Goal: Task Accomplishment & Management: Manage account settings

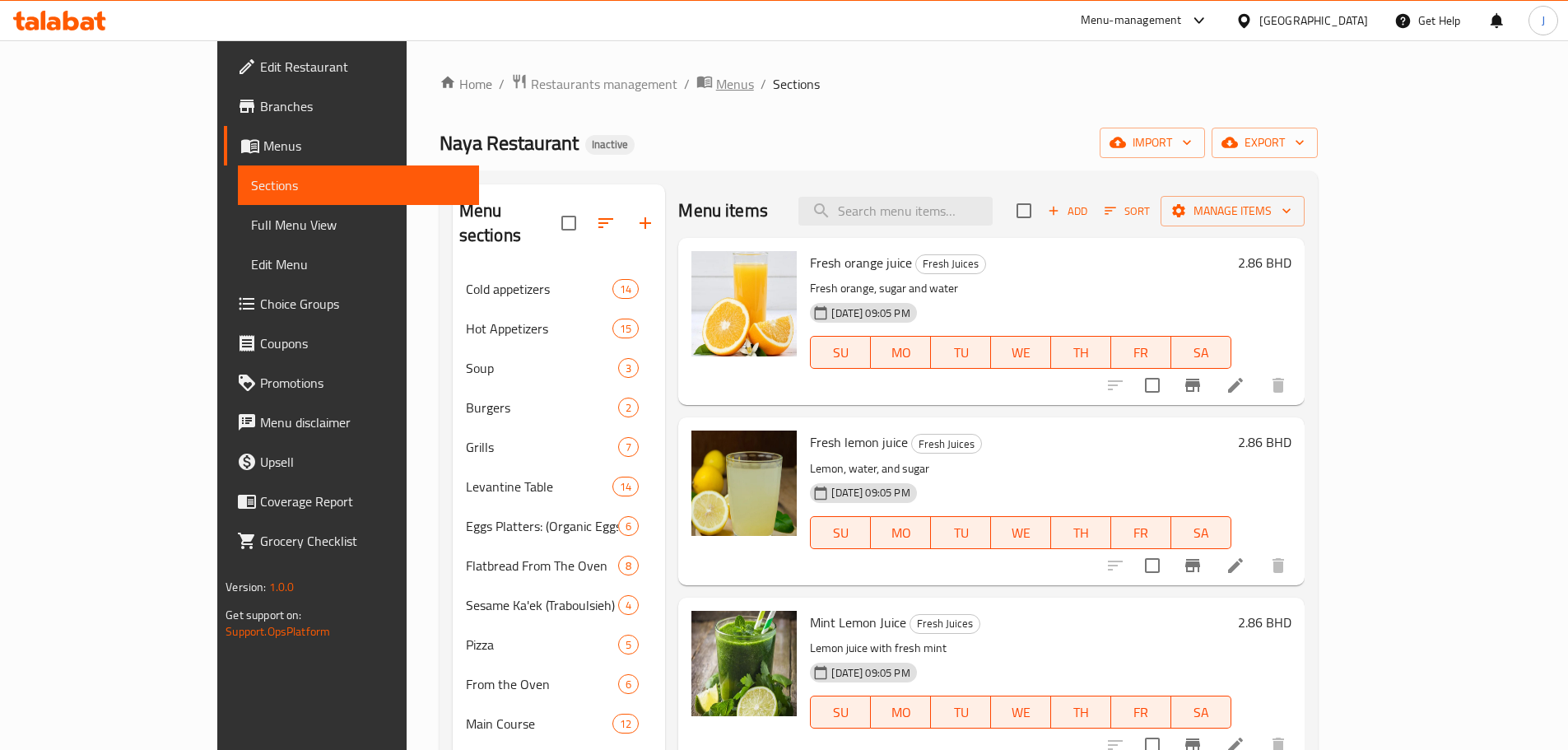
click at [716, 83] on span "Menus" at bounding box center [735, 83] width 38 height 19
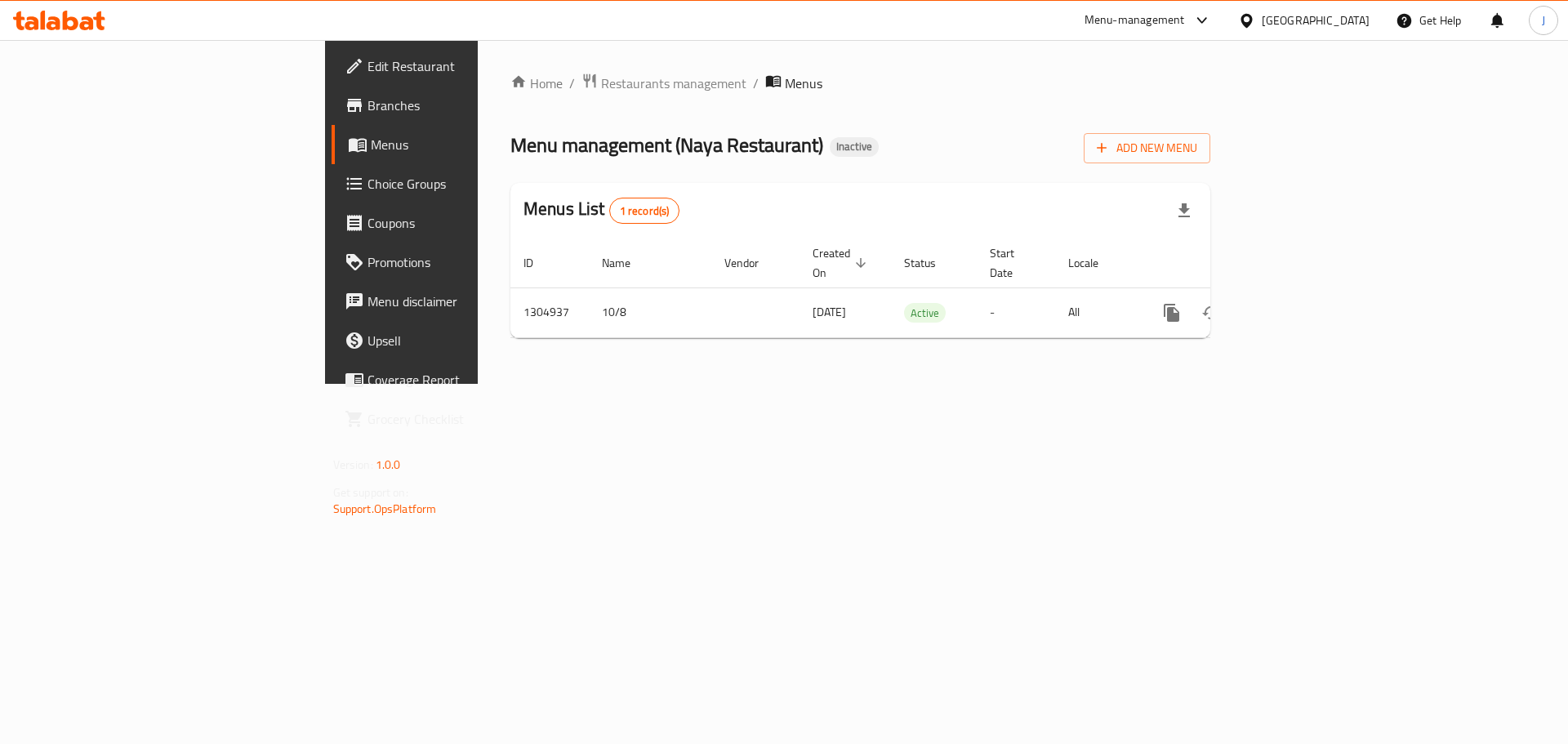
click at [601, 89] on span "Restaurants management" at bounding box center [673, 83] width 145 height 19
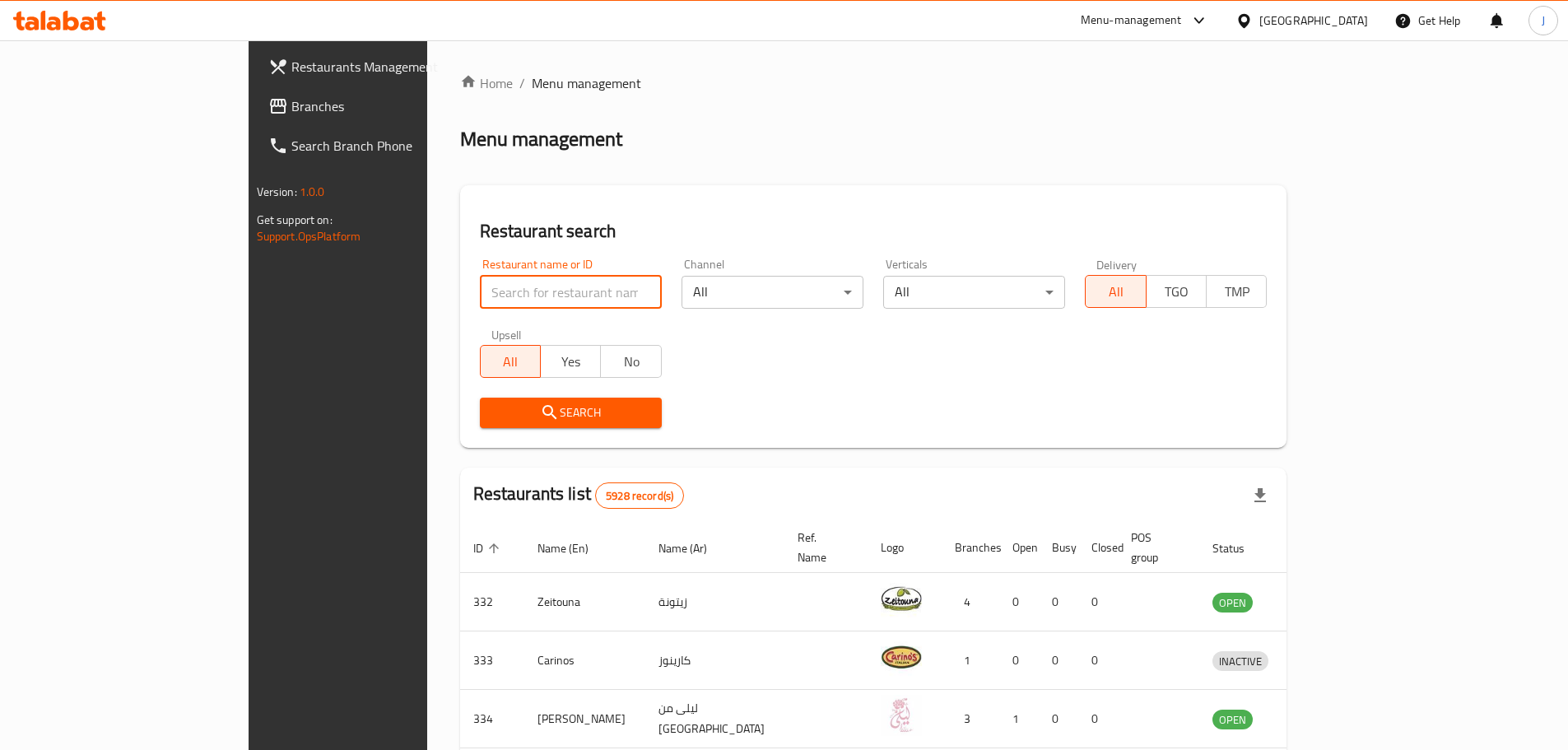
click at [480, 293] on input "search" at bounding box center [571, 293] width 182 height 33
type input "j"
type input "v"
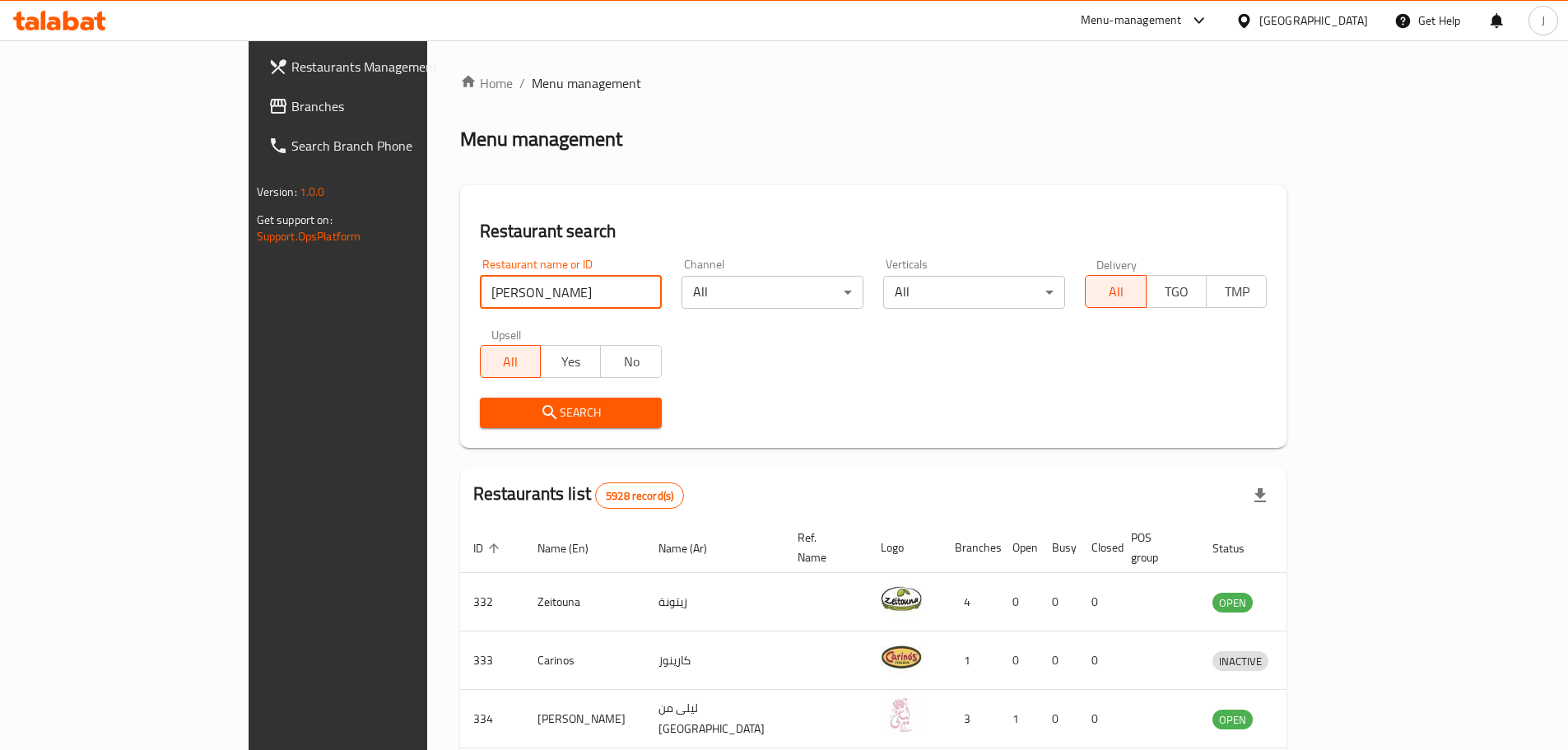
type input "viola"
click button "Search" at bounding box center [571, 412] width 182 height 30
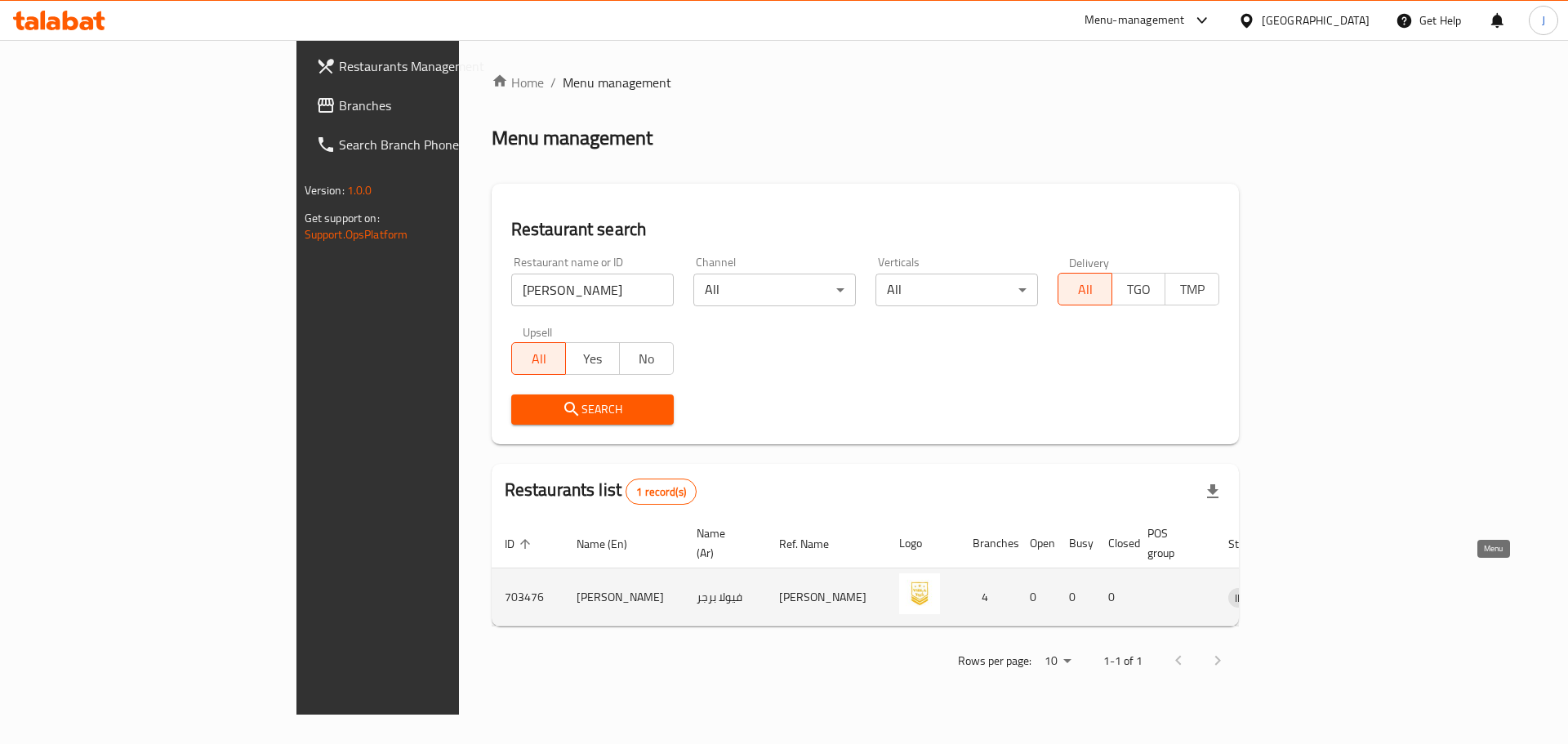
click at [1336, 587] on icon "enhanced table" at bounding box center [1326, 597] width 19 height 19
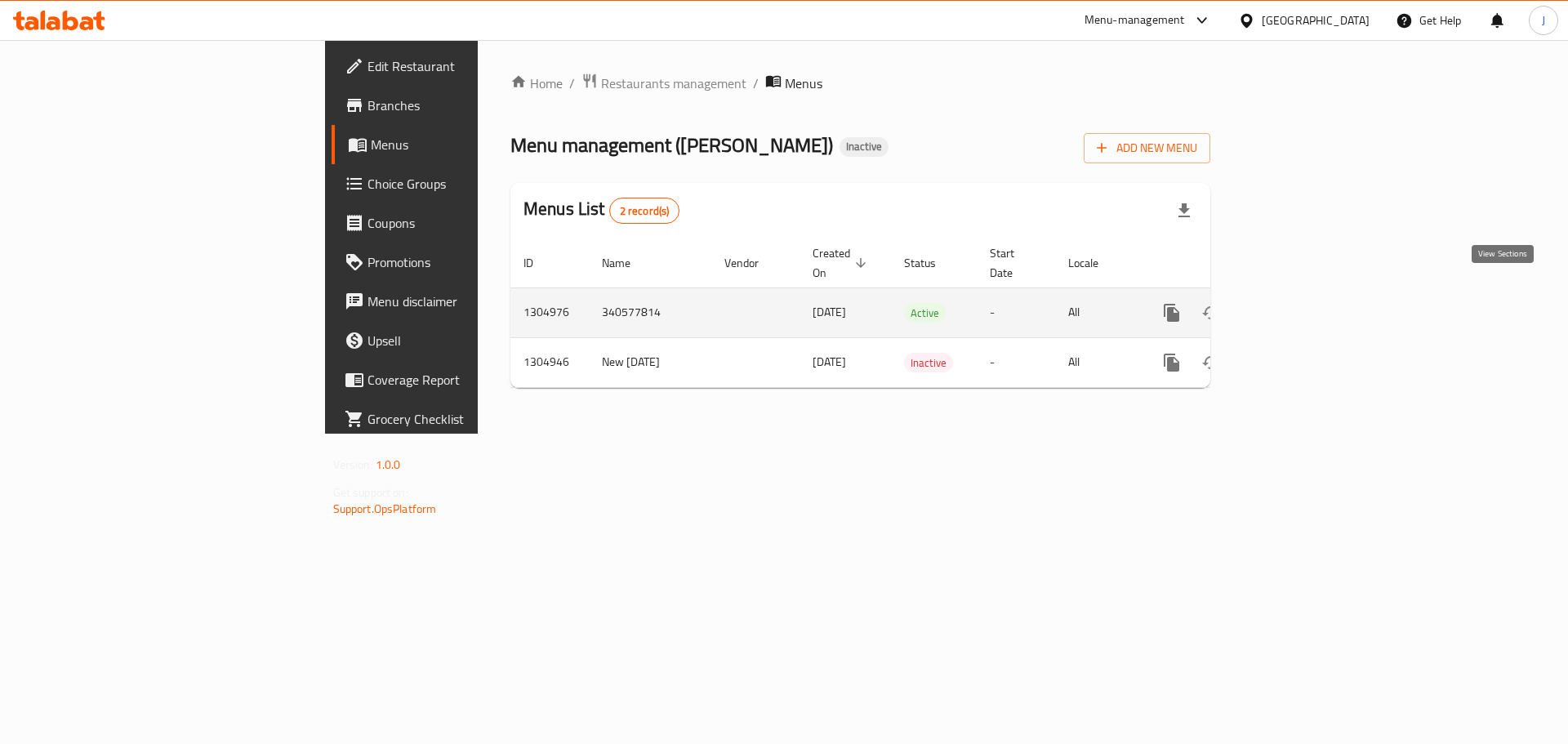
click at [1300, 303] on icon "enhanced table" at bounding box center [1289, 312] width 19 height 19
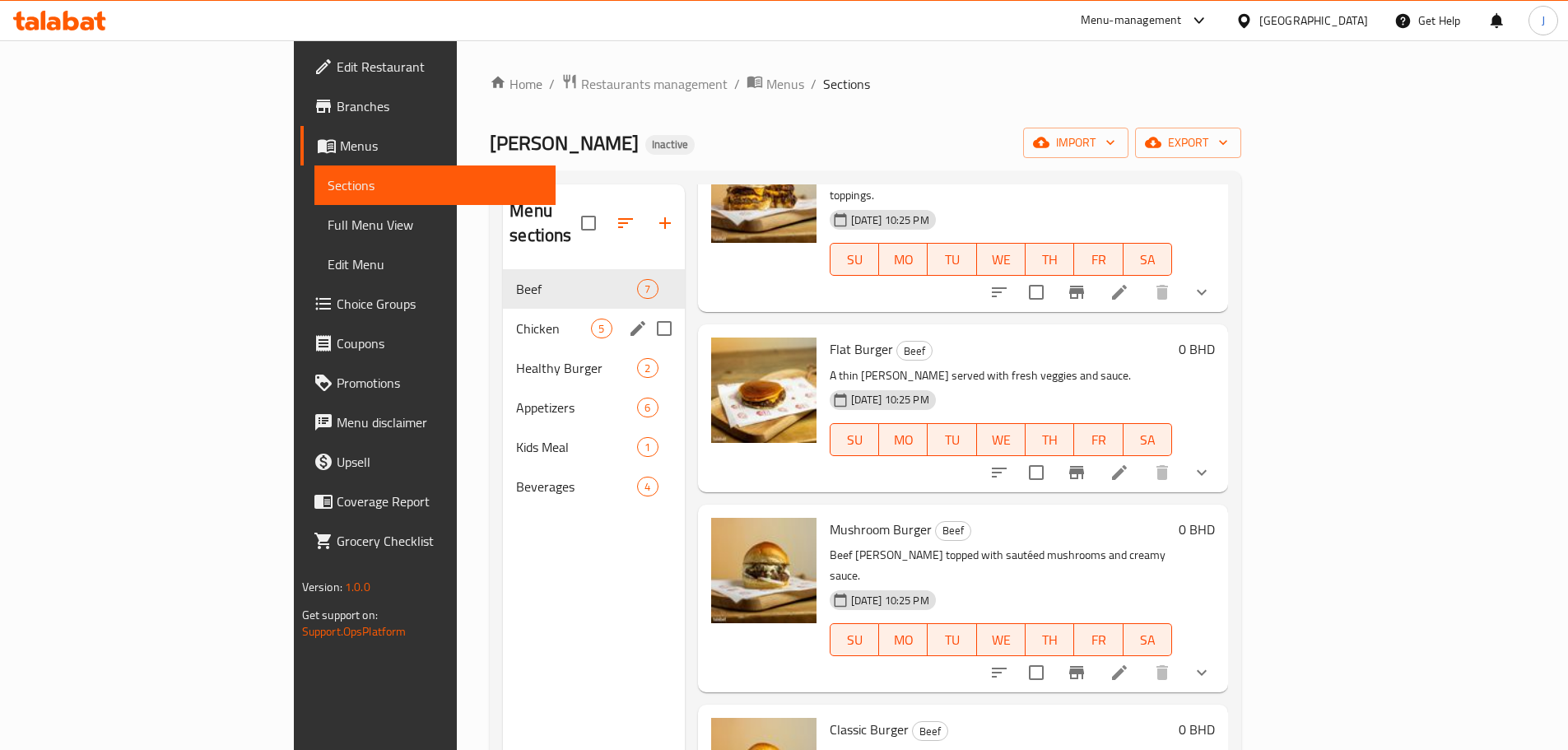
click at [503, 316] on div "Chicken 5" at bounding box center [593, 328] width 181 height 40
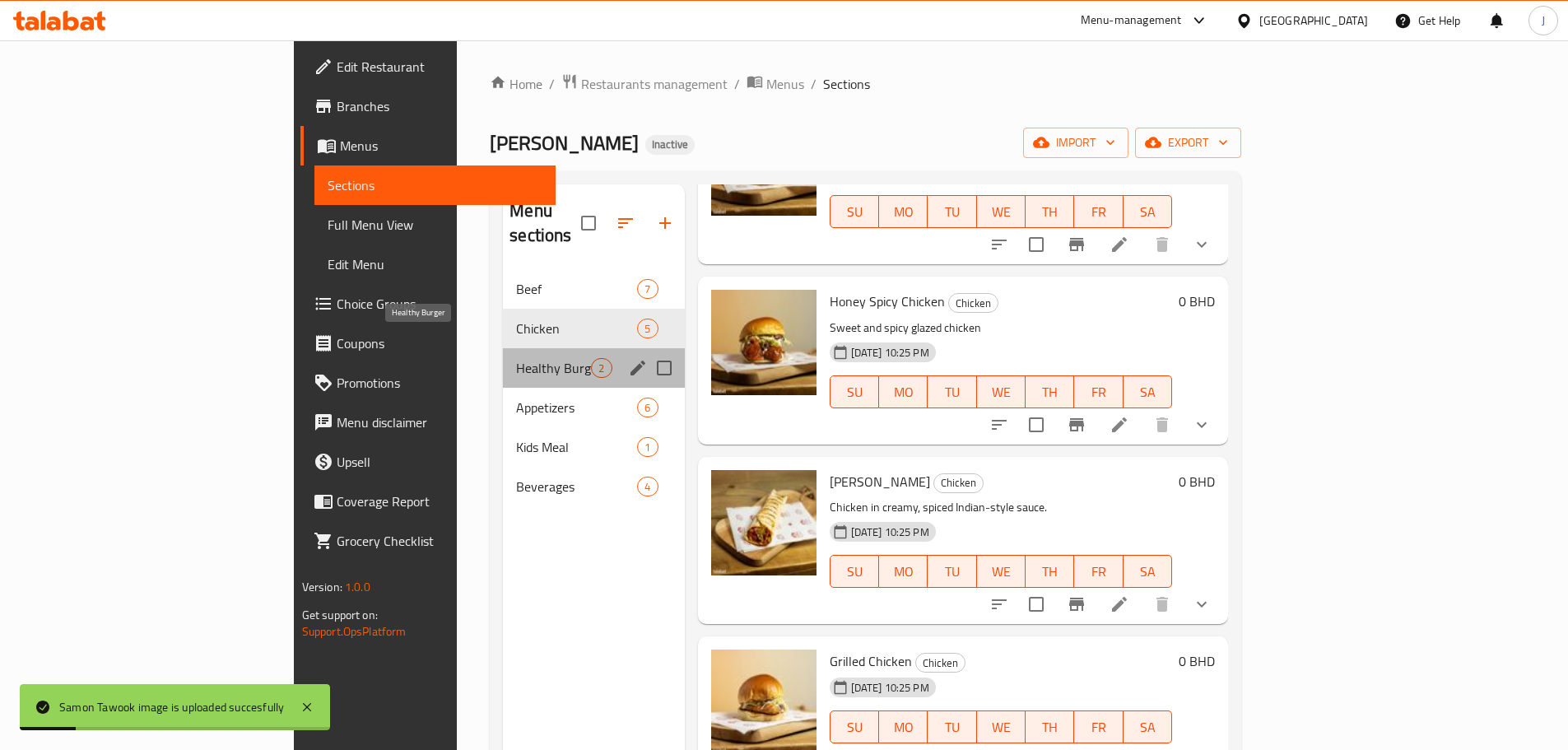
click at [517, 359] on span "Healthy Burger" at bounding box center [553, 368] width 75 height 19
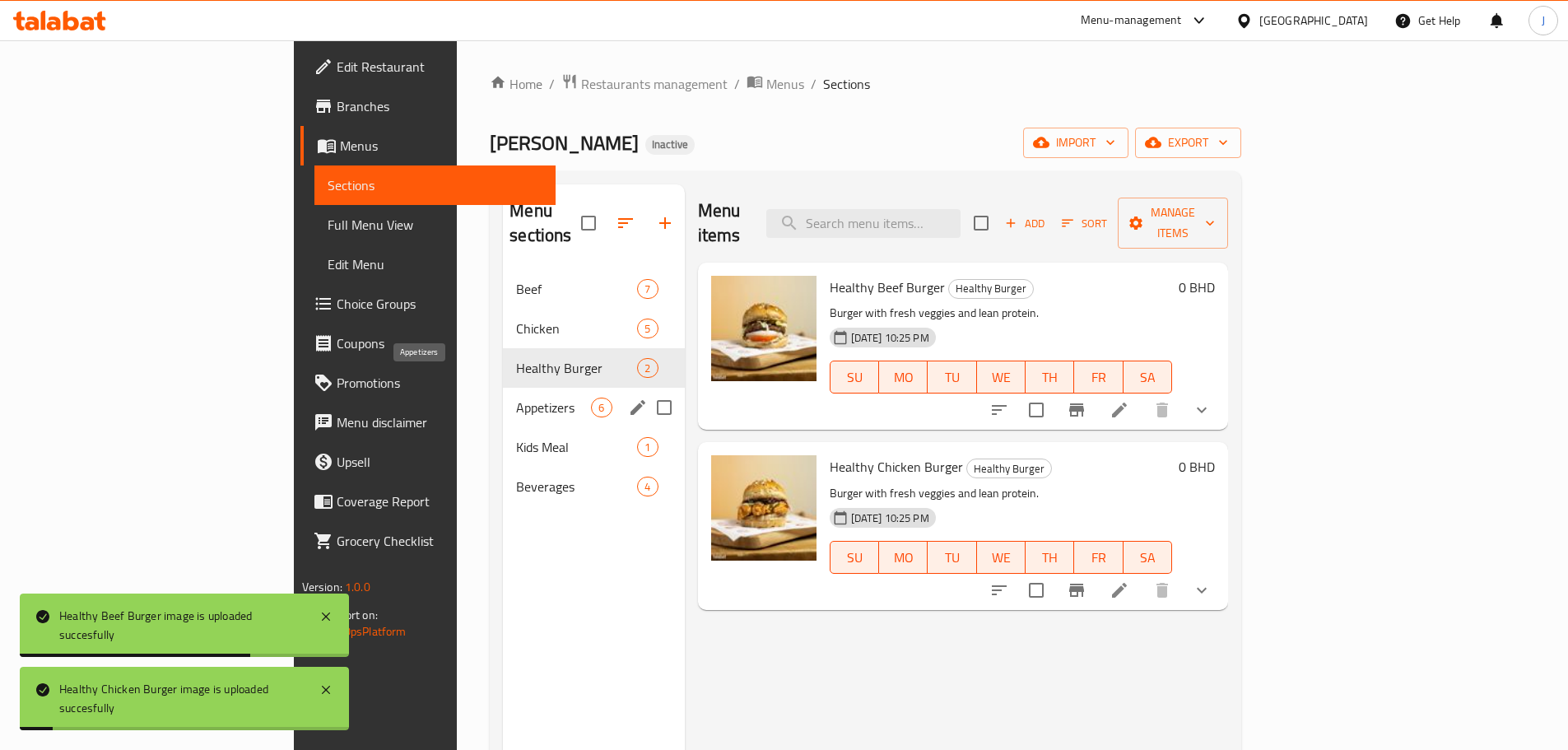
click at [517, 397] on span "Appetizers" at bounding box center [553, 407] width 75 height 19
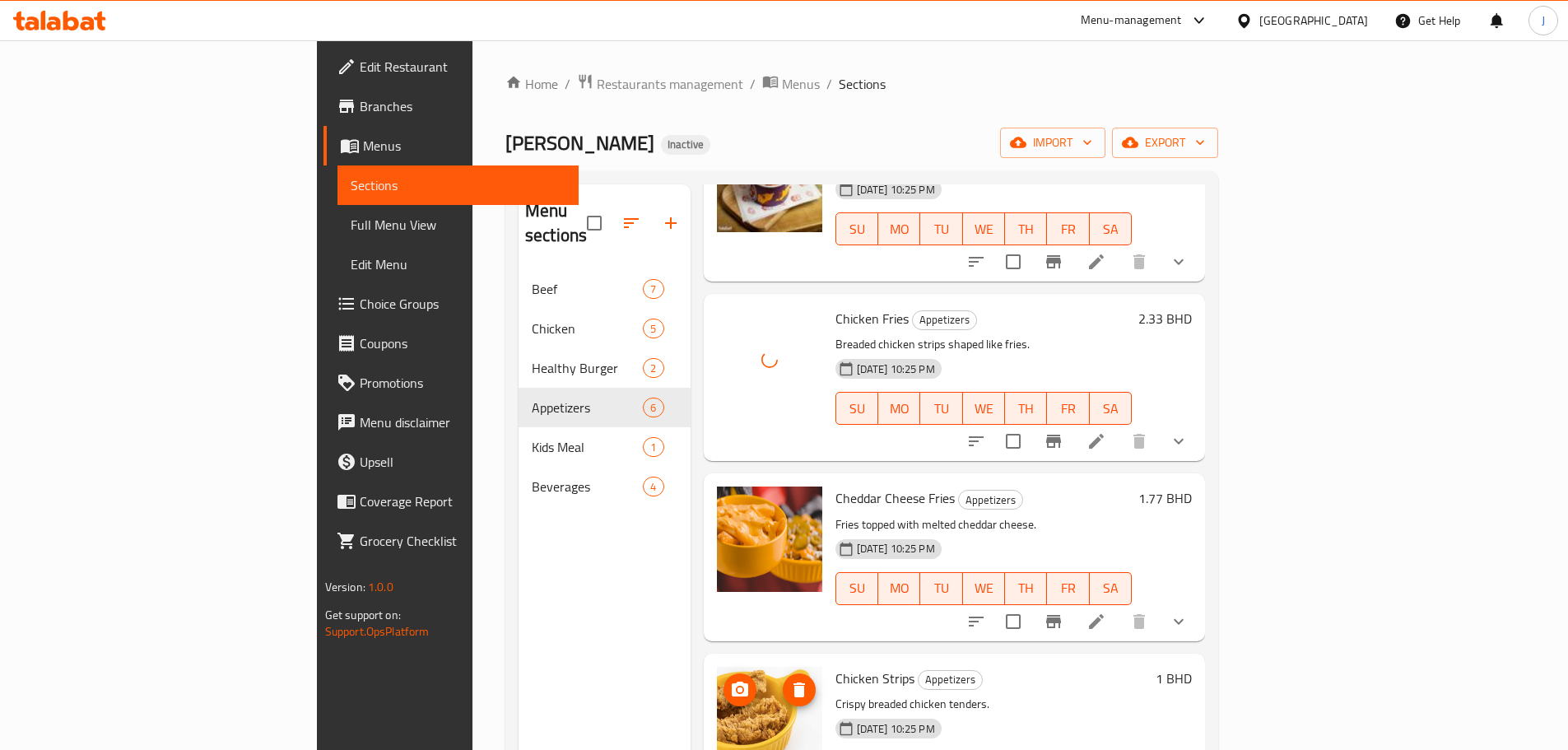
scroll to position [370, 0]
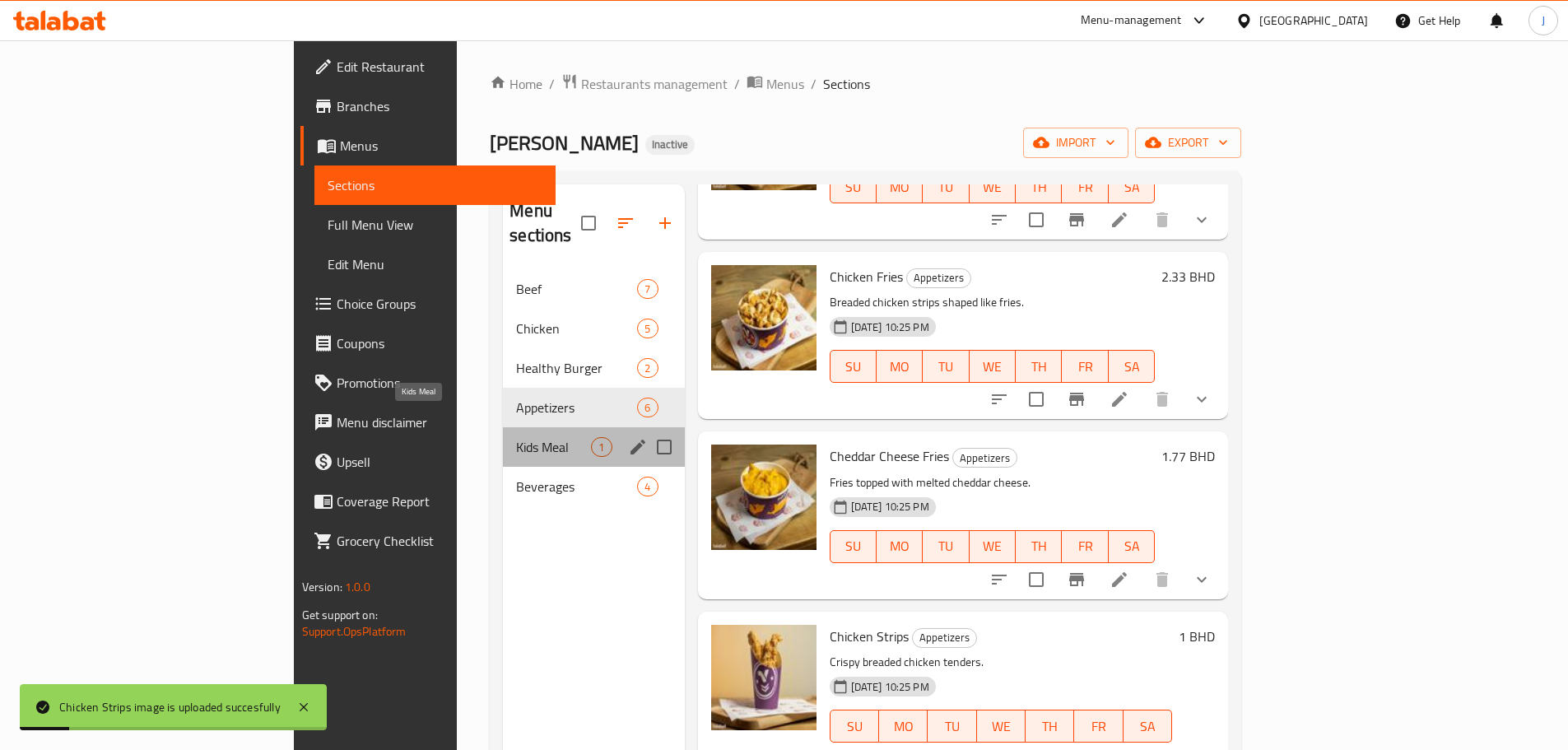
click at [517, 437] on span "Kids Meal" at bounding box center [553, 447] width 75 height 19
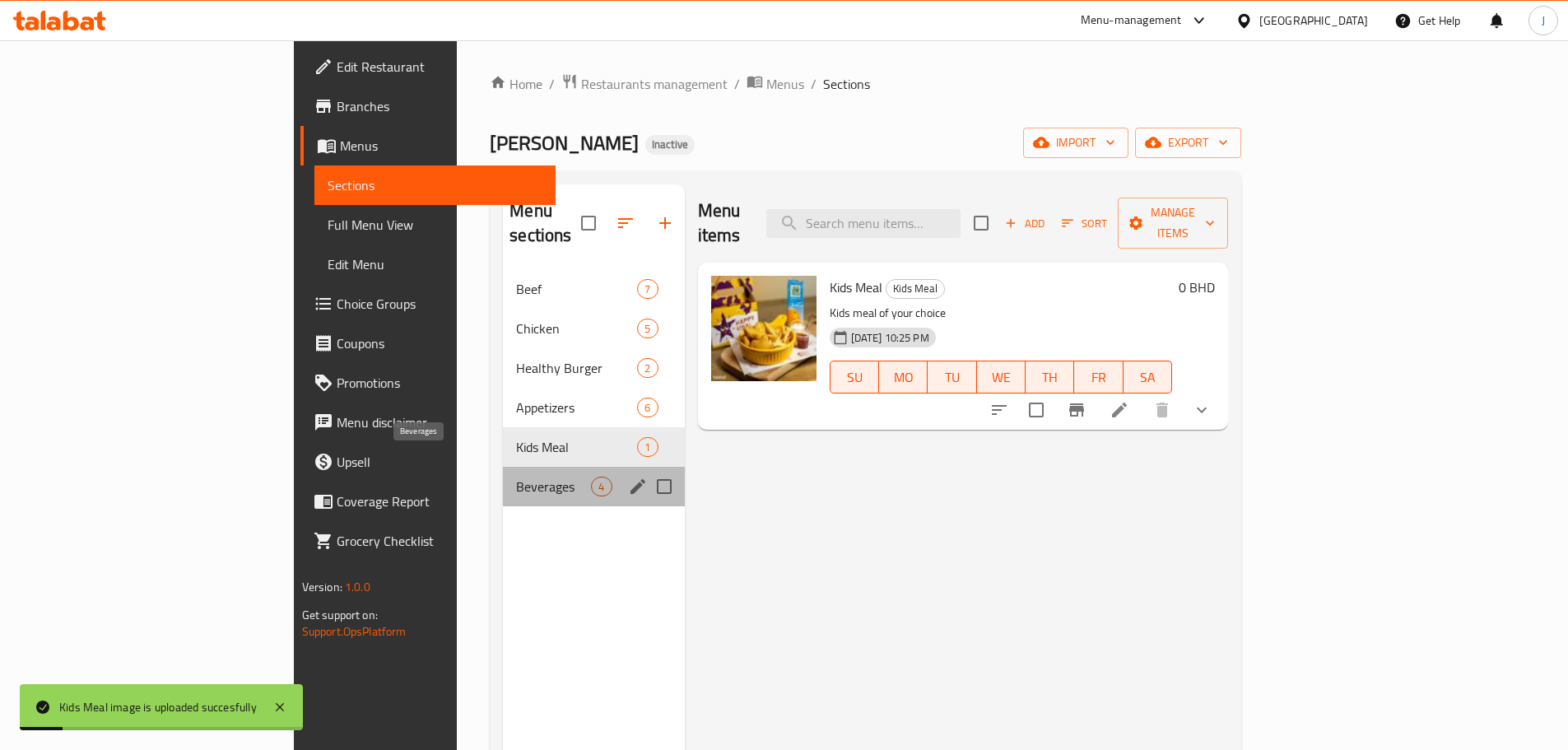
click at [517, 477] on span "Beverages" at bounding box center [553, 486] width 75 height 19
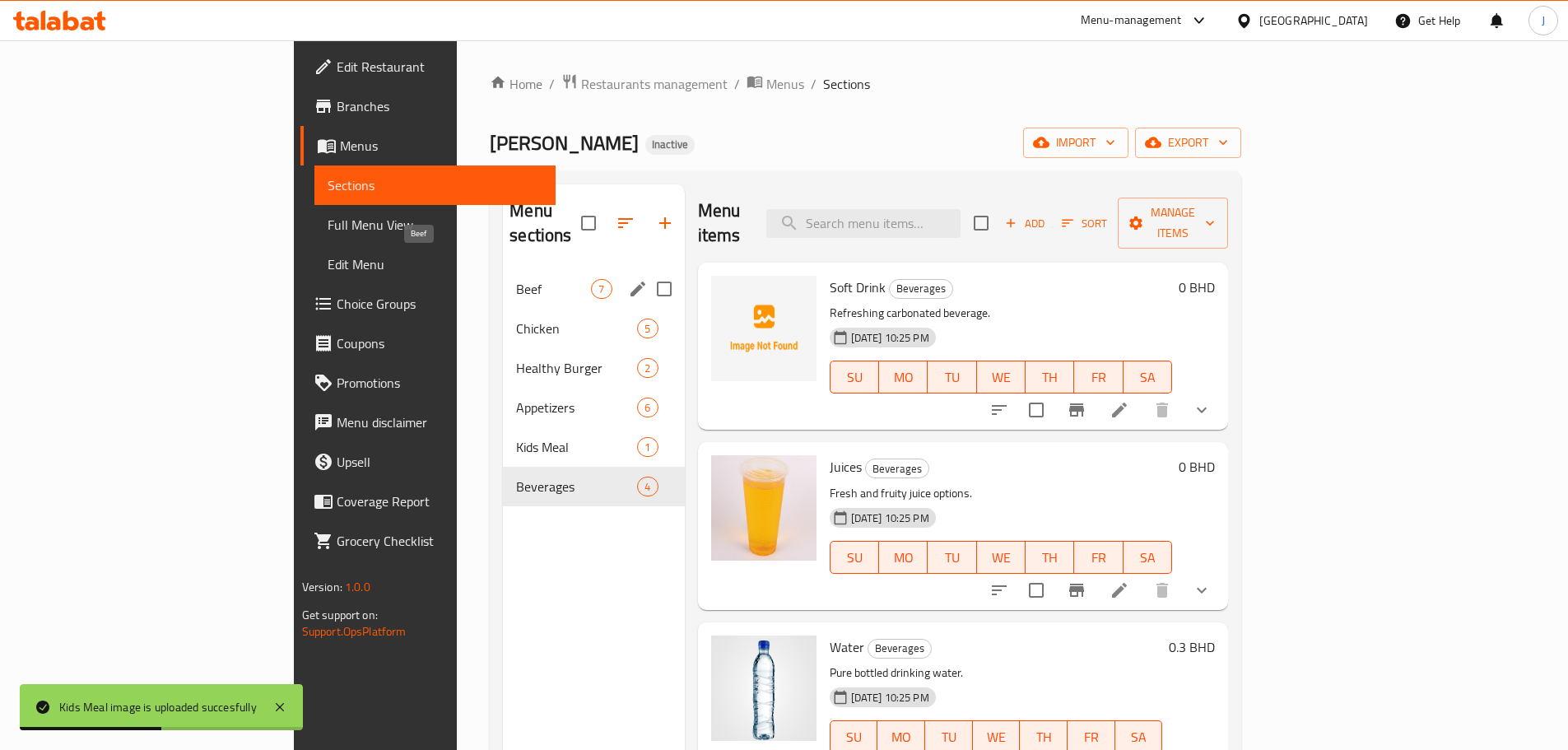
click at [517, 279] on span "Beef" at bounding box center [553, 289] width 75 height 19
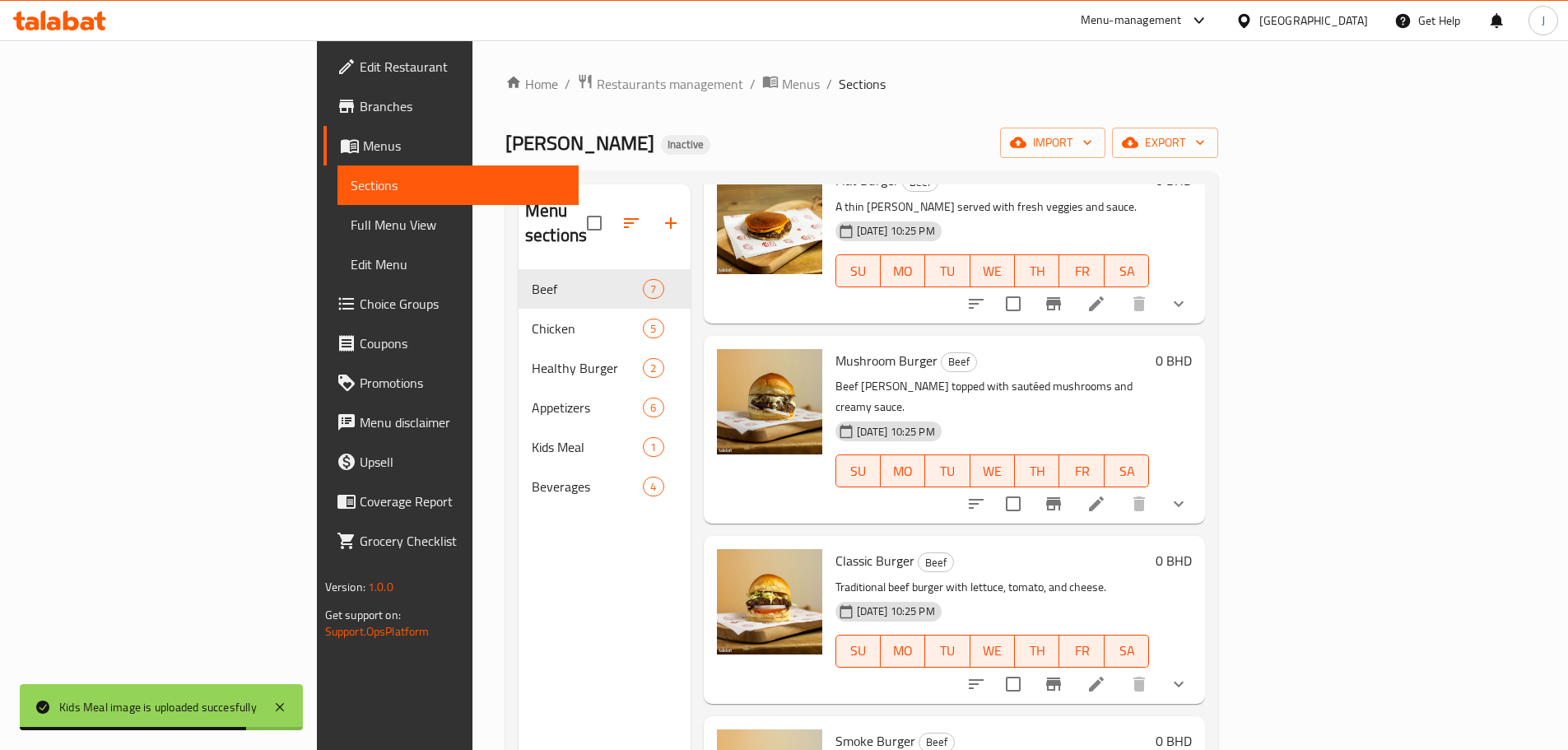
scroll to position [329, 0]
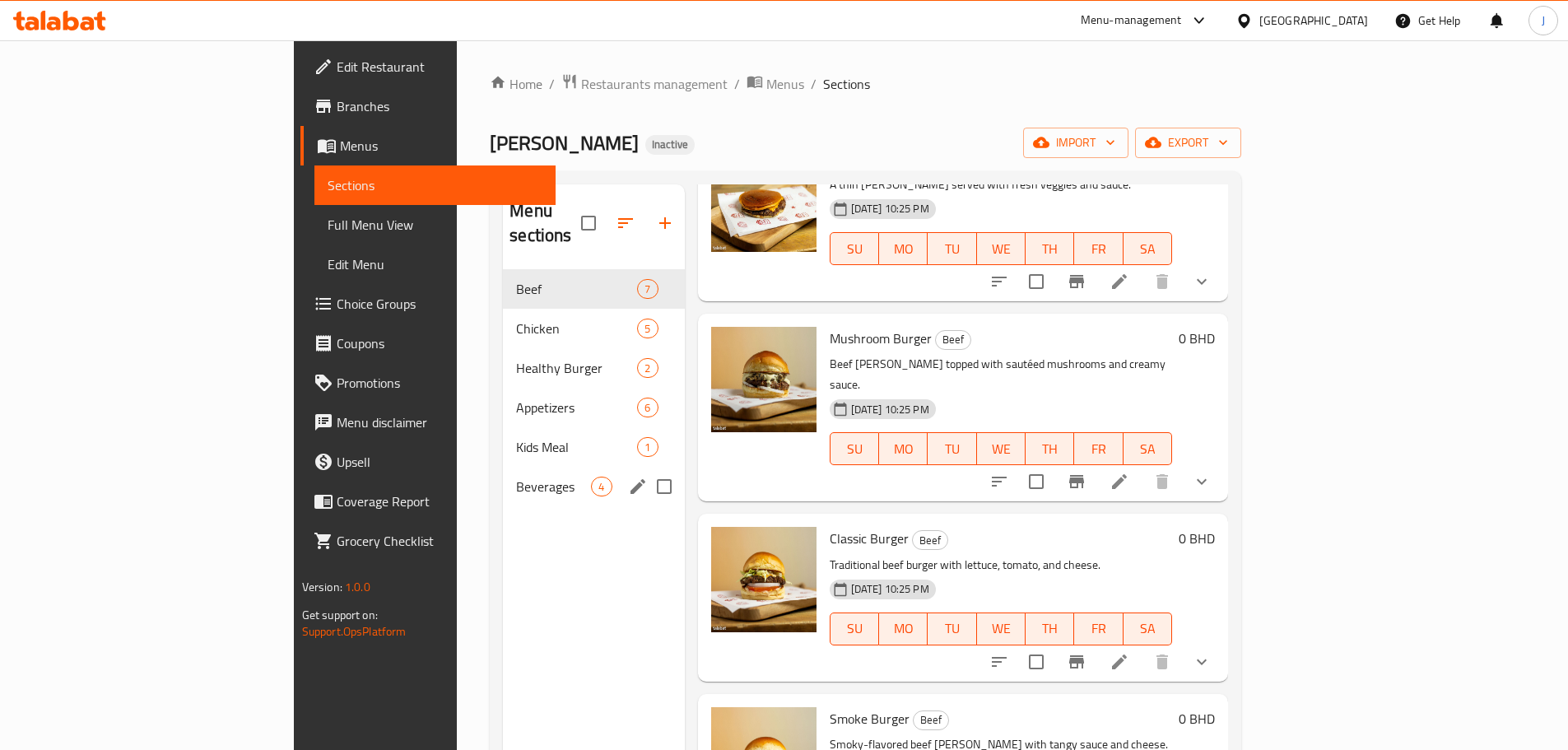
click at [503, 477] on div "Beverages 4" at bounding box center [593, 486] width 181 height 40
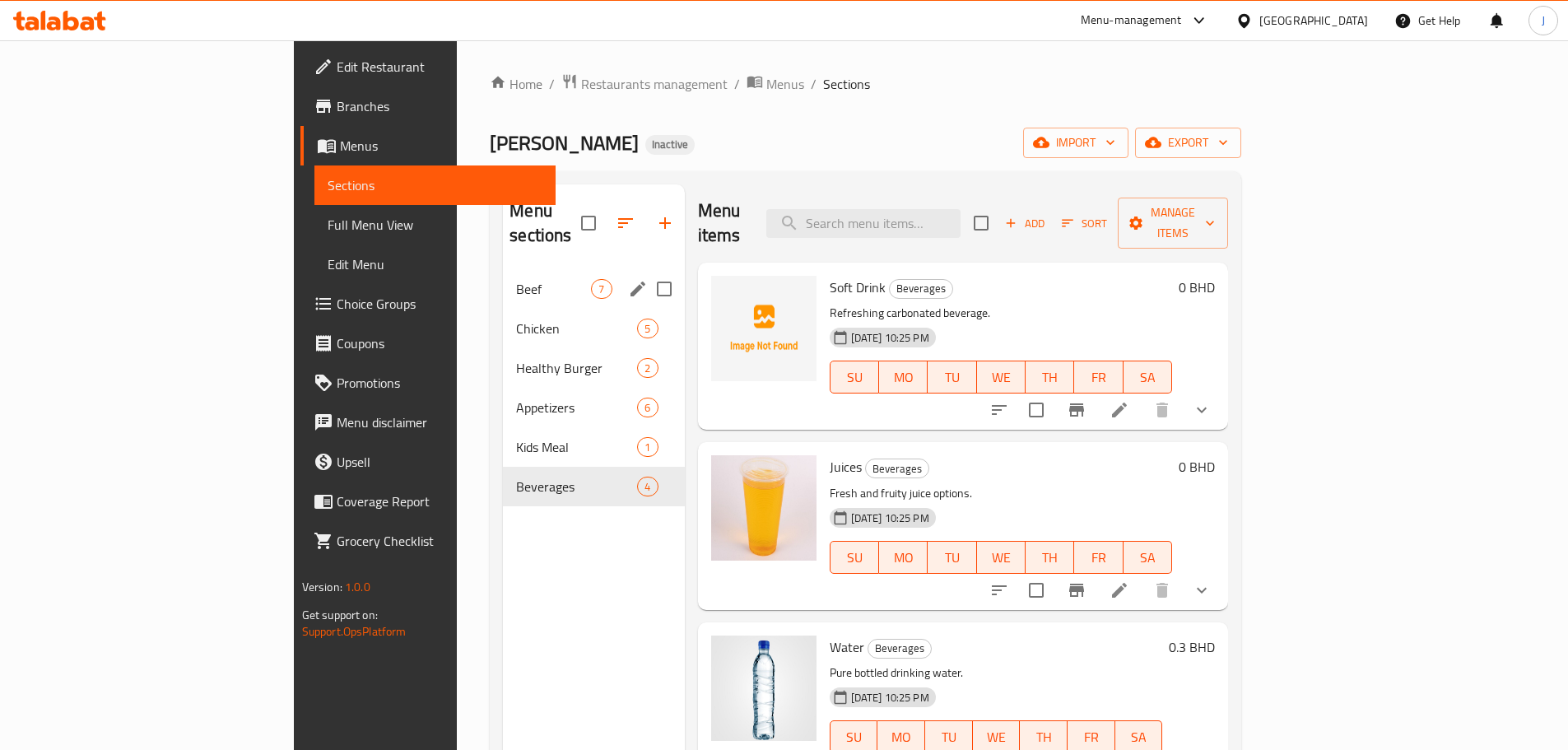
click at [503, 269] on div "Beef 7" at bounding box center [593, 289] width 181 height 40
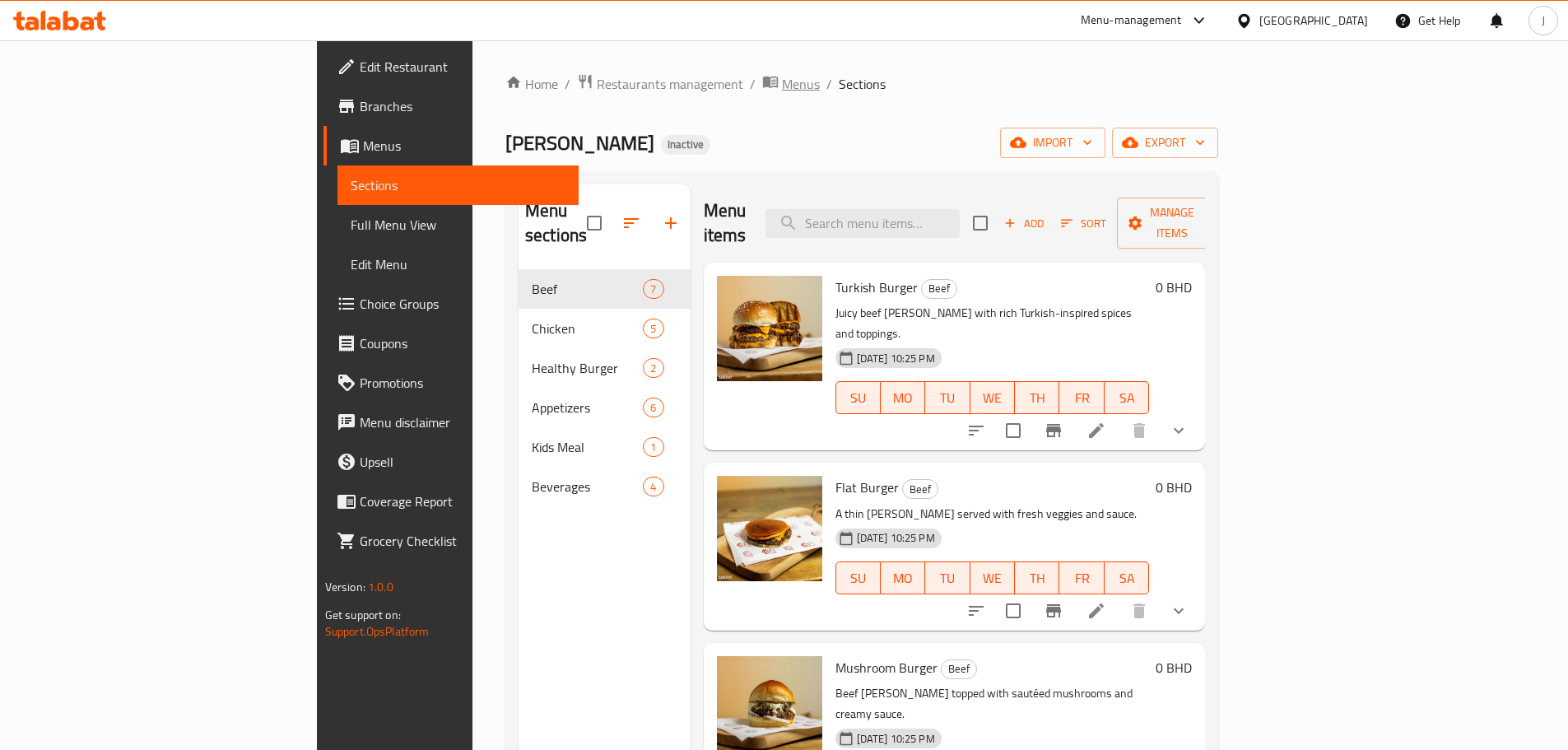
click at [782, 94] on span "Menus" at bounding box center [800, 83] width 38 height 19
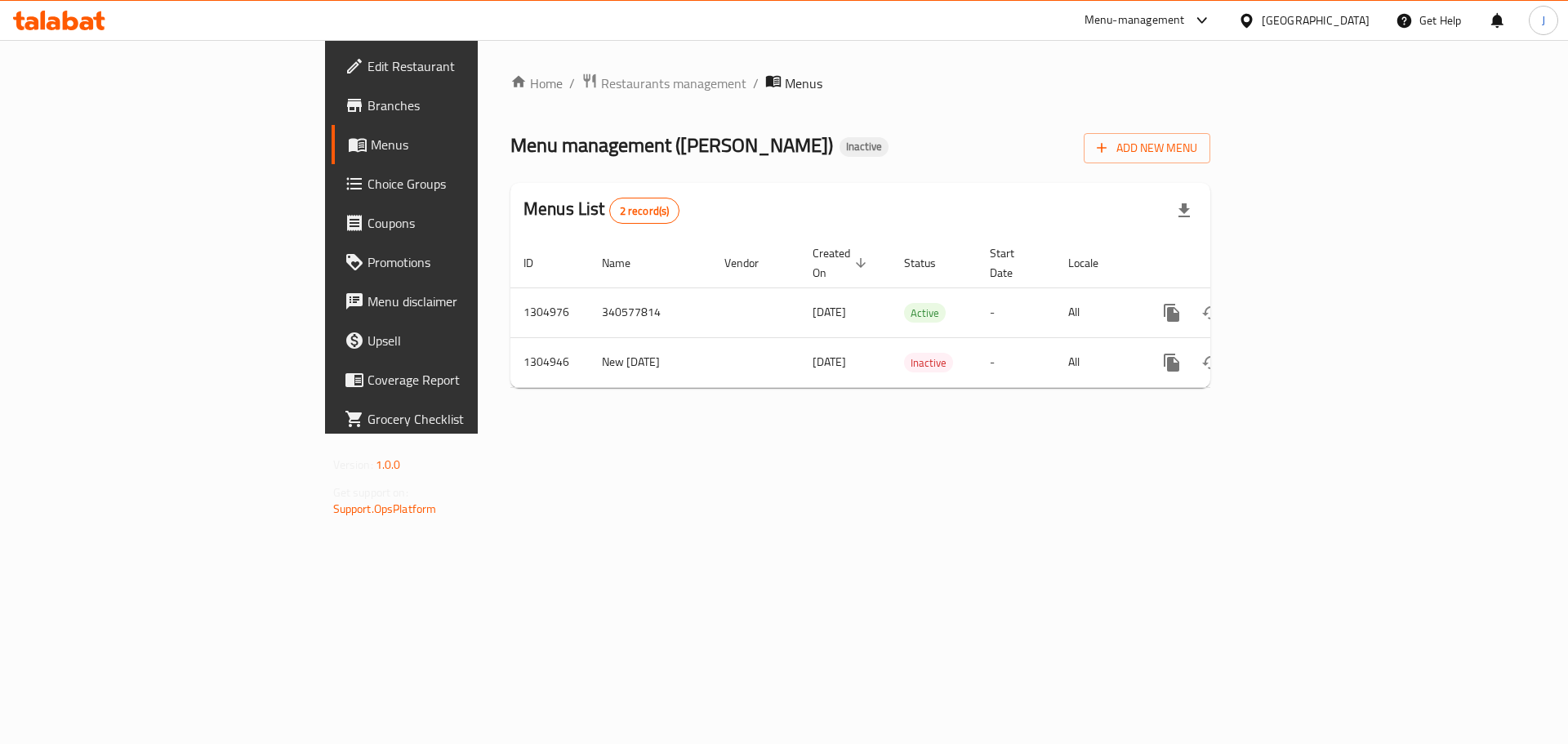
click at [601, 83] on span "Restaurants management" at bounding box center [673, 83] width 145 height 19
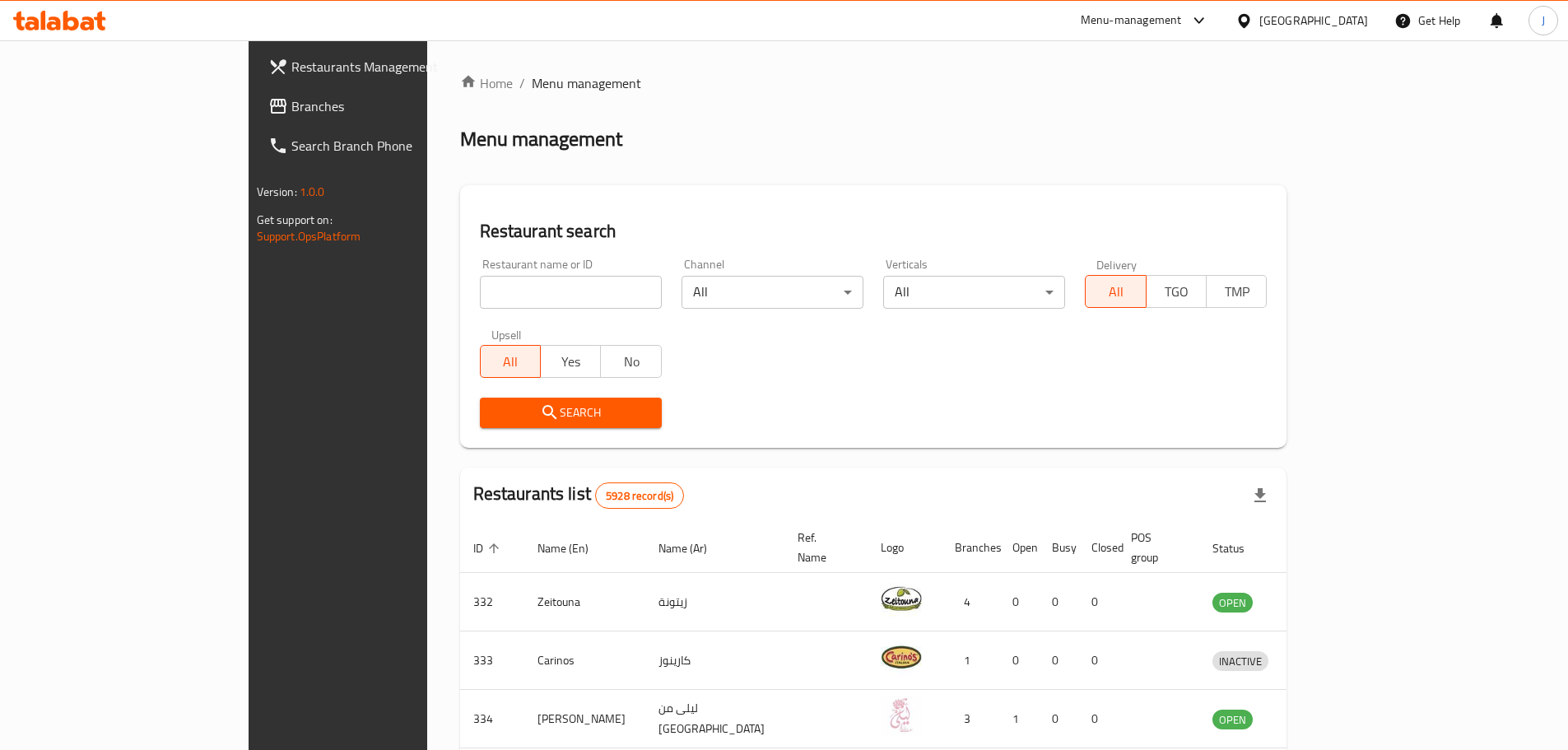
click at [484, 297] on input "search" at bounding box center [571, 293] width 182 height 33
type input "buqsha"
click button "Search" at bounding box center [571, 412] width 182 height 30
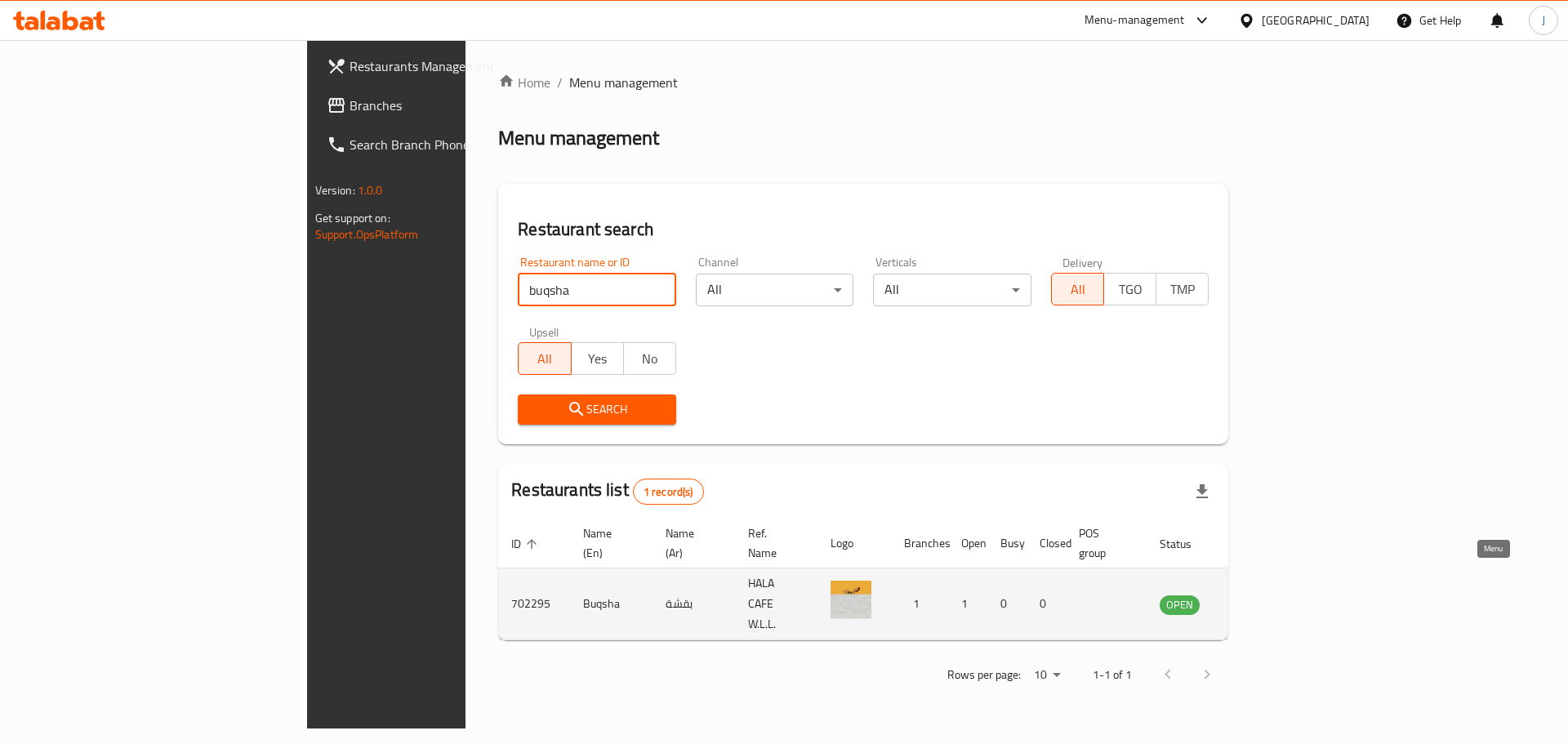
click at [1261, 602] on icon "enhanced table" at bounding box center [1259, 605] width 6 height 7
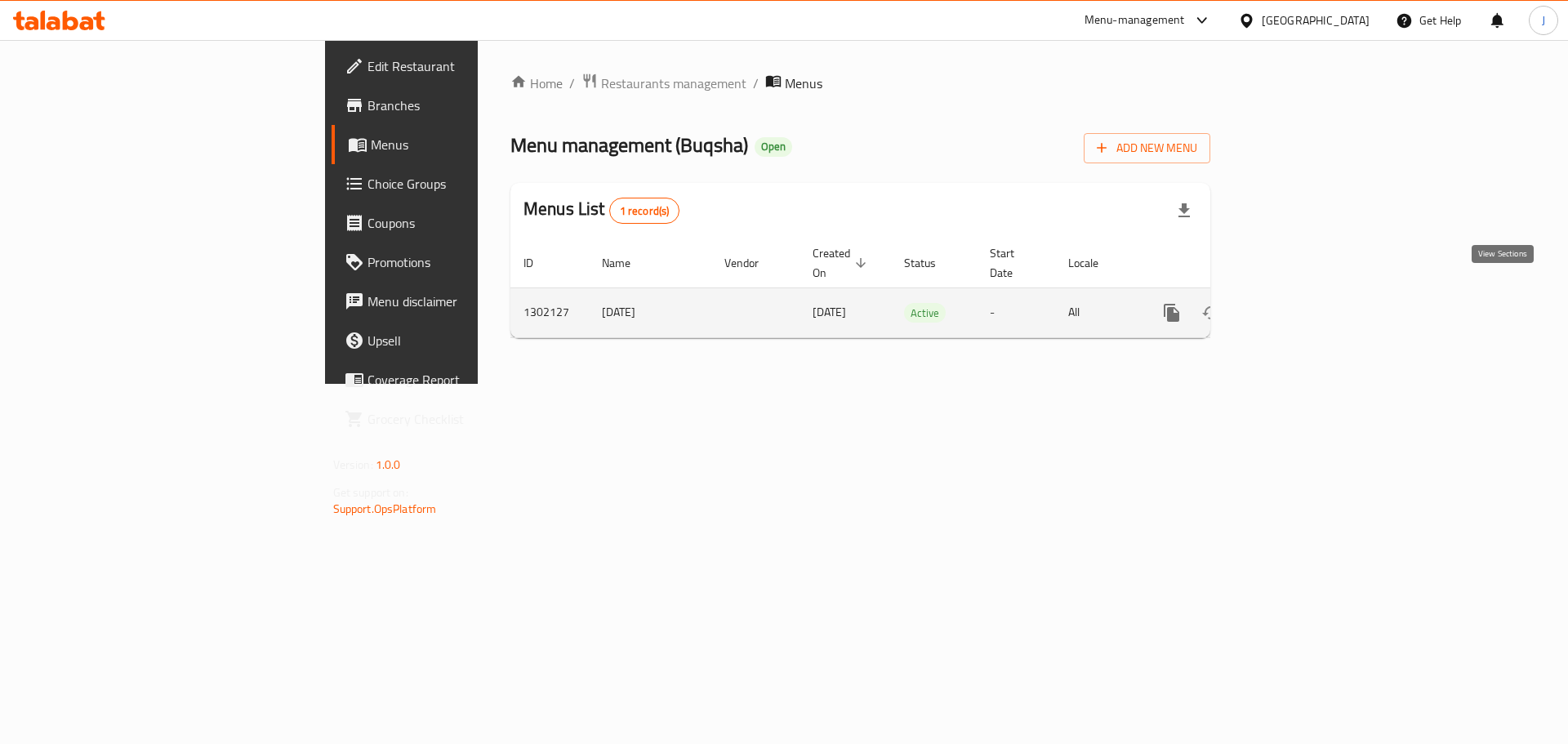
click at [1300, 303] on icon "enhanced table" at bounding box center [1289, 312] width 19 height 19
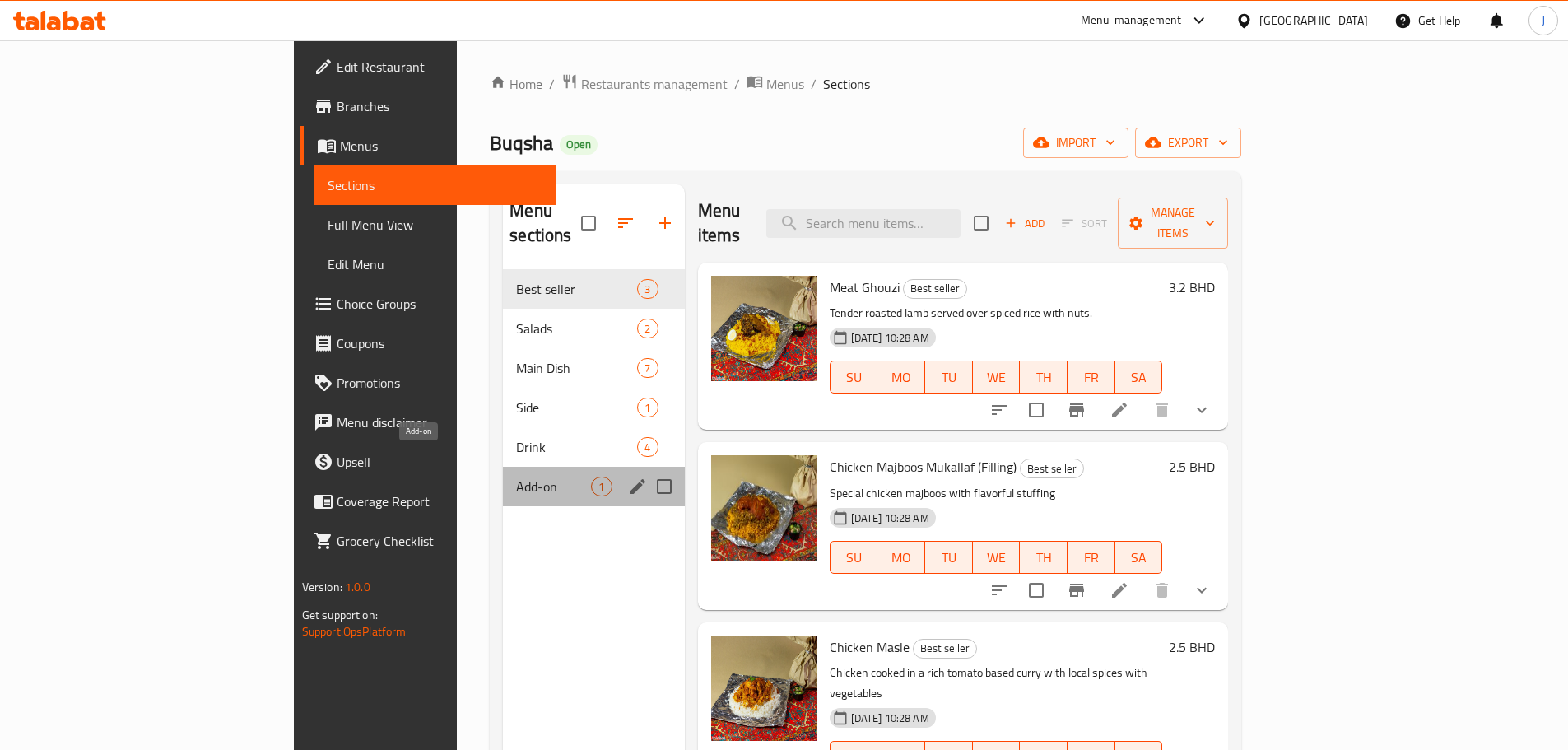
click at [517, 477] on span "Add-on" at bounding box center [553, 486] width 75 height 19
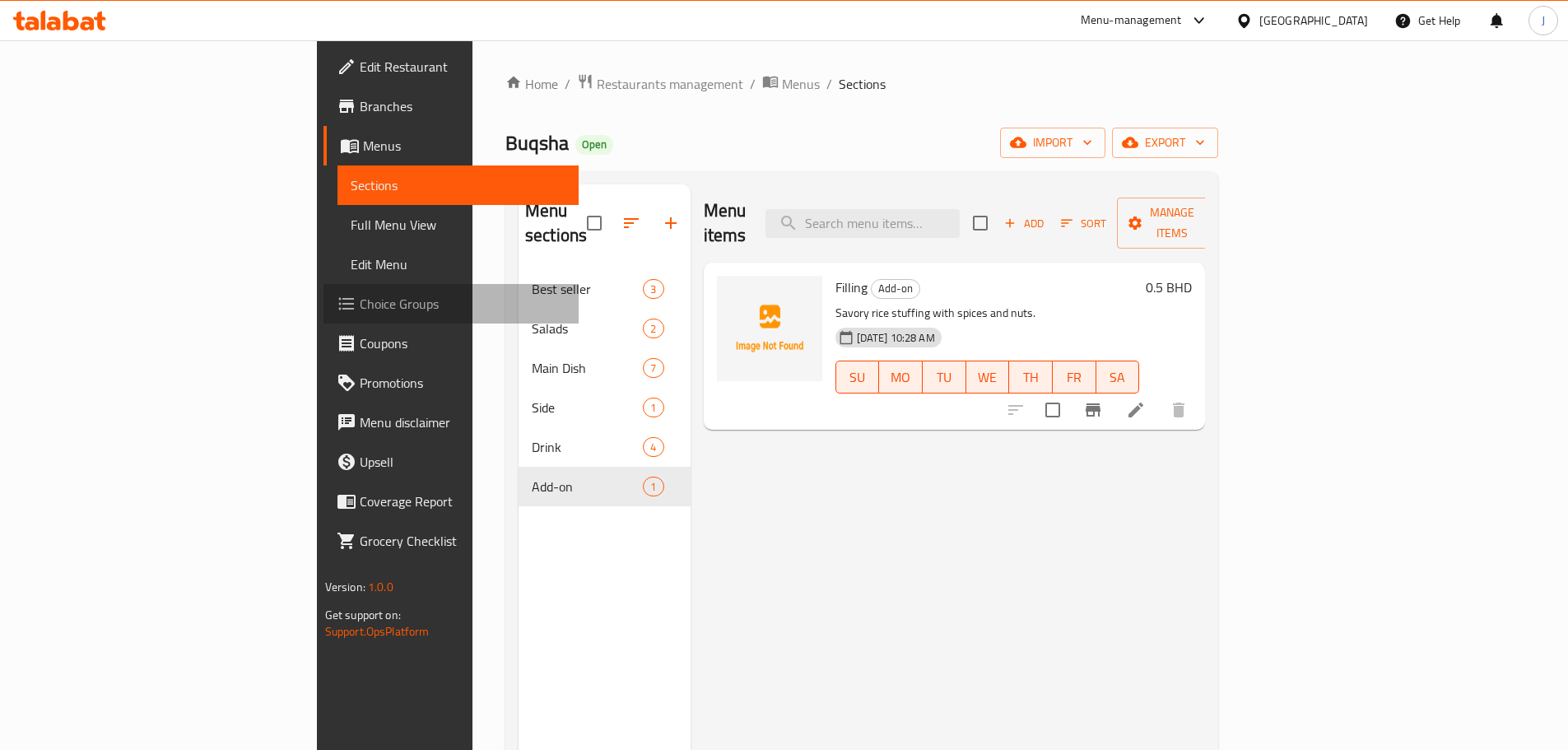
click at [324, 291] on link "Choice Groups" at bounding box center [451, 303] width 255 height 40
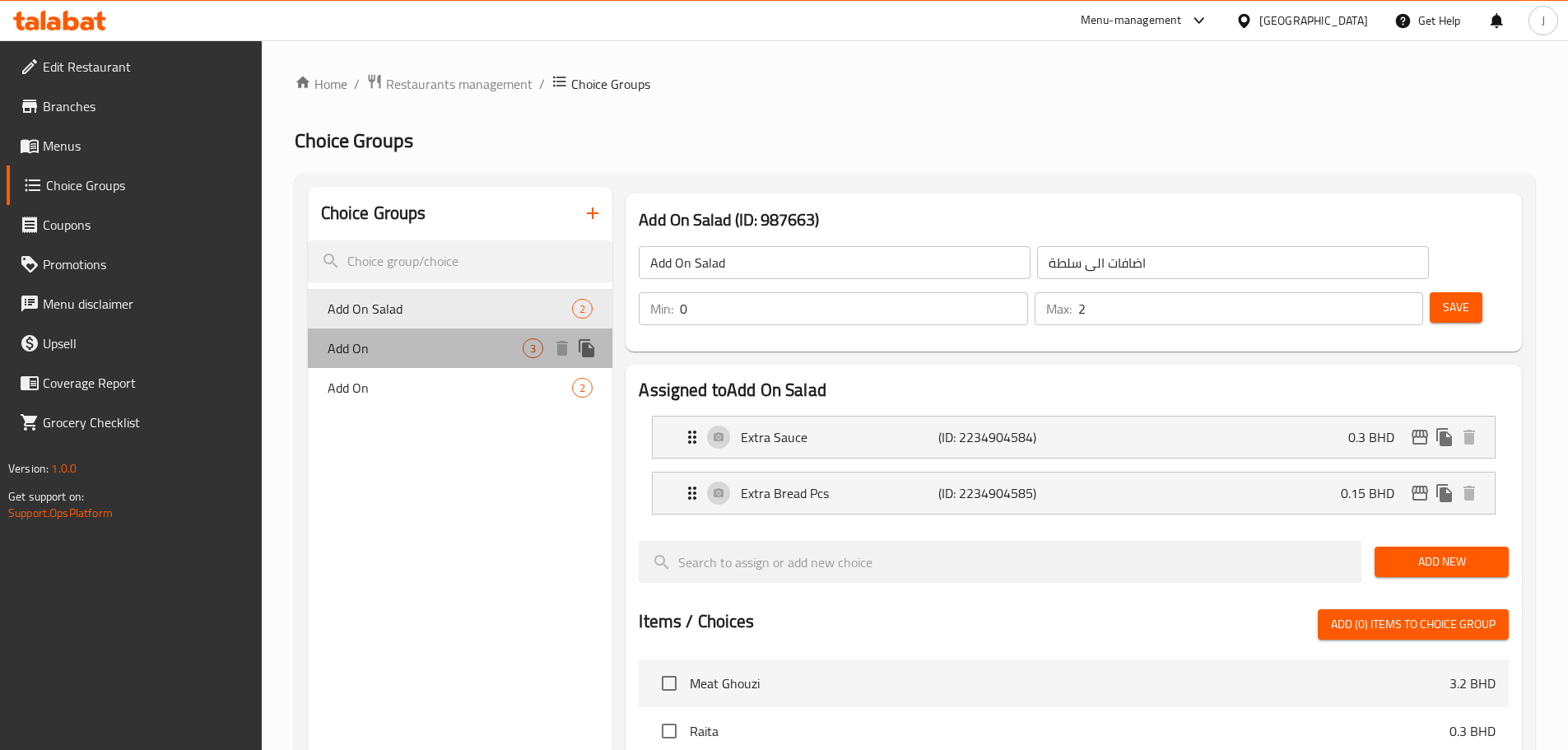
click at [444, 355] on span "Add On" at bounding box center [425, 348] width 196 height 19
type input "Add On"
type input "إضافة على"
type input "3"
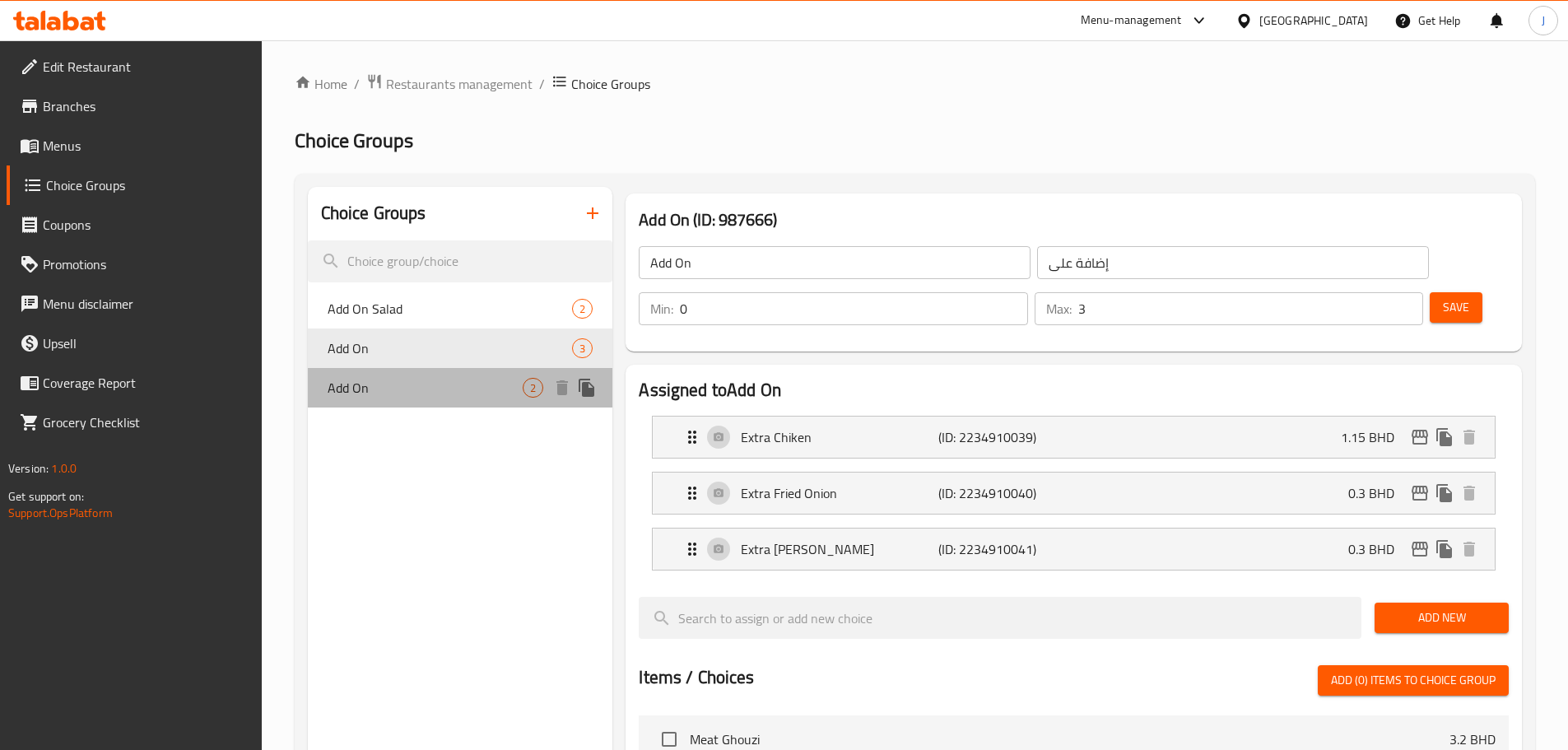
click at [420, 388] on span "Add On" at bounding box center [425, 388] width 196 height 19
type input "الإضافة"
type input "2"
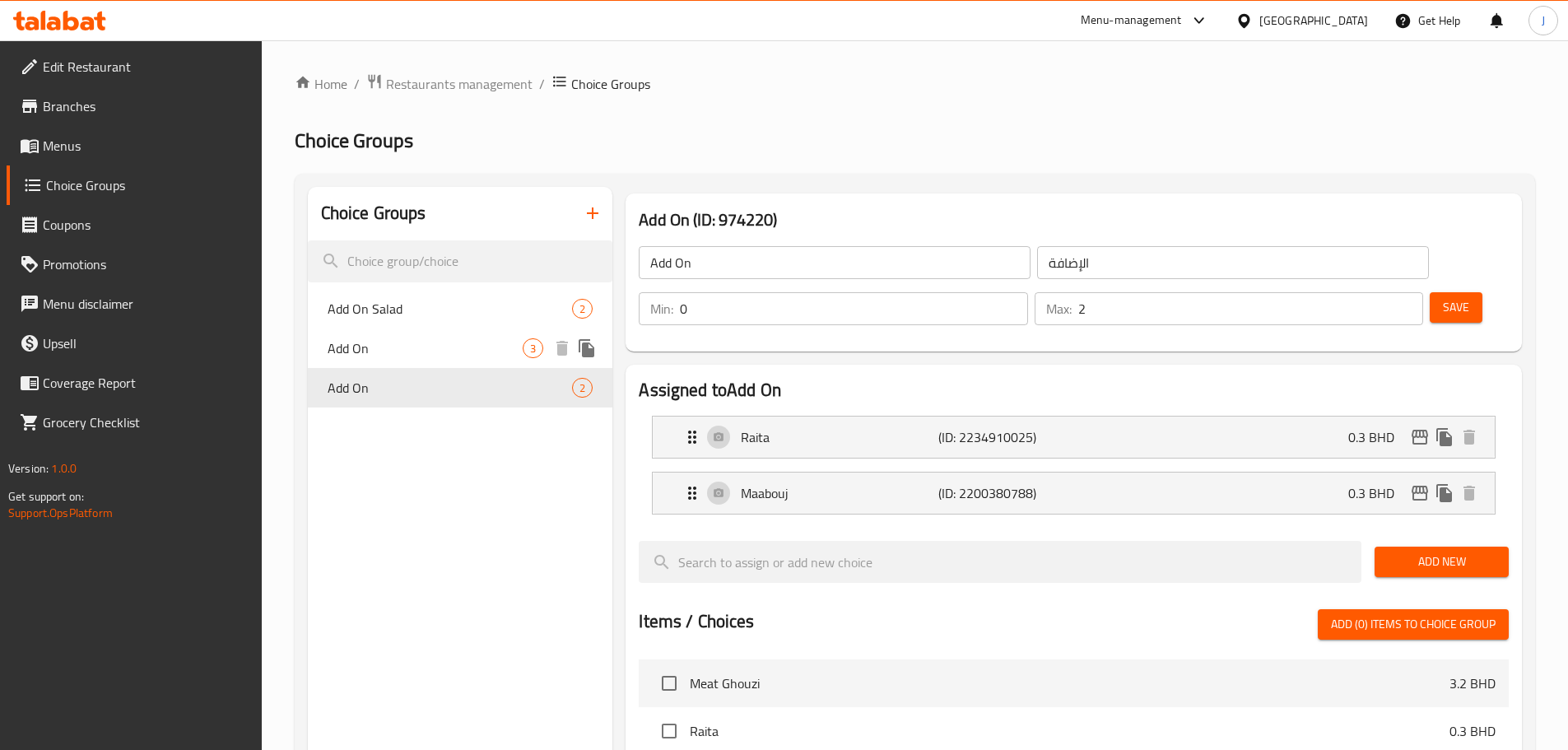
click at [404, 351] on span "Add On" at bounding box center [425, 348] width 196 height 19
type input "إضافة على"
type input "3"
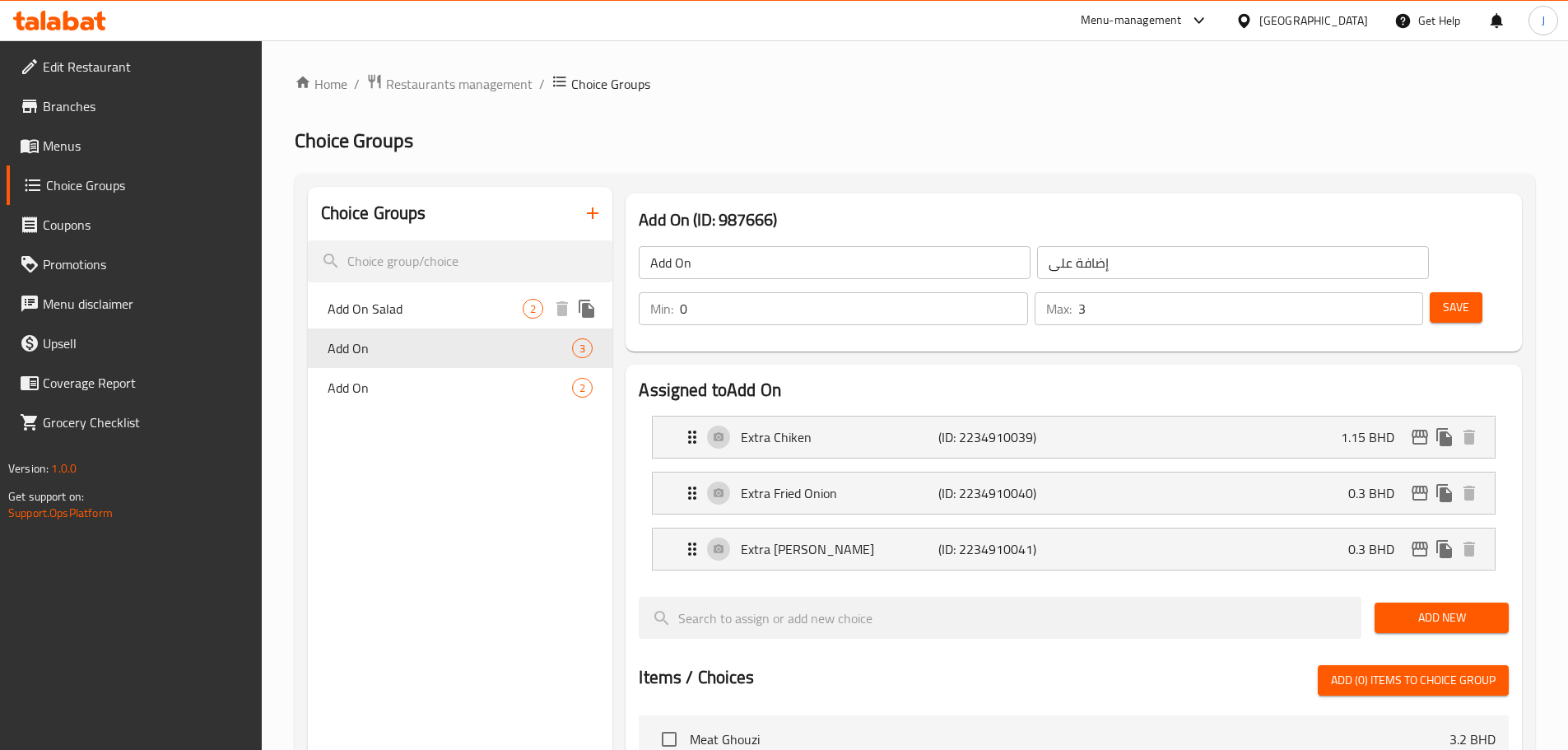
click at [412, 324] on div "Add On Salad 2" at bounding box center [460, 308] width 305 height 40
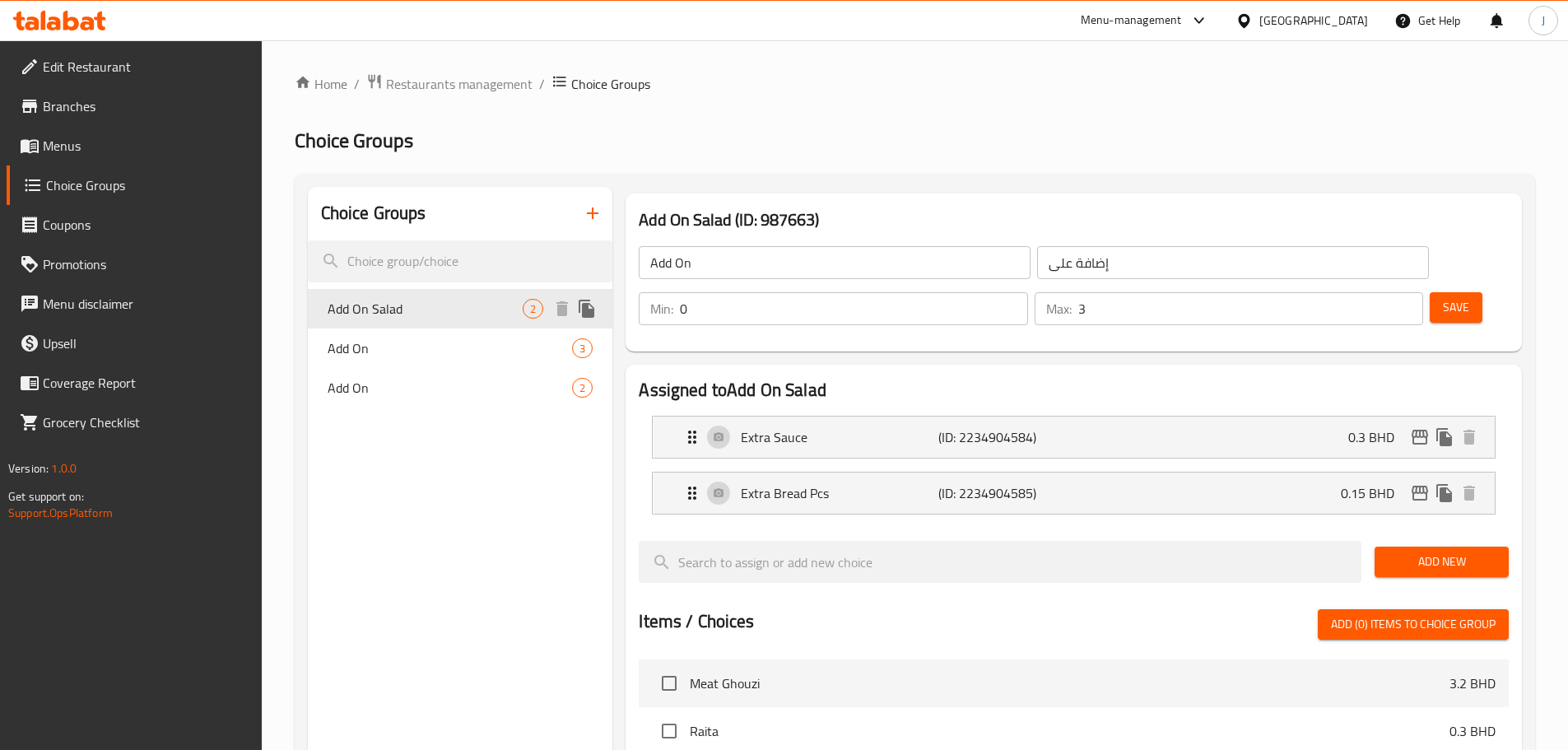
type input "Add On Salad"
type input "اضافات الى سلطة"
type input "2"
click at [594, 214] on icon "button" at bounding box center [593, 213] width 12 height 12
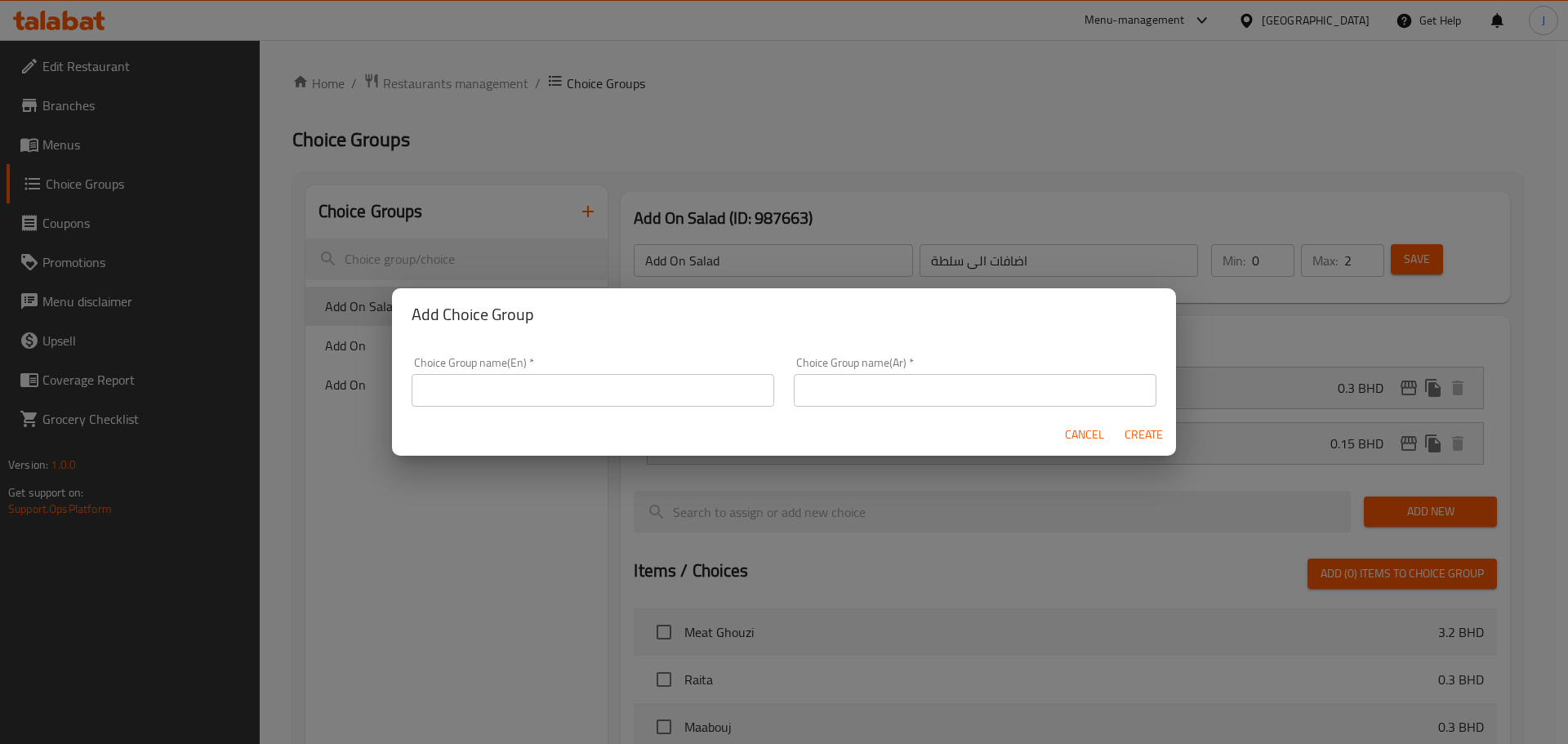
click at [613, 379] on input "text" at bounding box center [592, 390] width 362 height 33
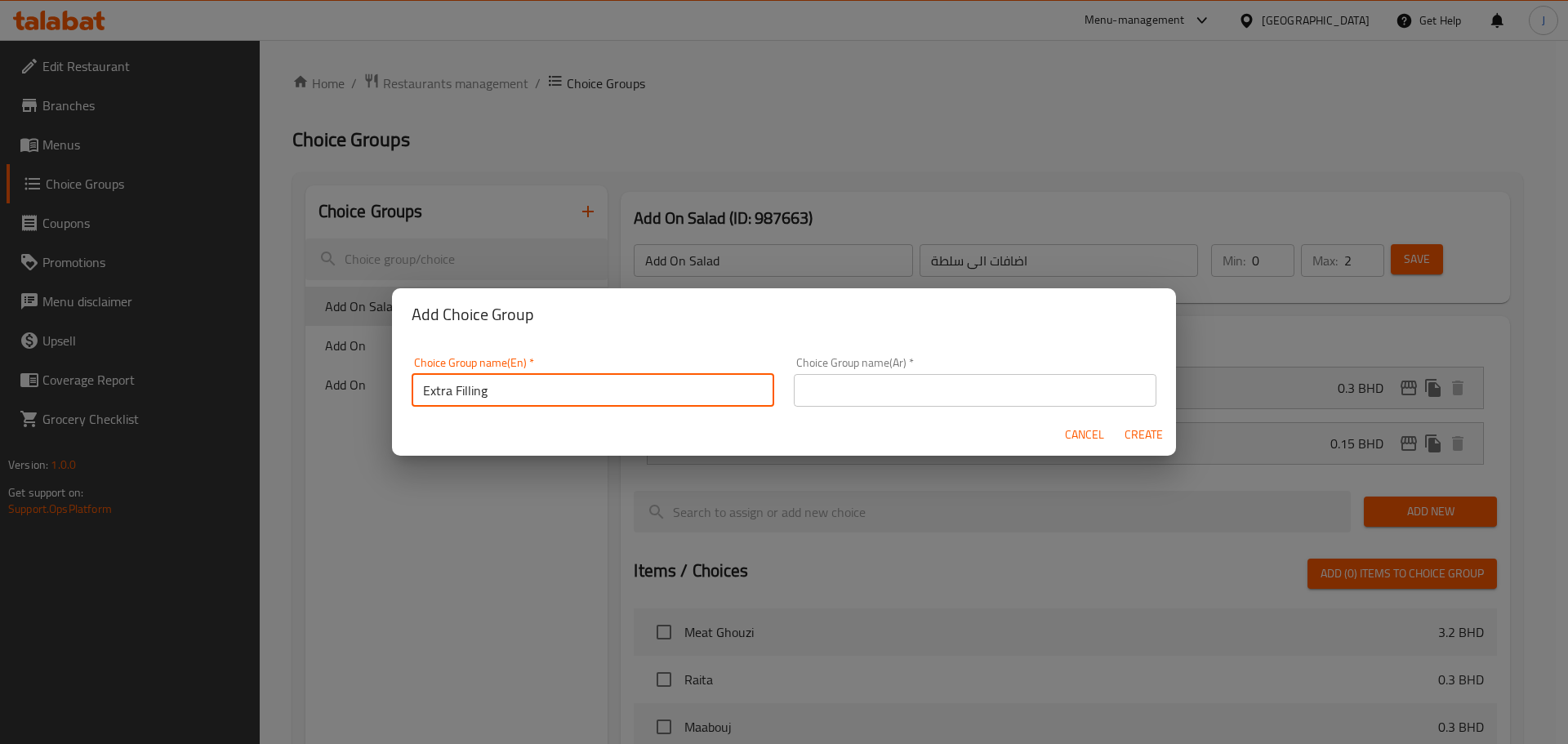
type input "Extra Filling"
click at [860, 378] on input "text" at bounding box center [975, 390] width 362 height 33
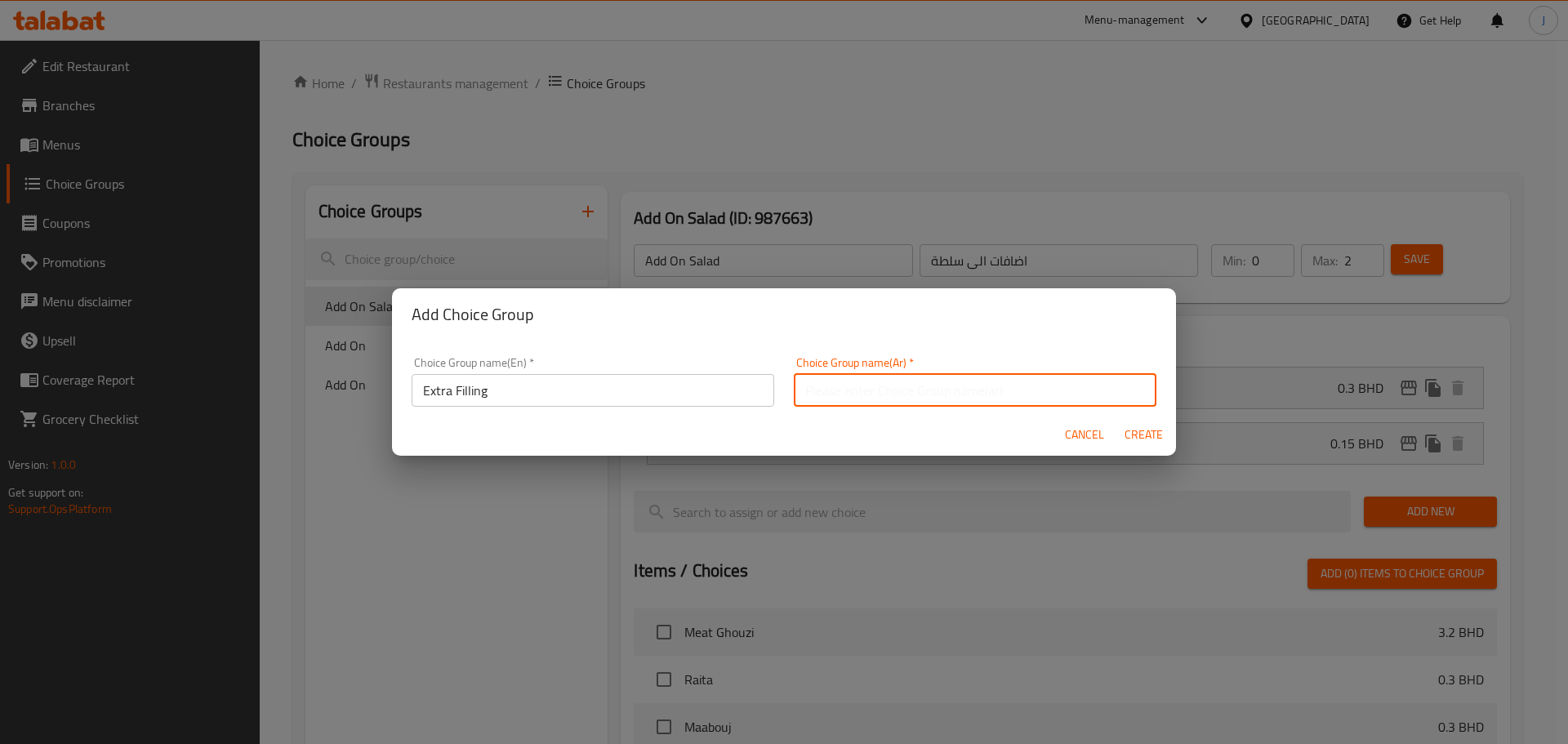
paste input "حشوة إضافية"
type input "حشوة إضافية"
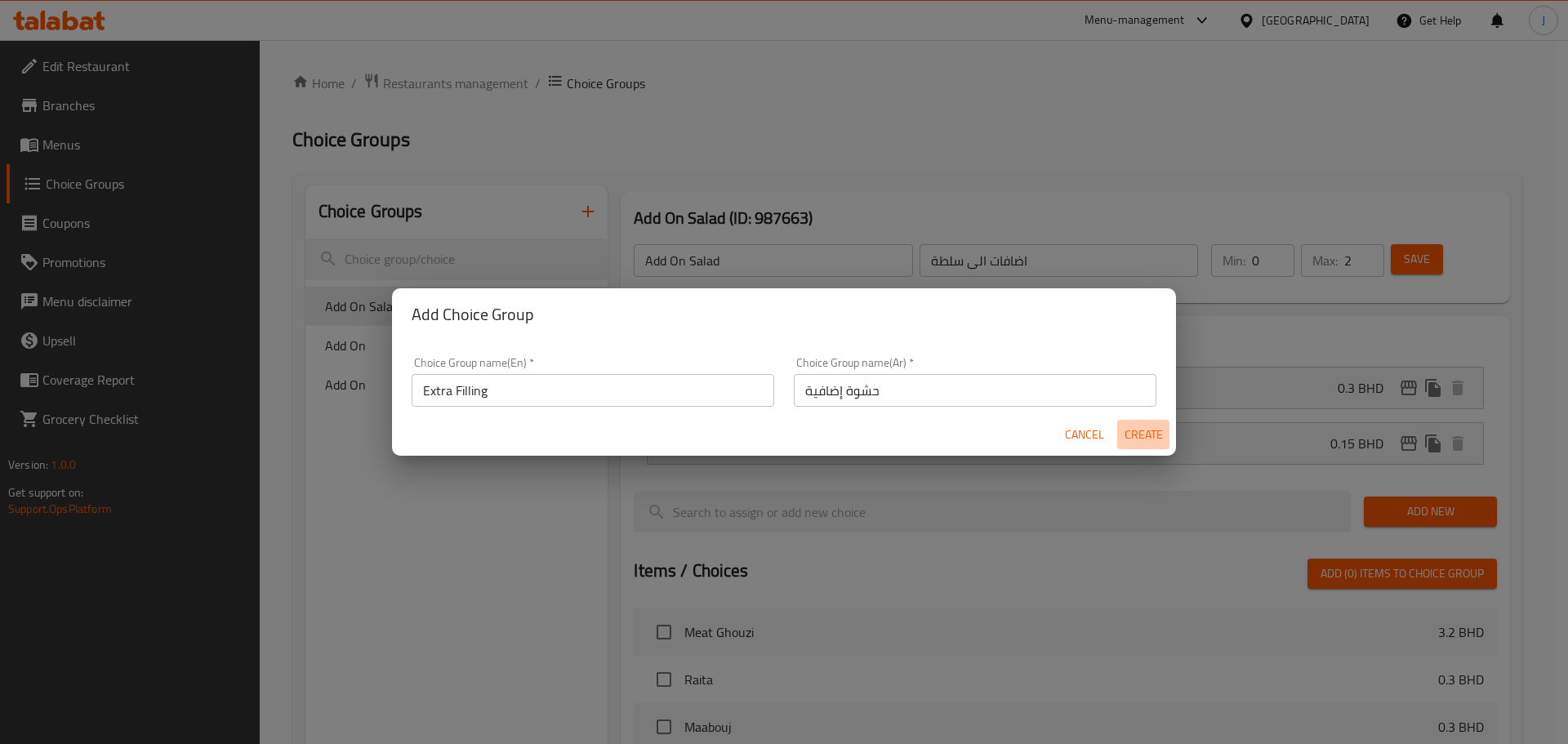
click at [1143, 438] on span "Create" at bounding box center [1143, 434] width 39 height 20
type input "Extra Filling"
type input "حشوة إضافية"
type input "0"
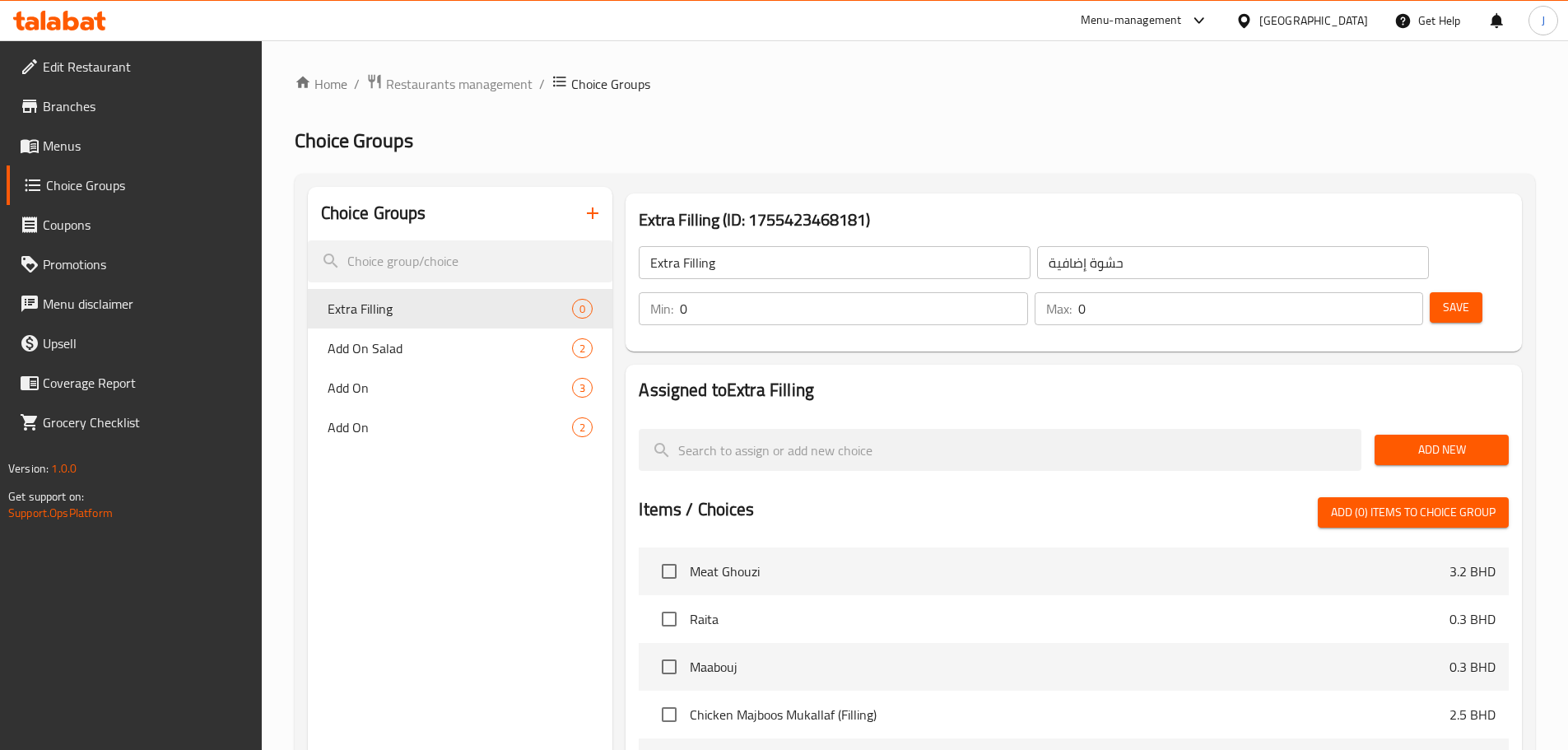
click at [1355, 293] on div "Max: 0 ​" at bounding box center [1229, 309] width 389 height 33
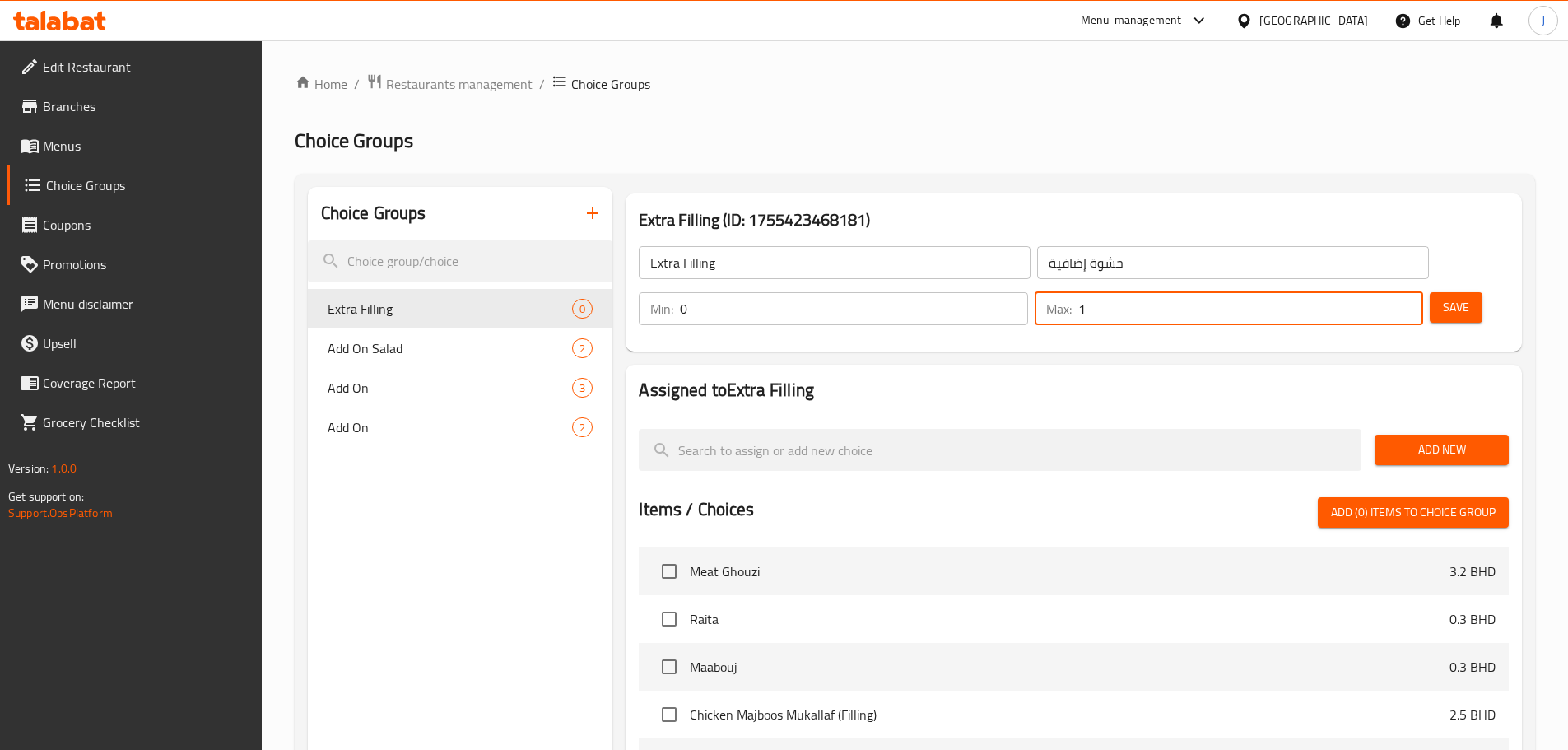
type input "1"
click at [1443, 297] on span "Save" at bounding box center [1456, 307] width 26 height 20
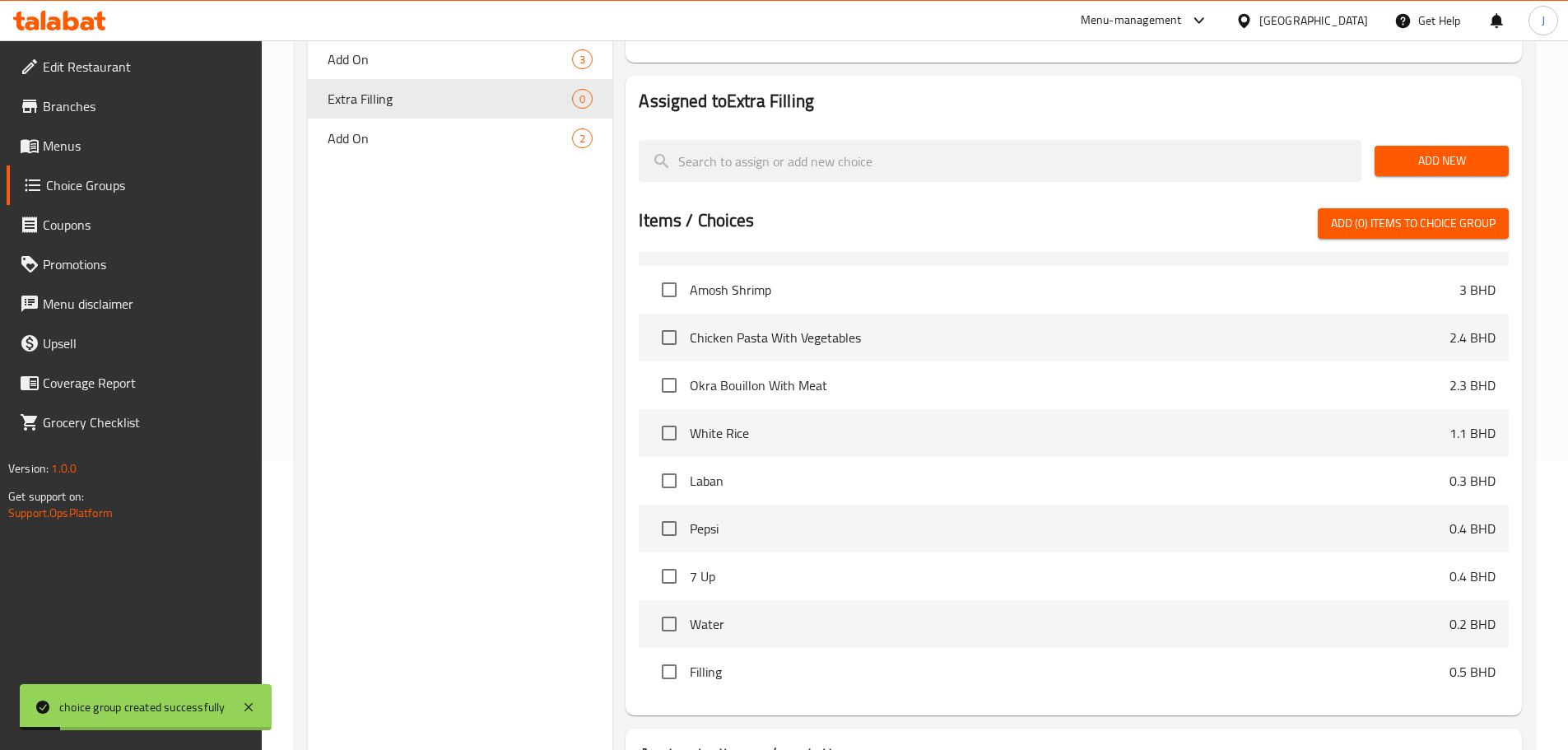
scroll to position [376, 0]
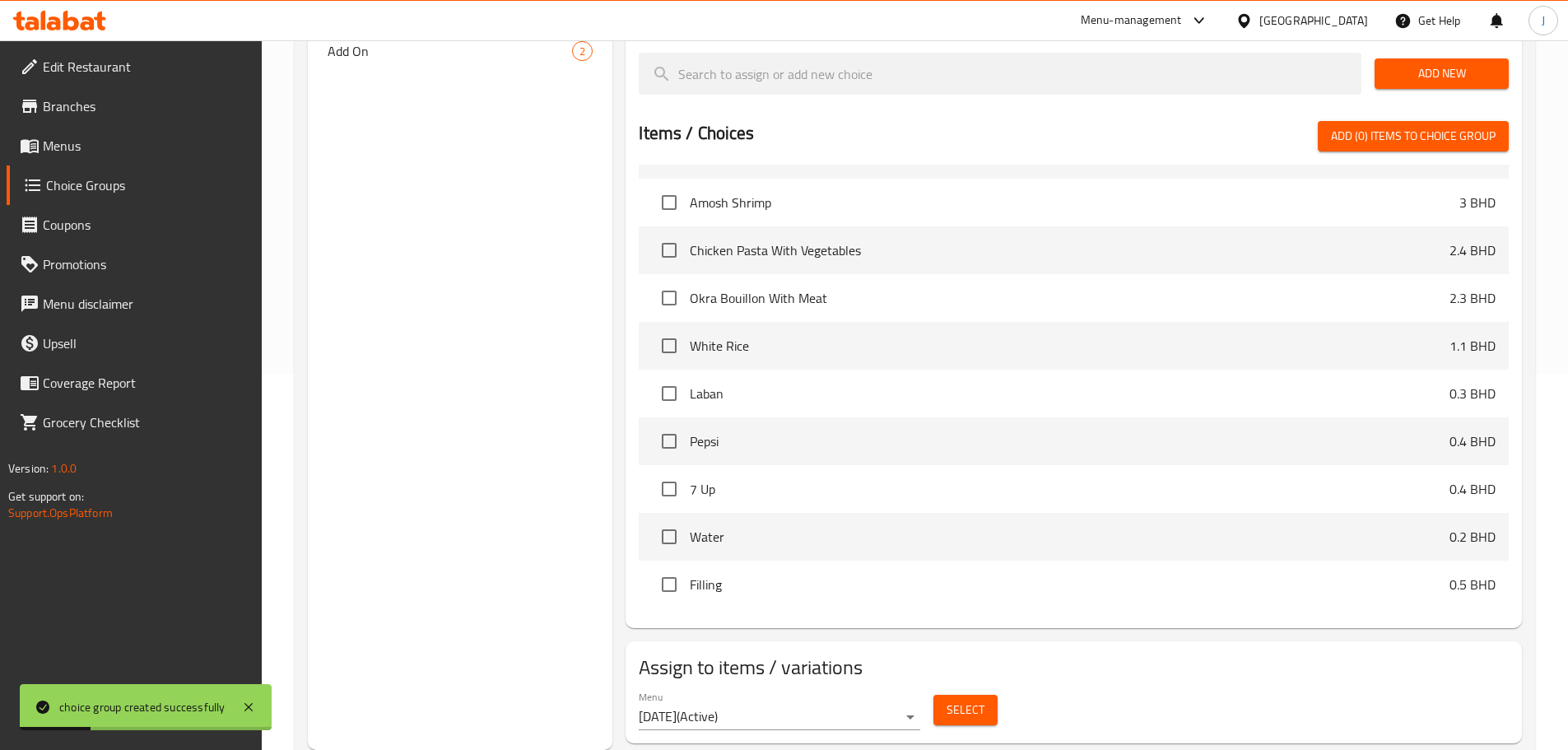
click at [655, 567] on input "checkbox" at bounding box center [670, 584] width 35 height 35
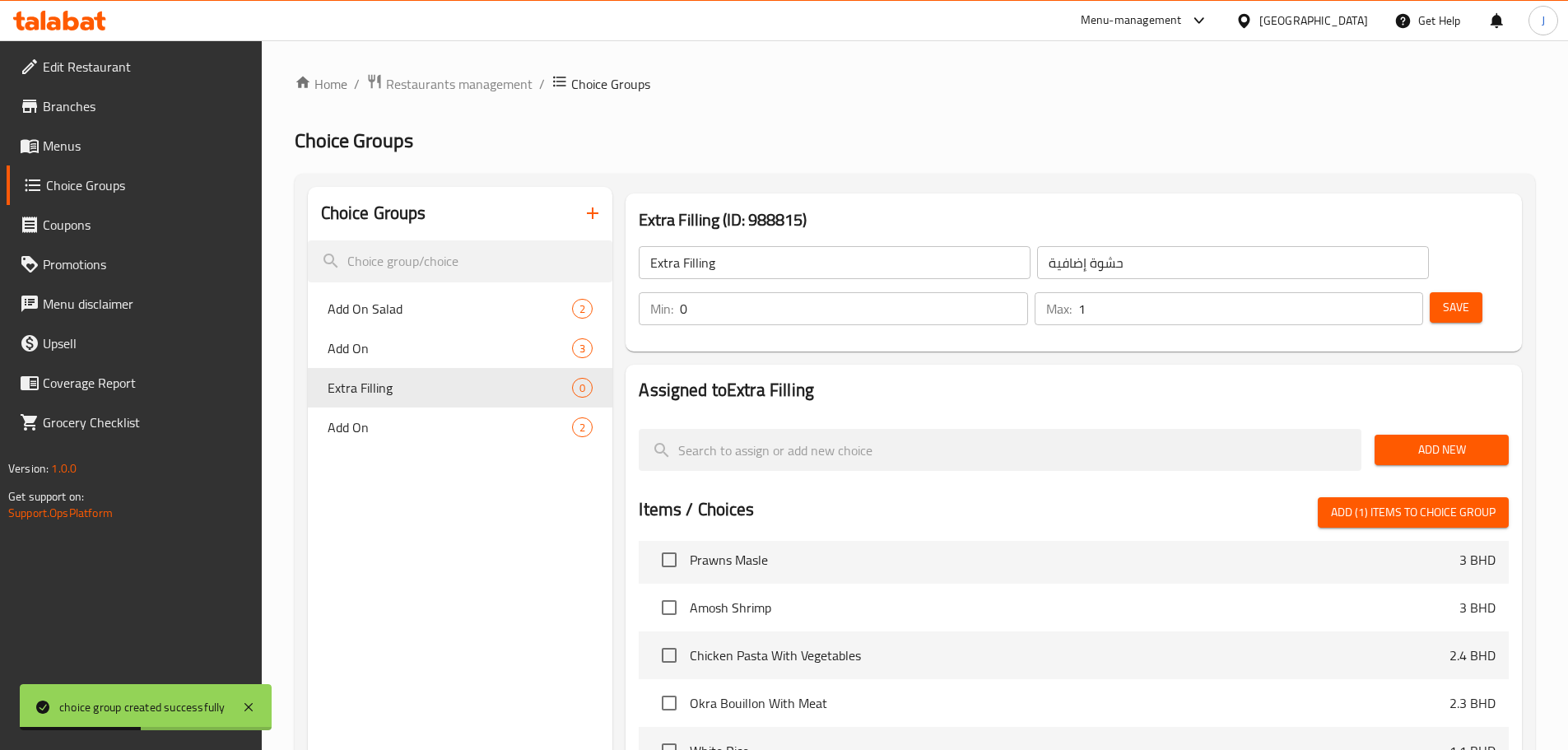
scroll to position [517, 0]
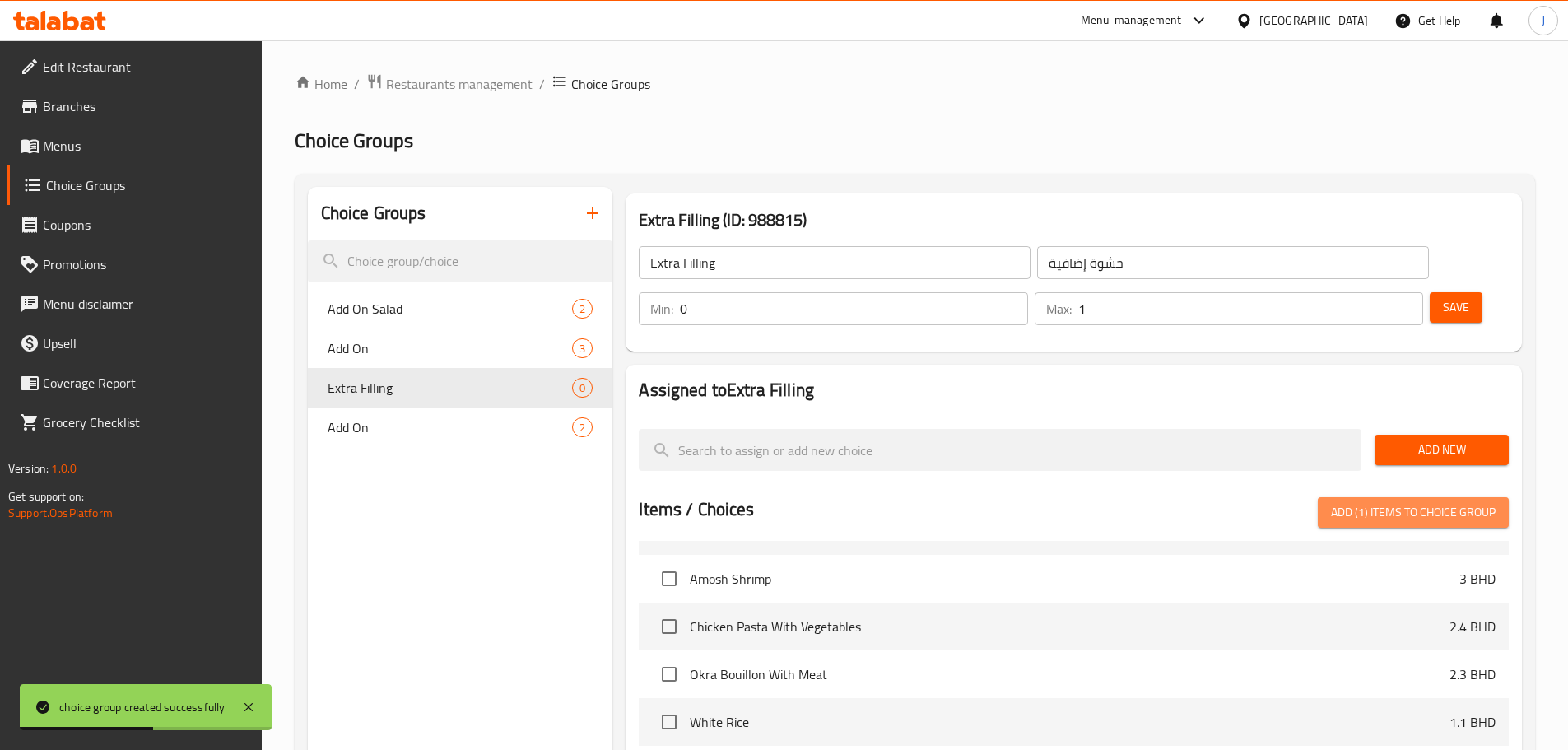
click at [1370, 502] on span "Add (1) items to choice group" at bounding box center [1414, 512] width 165 height 20
checkbox input "false"
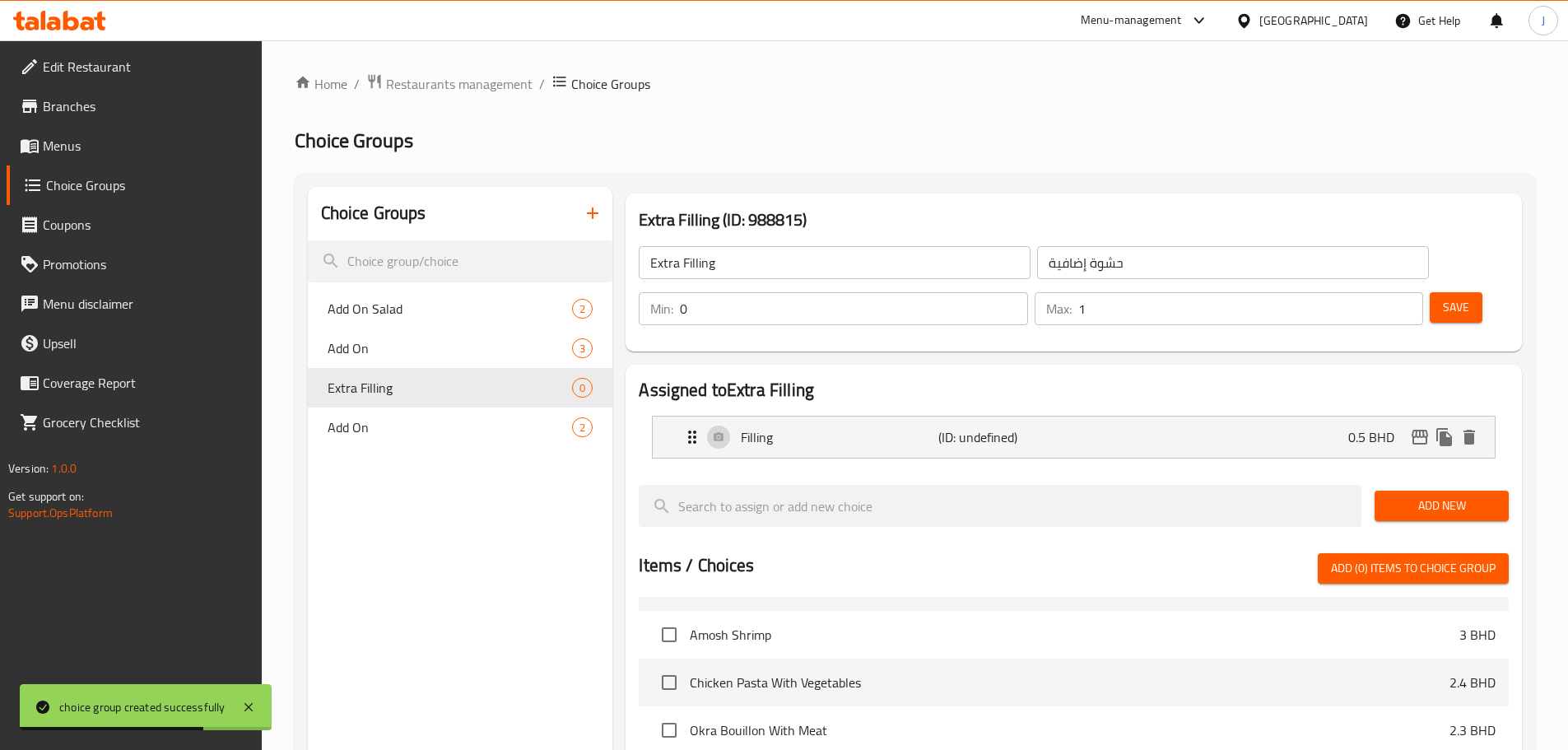
click at [1443, 297] on span "Save" at bounding box center [1456, 307] width 26 height 20
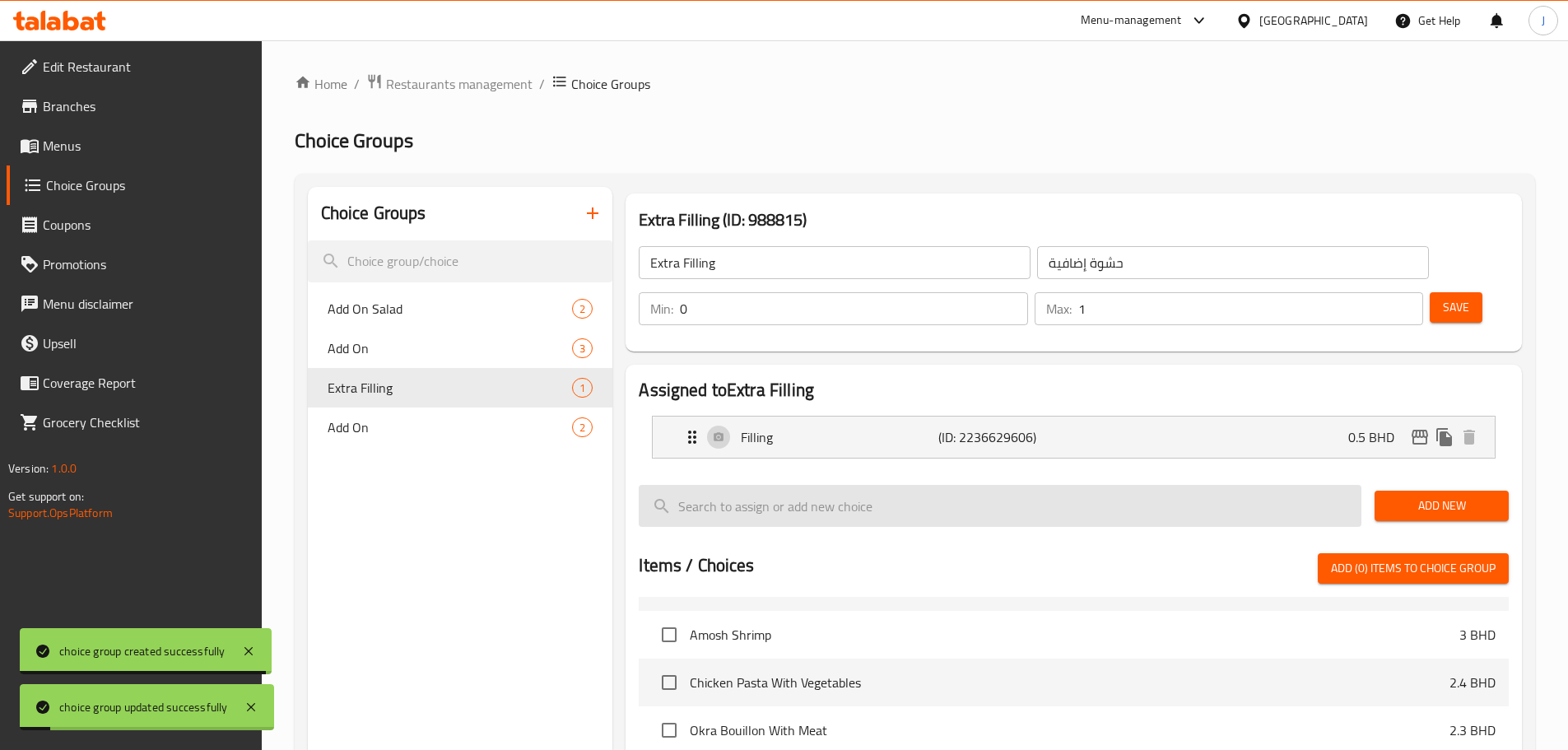
scroll to position [432, 0]
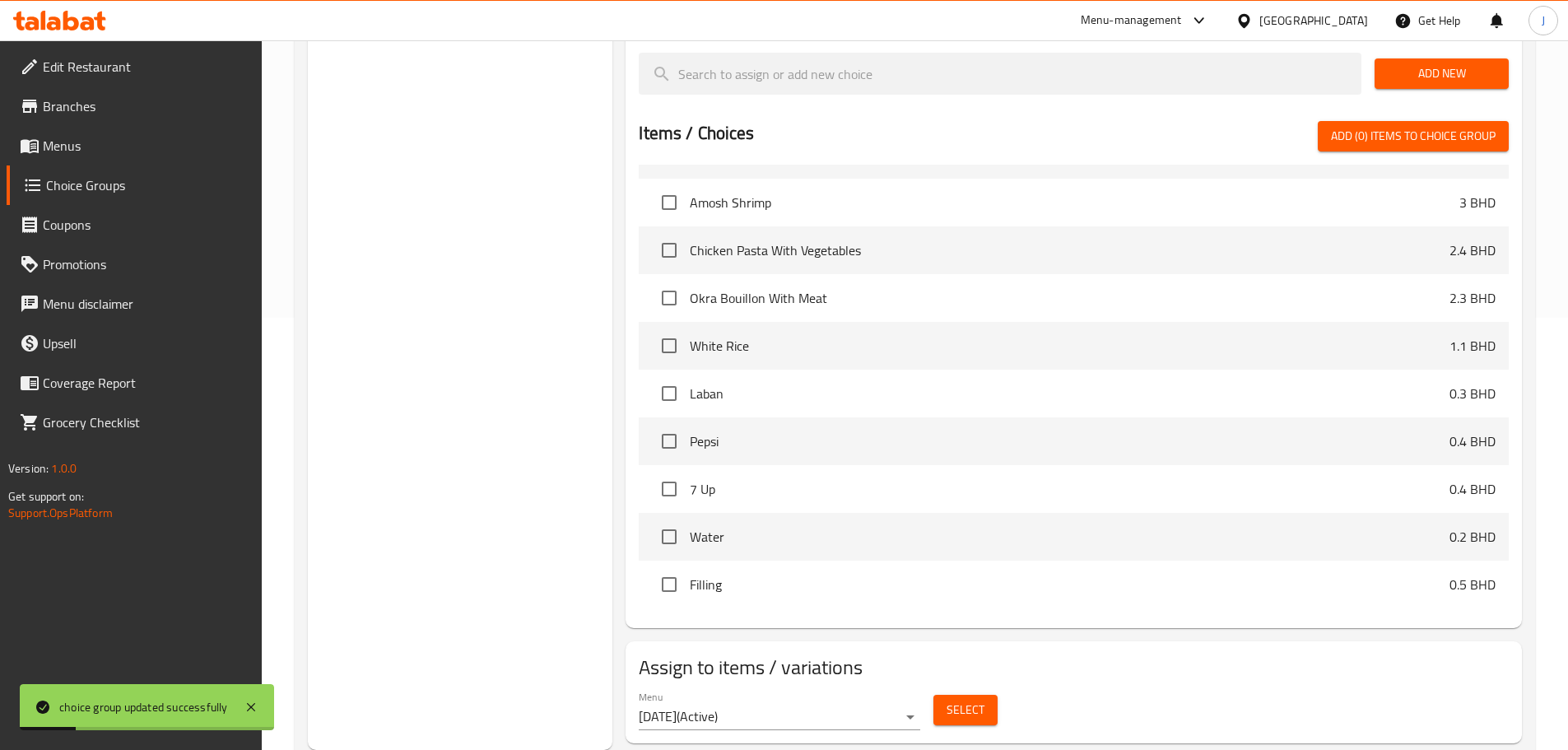
click at [90, 151] on span "Menus" at bounding box center [145, 145] width 205 height 19
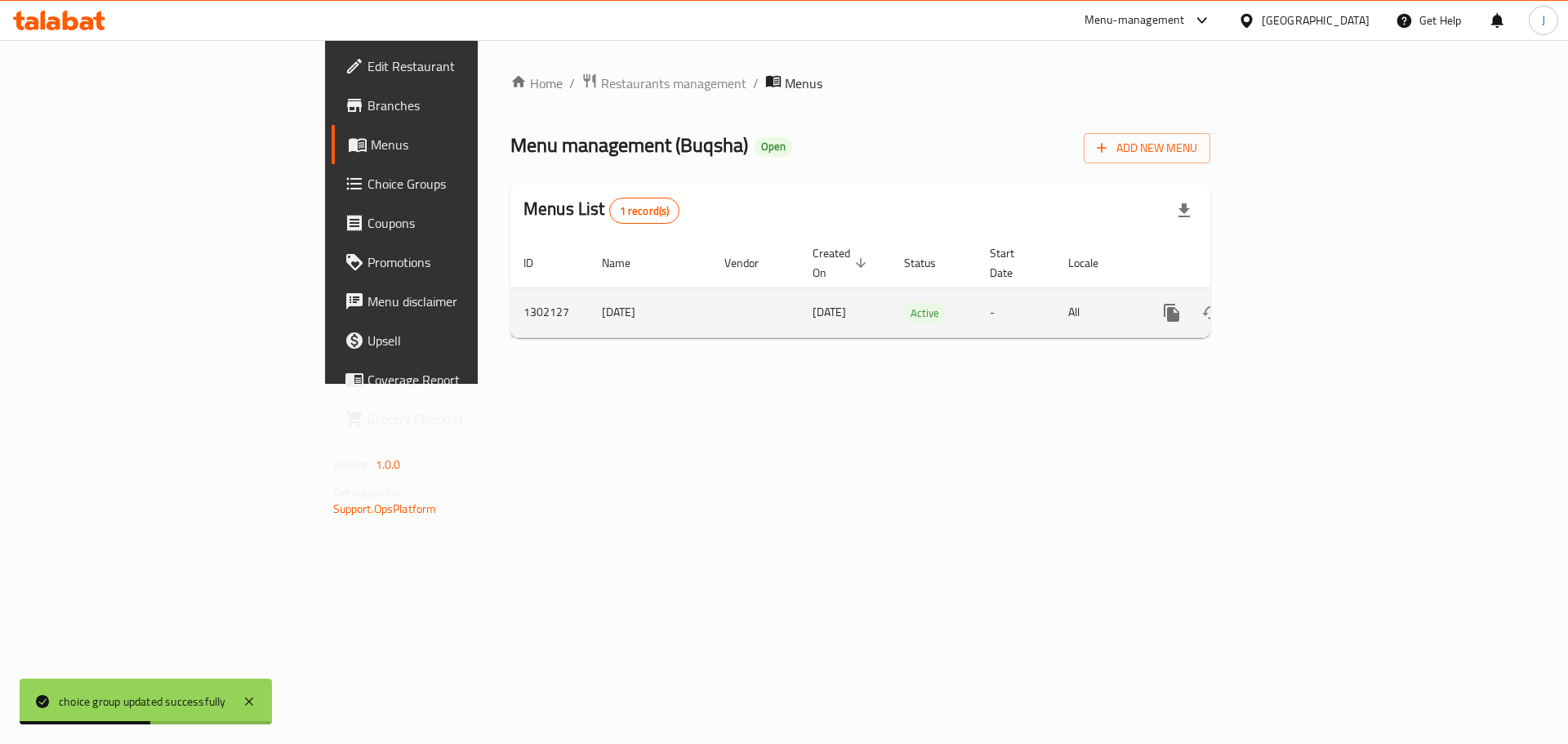
click at [1300, 303] on icon "enhanced table" at bounding box center [1289, 312] width 19 height 19
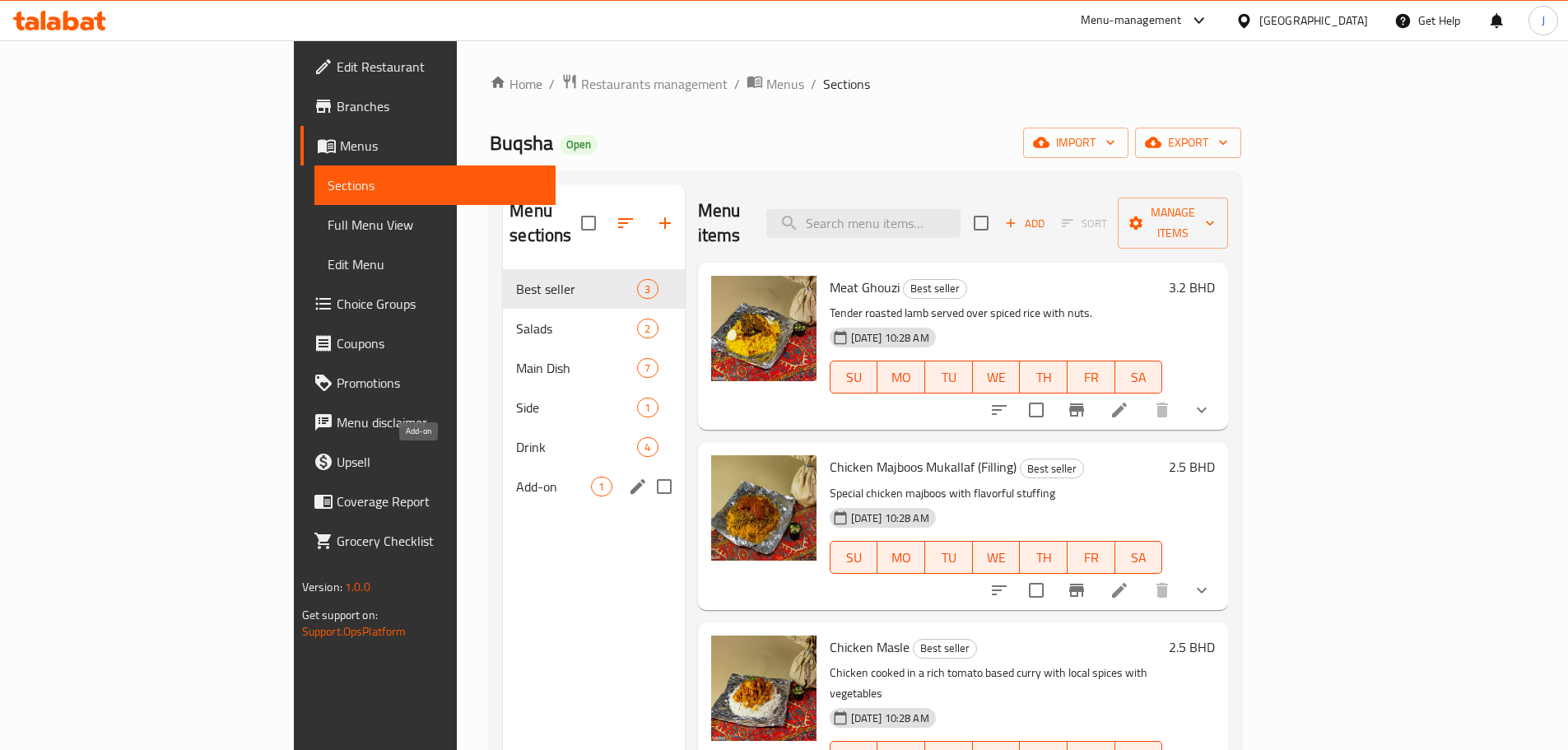
click at [517, 477] on span "Add-on" at bounding box center [553, 486] width 75 height 19
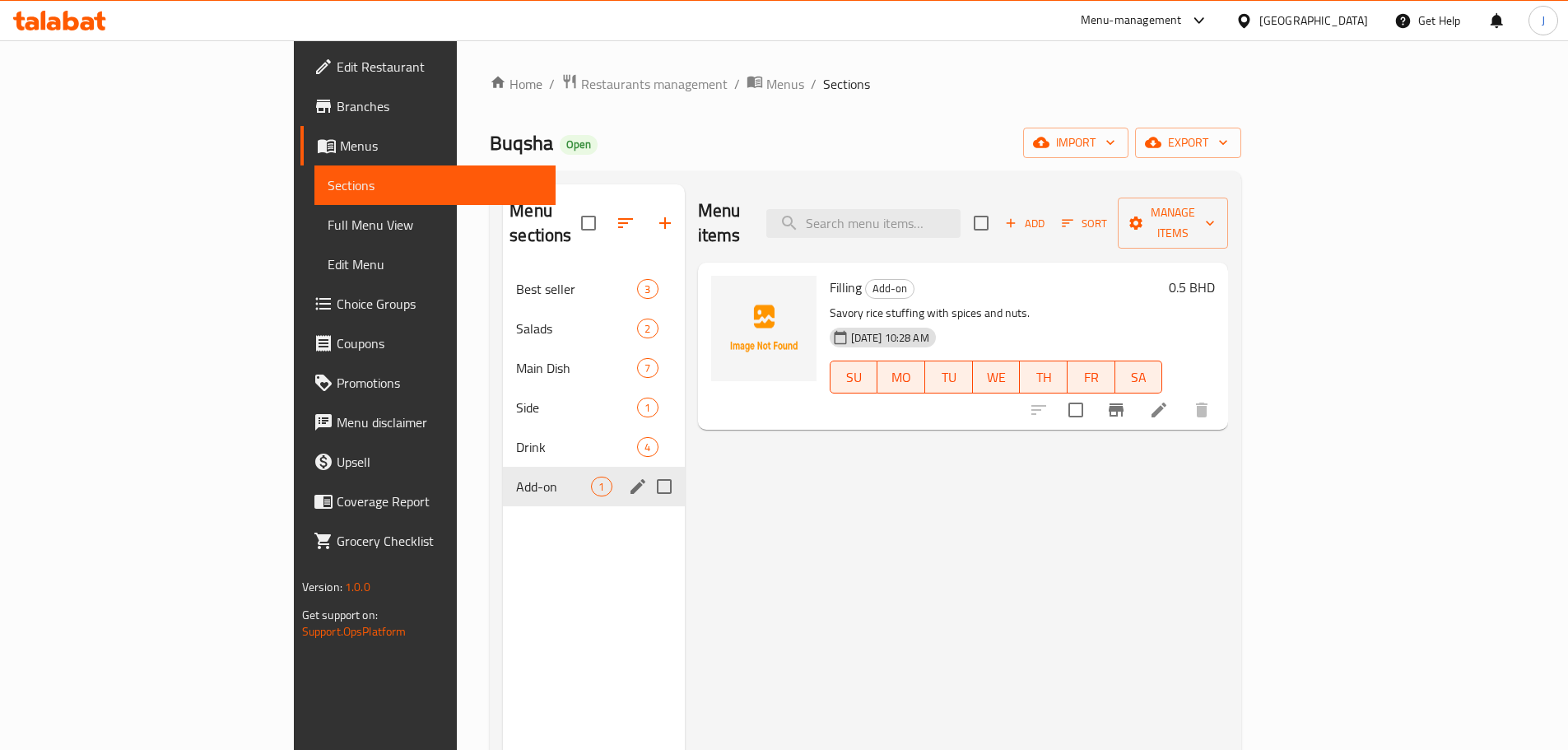
click at [647, 469] on input "Menu sections" at bounding box center [665, 486] width 35 height 35
checkbox input "true"
click at [606, 213] on icon "button" at bounding box center [615, 223] width 19 height 19
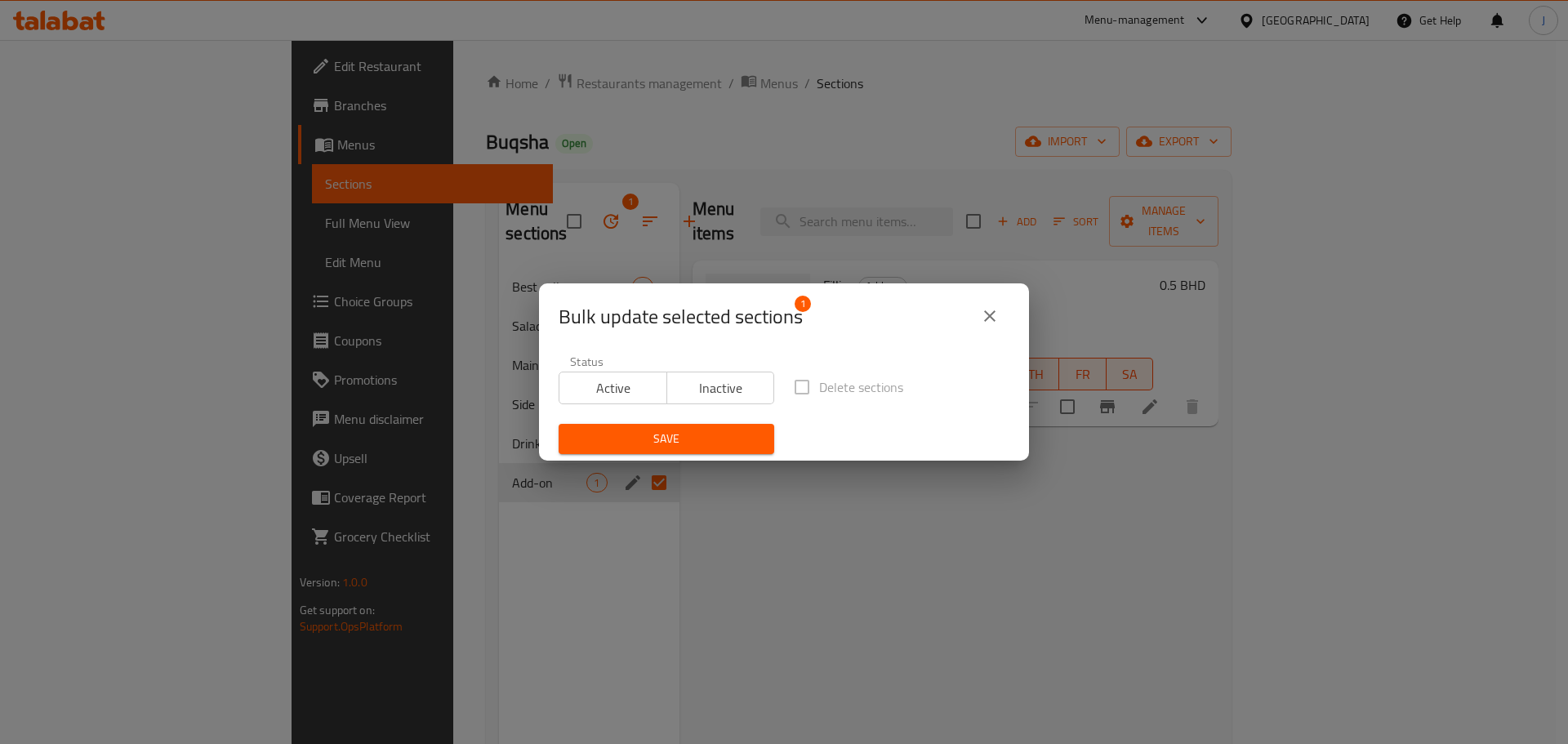
drag, startPoint x: 713, startPoint y: 410, endPoint x: 721, endPoint y: 381, distance: 30.1
click at [712, 407] on div "Status Active Inactive" at bounding box center [666, 379] width 236 height 68
click at [722, 381] on span "Inactive" at bounding box center [721, 388] width 95 height 24
click at [704, 436] on span "Save" at bounding box center [666, 438] width 189 height 20
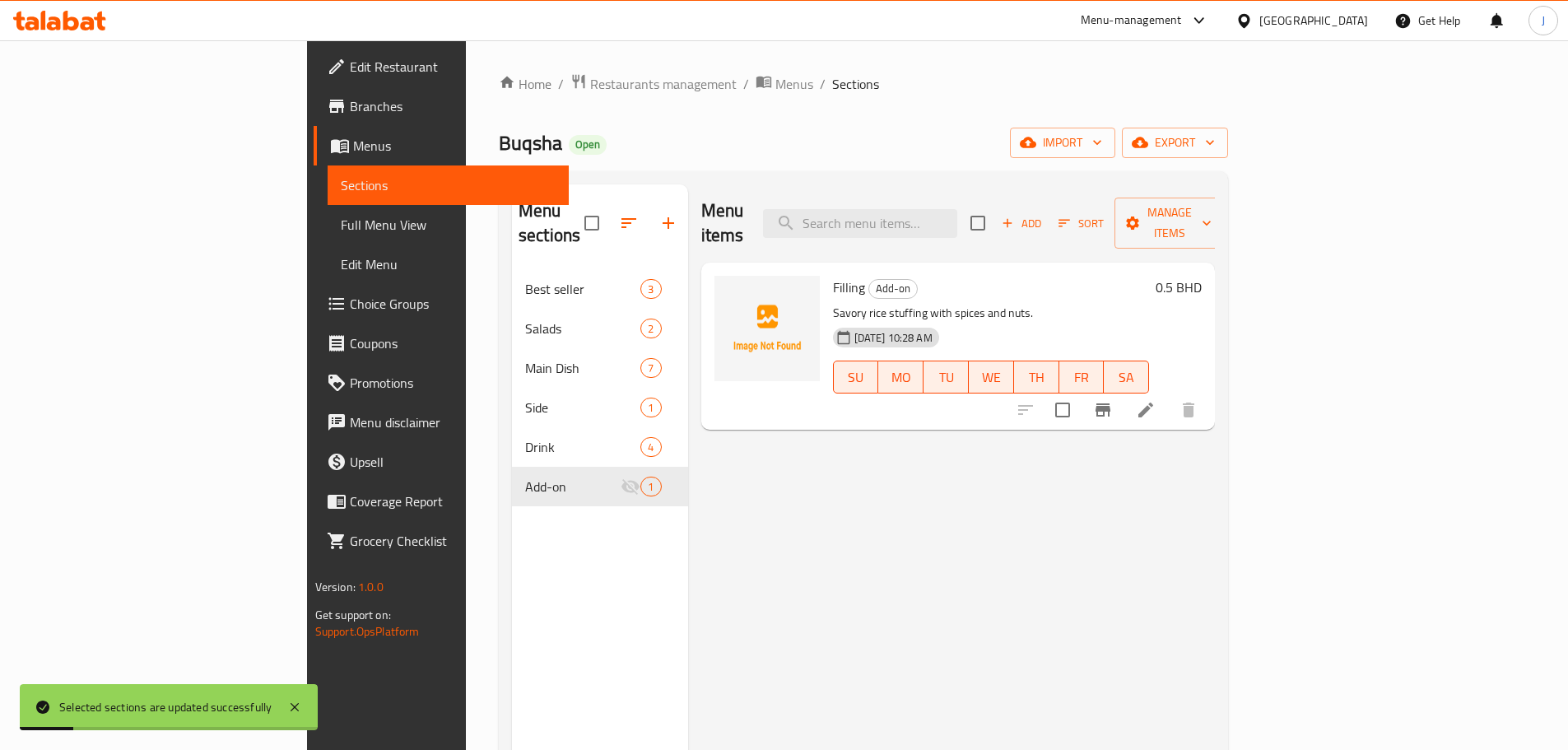
click at [512, 553] on div "Menu sections Best seller 3 Salads 2 Main Dish 7 Side 1 Drink 4 Add-on 1" at bounding box center [600, 559] width 176 height 750
click at [1111, 403] on icon "Branch-specific-item" at bounding box center [1103, 410] width 15 height 14
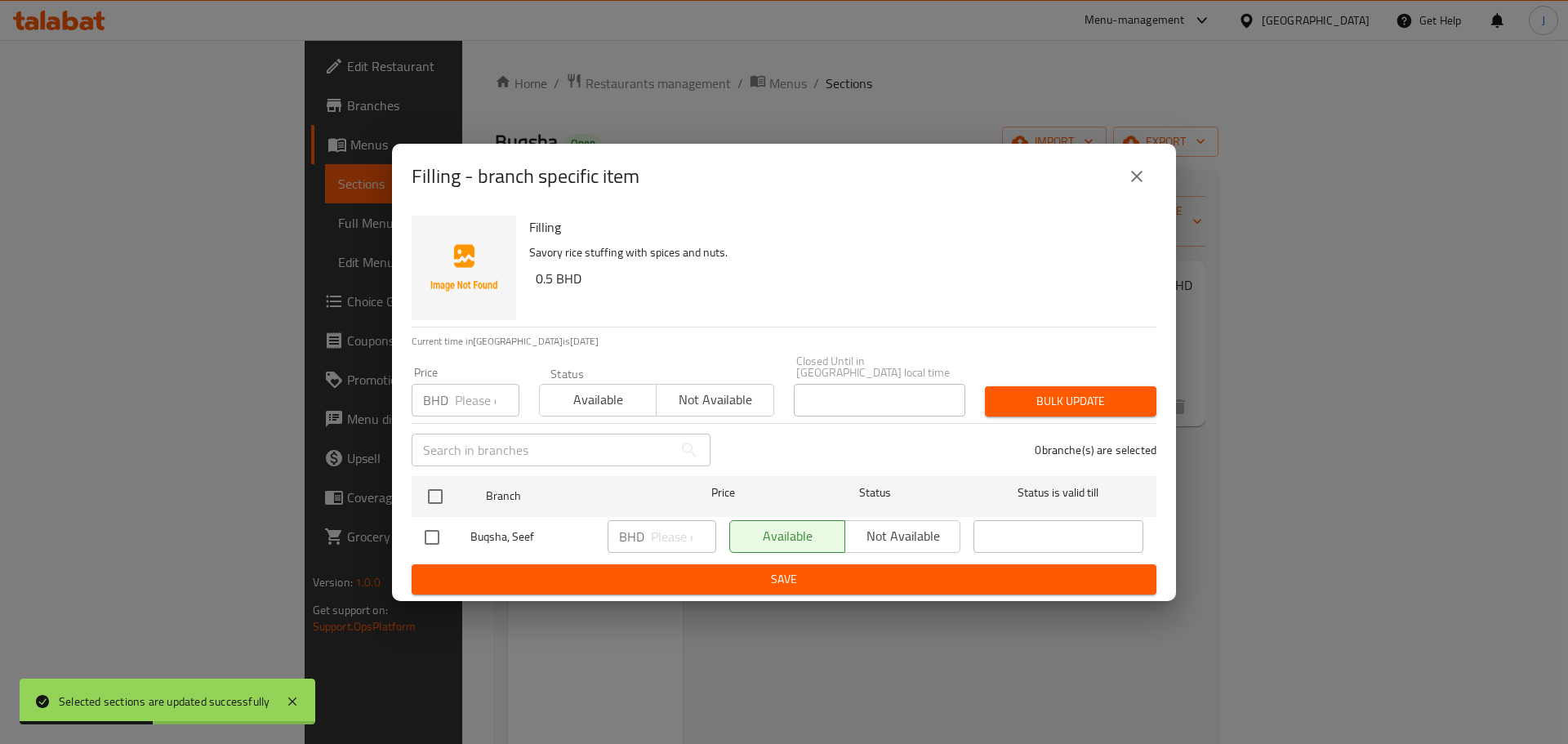
click at [676, 388] on span "Not available" at bounding box center [715, 400] width 104 height 24
click at [1050, 391] on span "Bulk update" at bounding box center [1070, 401] width 145 height 20
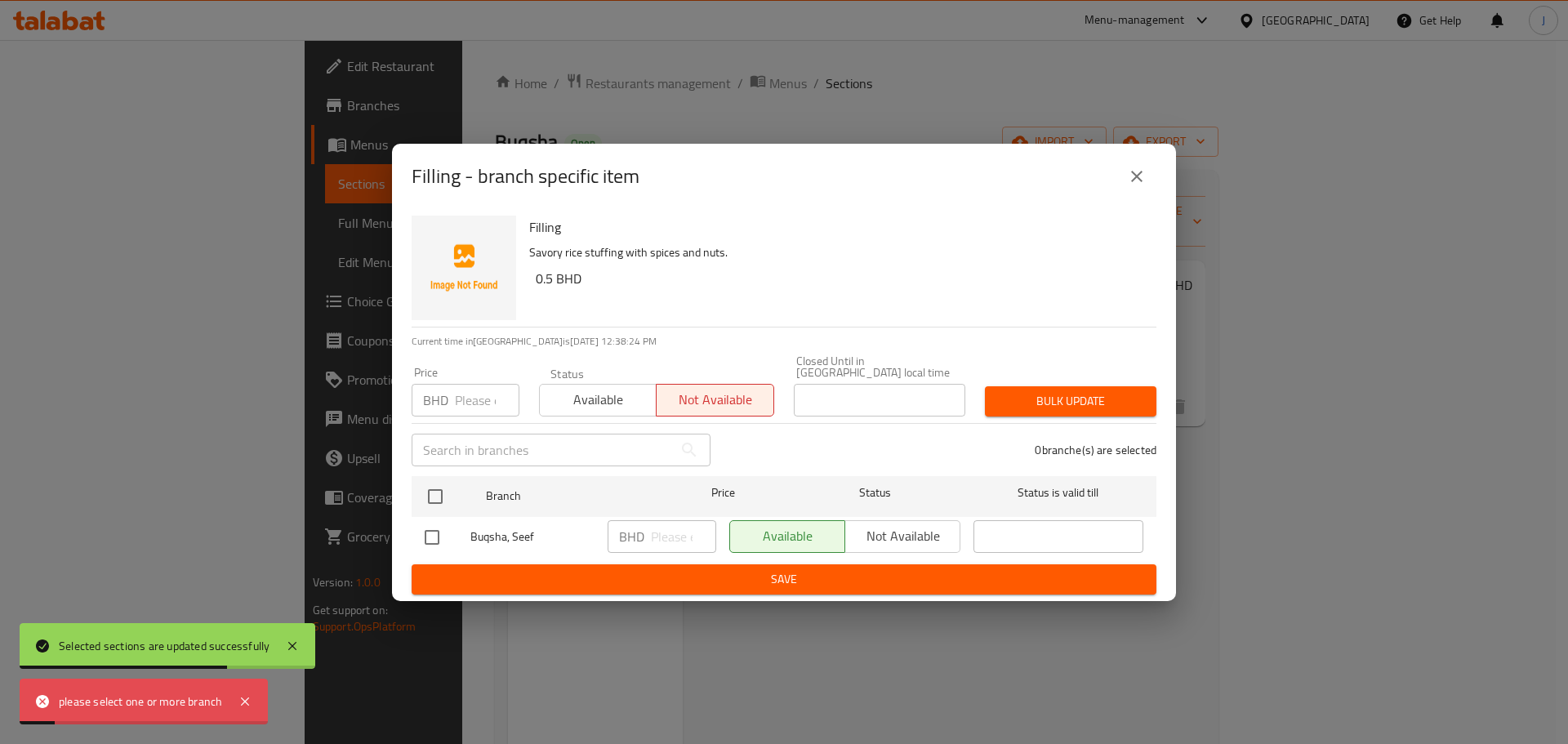
click at [426, 534] on input "checkbox" at bounding box center [433, 537] width 35 height 35
checkbox input "true"
click at [925, 524] on span "Not available" at bounding box center [903, 535] width 102 height 24
click at [883, 575] on span "Save" at bounding box center [784, 579] width 719 height 20
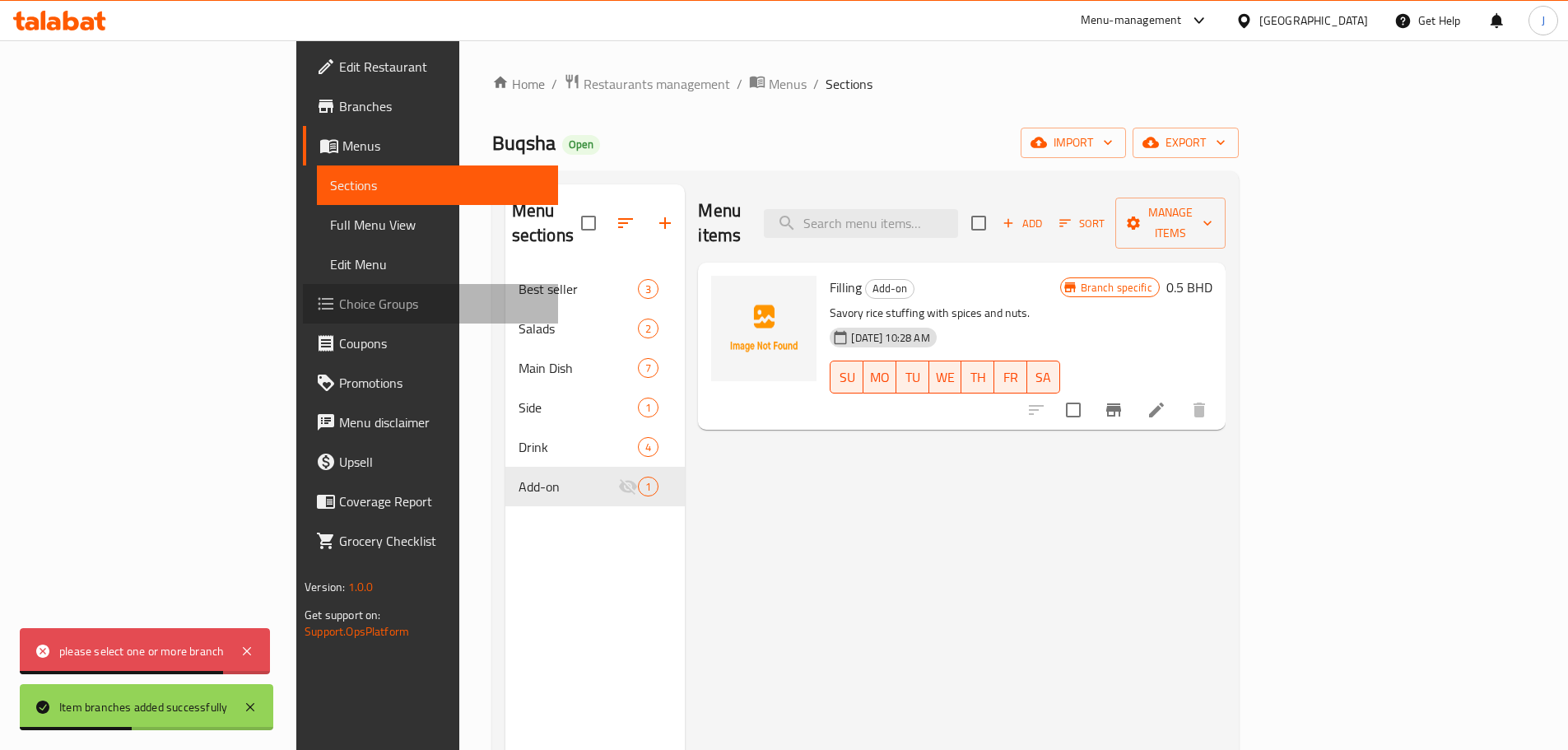
click at [339, 307] on span "Choice Groups" at bounding box center [442, 303] width 205 height 19
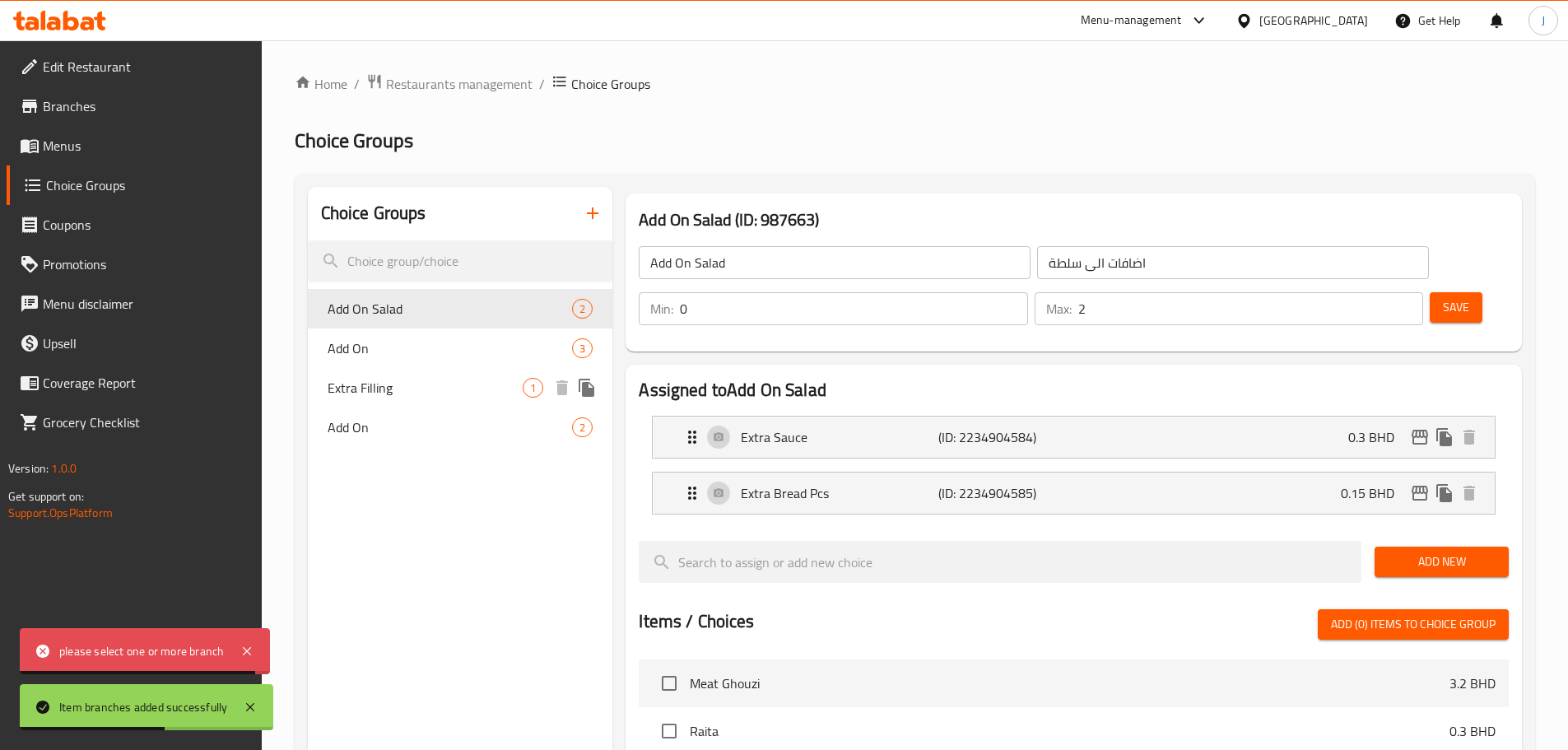
click at [415, 378] on span "Extra Filling" at bounding box center [425, 388] width 196 height 19
type input "Extra Filling"
type input "حشوة إضافية"
type input "1"
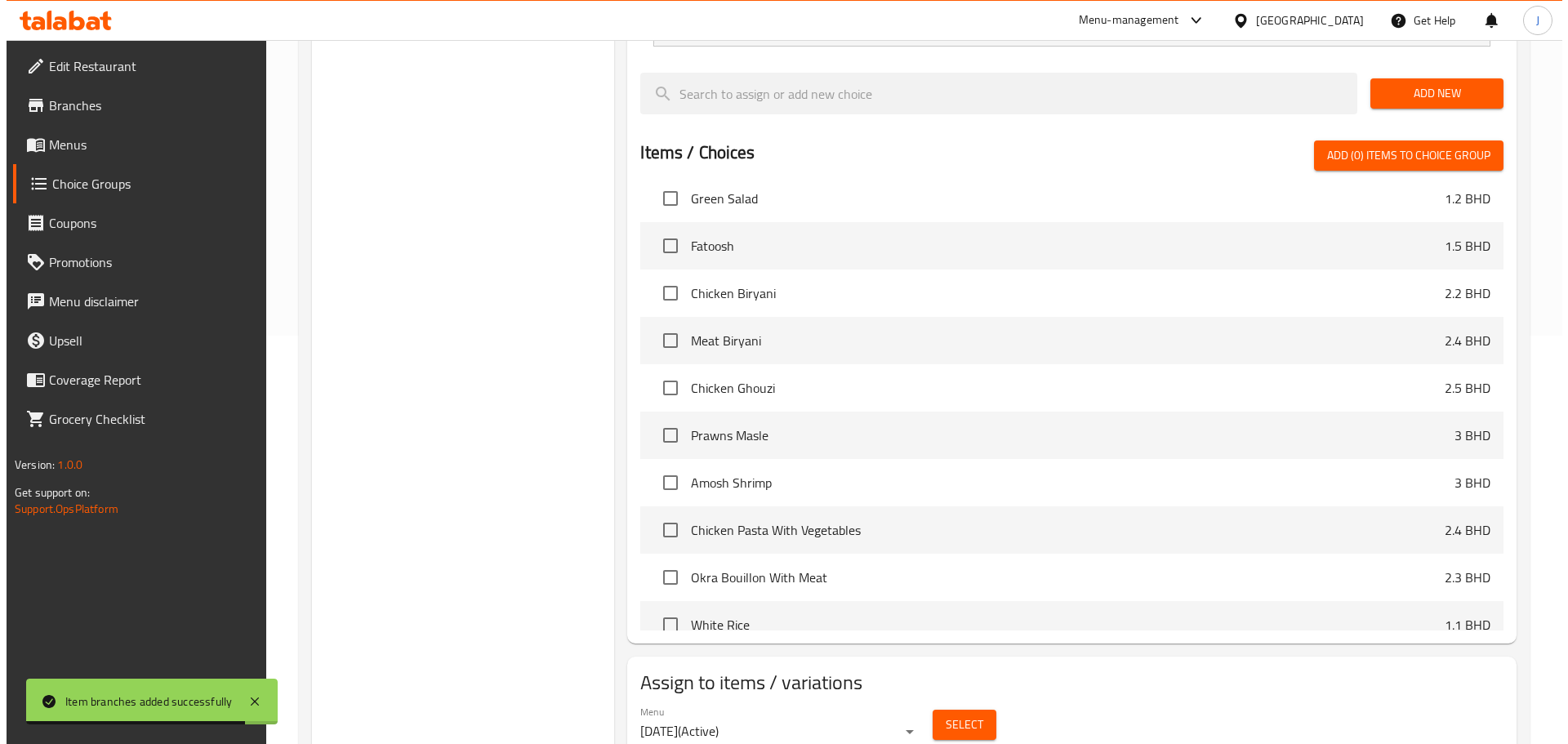
scroll to position [409, 0]
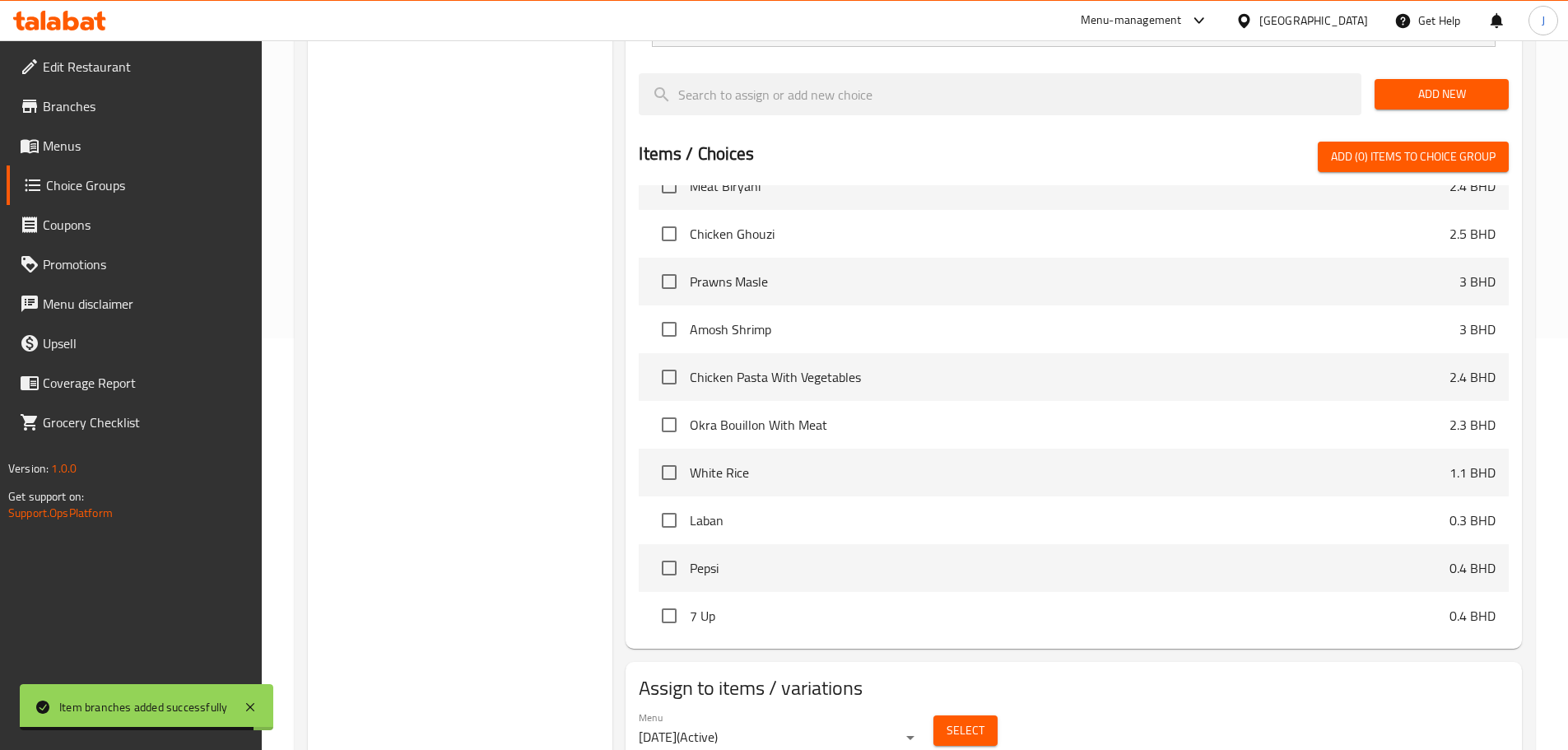
click at [967, 720] on span "Select" at bounding box center [965, 730] width 38 height 20
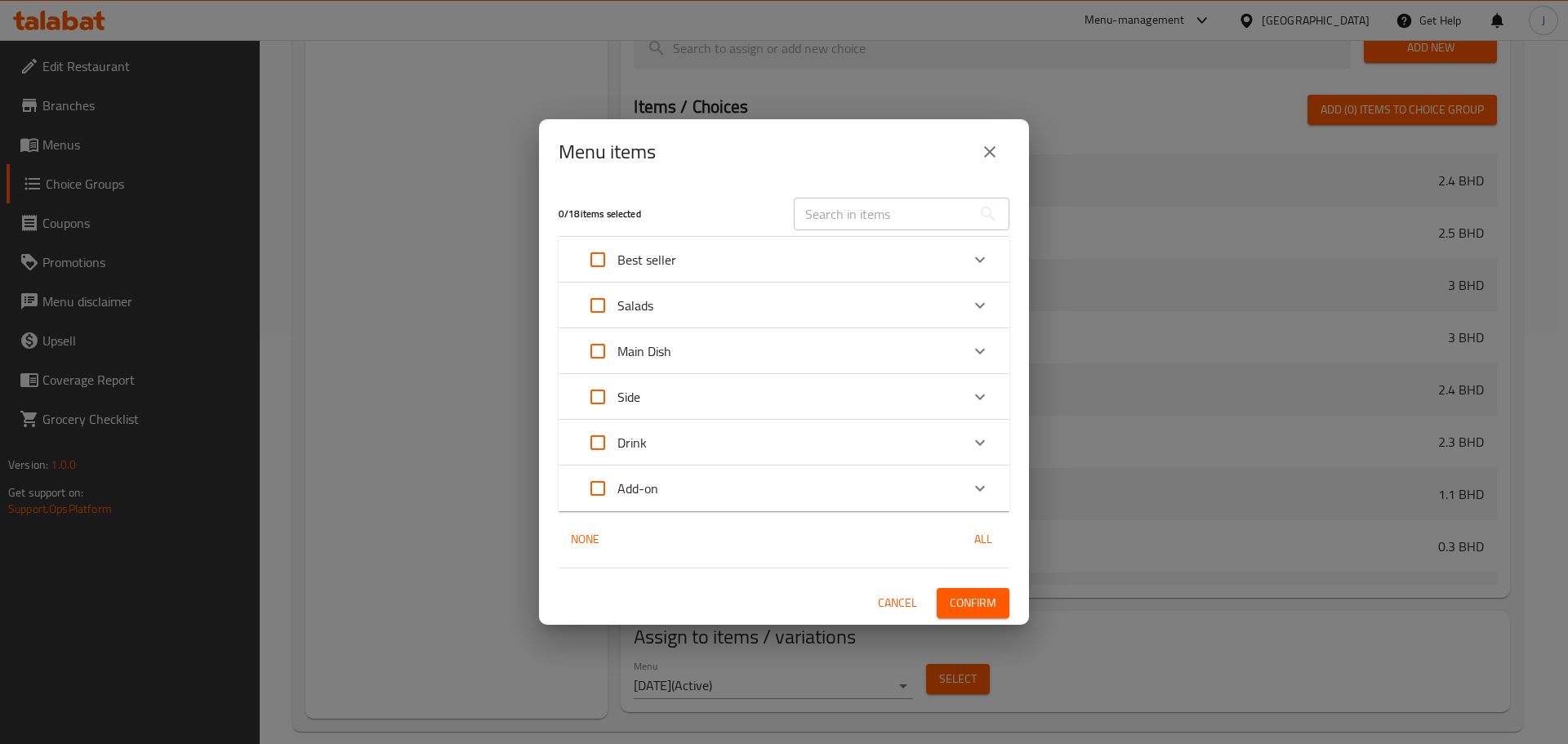
click at [973, 343] on icon "Expand" at bounding box center [980, 351] width 19 height 19
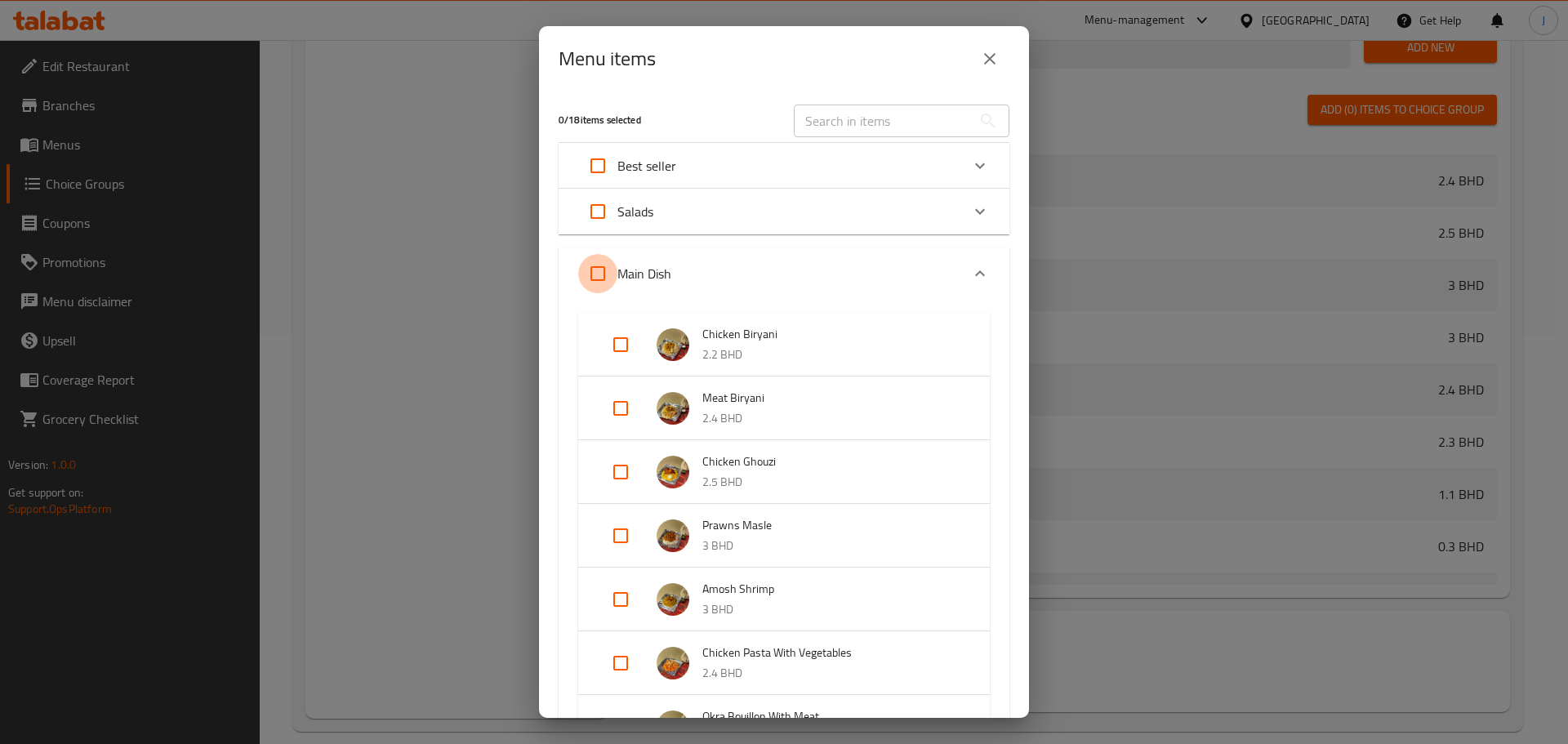
click at [585, 270] on input "Expand" at bounding box center [597, 273] width 39 height 39
checkbox input "true"
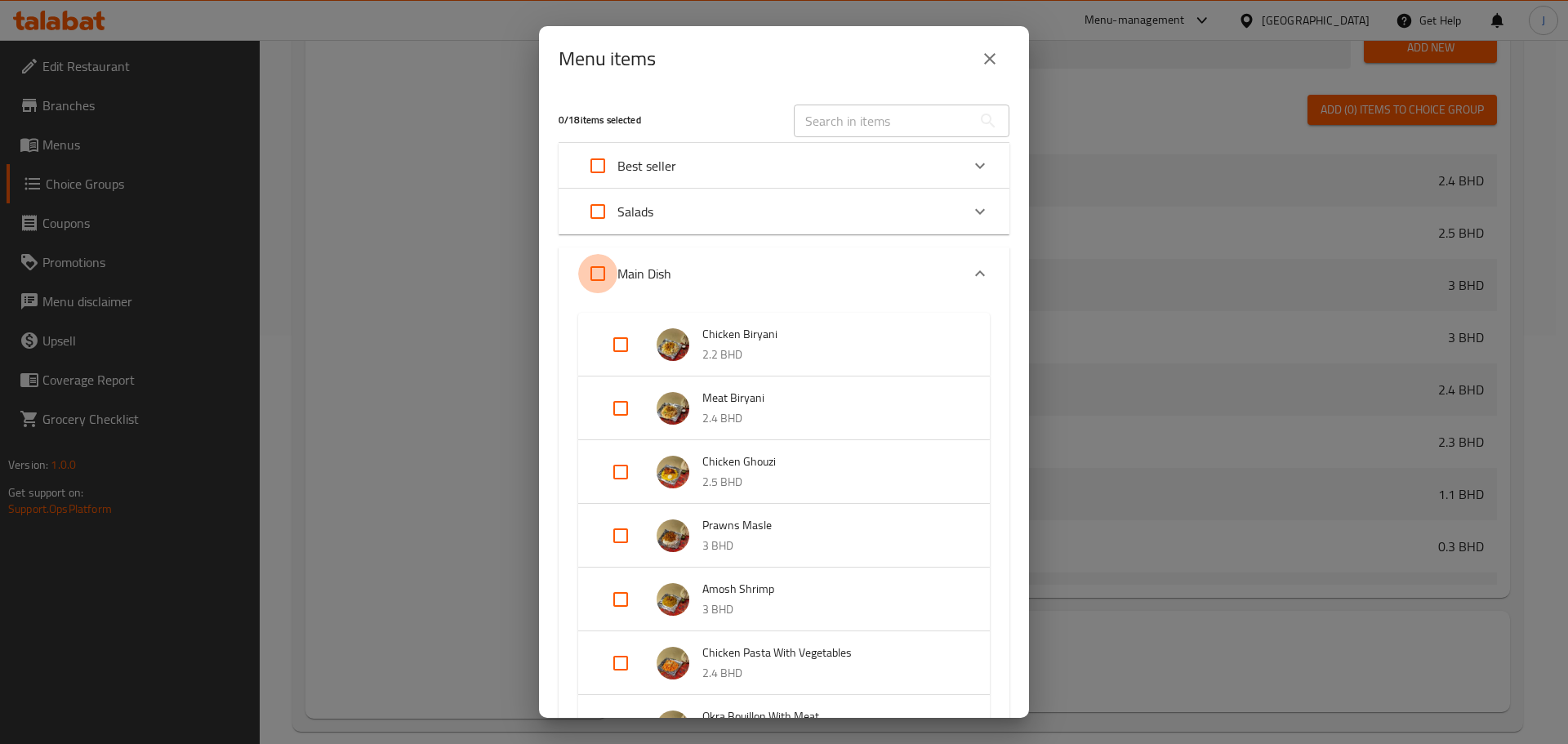
checkbox input "true"
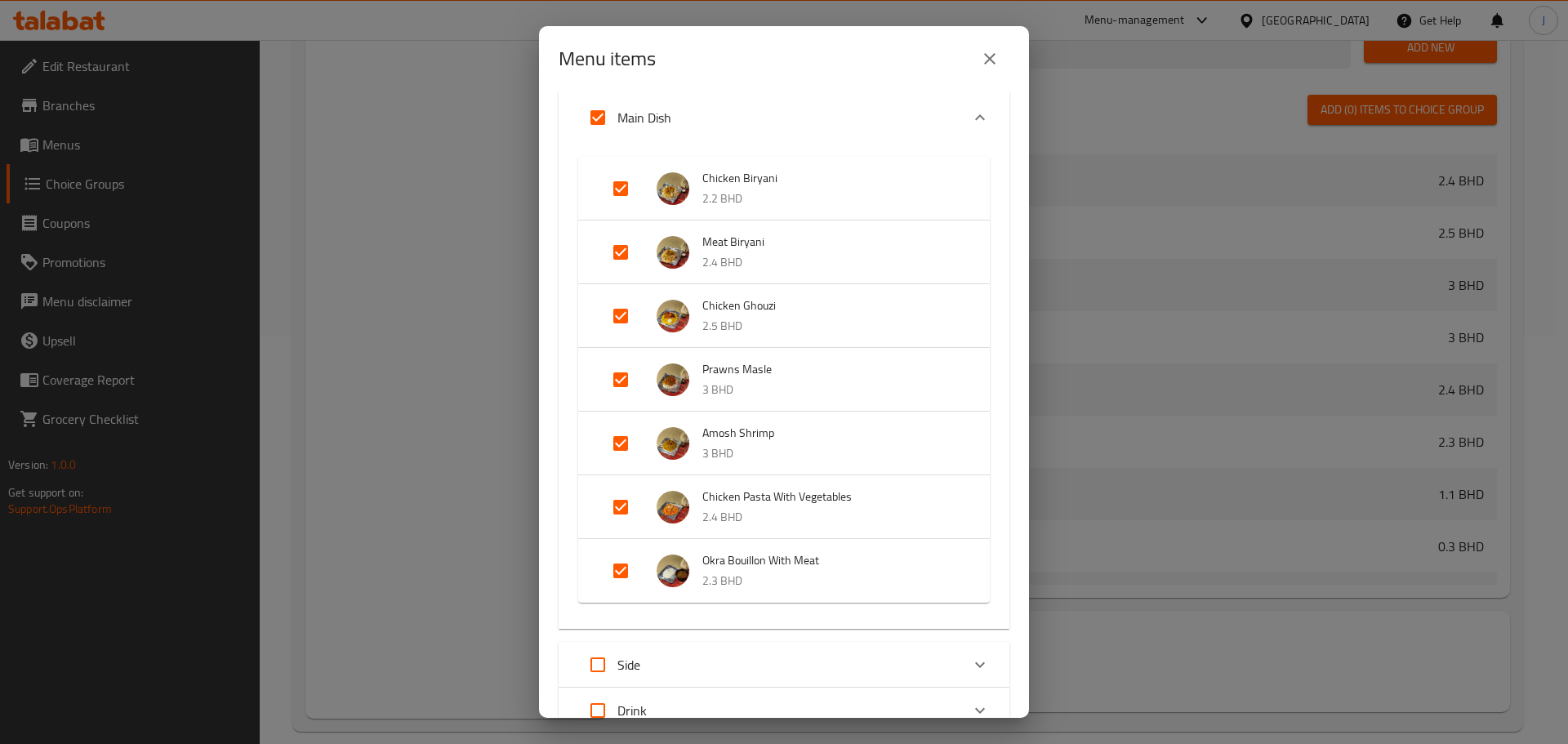
scroll to position [163, 0]
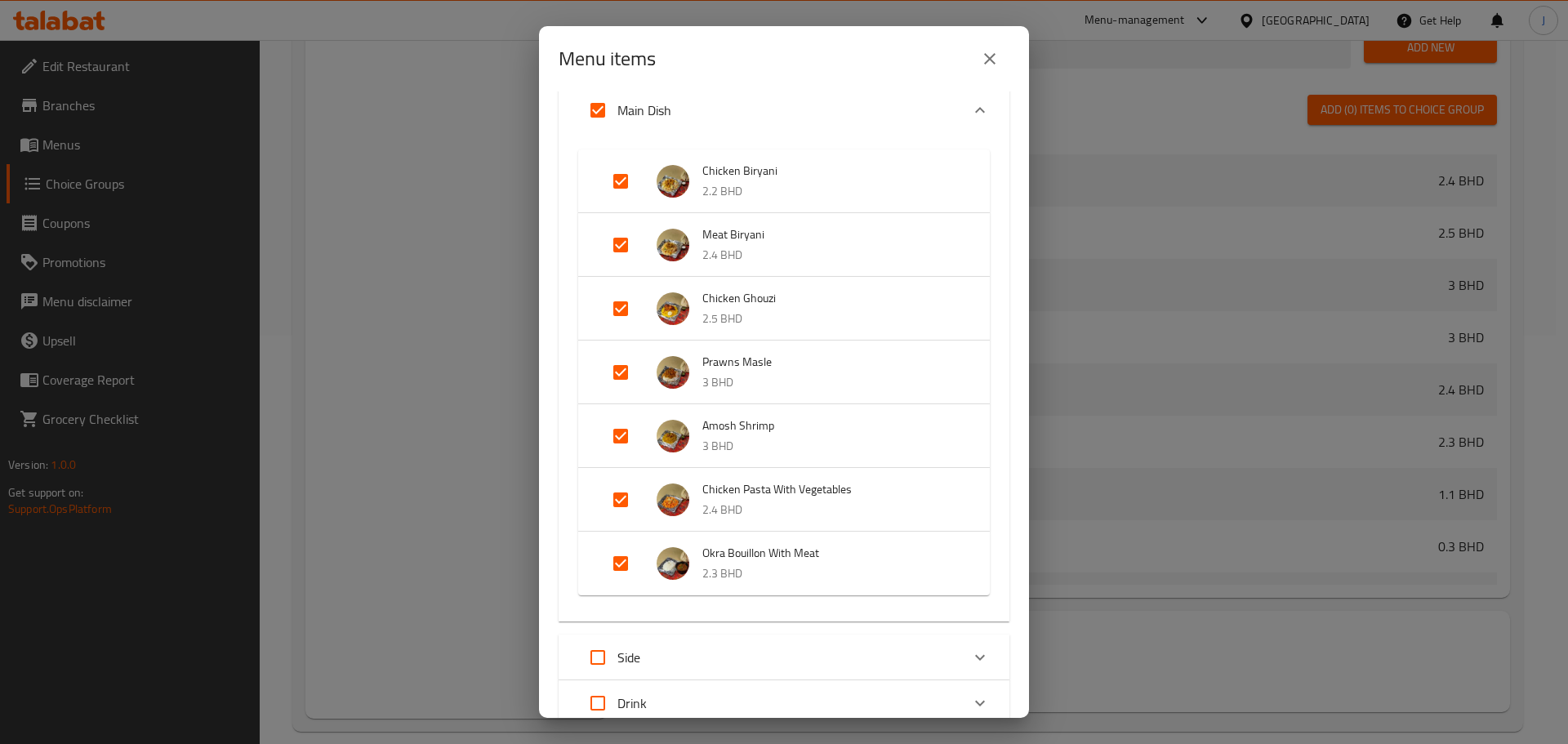
click at [624, 502] on input "Expand" at bounding box center [620, 499] width 39 height 39
checkbox input "false"
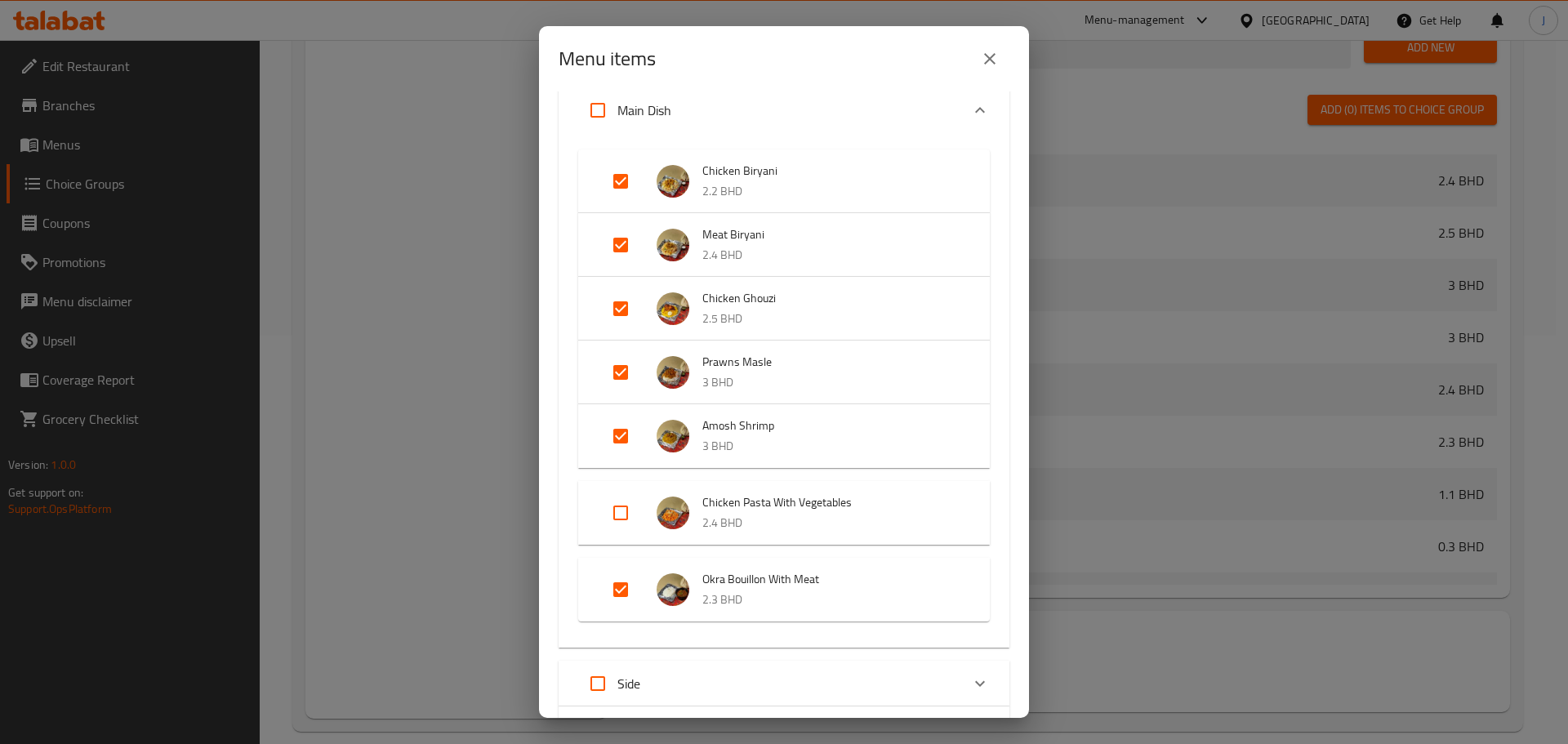
click at [618, 582] on input "Expand" at bounding box center [620, 589] width 39 height 39
checkbox input "false"
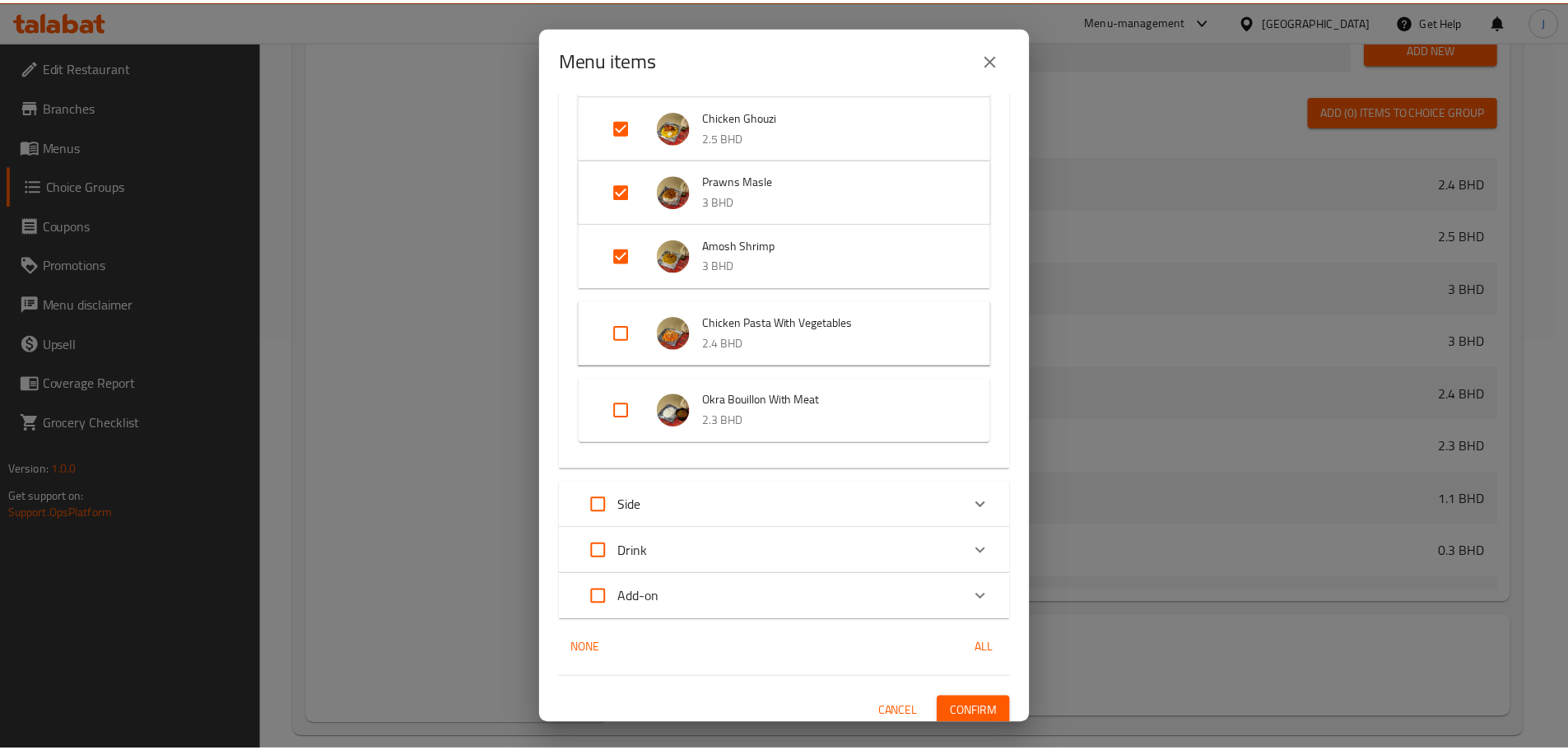
scroll to position [359, 0]
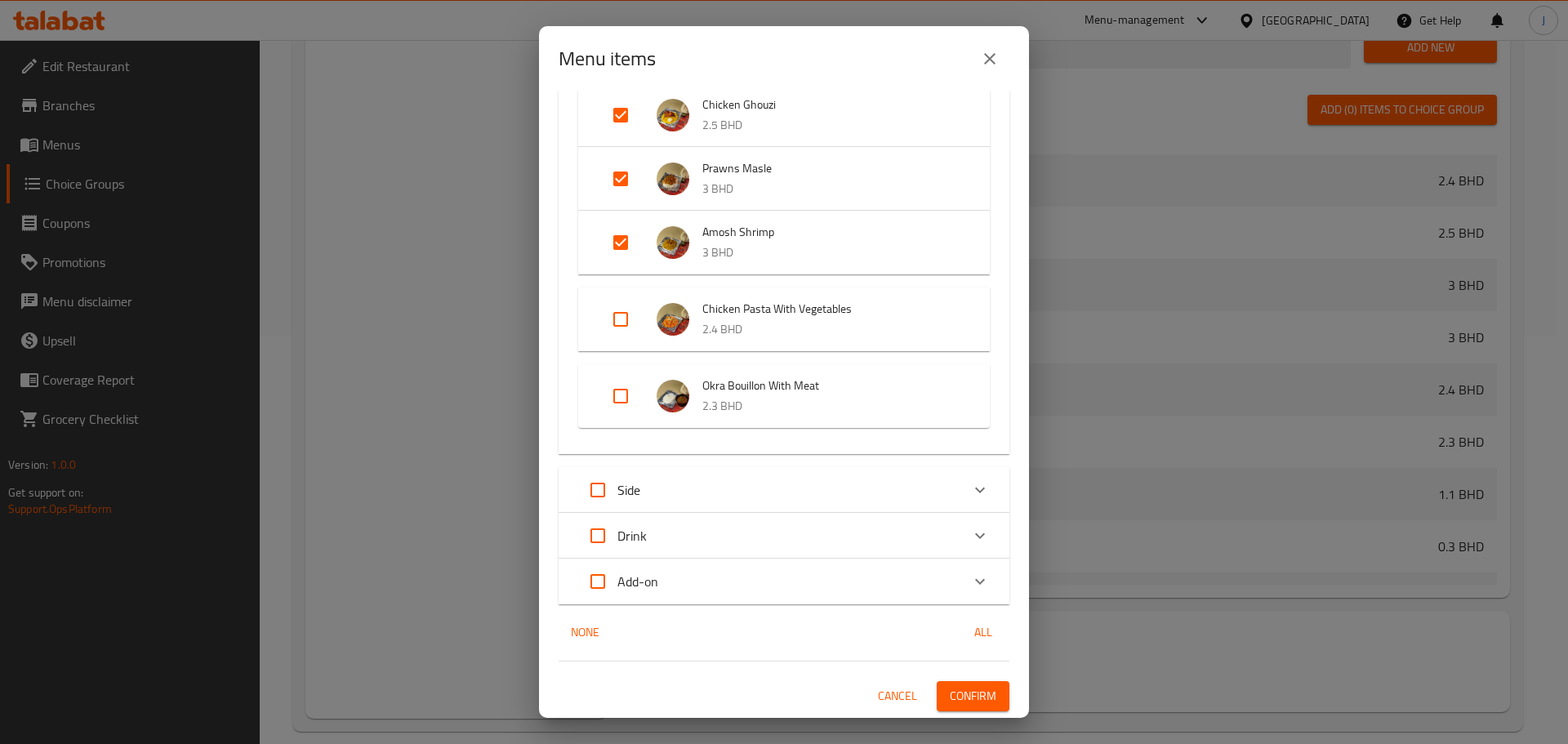
click at [962, 703] on span "Confirm" at bounding box center [973, 696] width 46 height 20
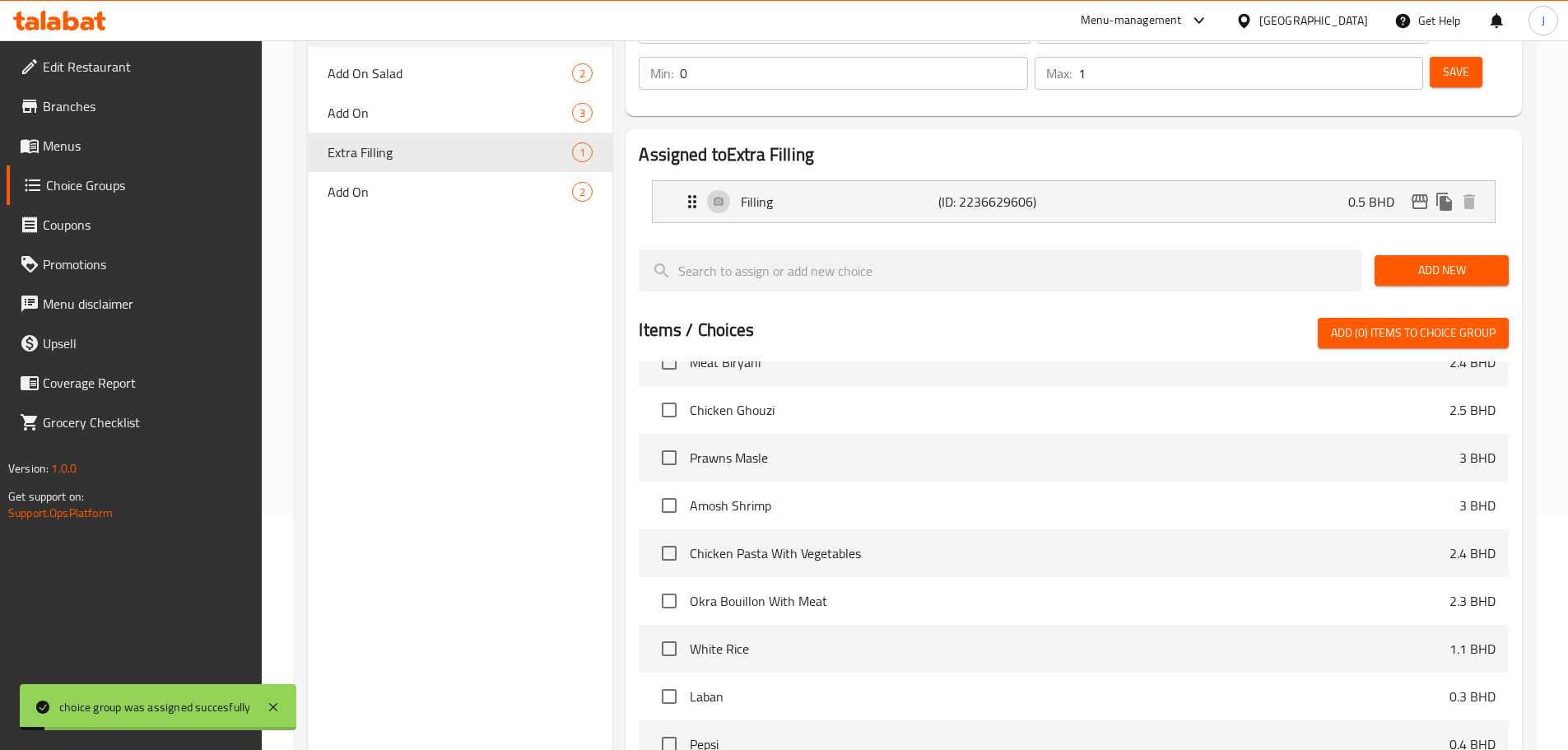
scroll to position [0, 0]
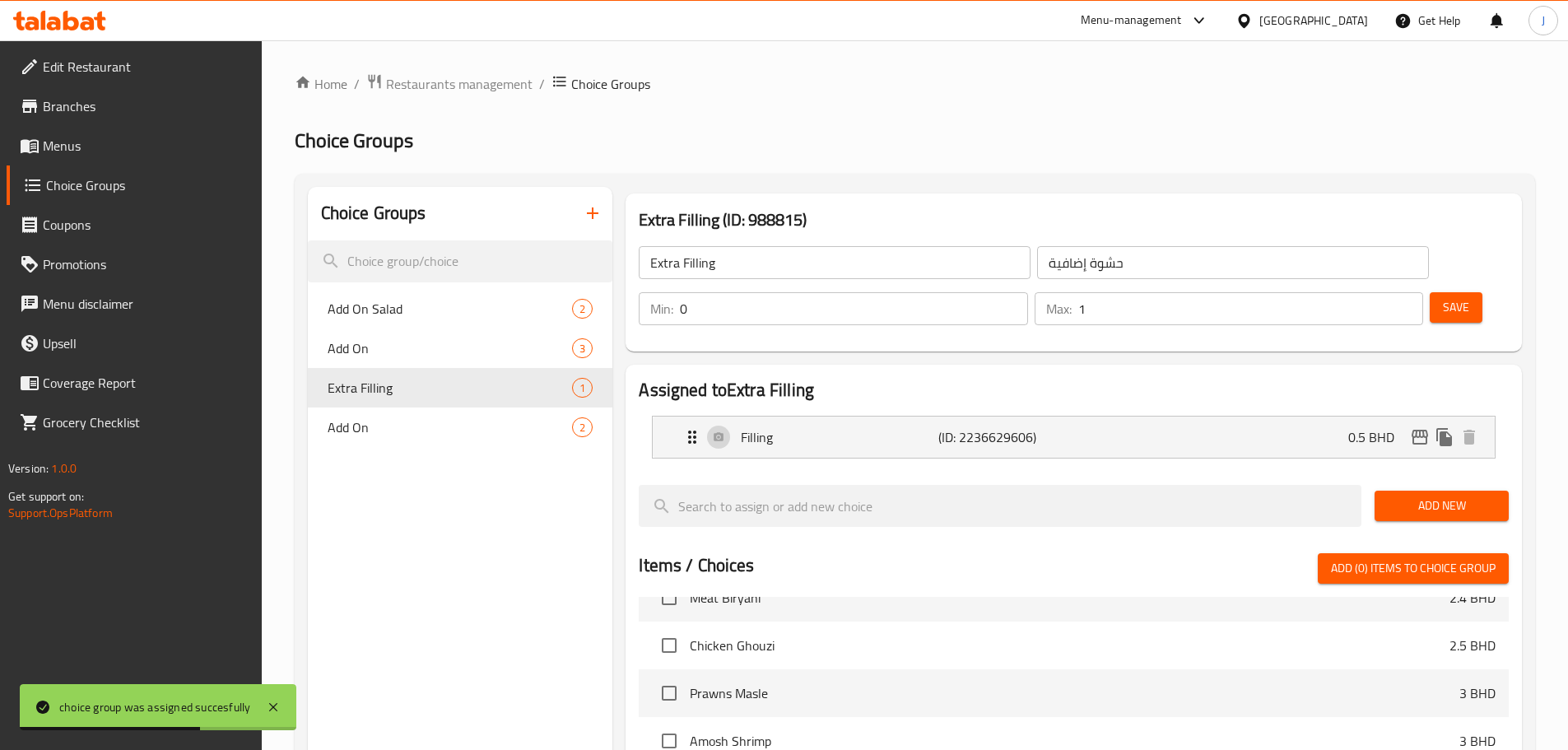
click at [89, 133] on link "Menus" at bounding box center [134, 145] width 255 height 40
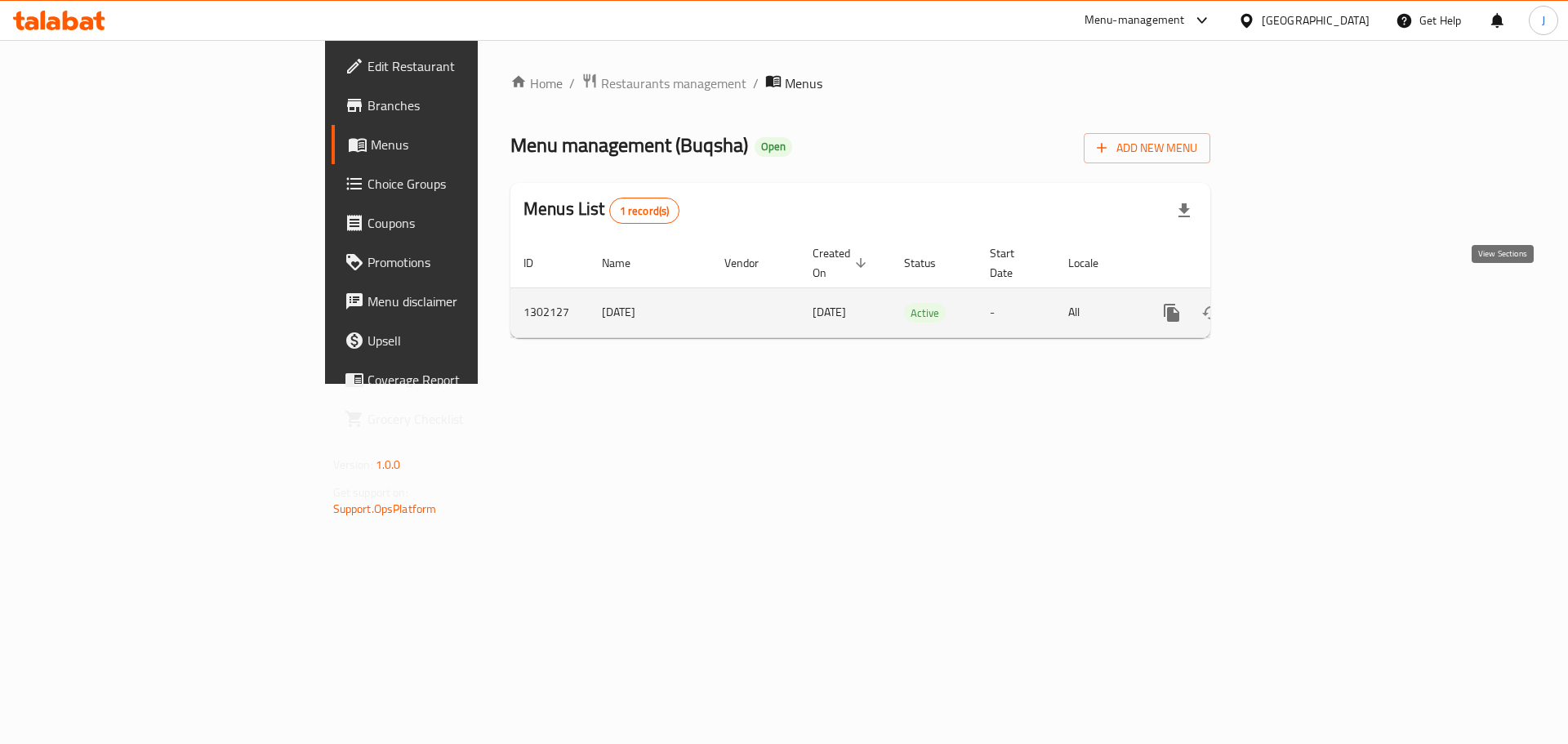
click at [1300, 303] on icon "enhanced table" at bounding box center [1289, 312] width 19 height 19
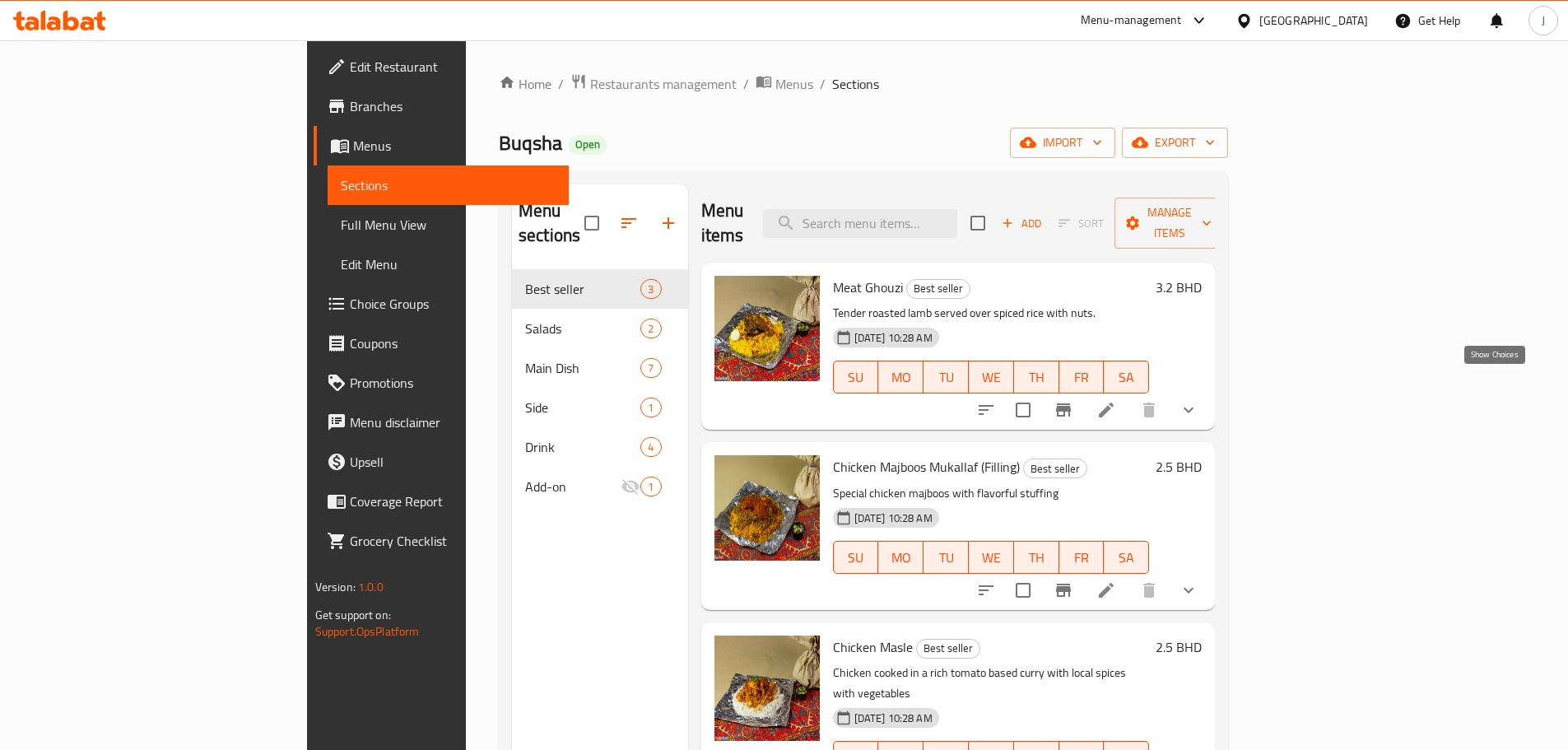
click at [1199, 400] on icon "show more" at bounding box center [1188, 410] width 19 height 19
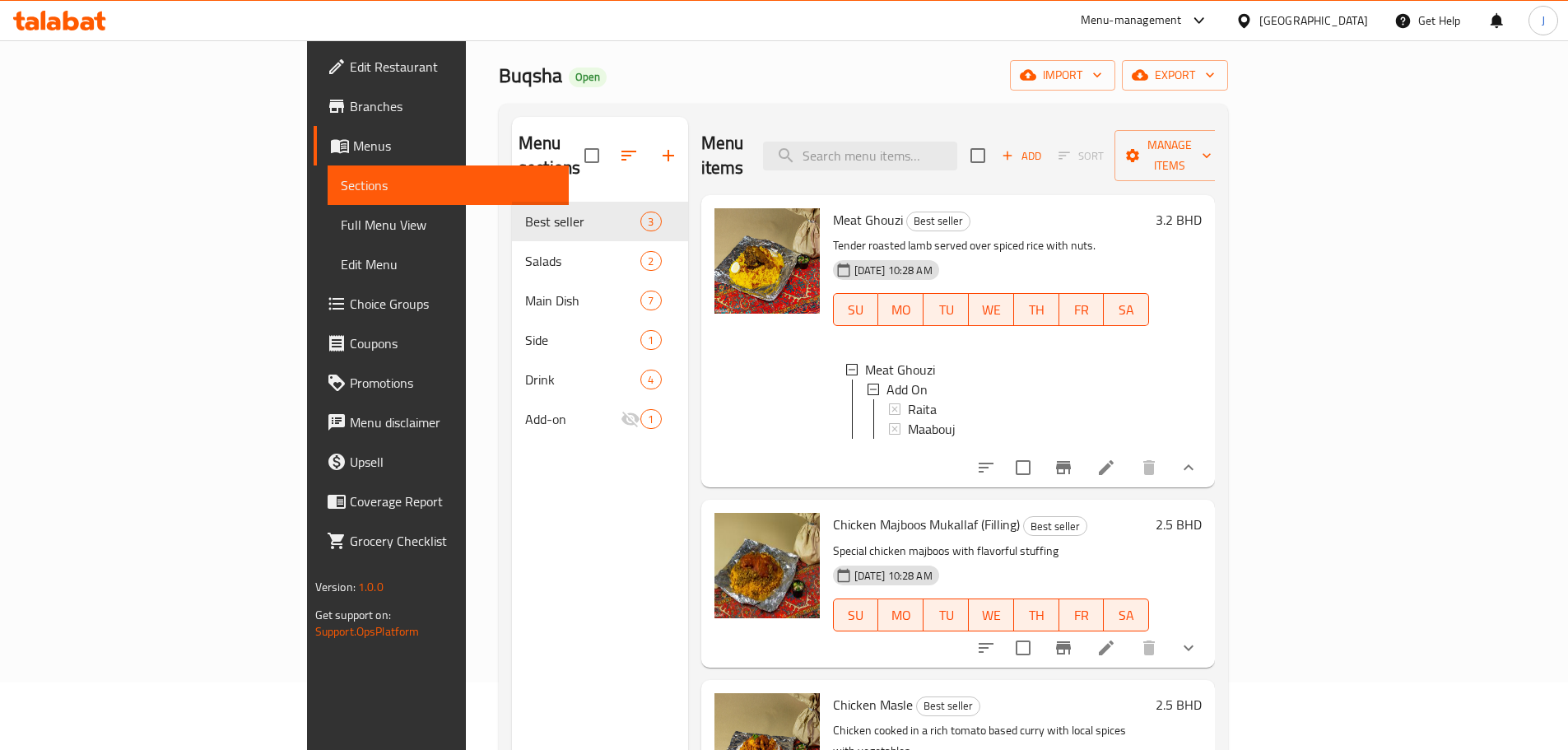
scroll to position [165, 0]
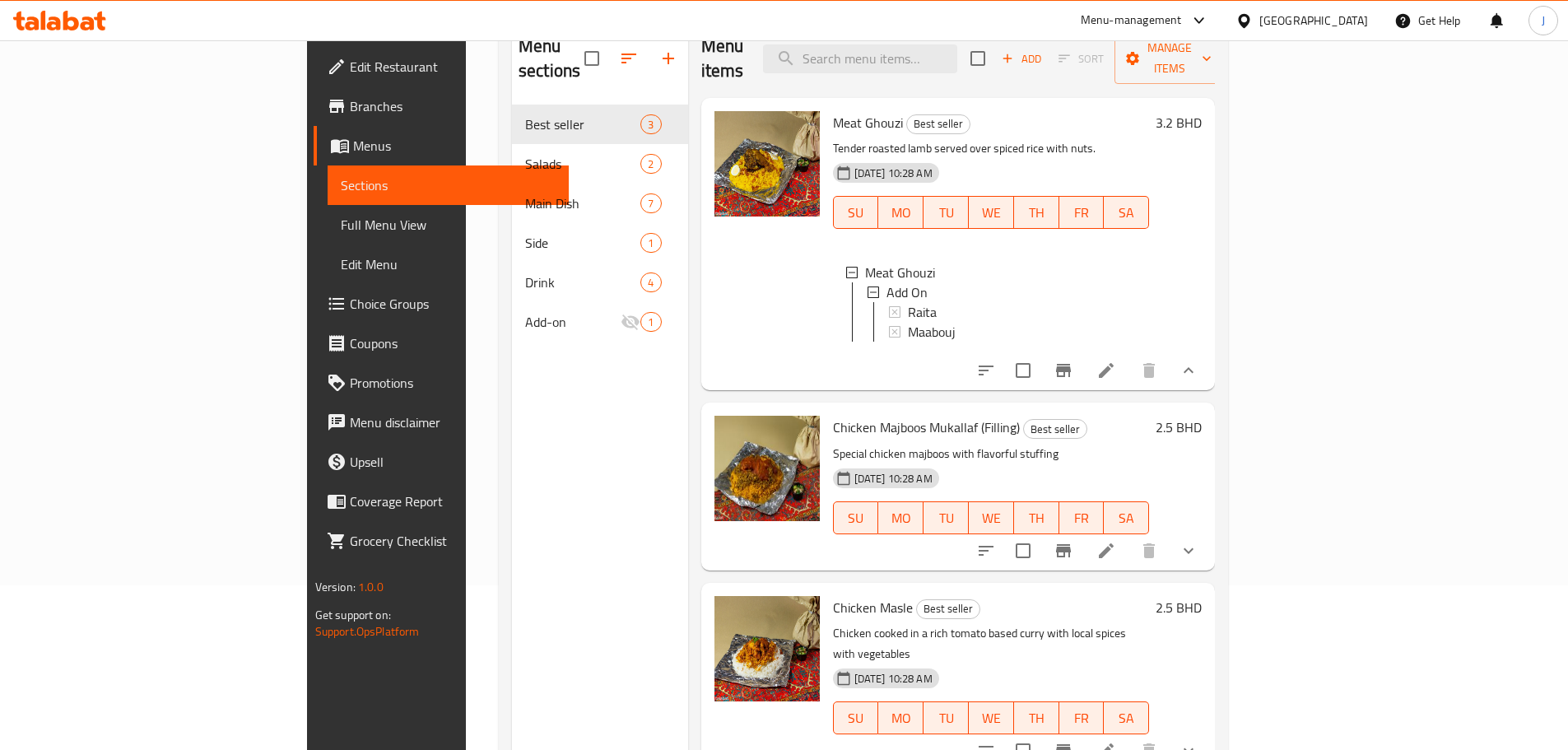
click at [1129, 358] on li at bounding box center [1107, 370] width 47 height 30
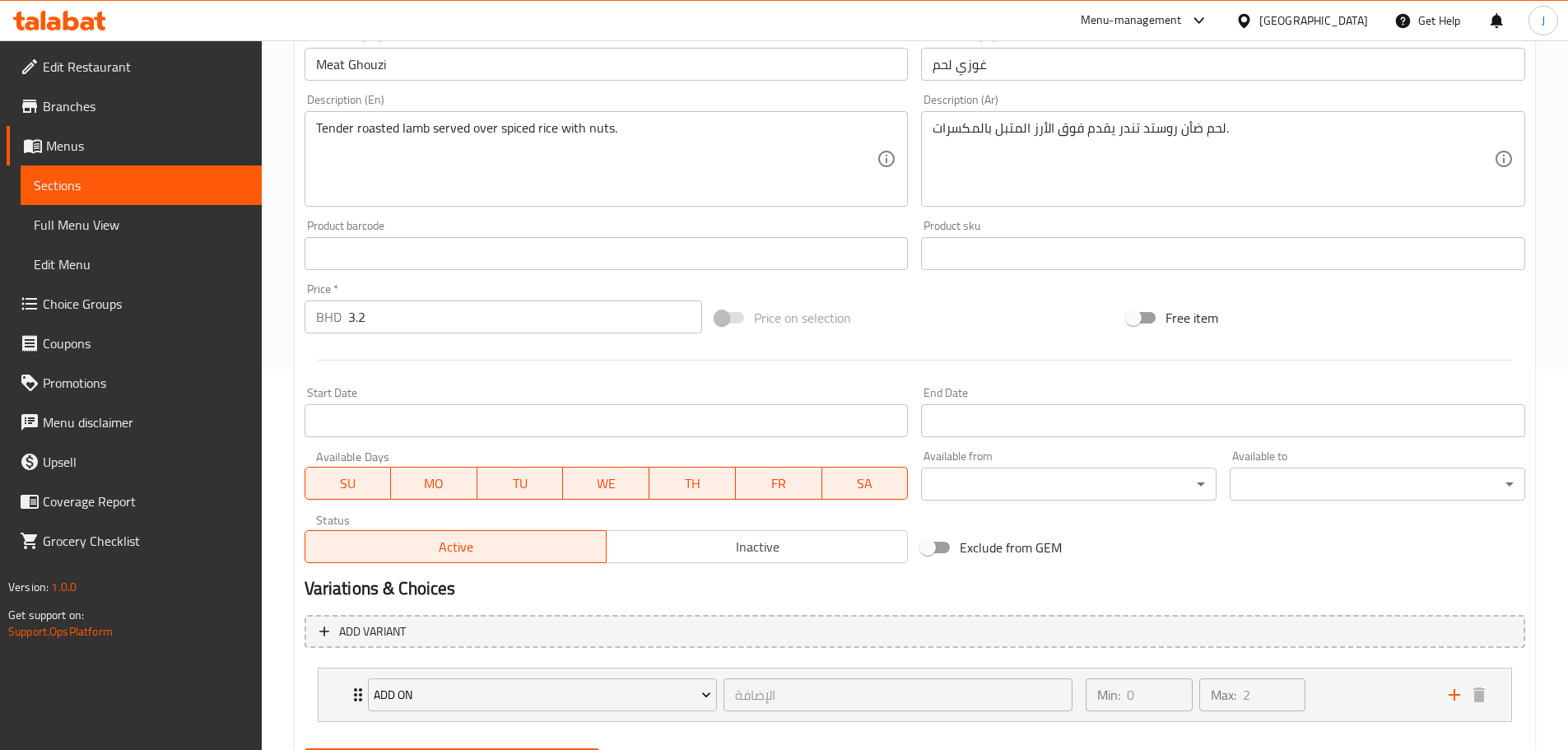
scroll to position [464, 0]
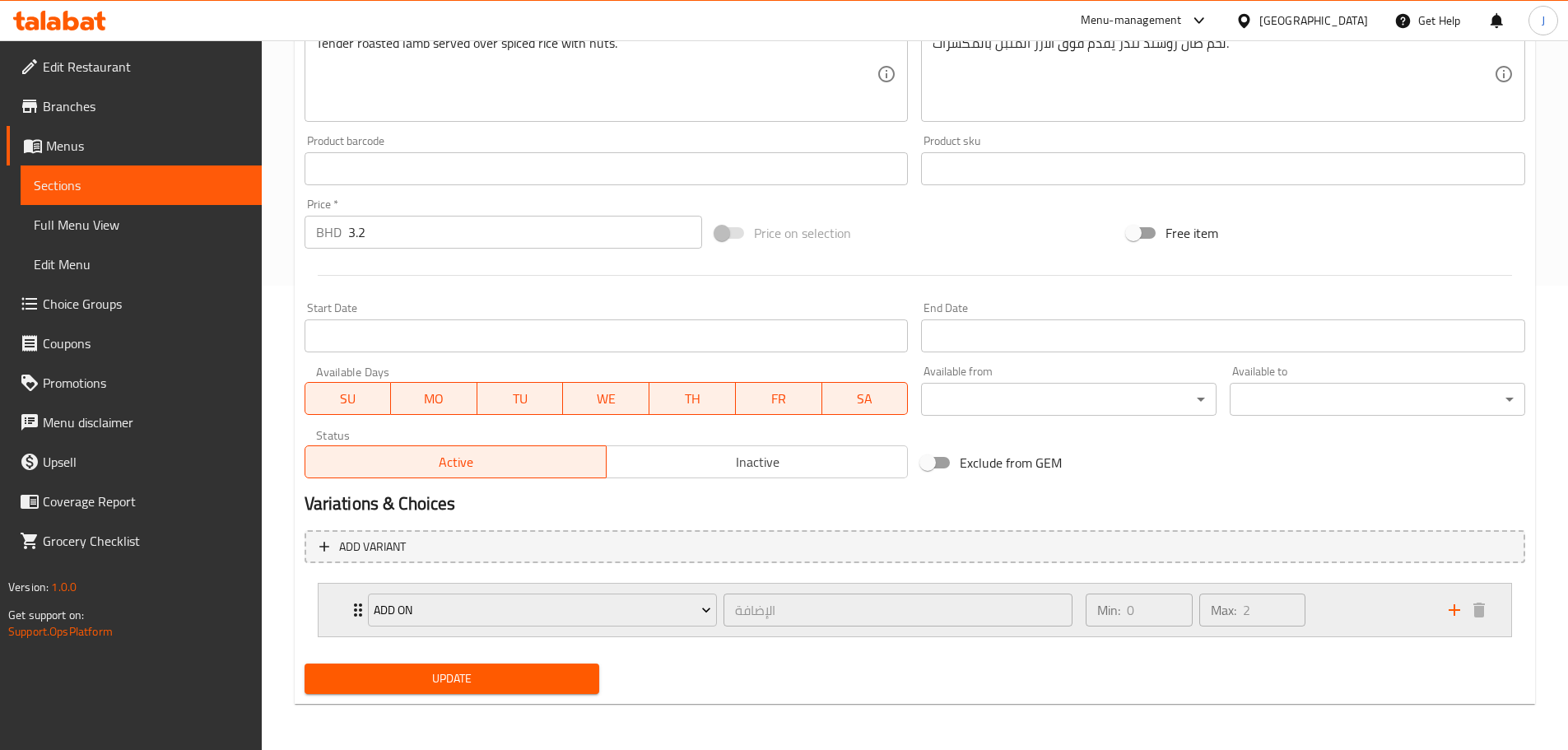
click at [348, 602] on icon "Expand" at bounding box center [358, 609] width 19 height 19
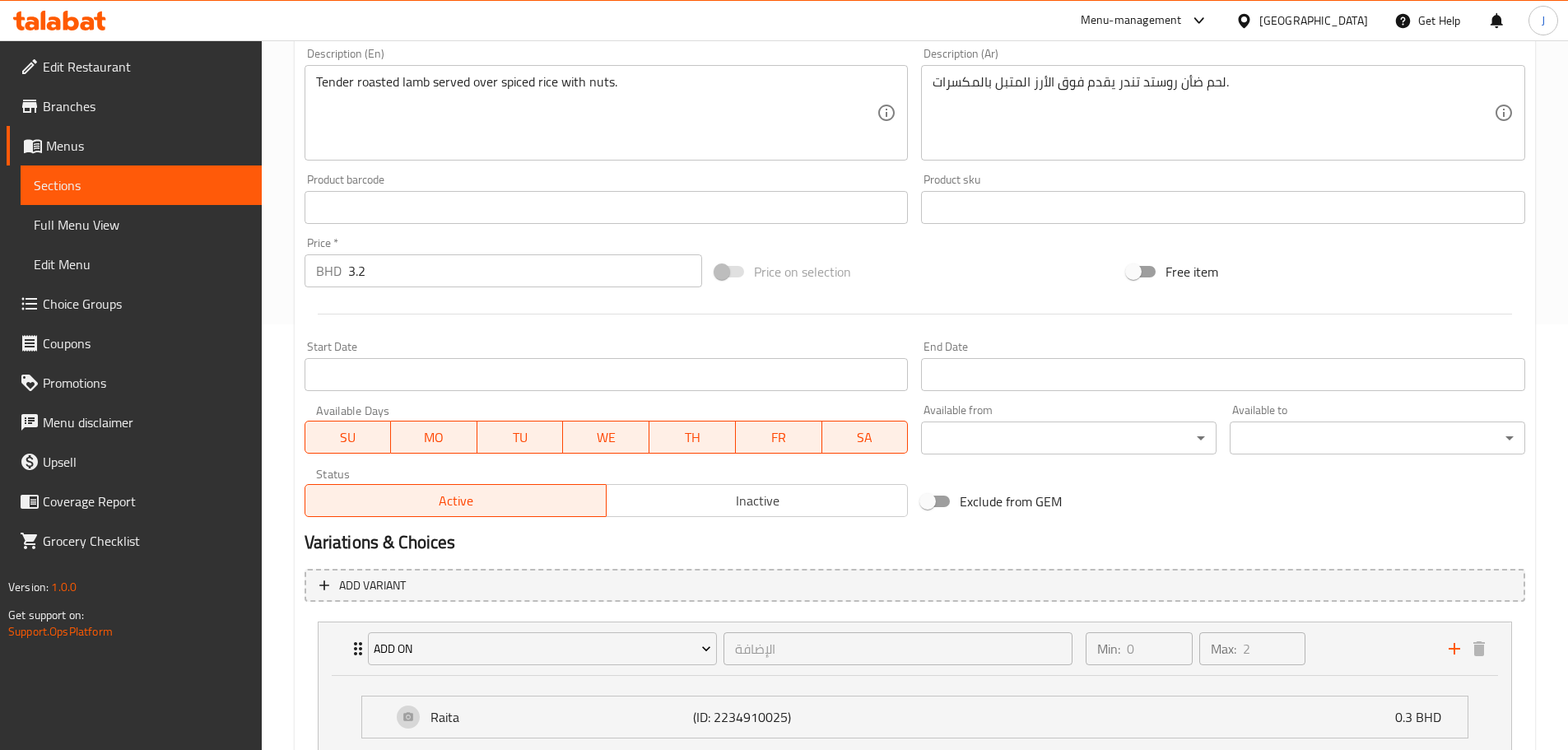
scroll to position [281, 0]
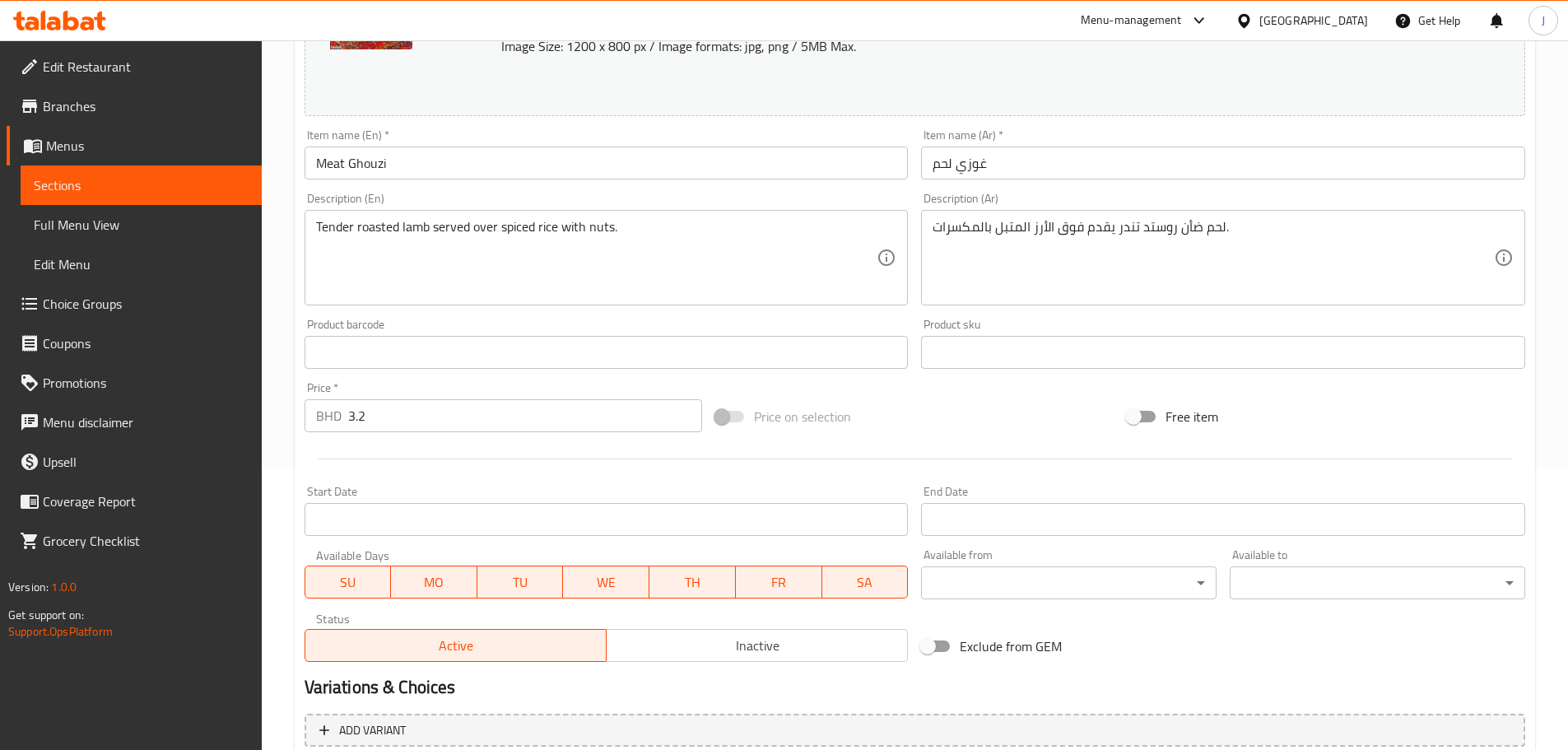
click at [112, 189] on span "Sections" at bounding box center [141, 185] width 215 height 19
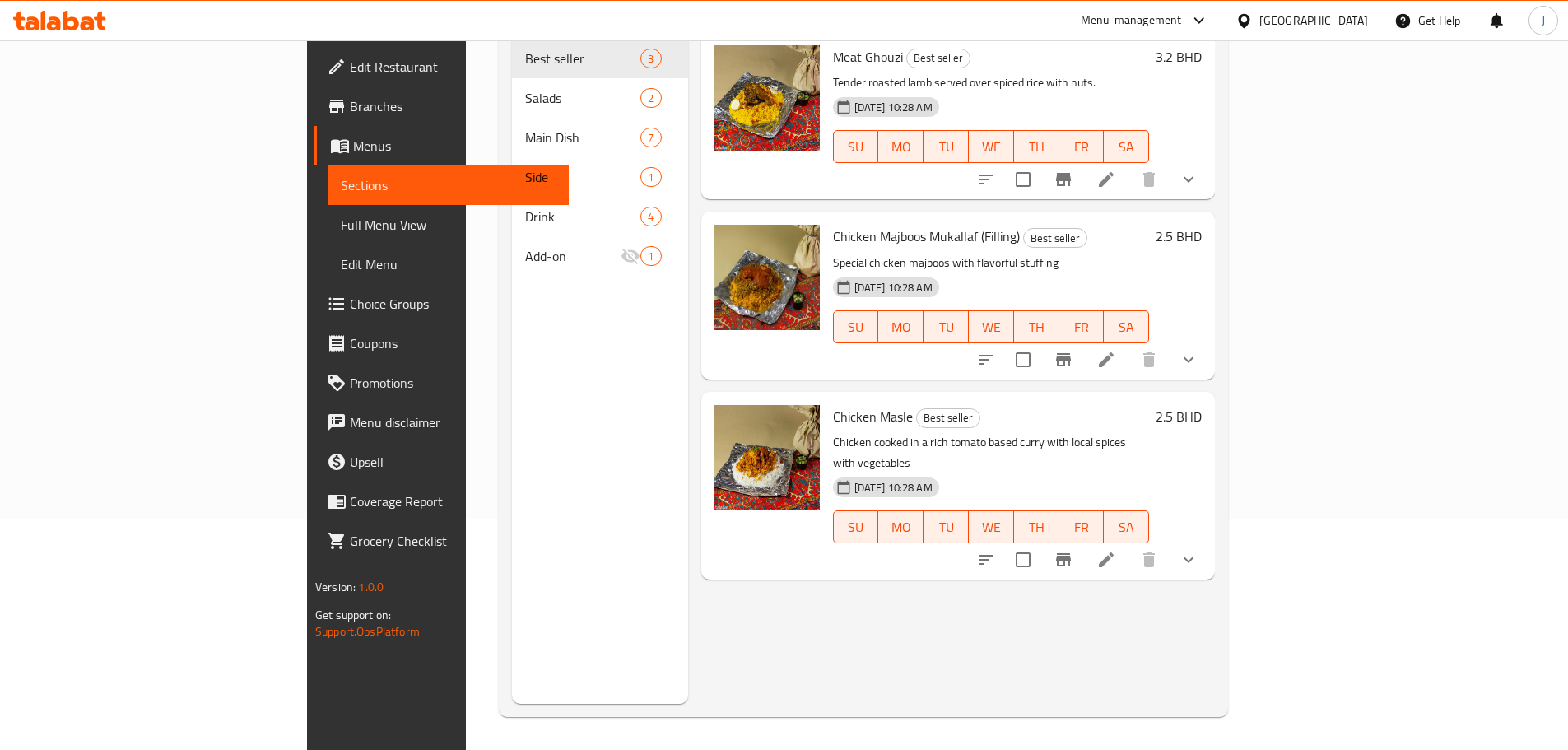
scroll to position [231, 0]
click at [1116, 350] on icon at bounding box center [1107, 359] width 19 height 19
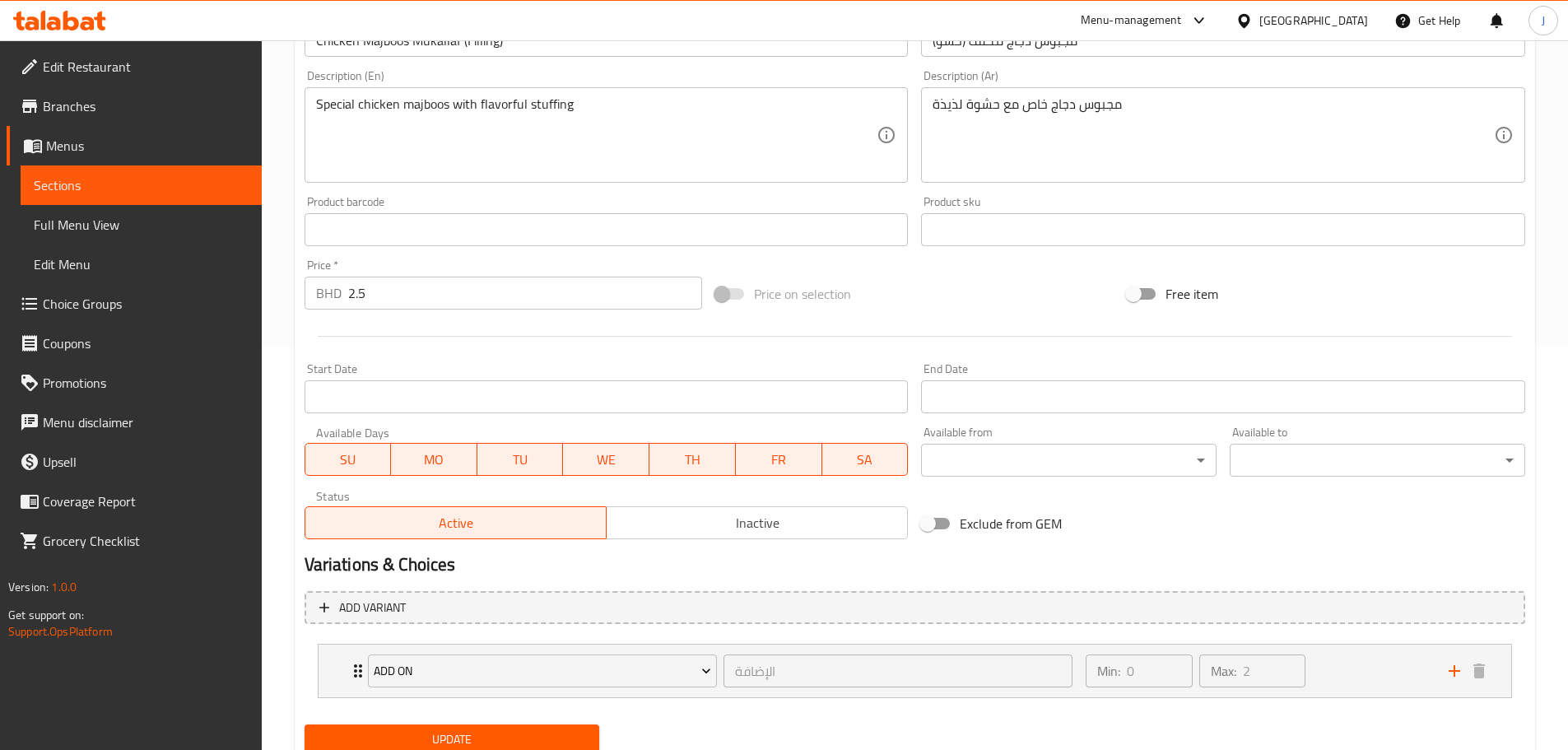
scroll to position [464, 0]
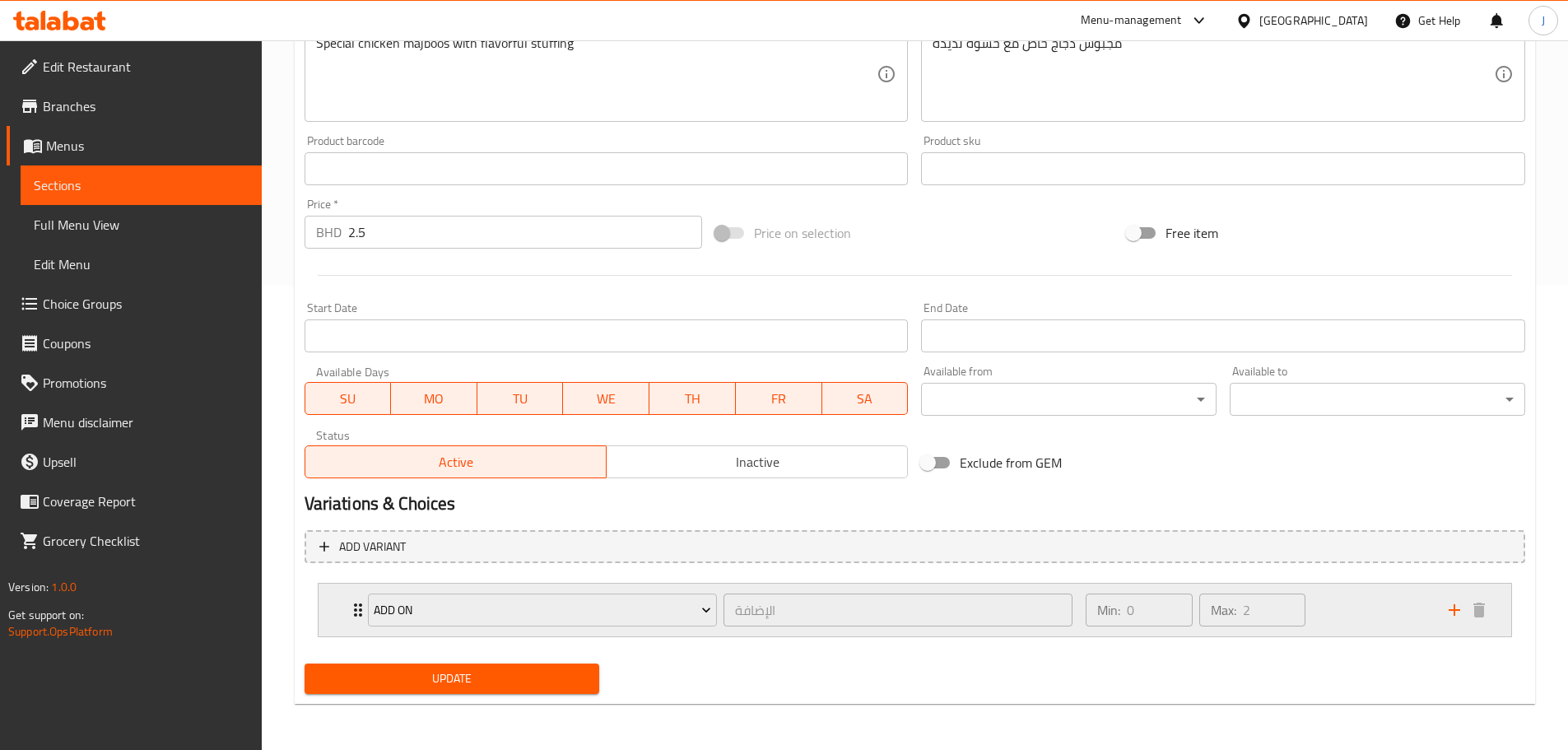
click at [337, 606] on div "Add On الإضافة ​ Min: 0 ​ Max: 2 ​" at bounding box center [915, 609] width 1193 height 52
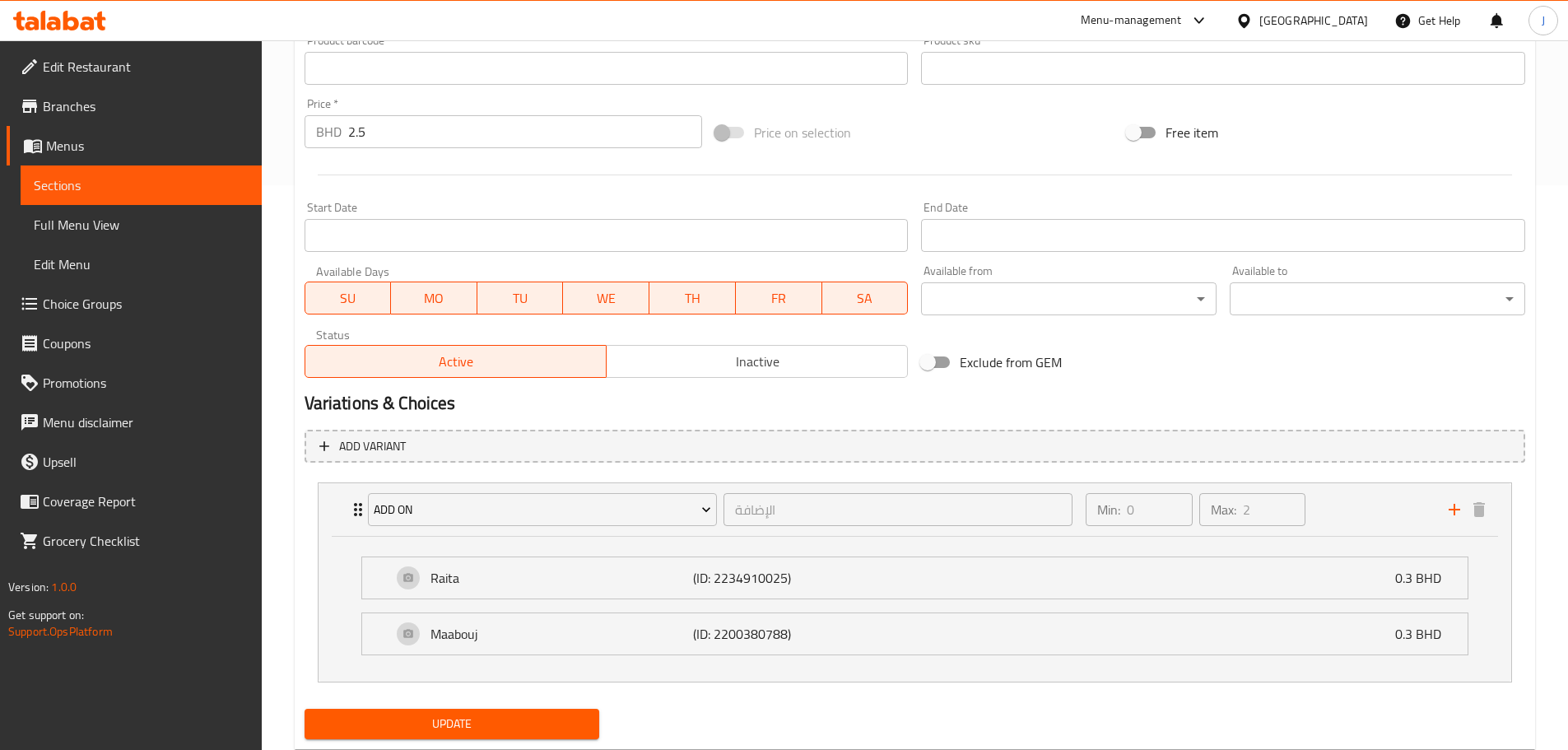
scroll to position [609, 0]
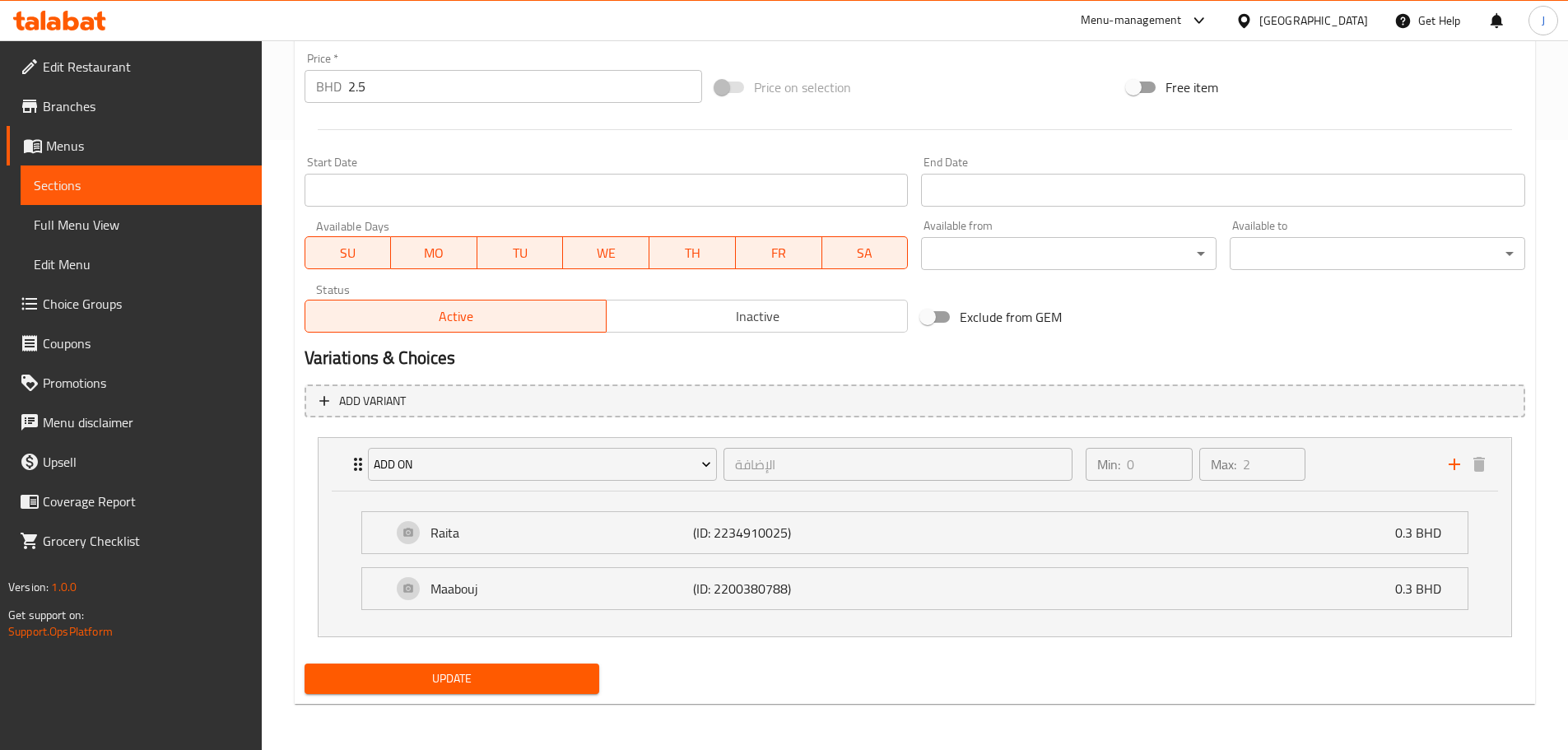
click at [133, 292] on link "Choice Groups" at bounding box center [134, 303] width 255 height 40
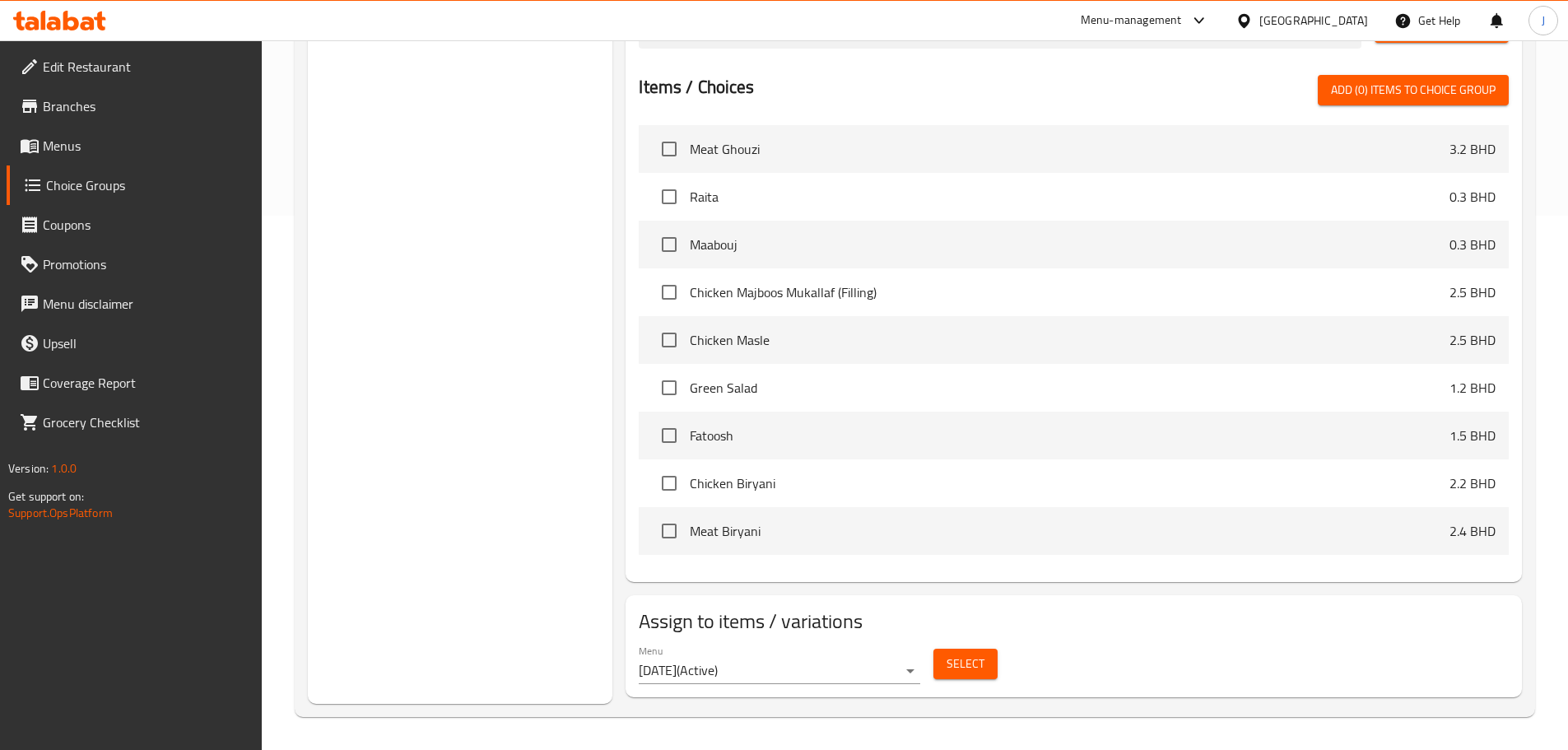
scroll to position [233, 0]
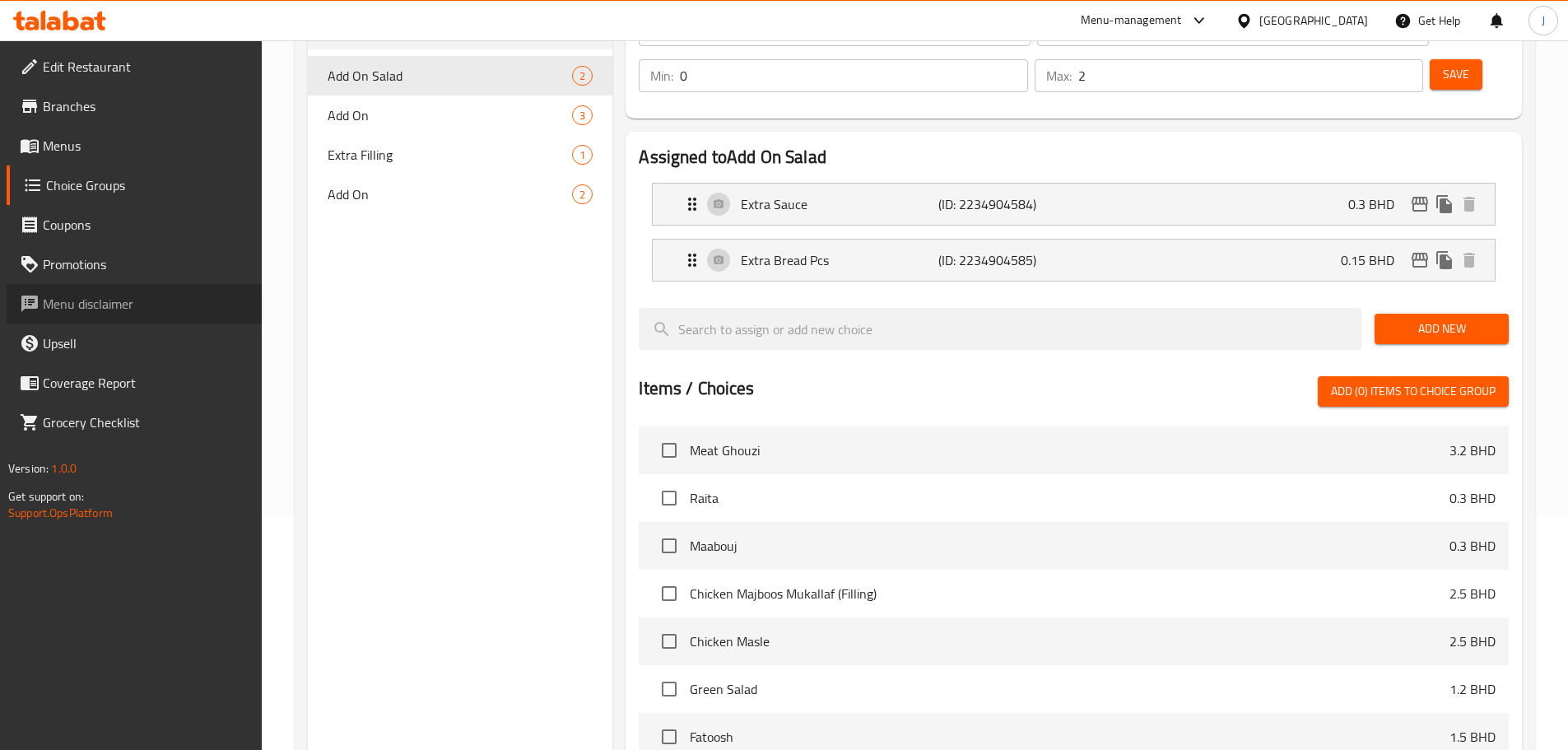
click at [128, 298] on span "Menu disclaimer" at bounding box center [145, 303] width 205 height 19
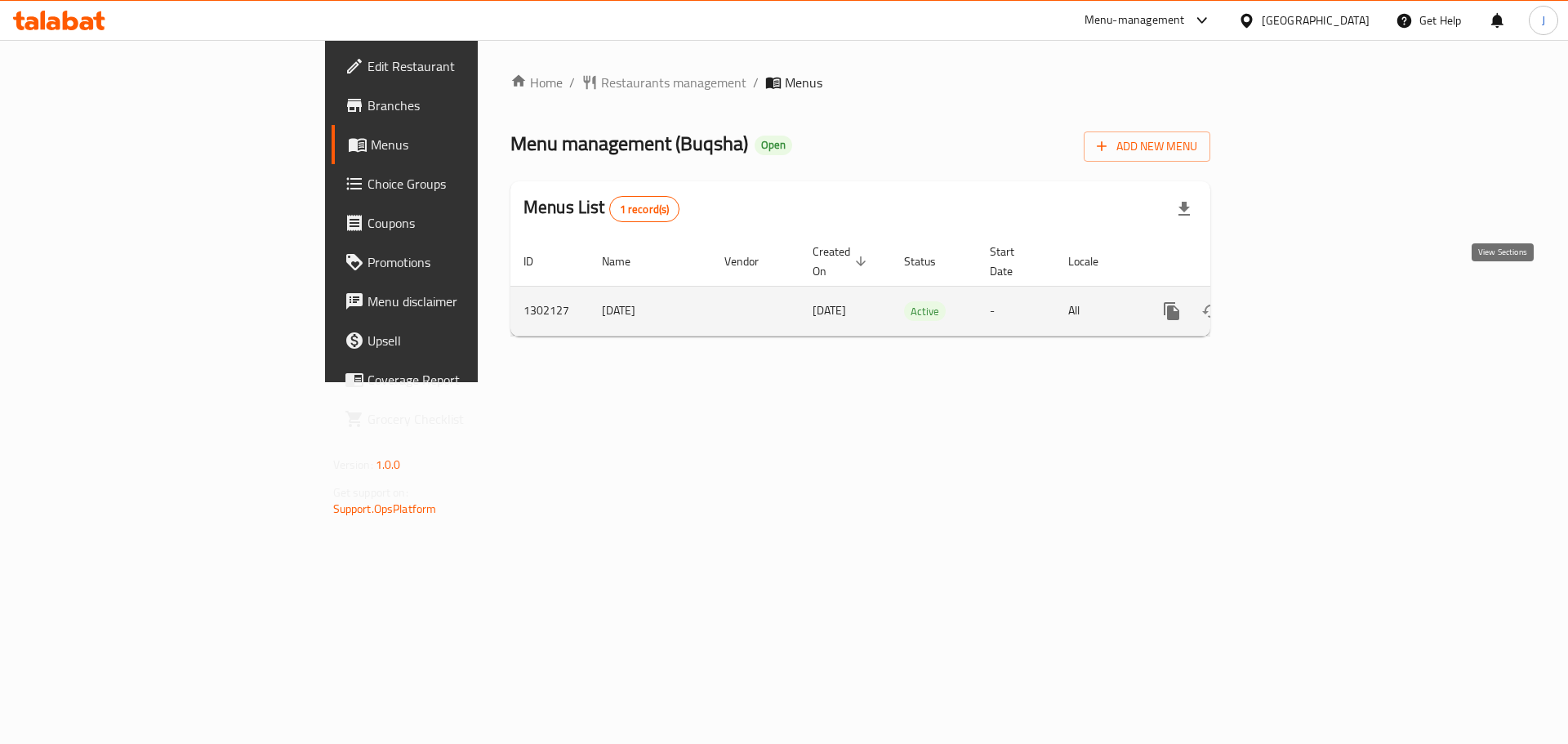
click at [1297, 304] on icon "enhanced table" at bounding box center [1289, 310] width 14 height 14
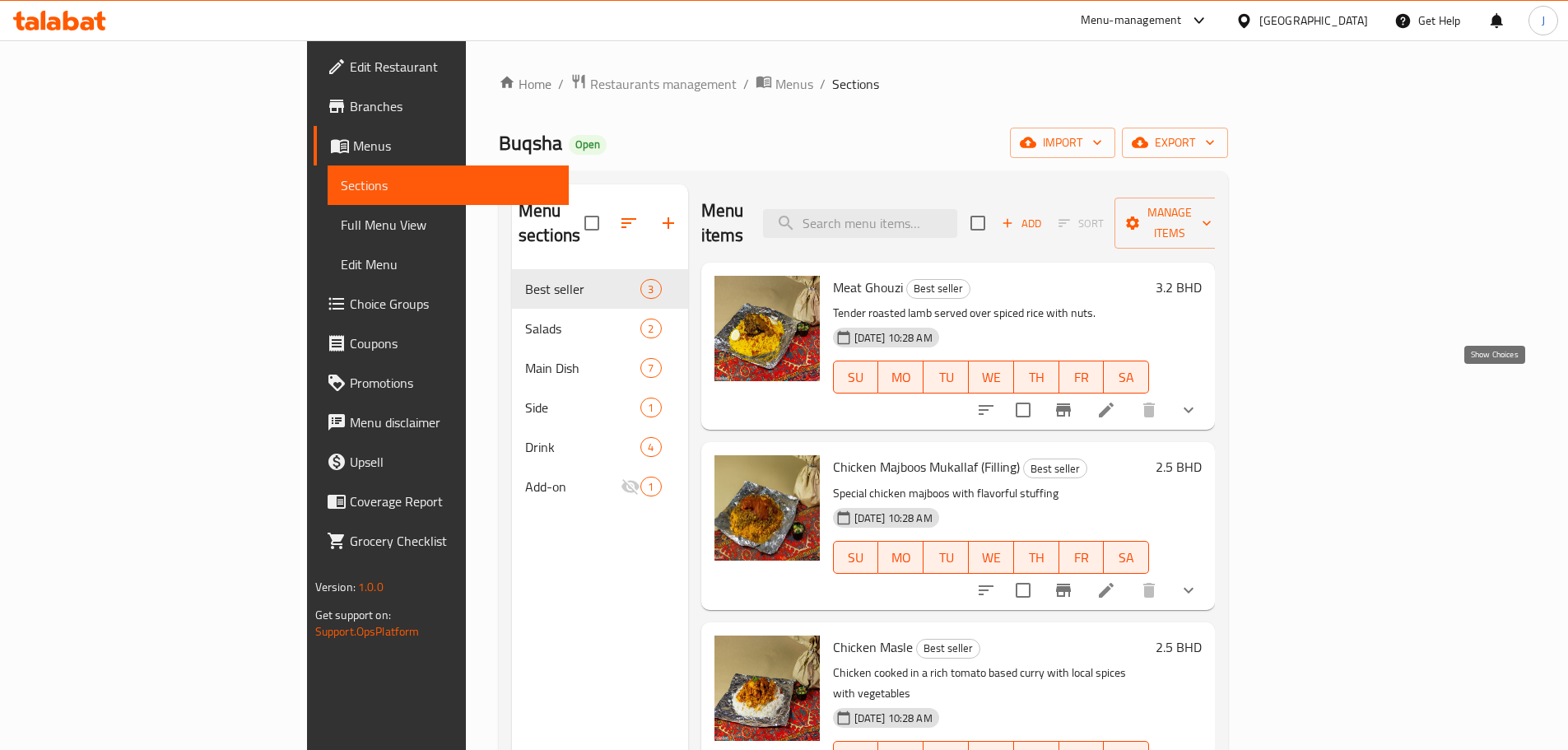
click at [1199, 400] on icon "show more" at bounding box center [1188, 410] width 19 height 19
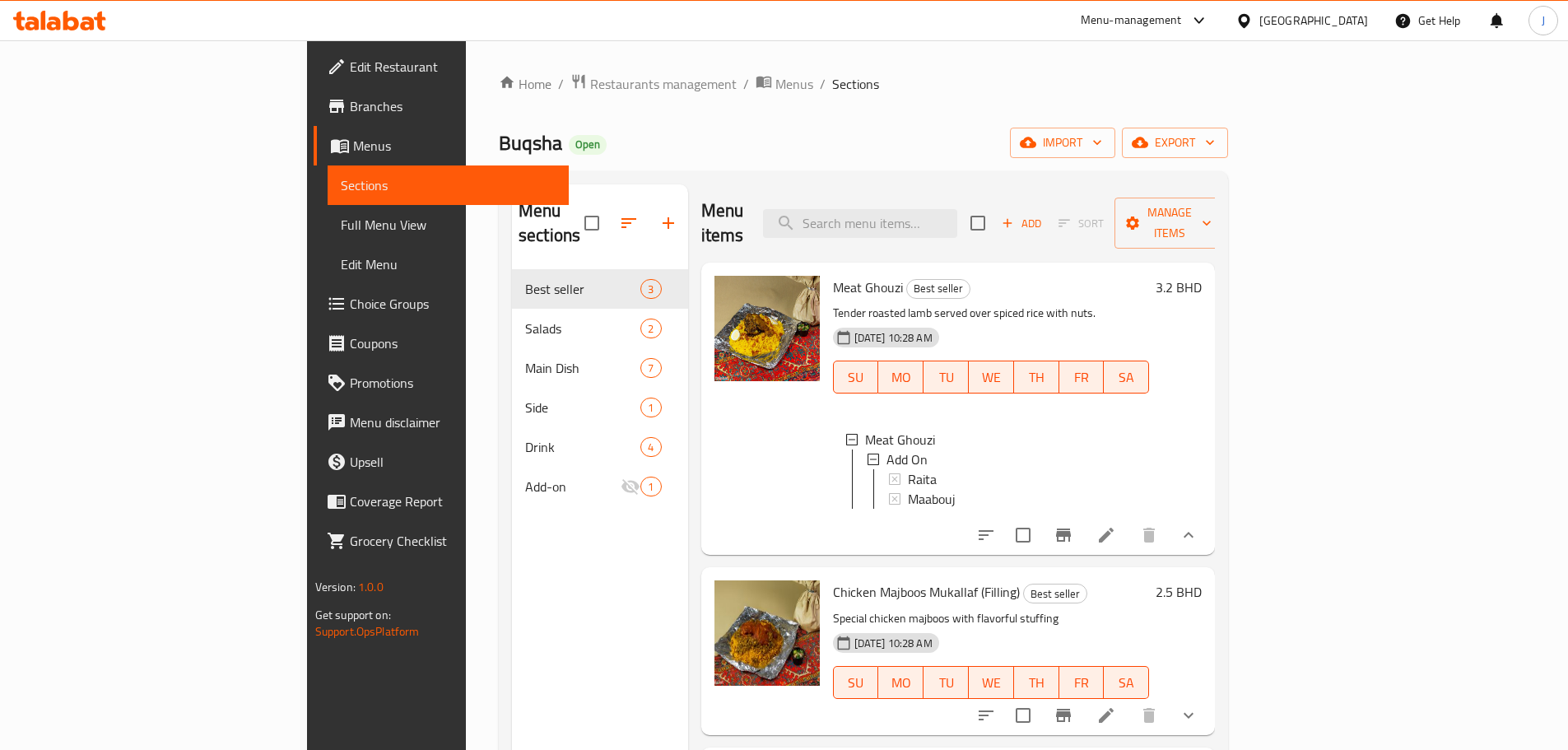
click at [350, 312] on span "Choice Groups" at bounding box center [453, 303] width 205 height 19
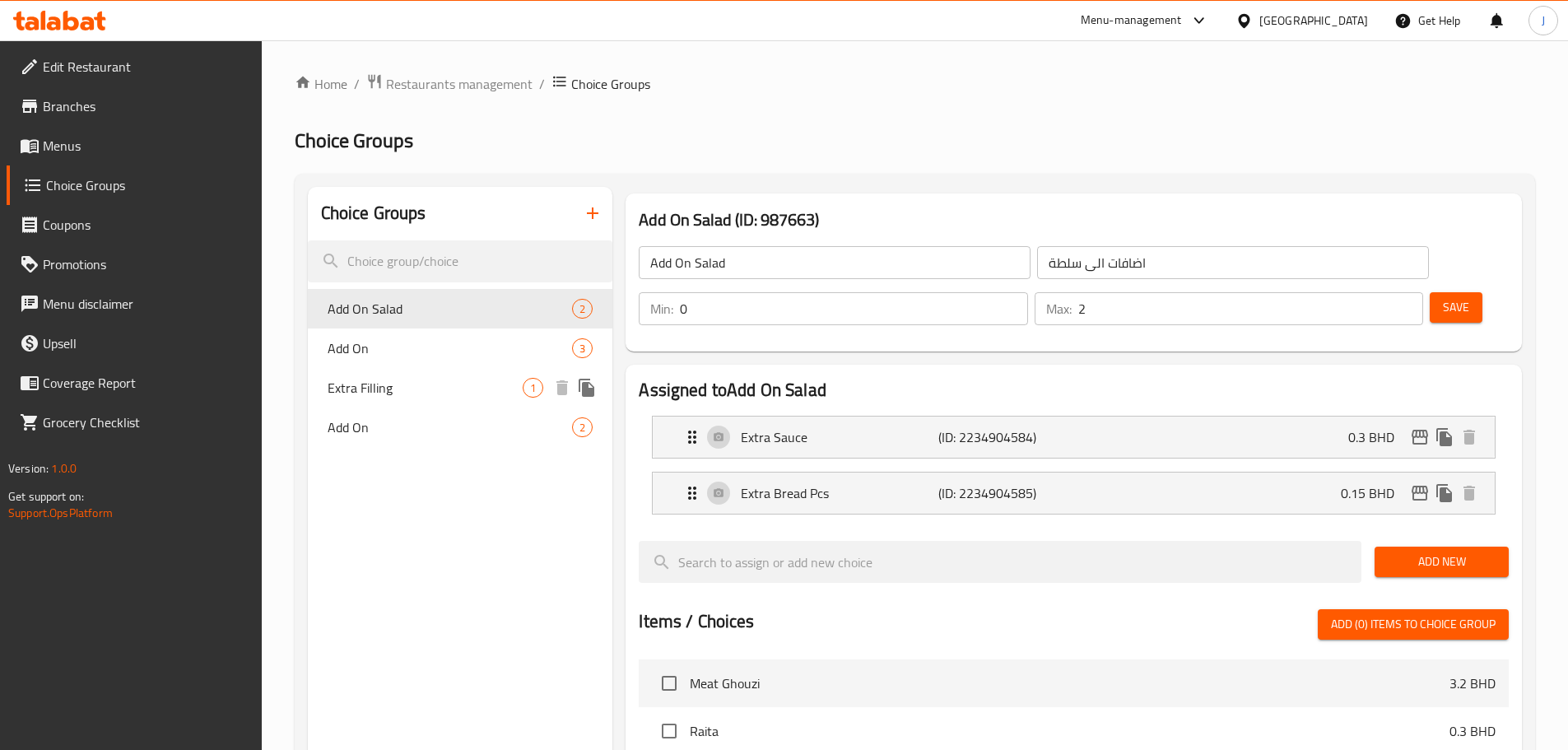
click at [441, 399] on div "Extra Filling 1" at bounding box center [460, 388] width 305 height 40
type input "Extra Filling"
type input "حشوة إضافية"
type input "1"
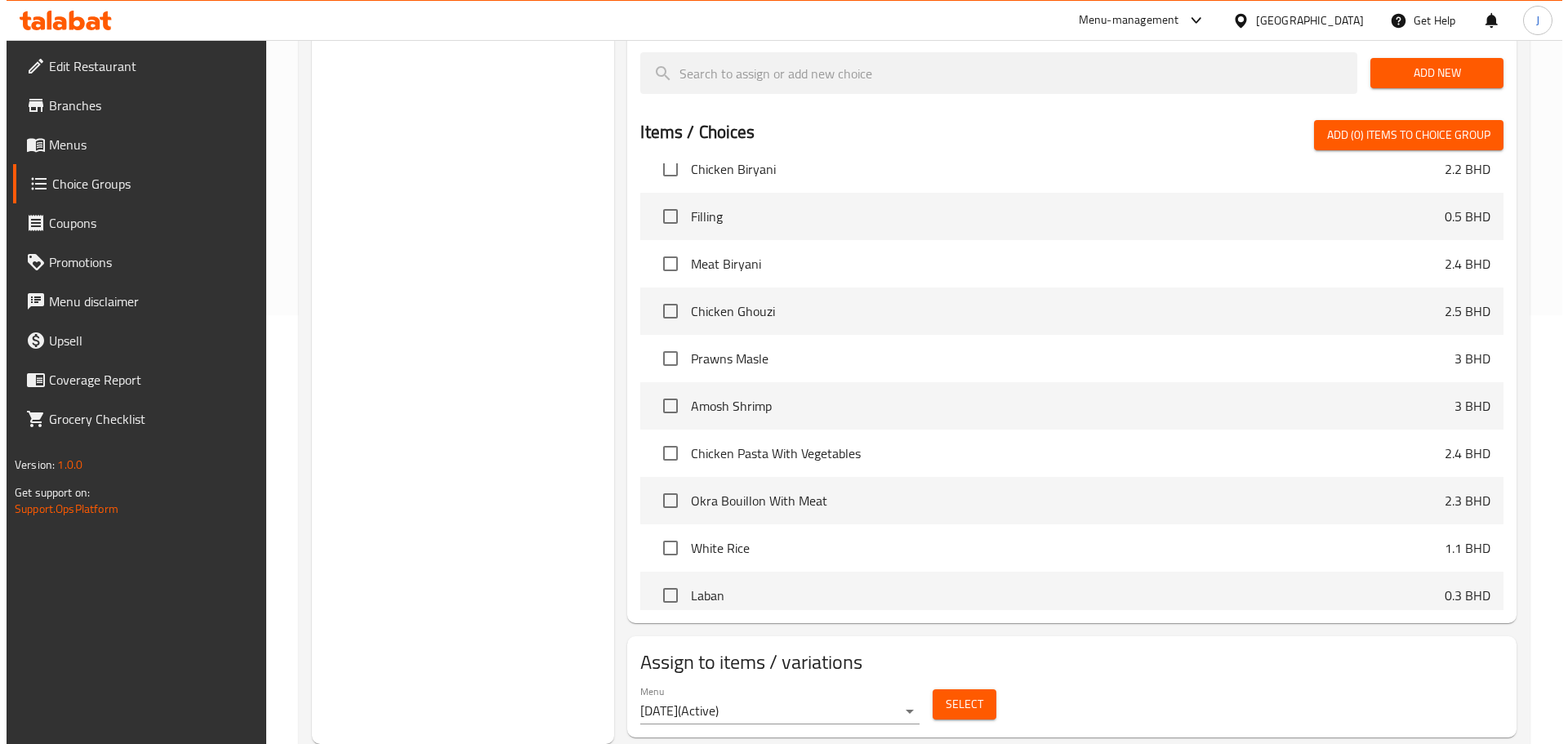
scroll to position [561, 0]
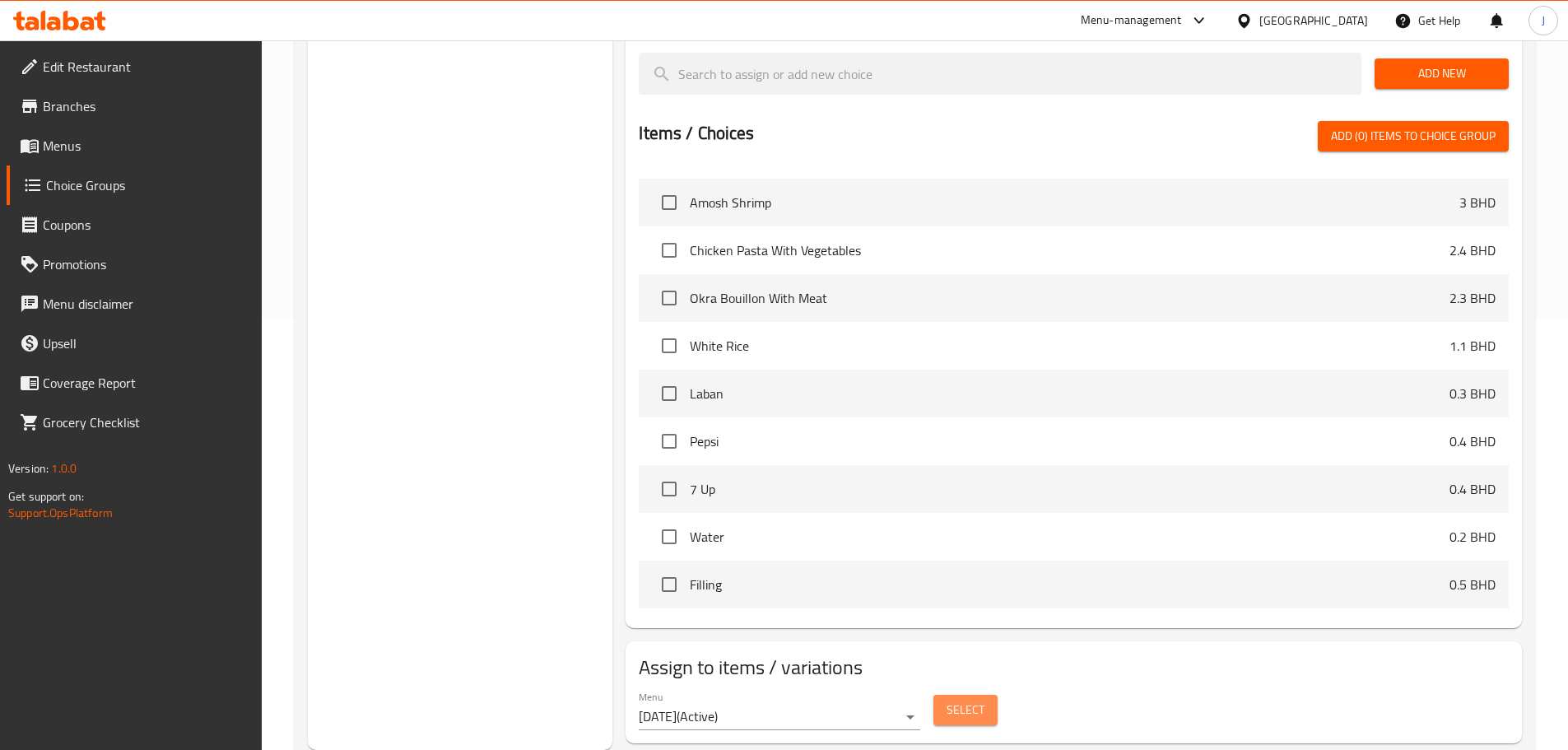
click at [988, 695] on button "Select" at bounding box center [965, 709] width 64 height 30
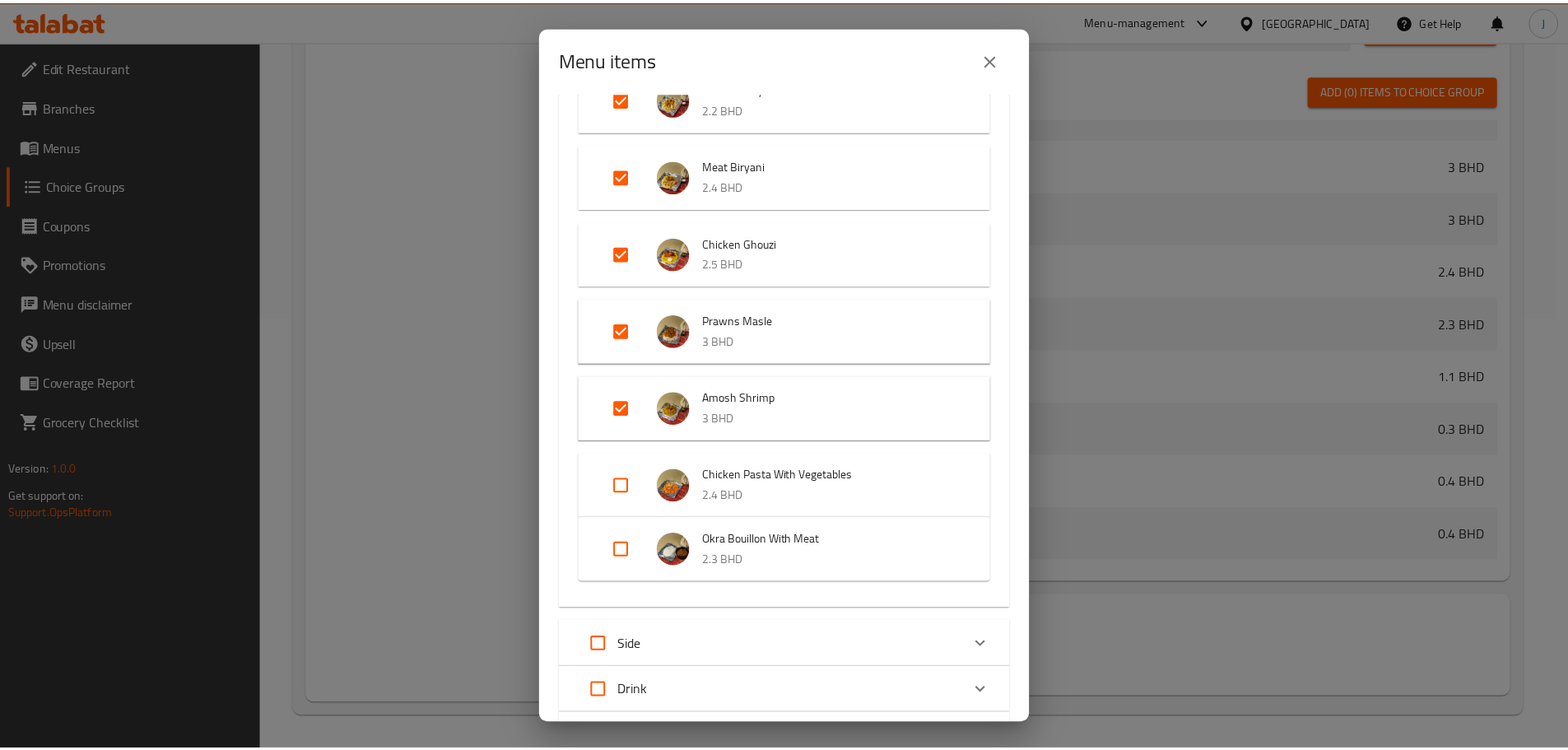
scroll to position [399, 0]
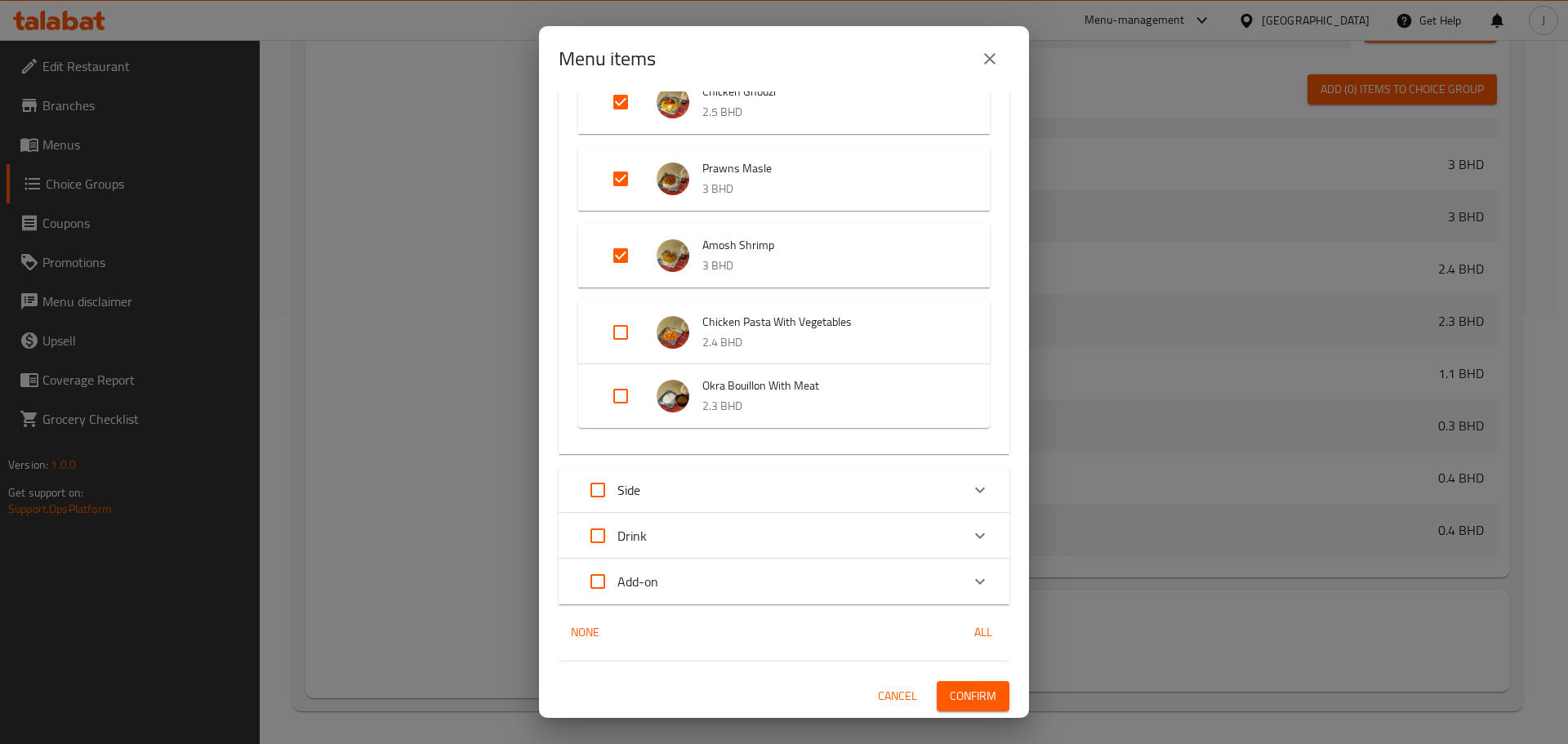
click at [975, 683] on button "Confirm" at bounding box center [973, 695] width 73 height 30
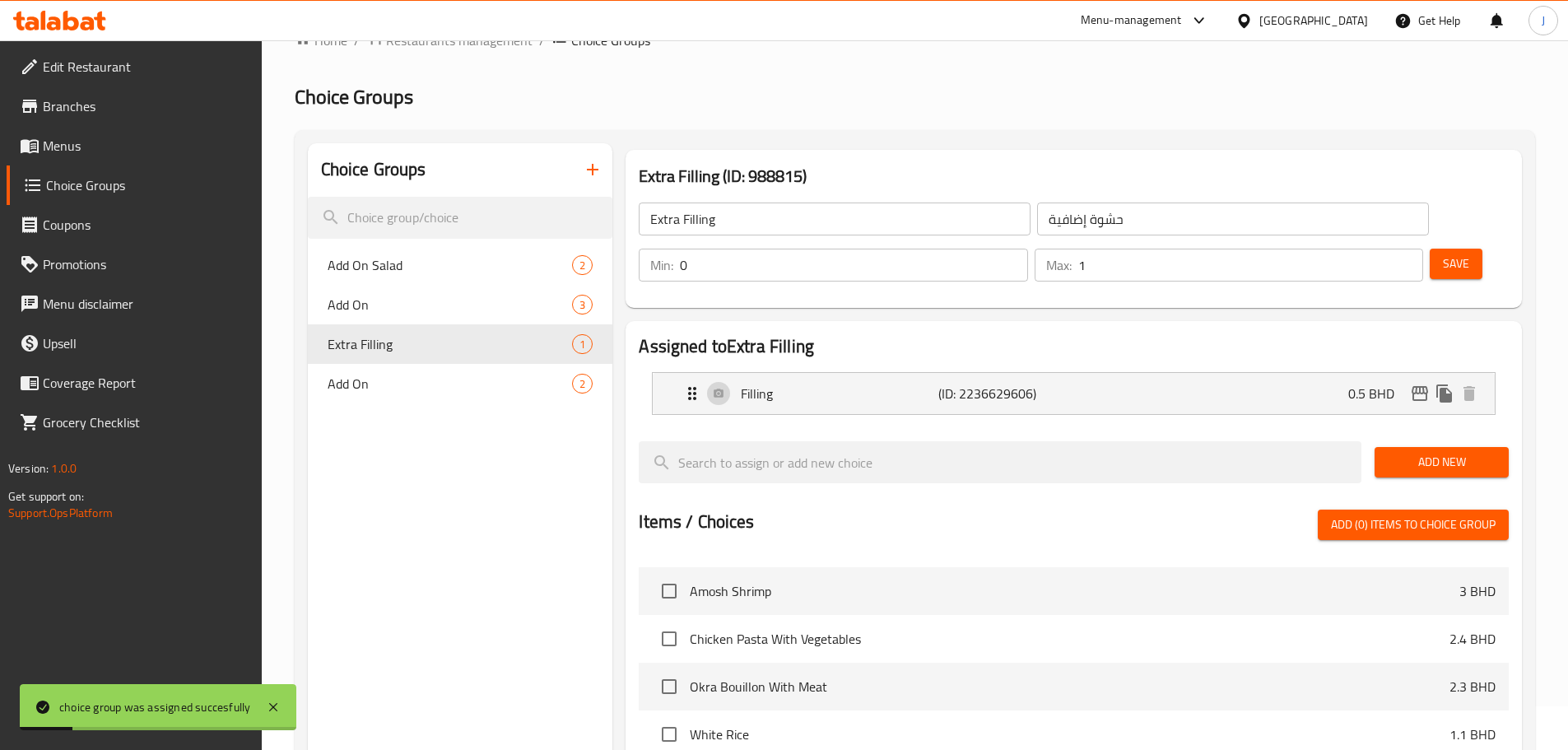
scroll to position [0, 0]
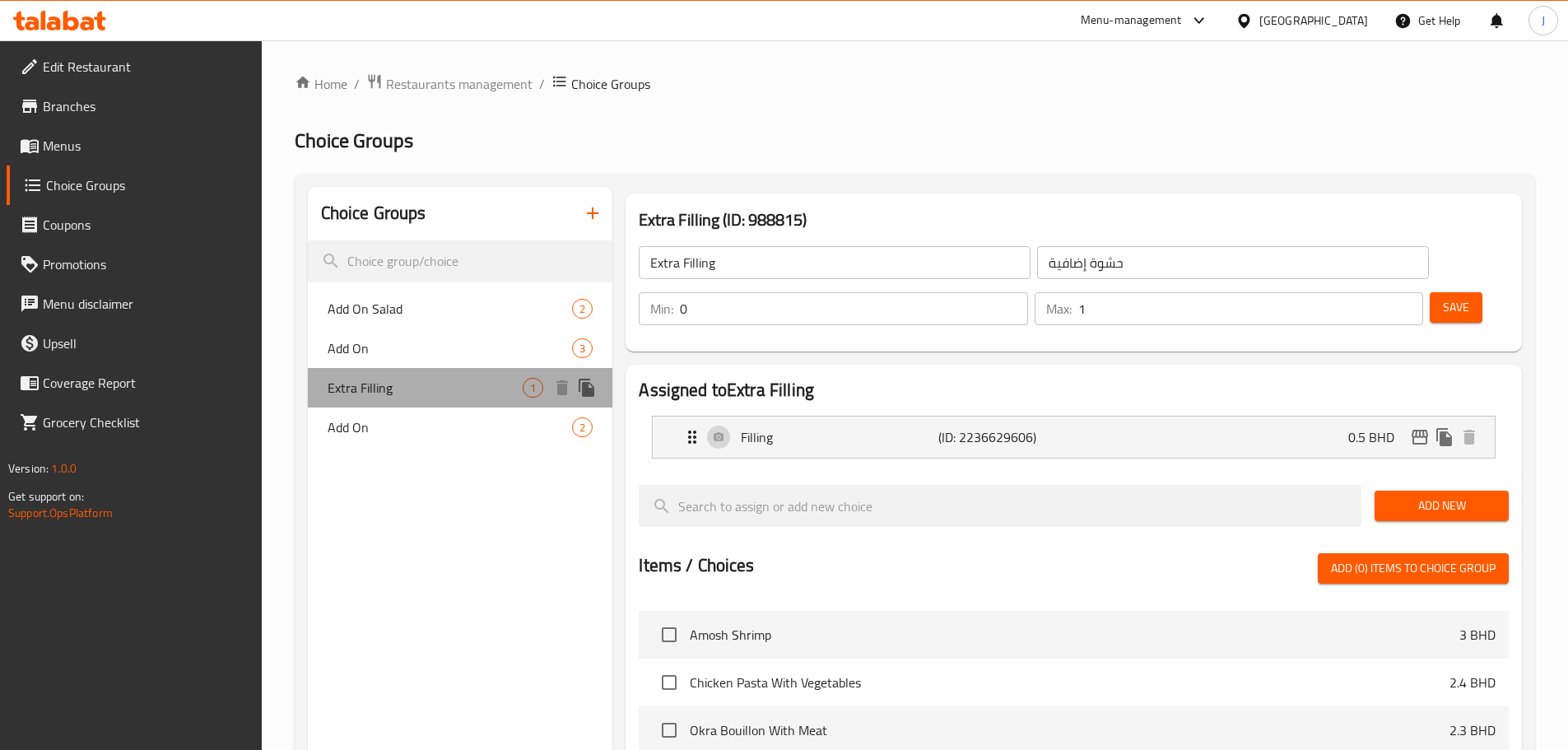
click at [403, 386] on span "Extra Filling" at bounding box center [425, 388] width 196 height 19
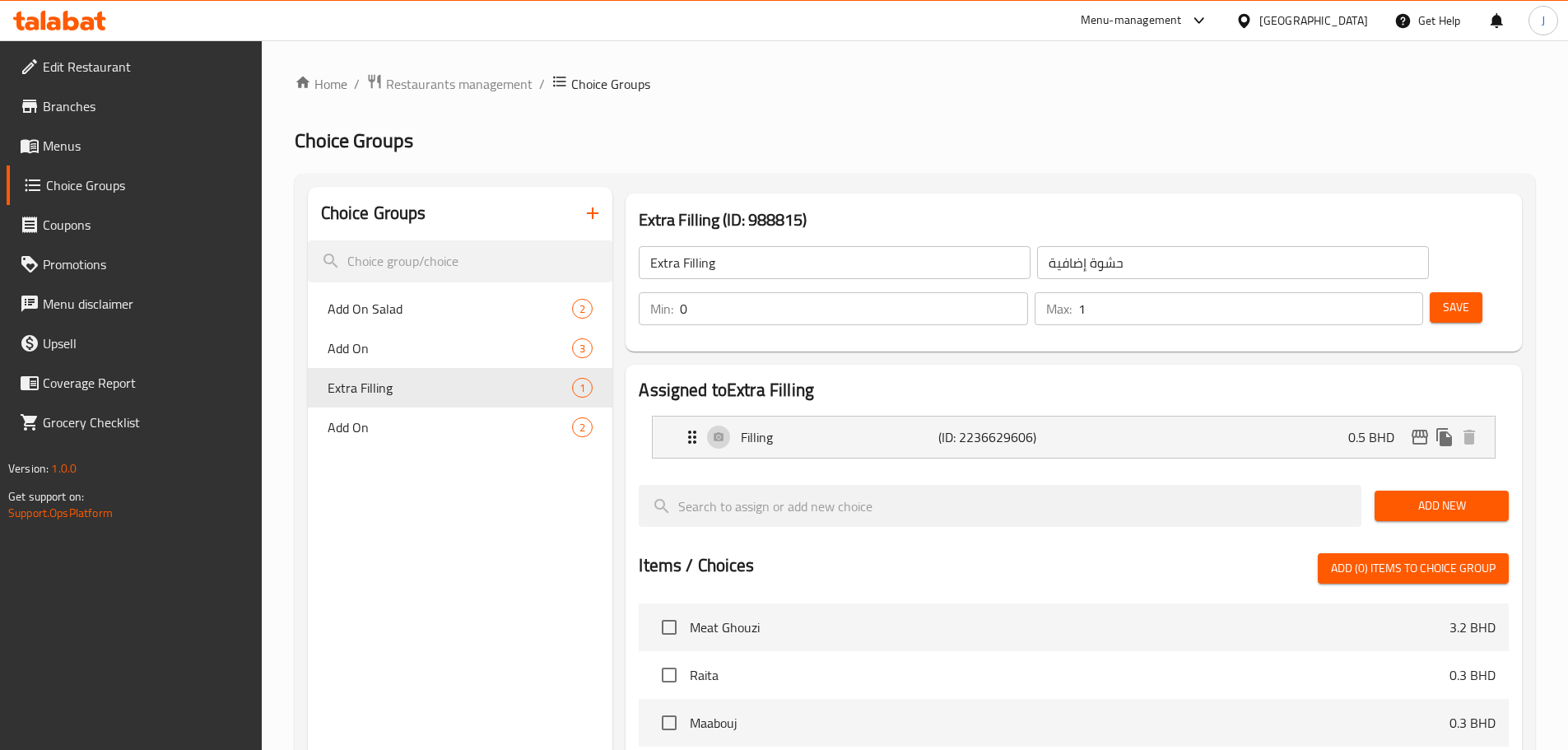
click at [99, 144] on span "Menus" at bounding box center [145, 145] width 205 height 19
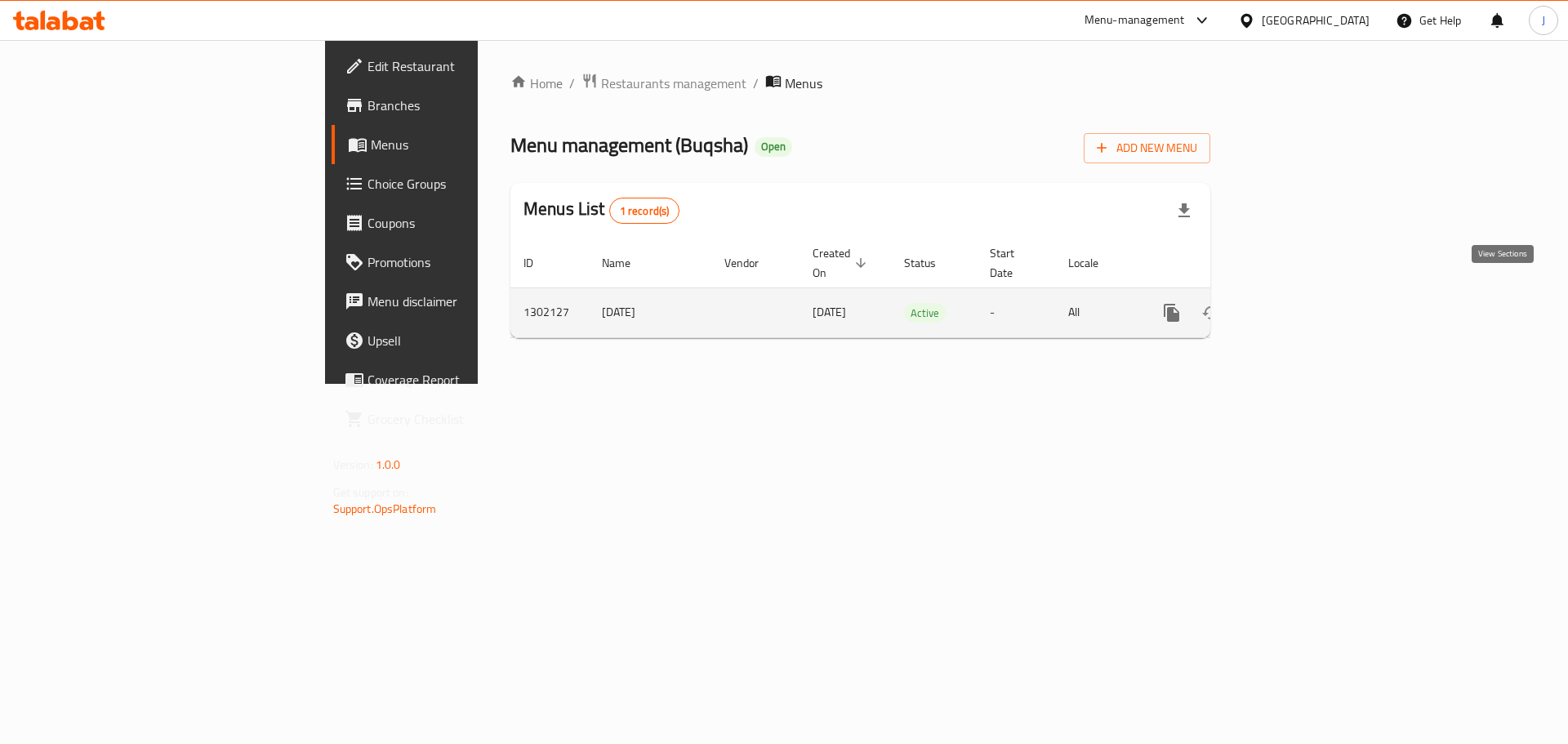
click at [1309, 296] on link "enhanced table" at bounding box center [1289, 312] width 39 height 39
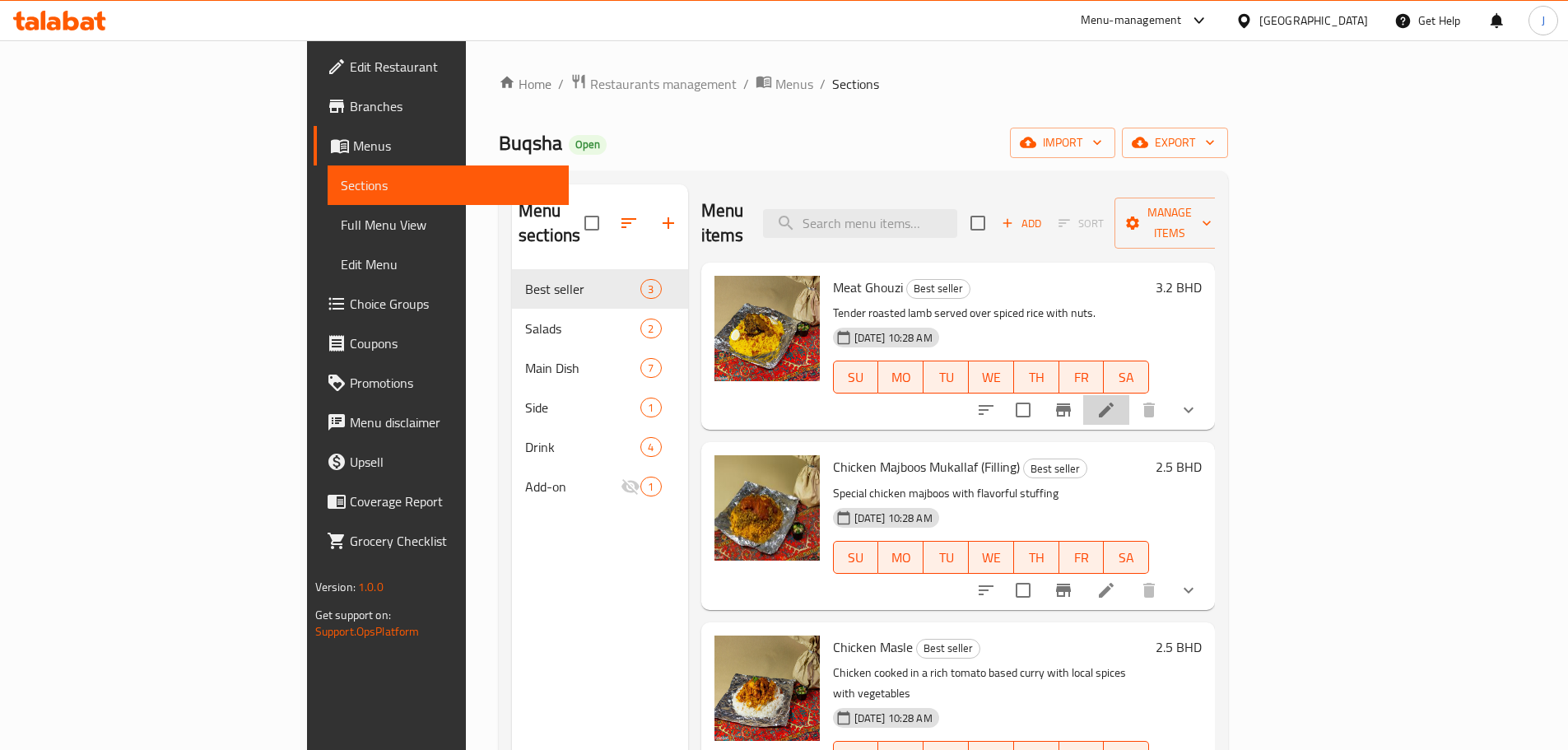
click at [1129, 395] on li at bounding box center [1107, 410] width 47 height 30
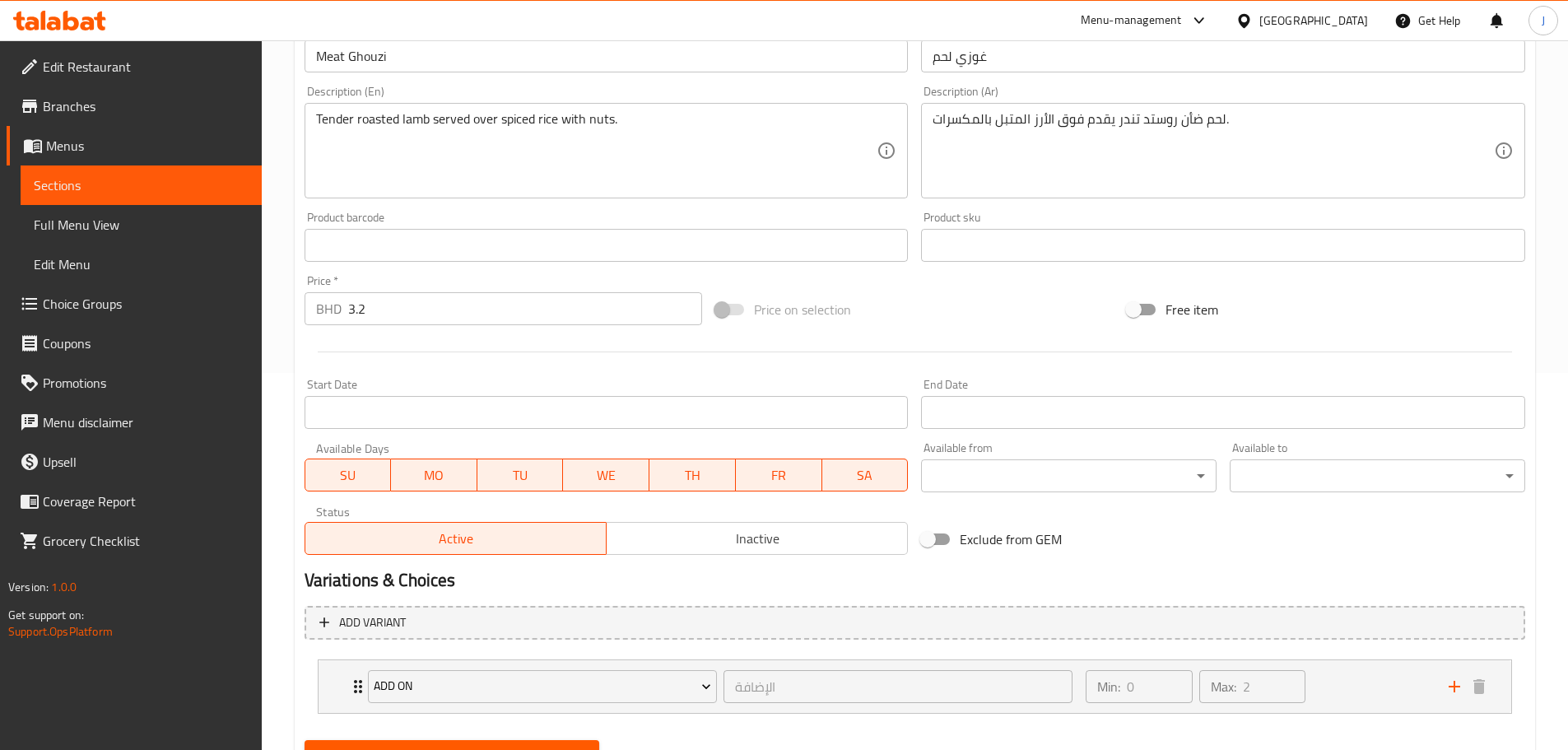
scroll to position [453, 0]
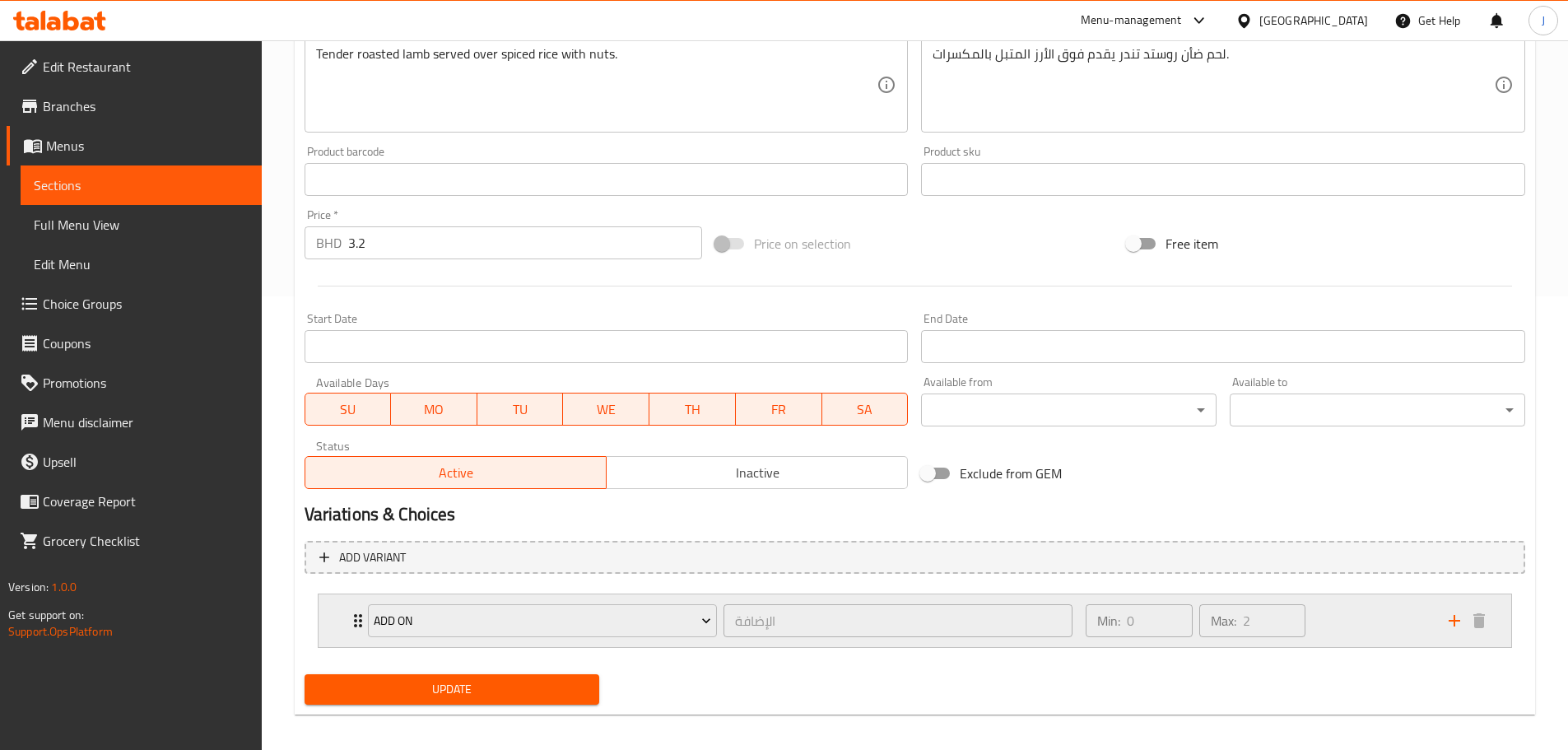
click at [333, 626] on div "Add On الإضافة ​ Min: 0 ​ Max: 2 ​" at bounding box center [915, 620] width 1193 height 52
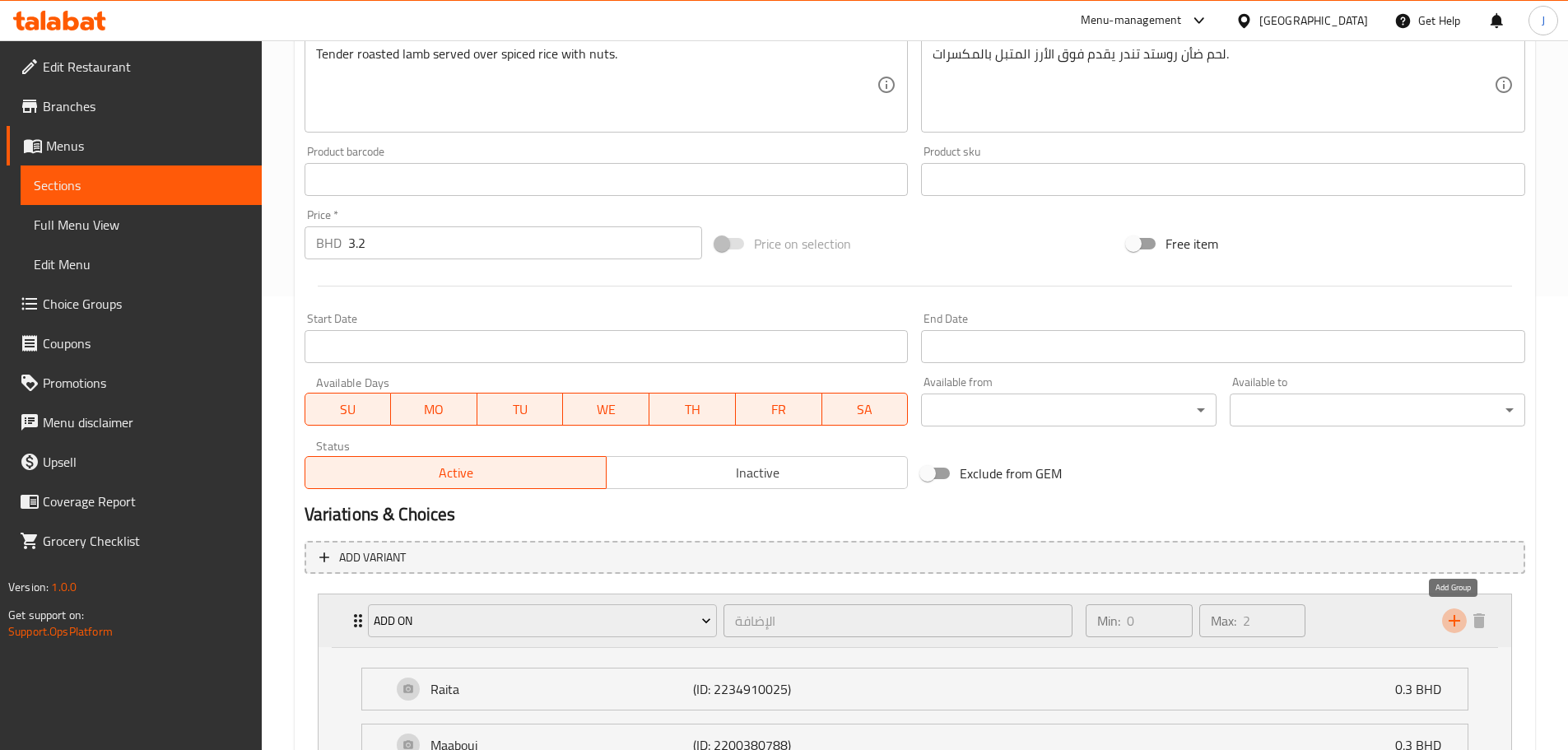
click at [1459, 621] on icon "add" at bounding box center [1455, 621] width 12 height 12
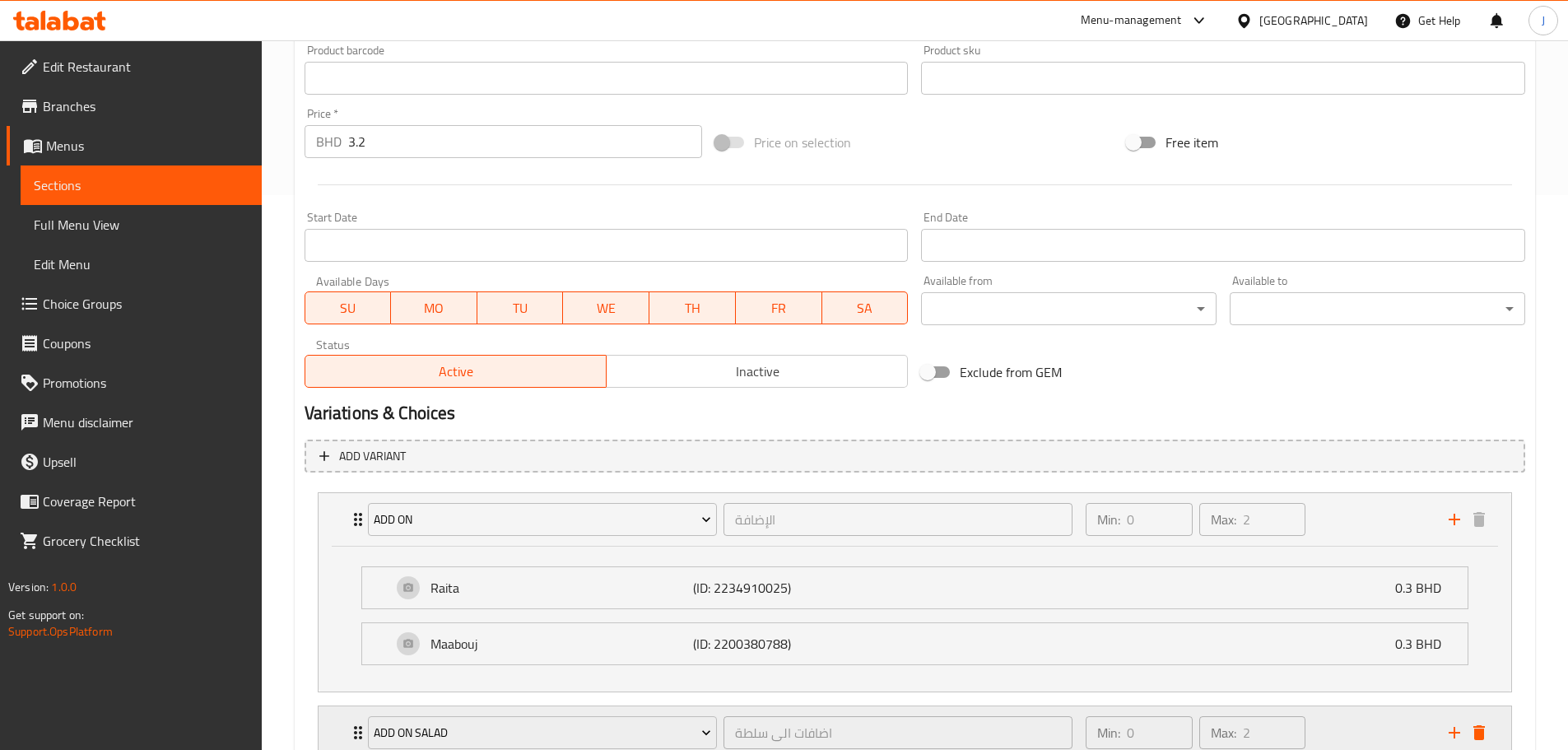
scroll to position [677, 0]
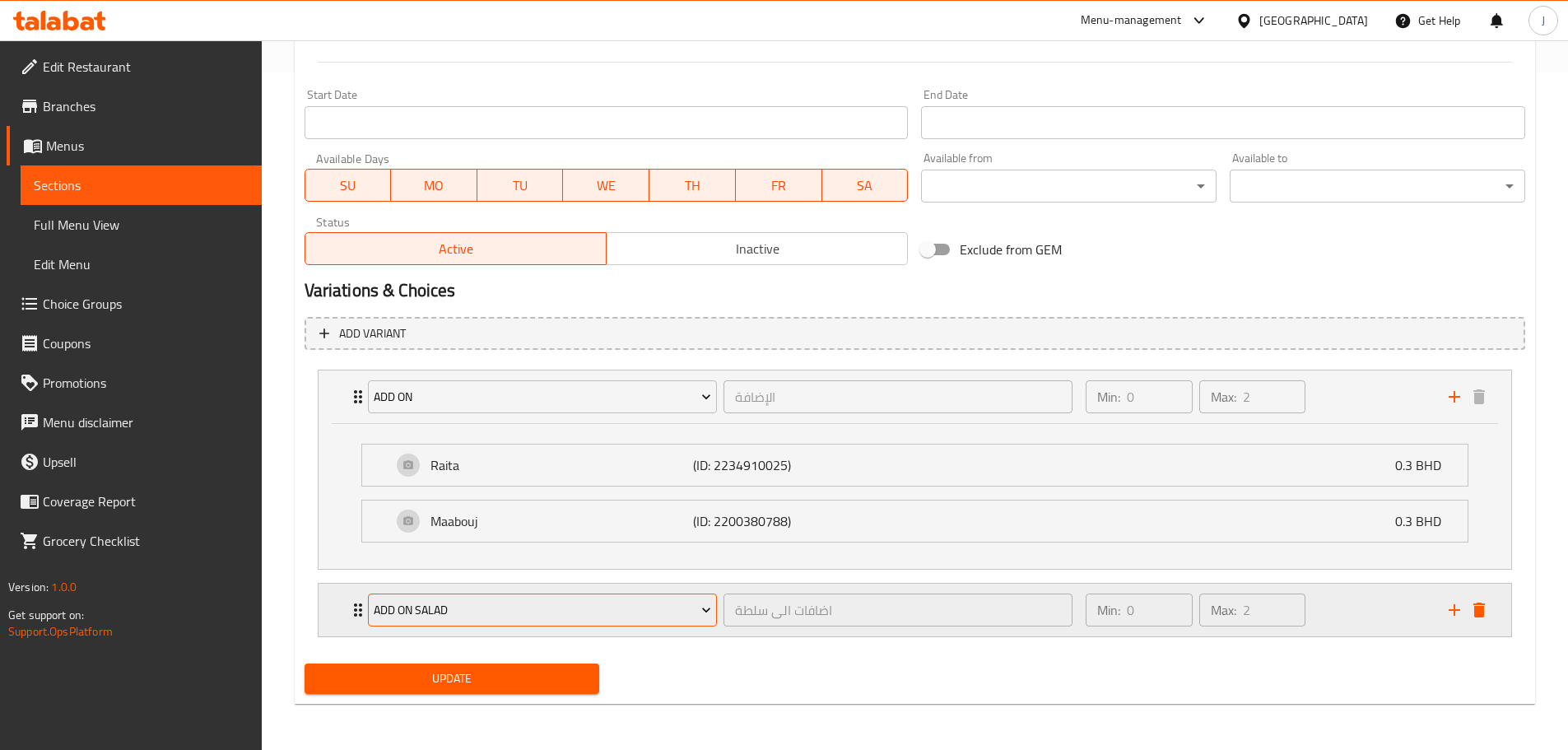
click at [610, 602] on span "Add On Salad" at bounding box center [543, 609] width 337 height 20
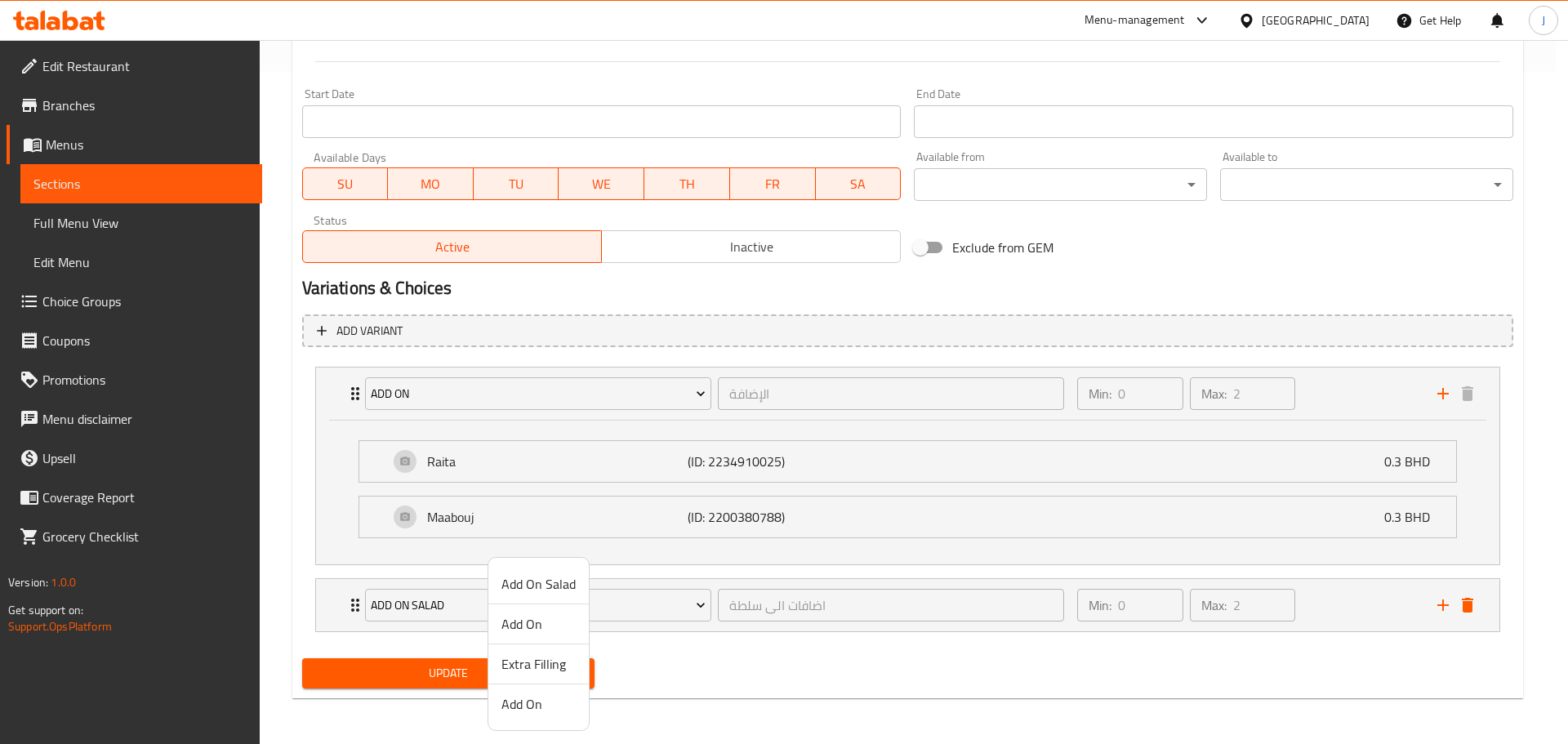
click at [539, 666] on span "Extra Filling" at bounding box center [538, 663] width 74 height 19
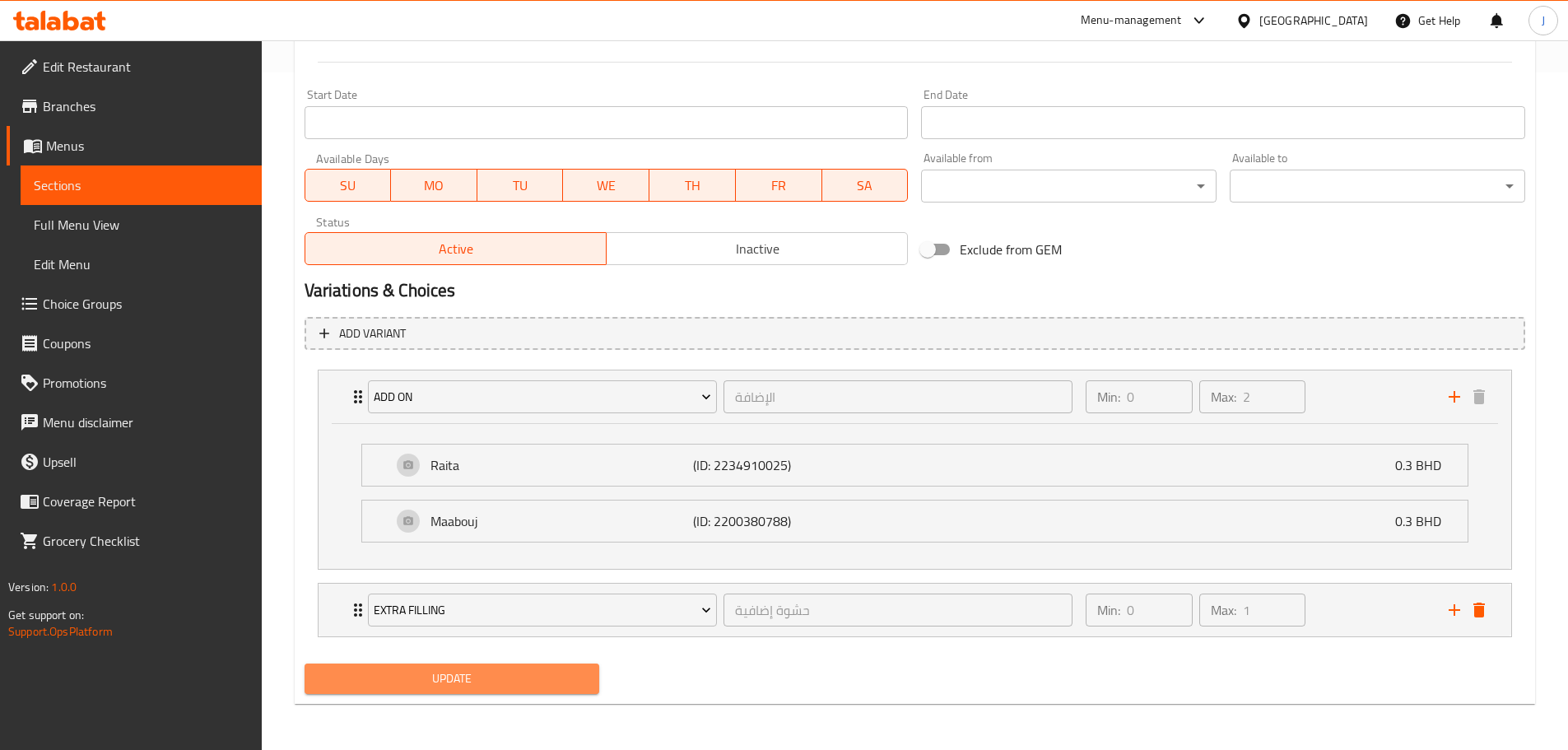
click at [534, 672] on span "Update" at bounding box center [453, 678] width 269 height 20
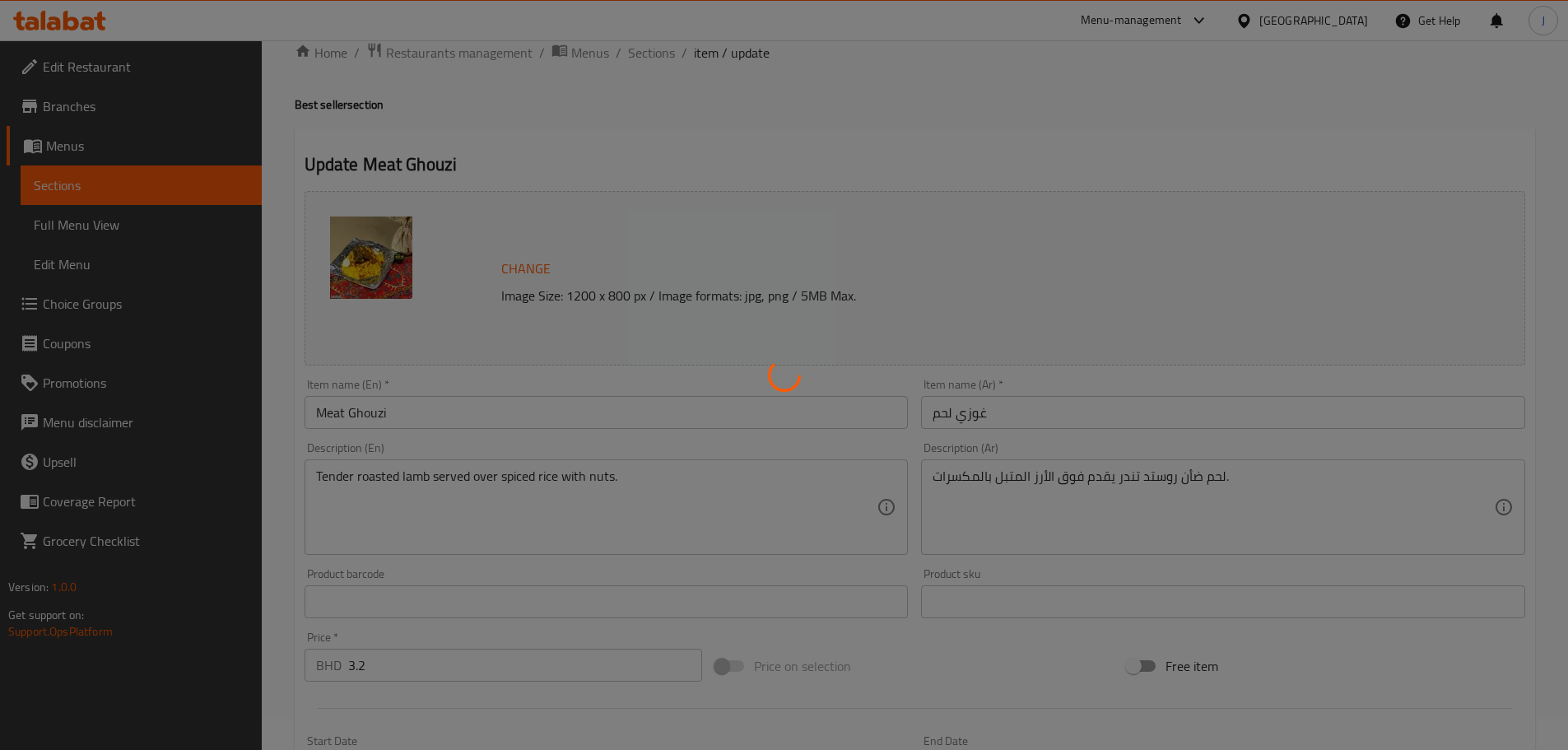
scroll to position [0, 0]
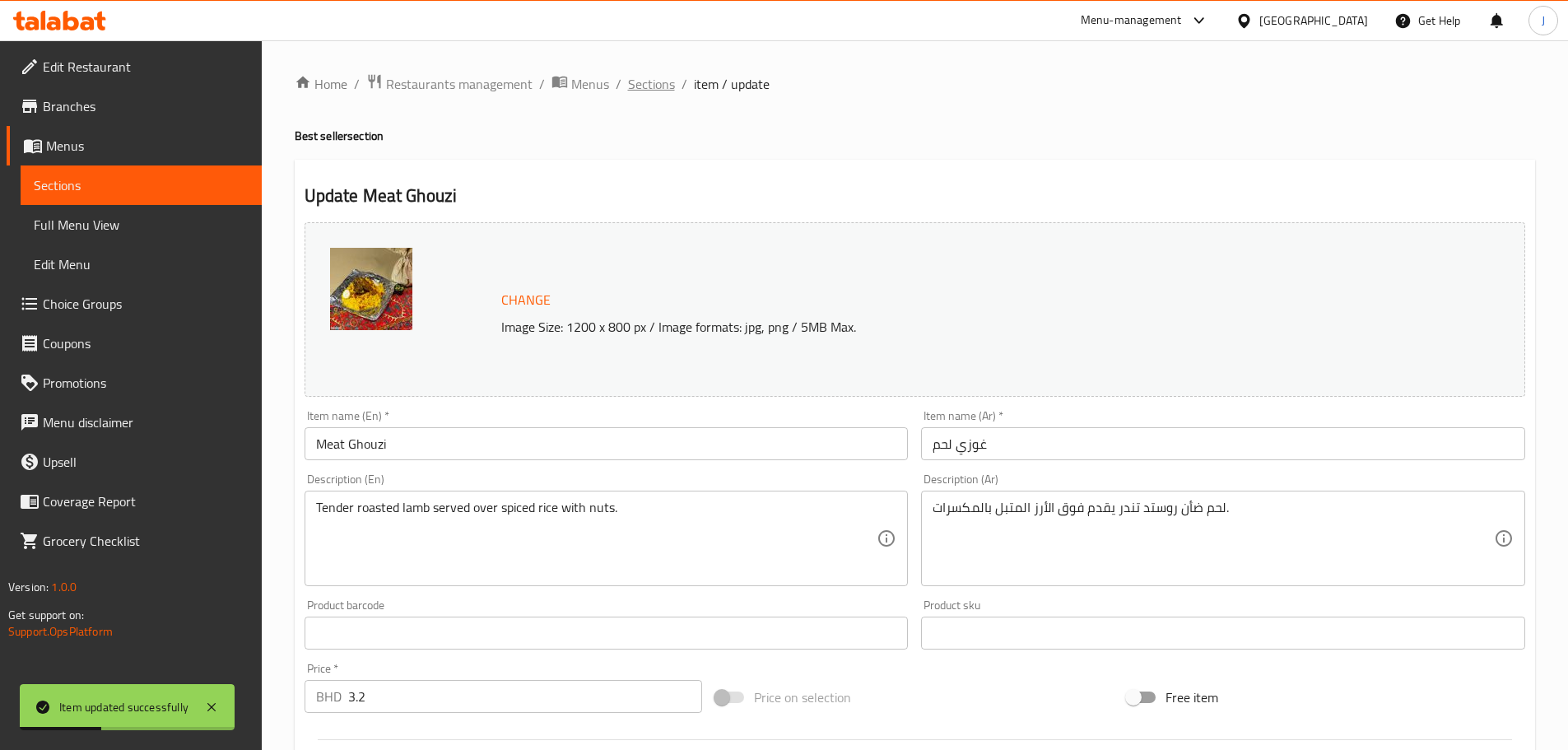
click at [654, 91] on span "Sections" at bounding box center [651, 83] width 47 height 19
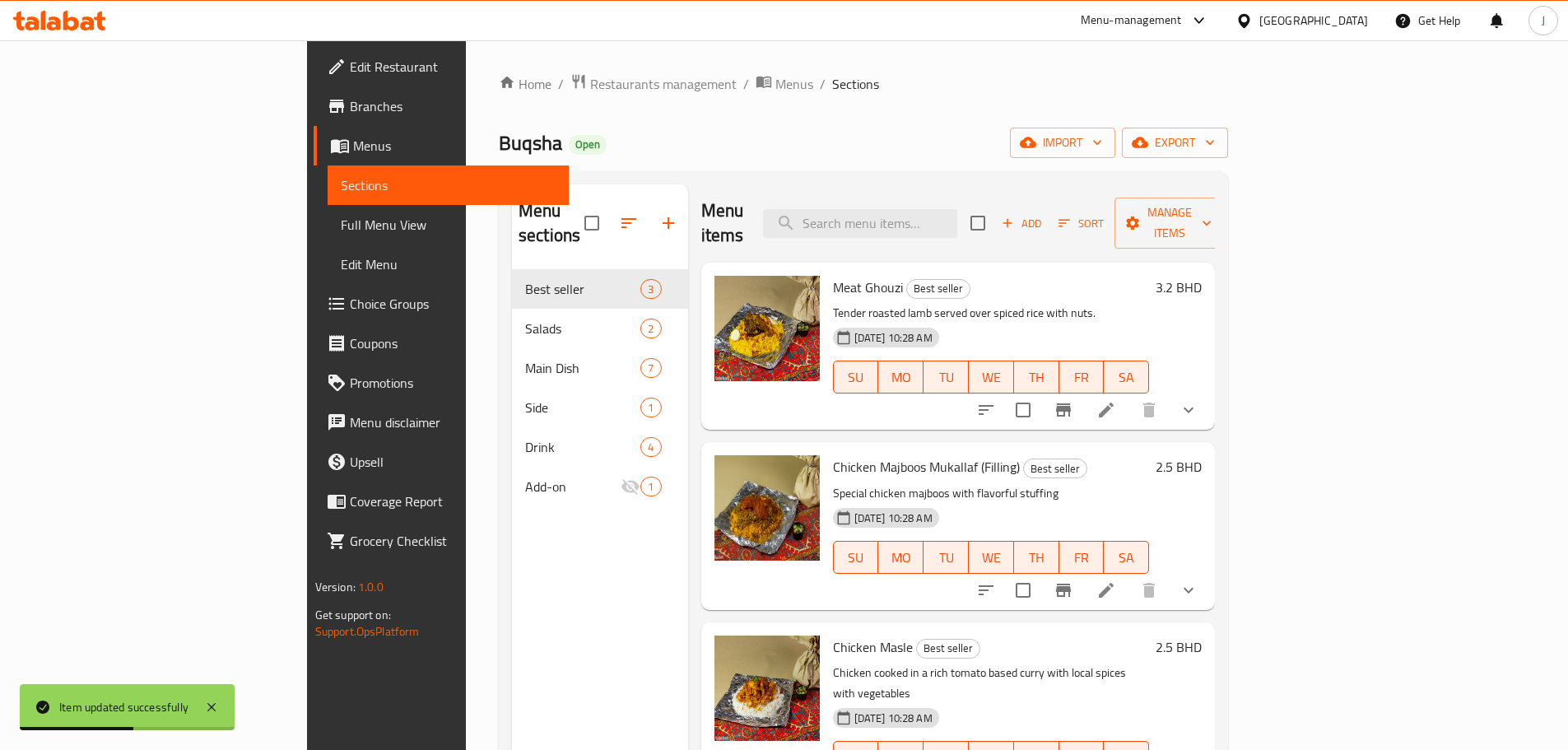
click at [1129, 576] on li at bounding box center [1107, 590] width 47 height 30
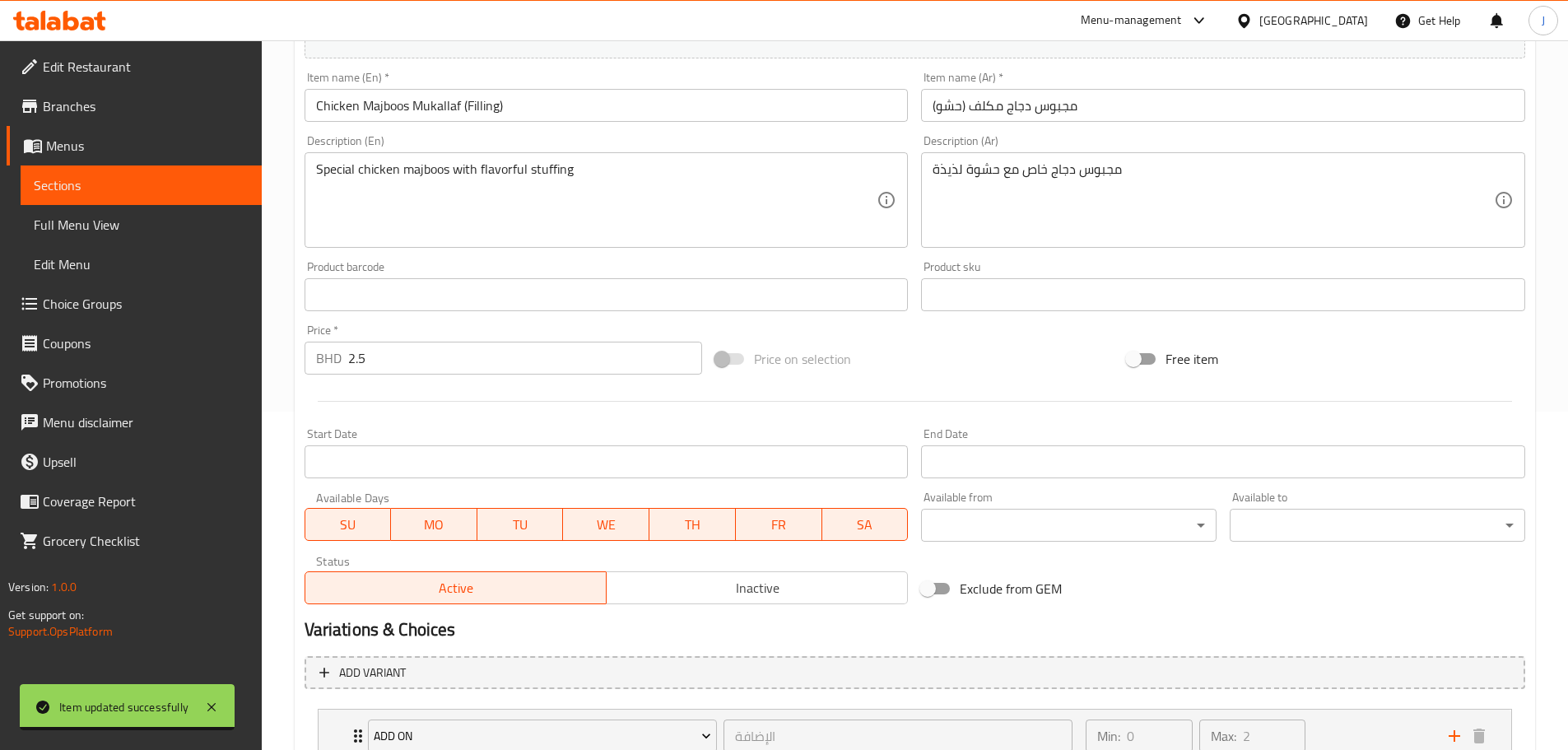
scroll to position [464, 0]
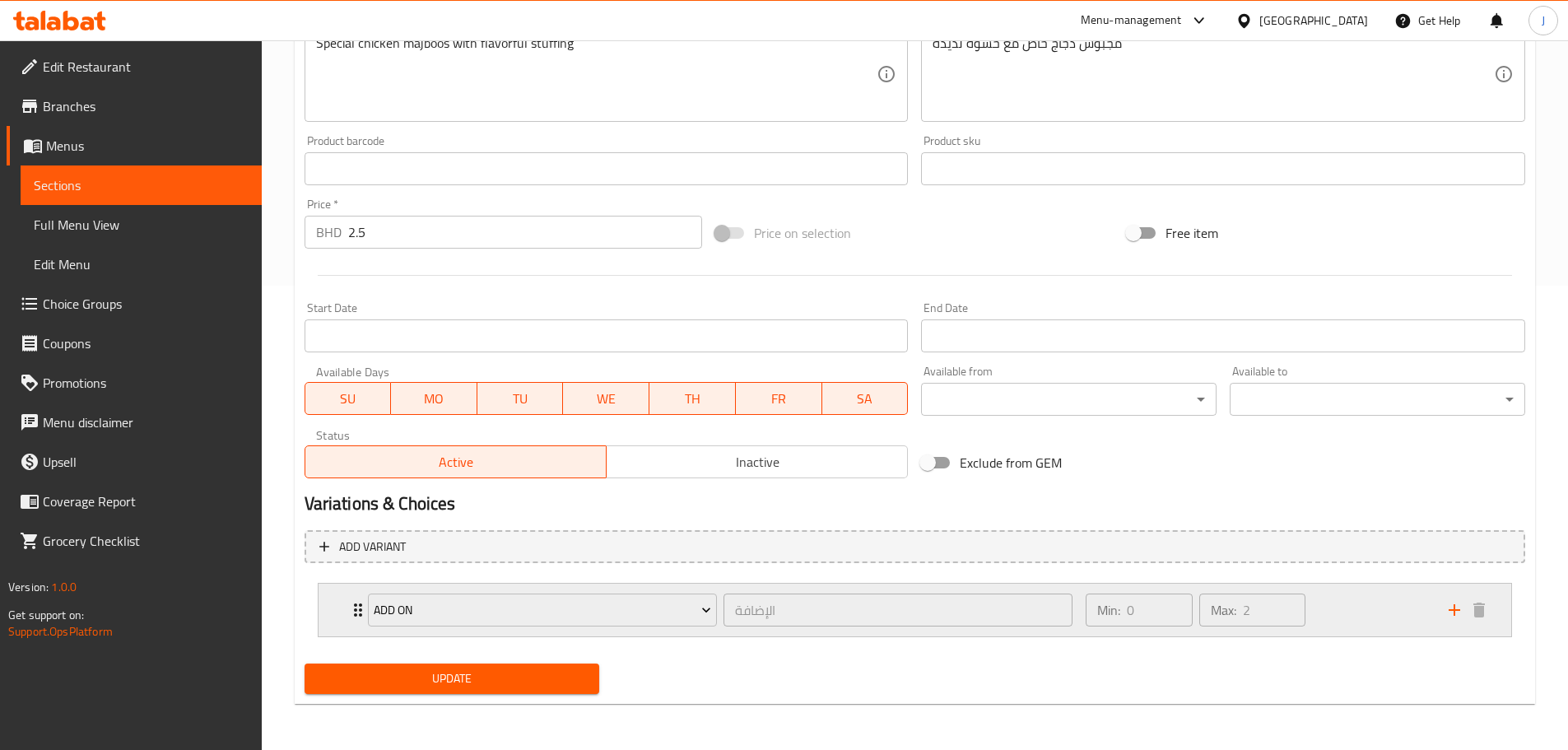
click at [343, 609] on div "Add On الإضافة ​ Min: 0 ​ Max: 2 ​" at bounding box center [915, 609] width 1193 height 52
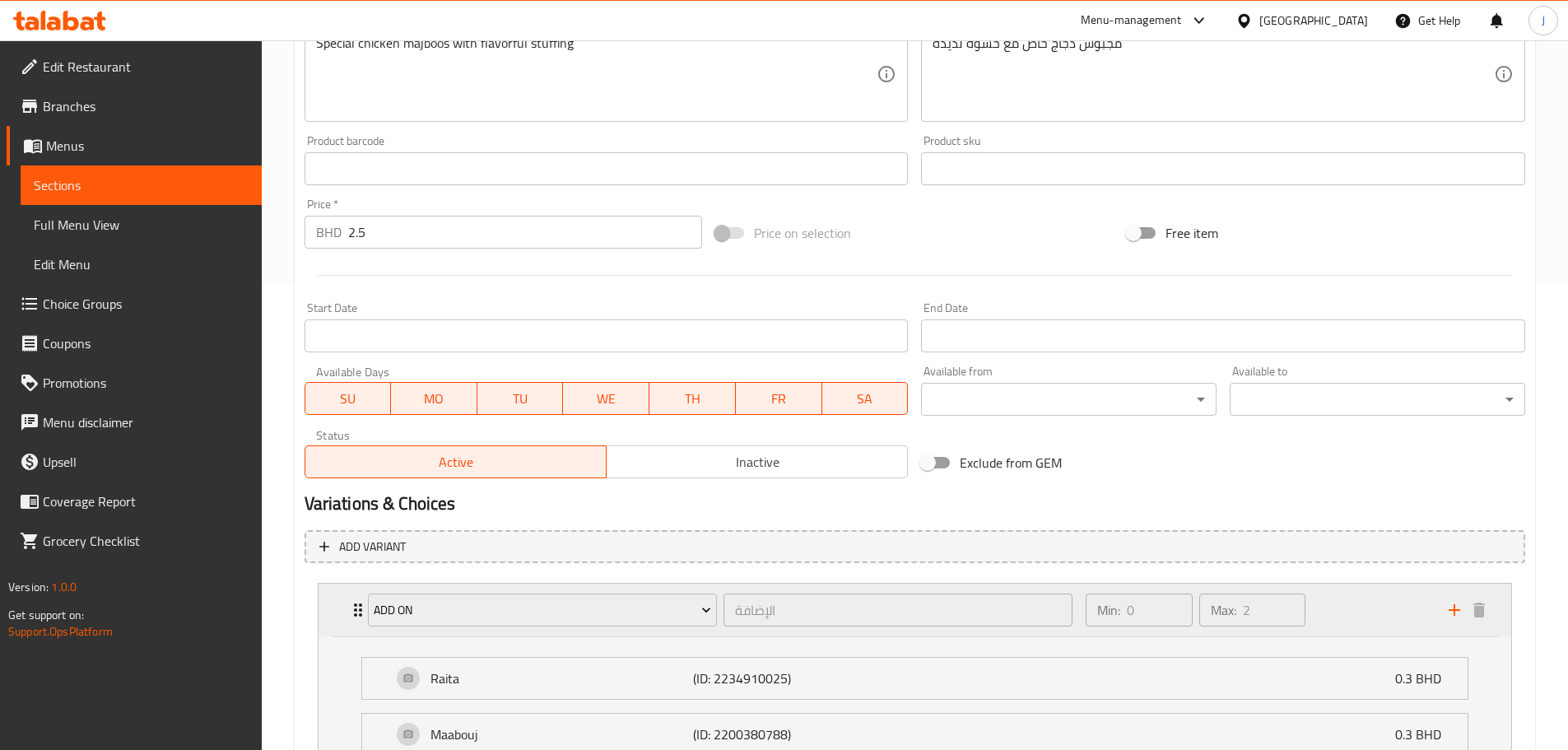
click at [1457, 613] on icon "add" at bounding box center [1455, 609] width 19 height 19
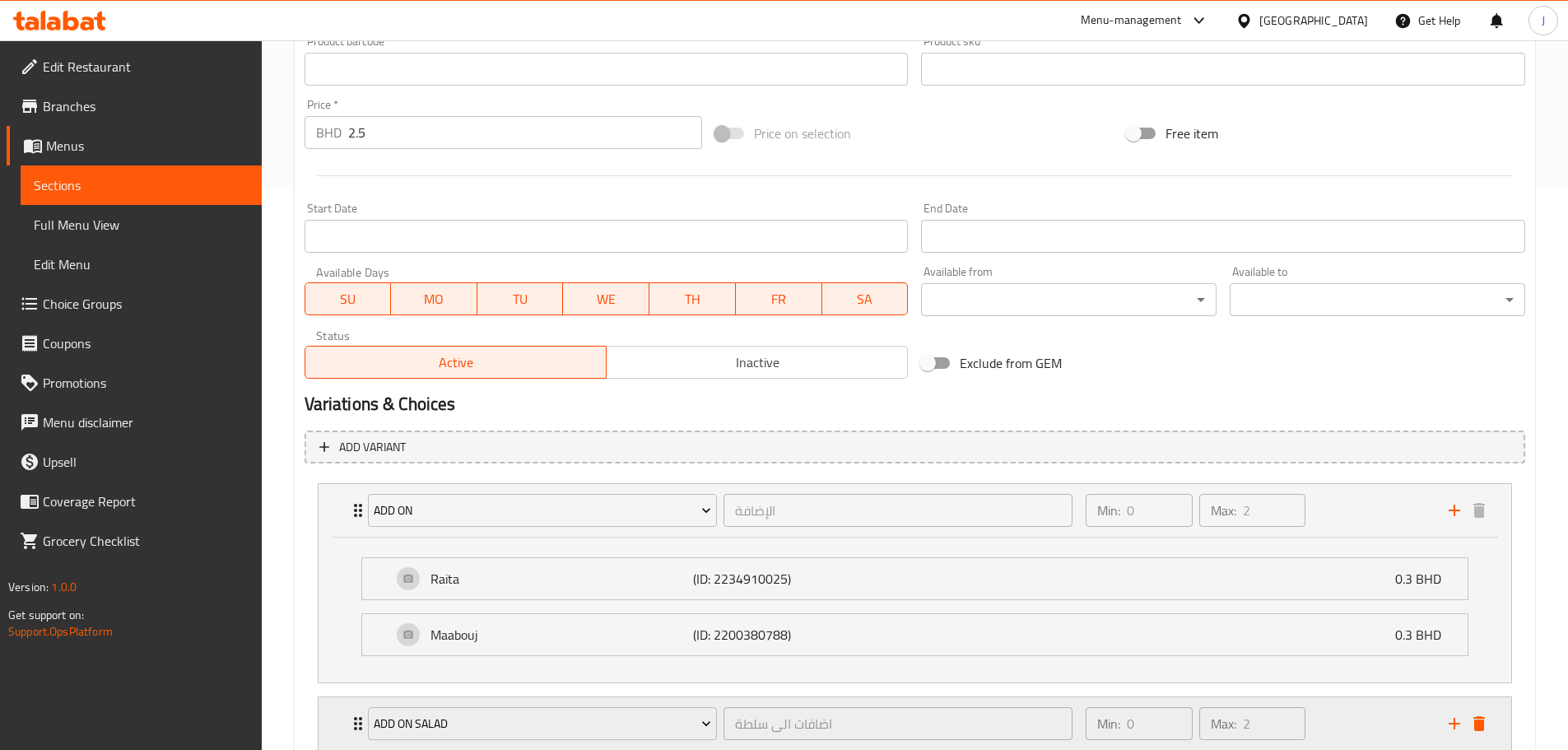
scroll to position [677, 0]
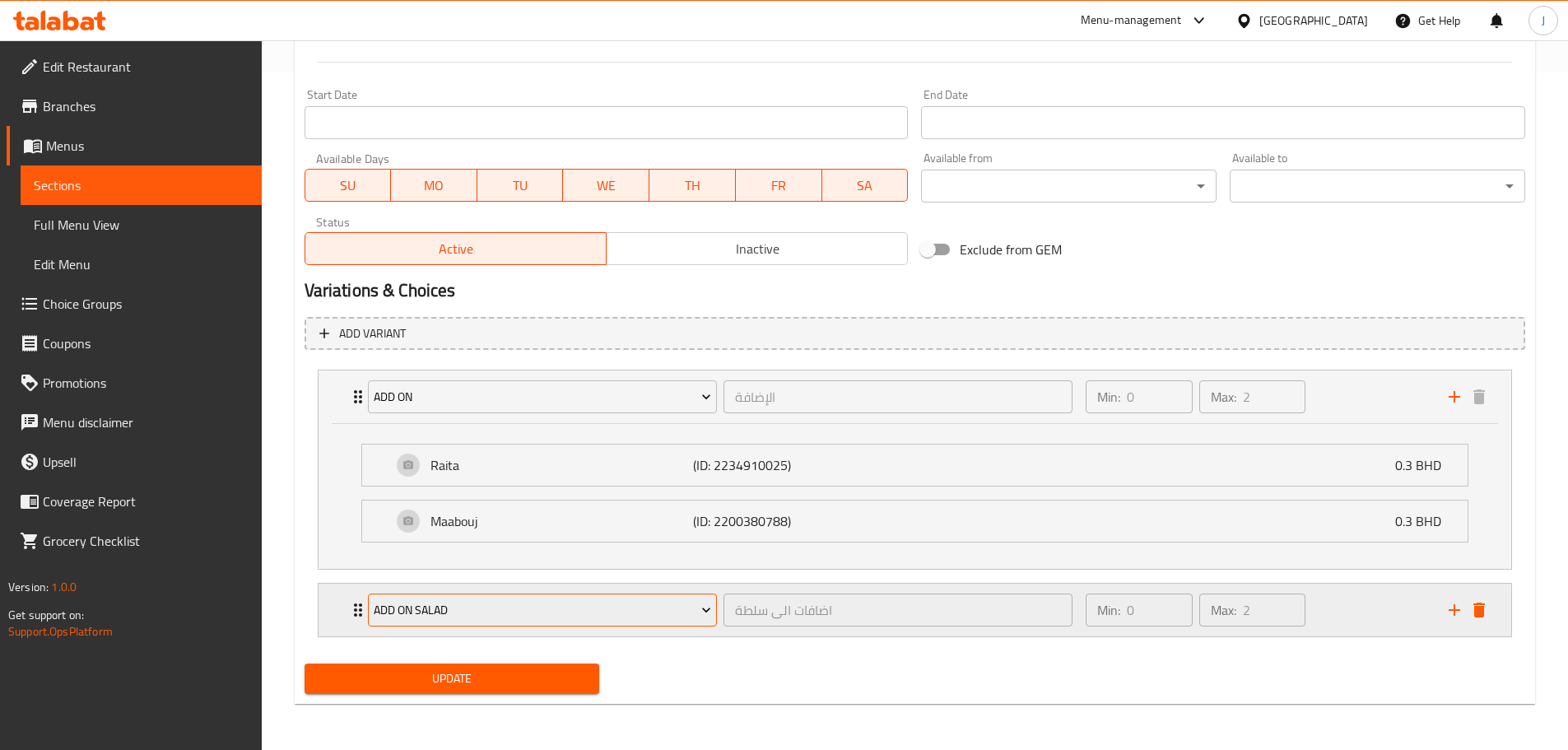
click at [672, 600] on span "Add On Salad" at bounding box center [543, 609] width 337 height 20
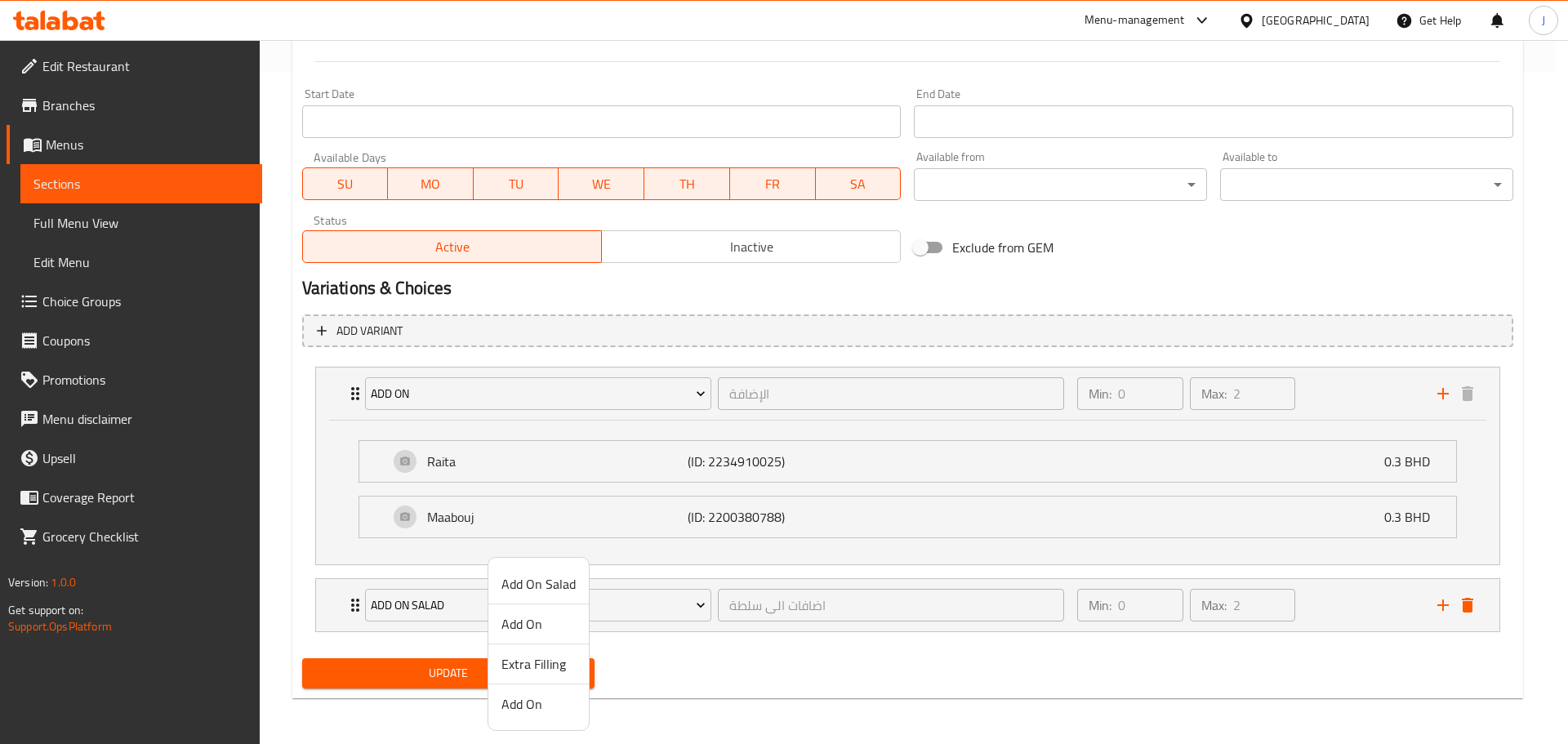
click at [557, 677] on li "Extra Filling" at bounding box center [538, 664] width 100 height 40
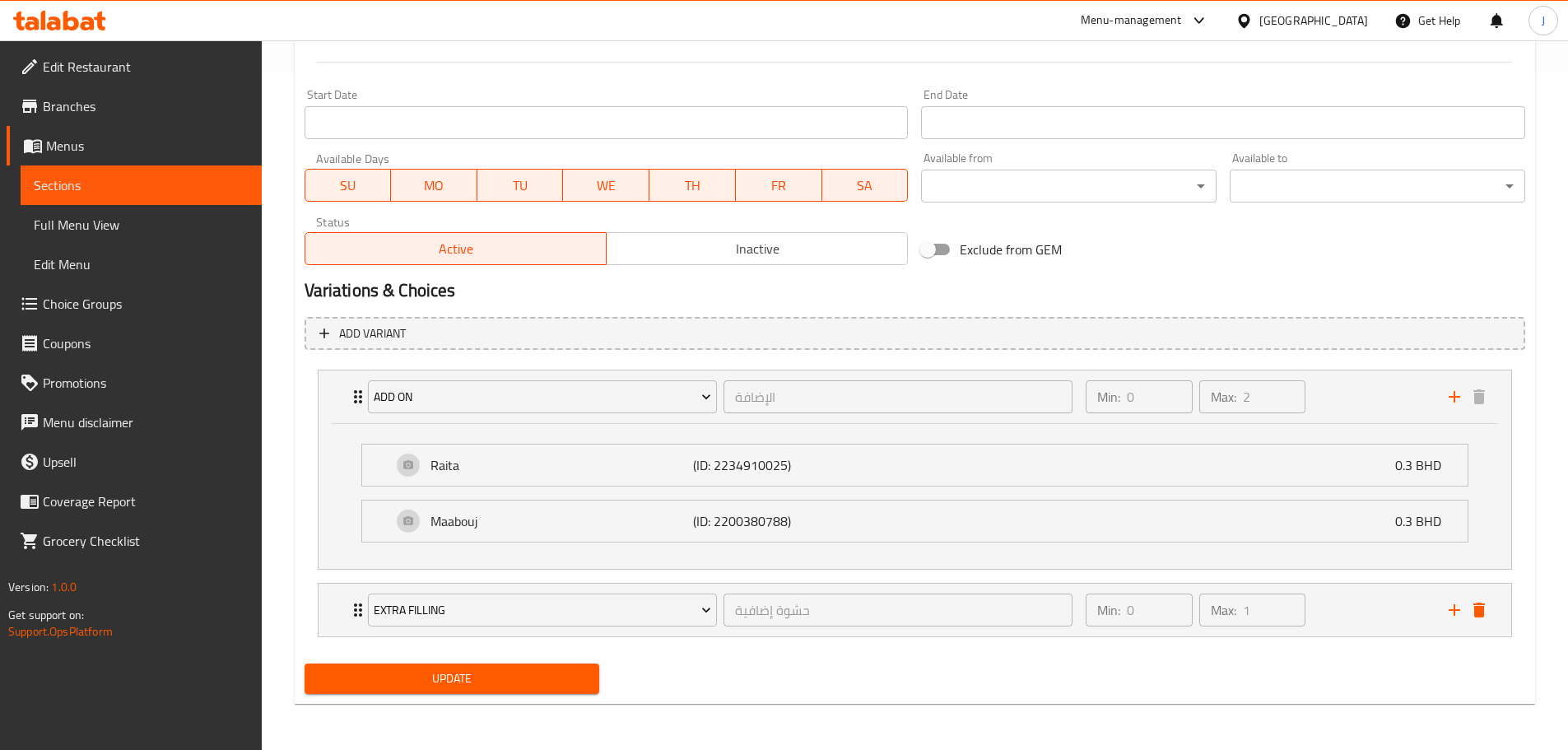
click at [560, 682] on span "Update" at bounding box center [453, 678] width 269 height 20
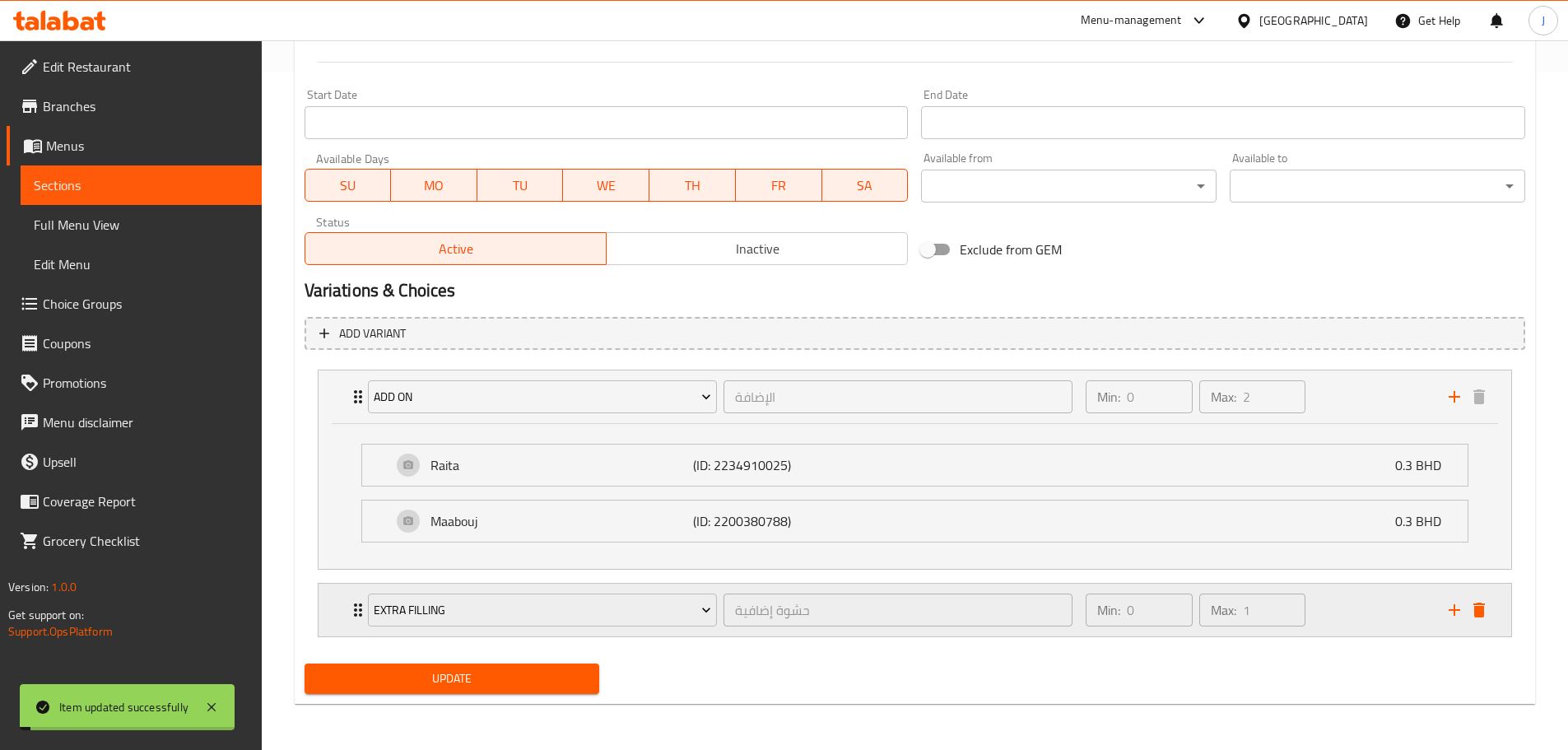
click at [1358, 613] on div "Min: 0 ​ Max: 1 ​" at bounding box center [1257, 609] width 362 height 52
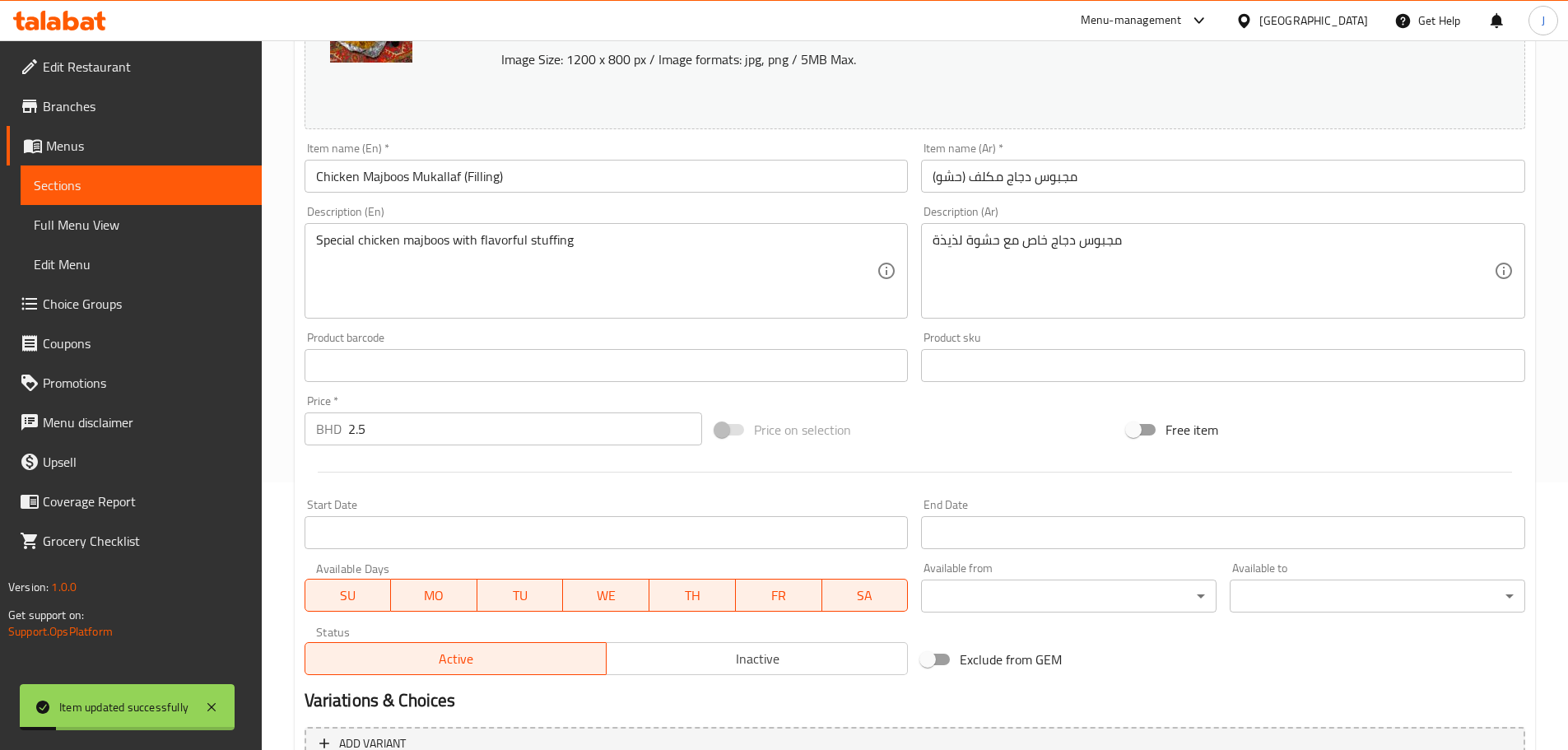
scroll to position [0, 0]
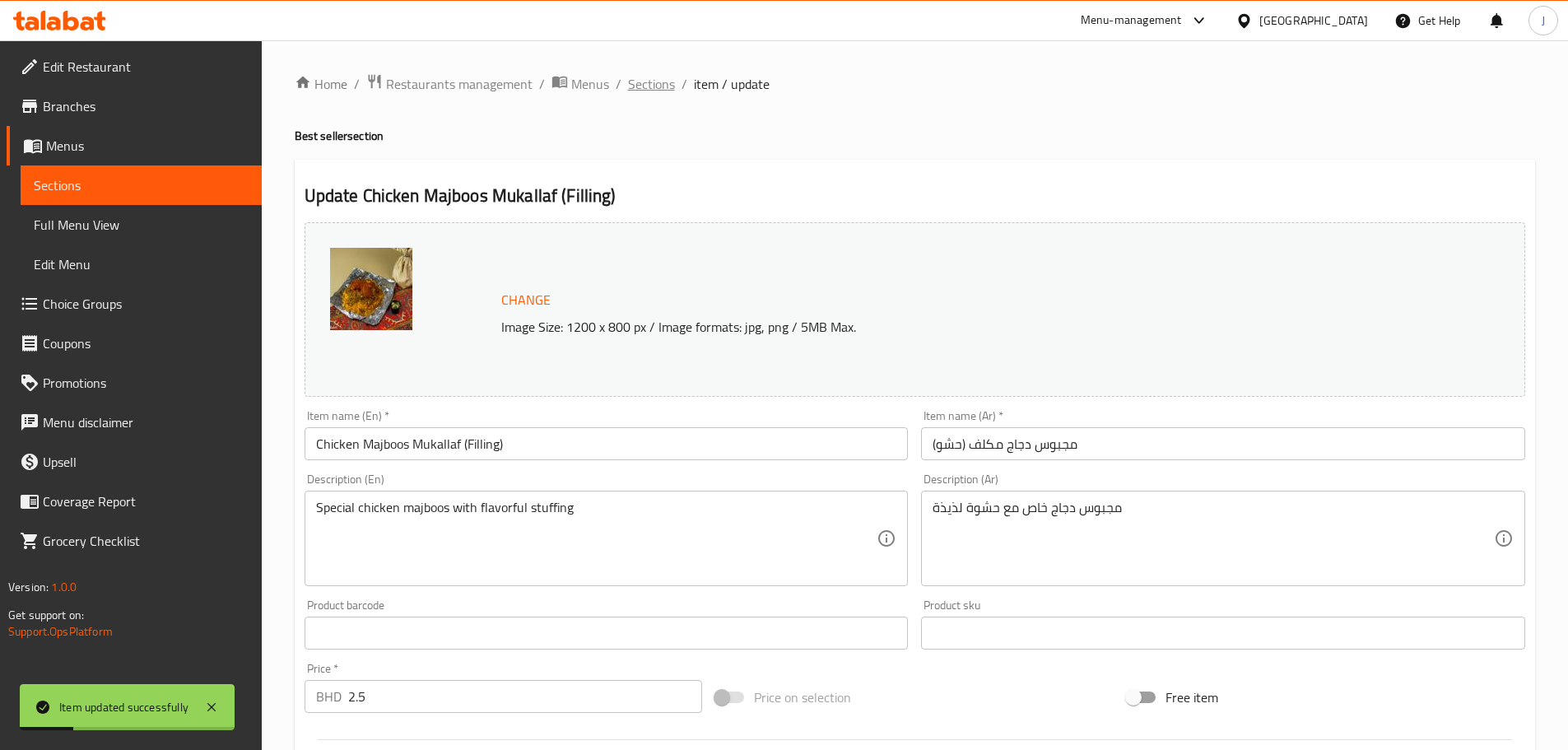
click at [646, 89] on span "Sections" at bounding box center [651, 83] width 47 height 19
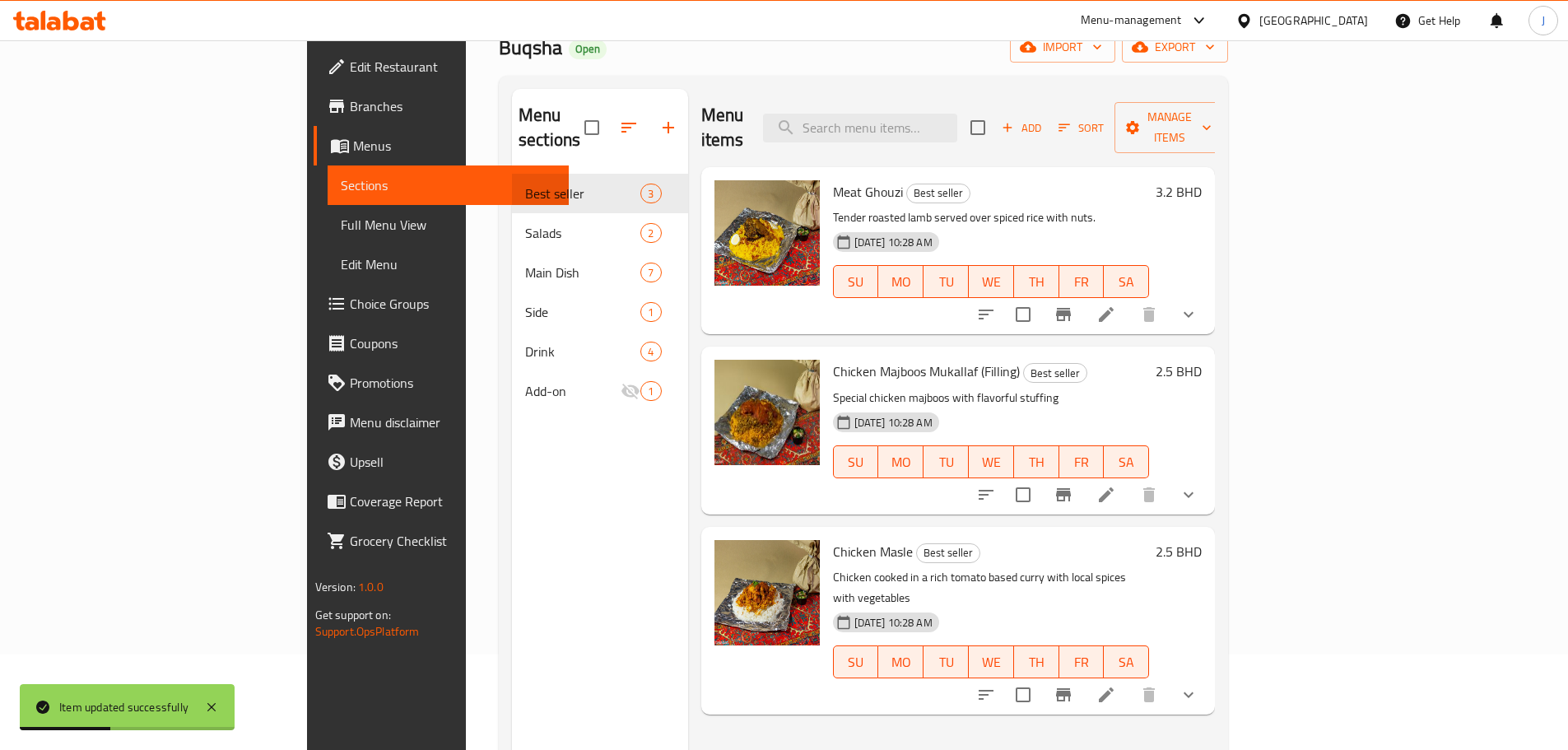
scroll to position [231, 0]
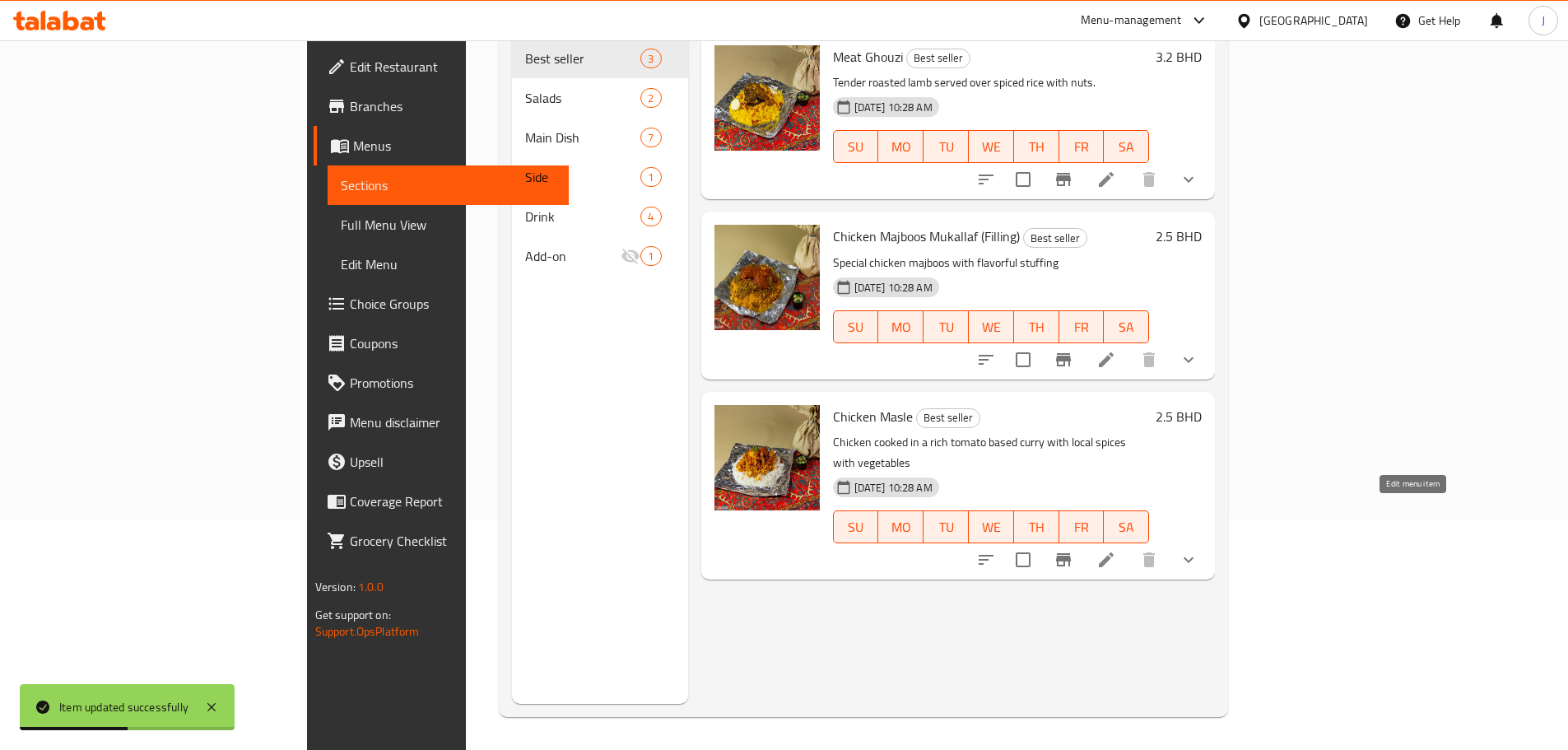
click at [1116, 549] on icon at bounding box center [1107, 559] width 19 height 19
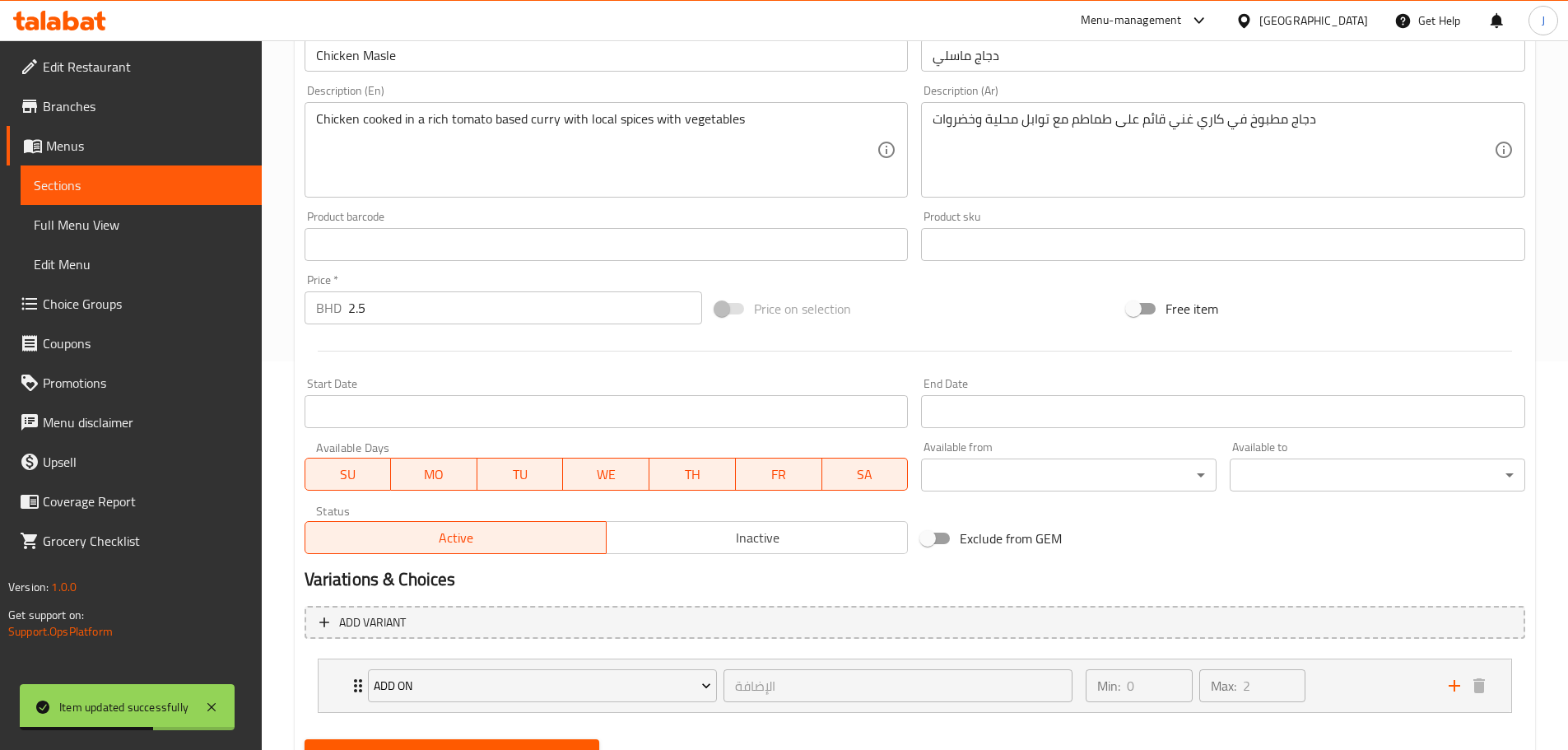
scroll to position [464, 0]
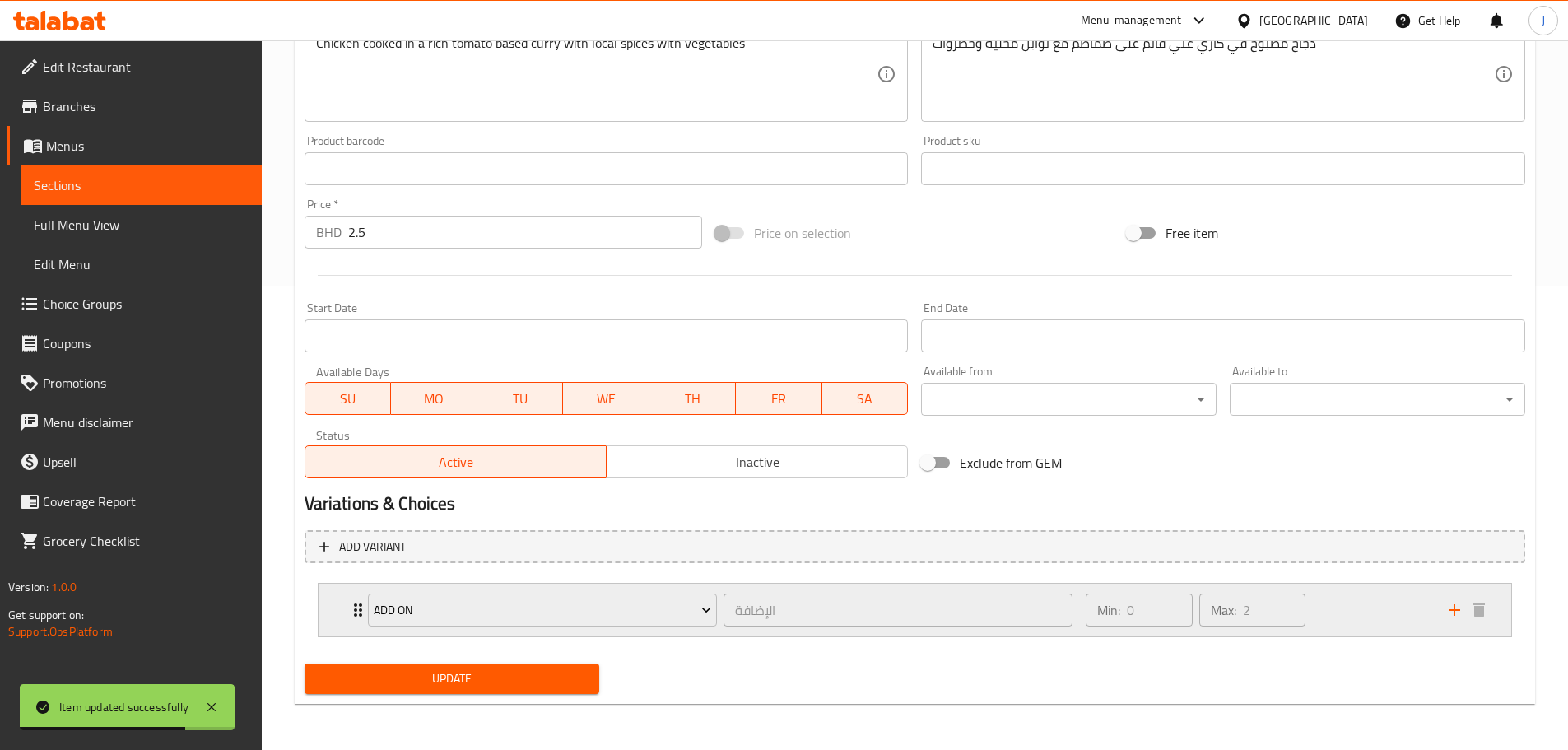
click at [346, 609] on div "Add On الإضافة ​ Min: 0 ​ Max: 2 ​" at bounding box center [915, 609] width 1193 height 52
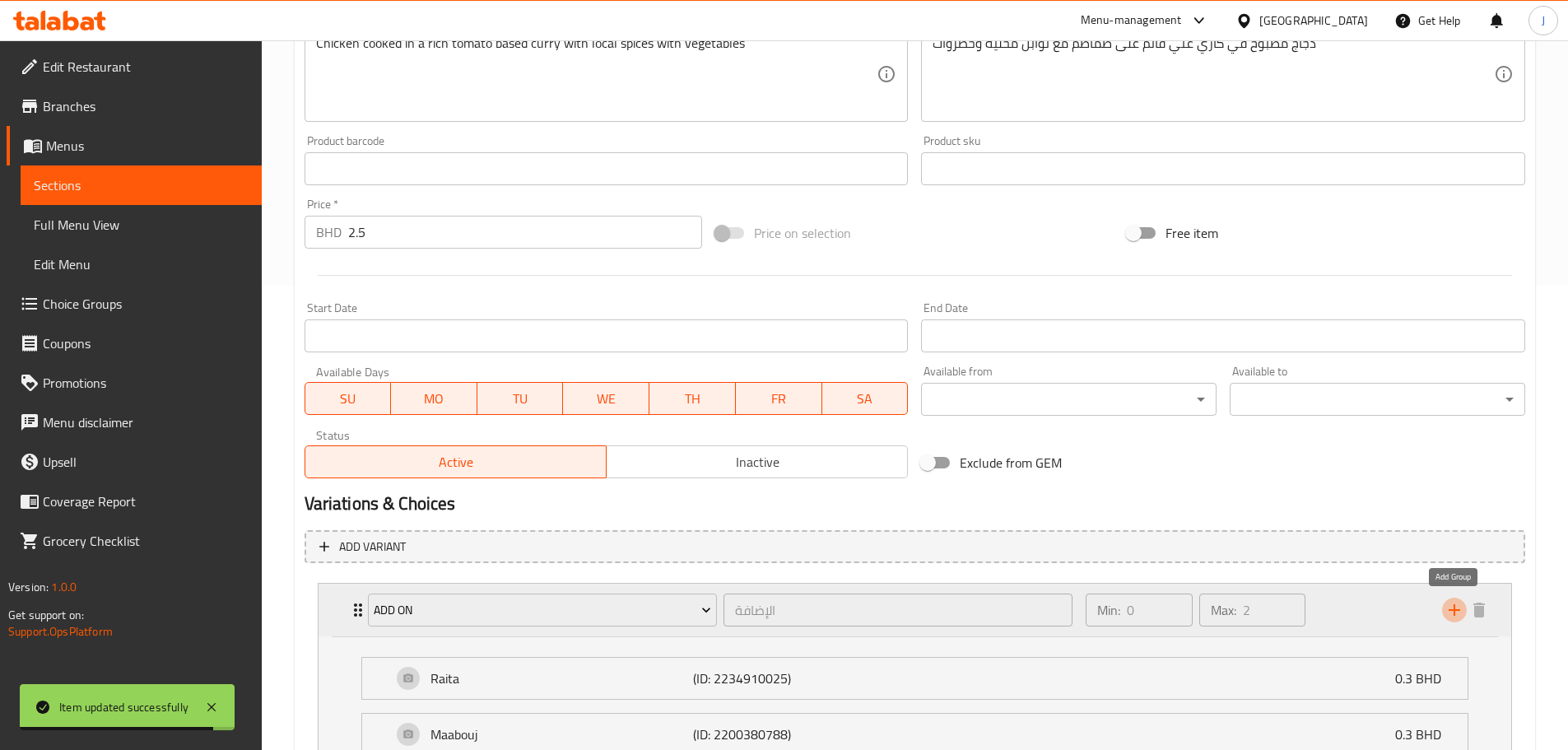
click at [1456, 602] on icon "add" at bounding box center [1455, 609] width 19 height 19
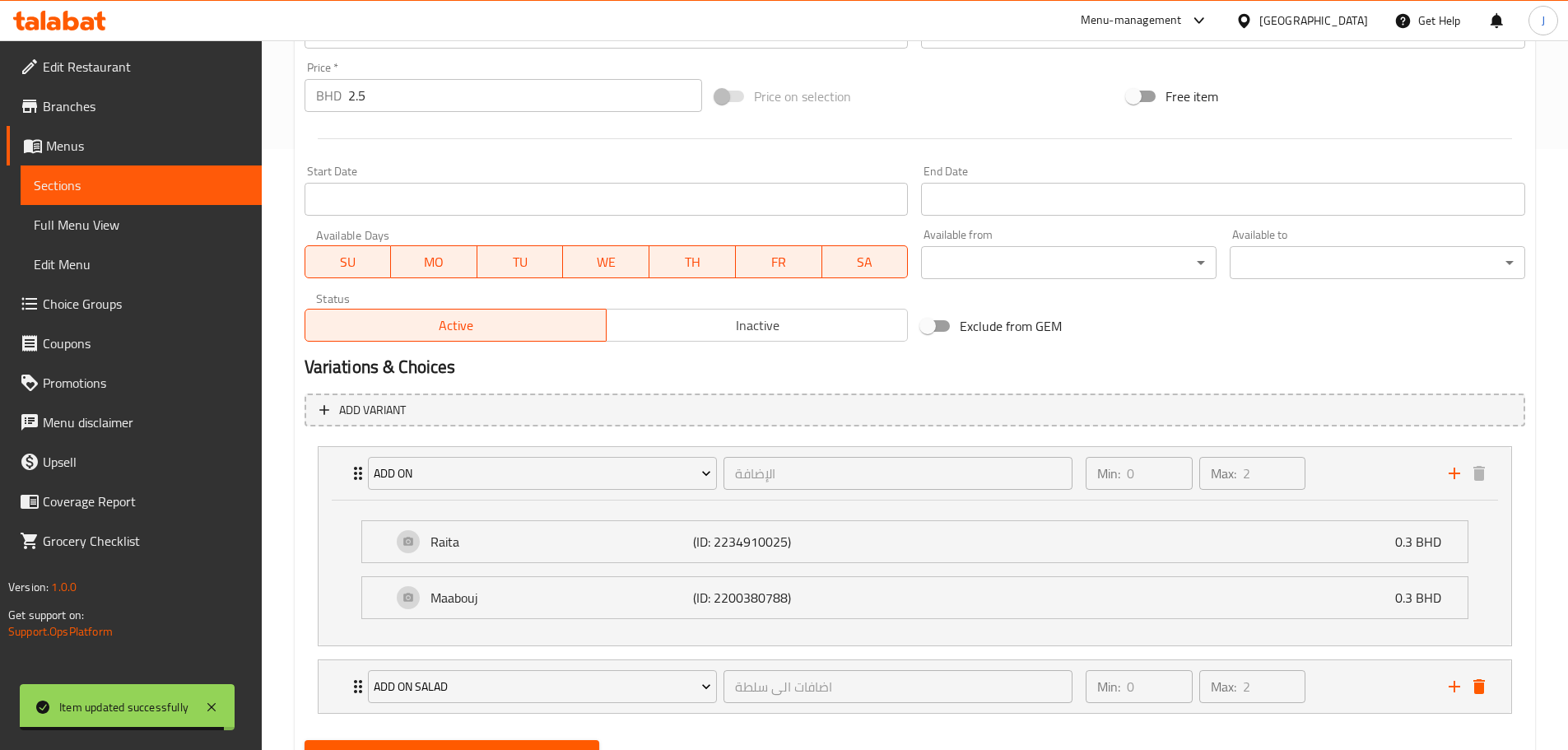
scroll to position [677, 0]
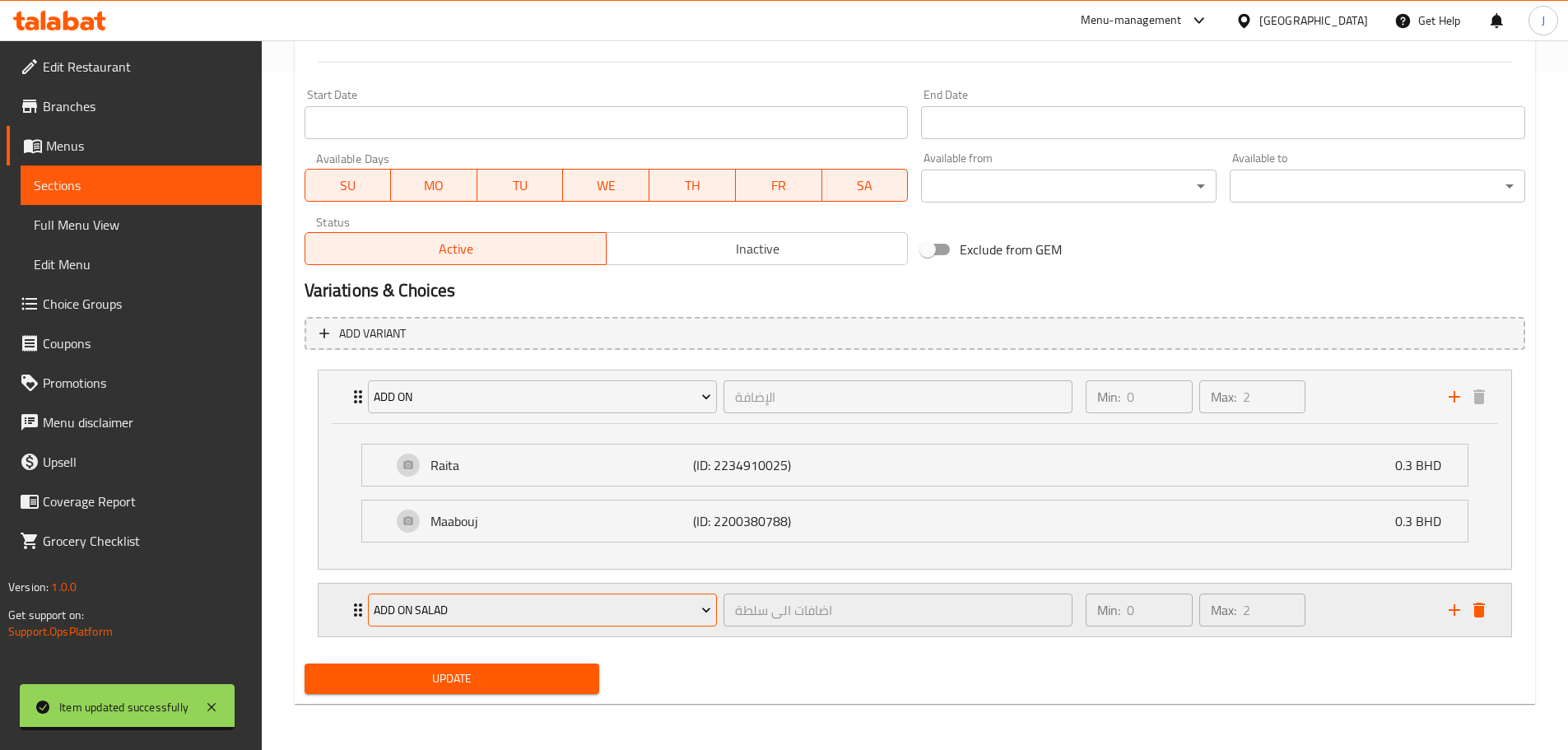
click at [561, 593] on button "Add On Salad" at bounding box center [543, 609] width 349 height 33
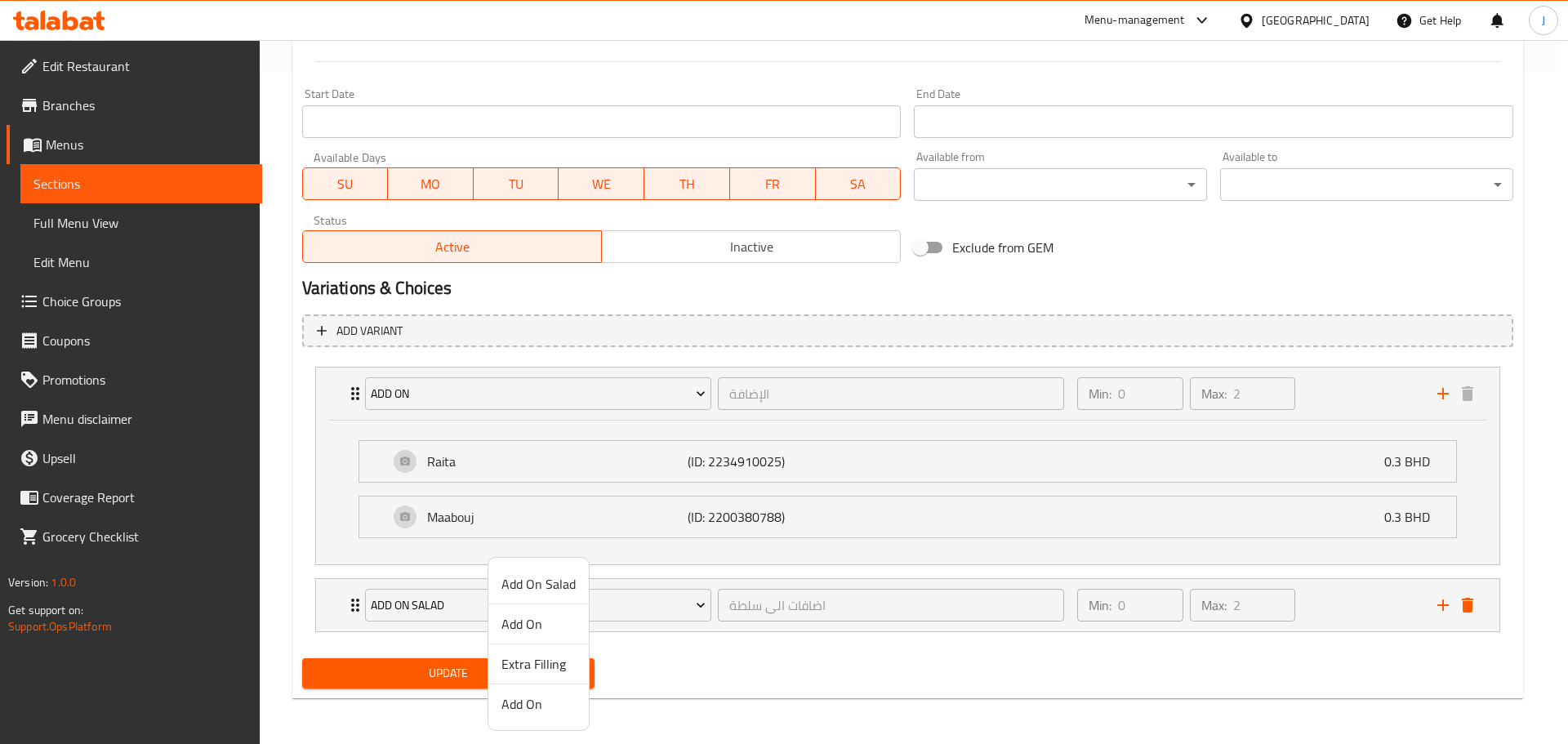
click at [540, 671] on span "Extra Filling" at bounding box center [538, 663] width 74 height 19
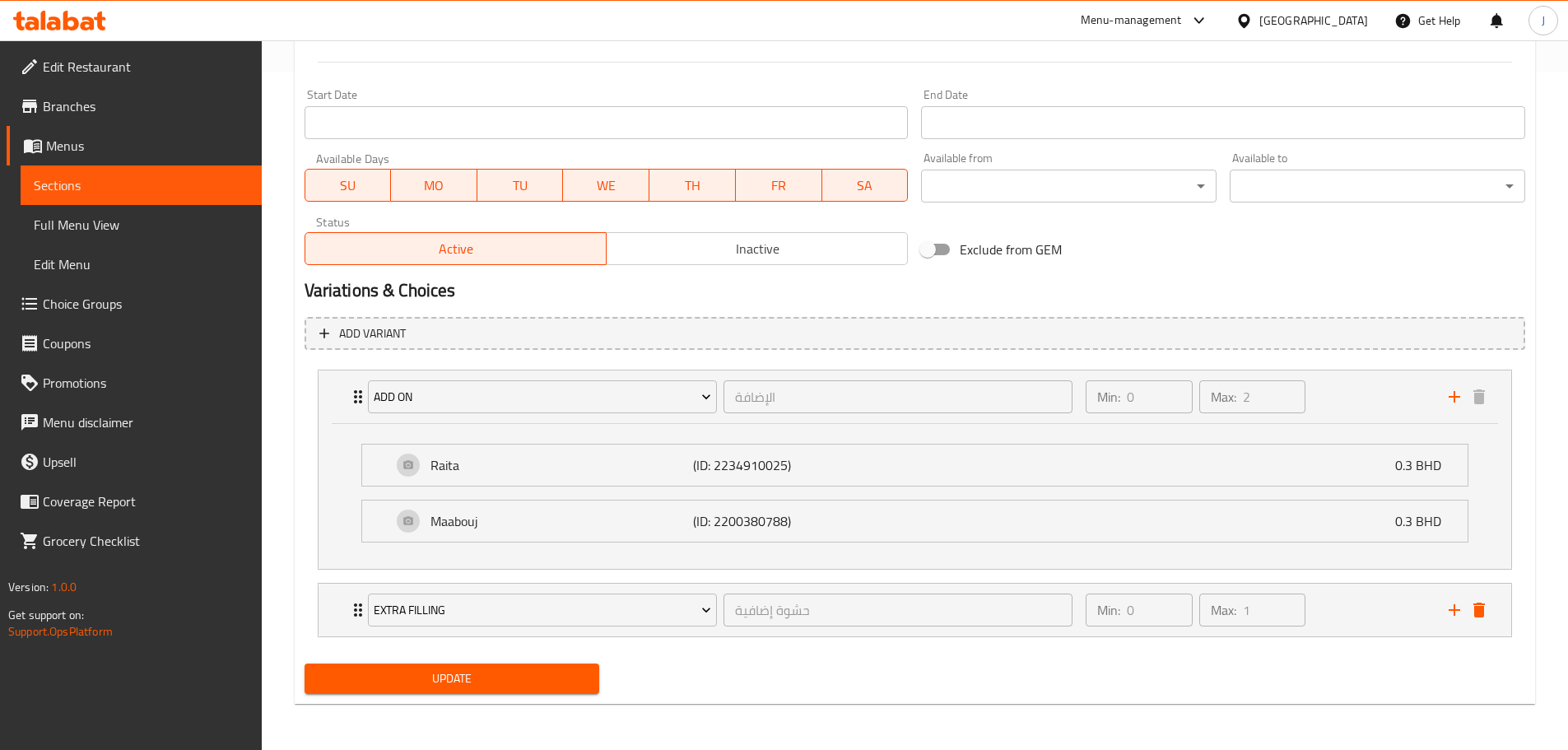
click at [575, 674] on span "Update" at bounding box center [453, 678] width 269 height 20
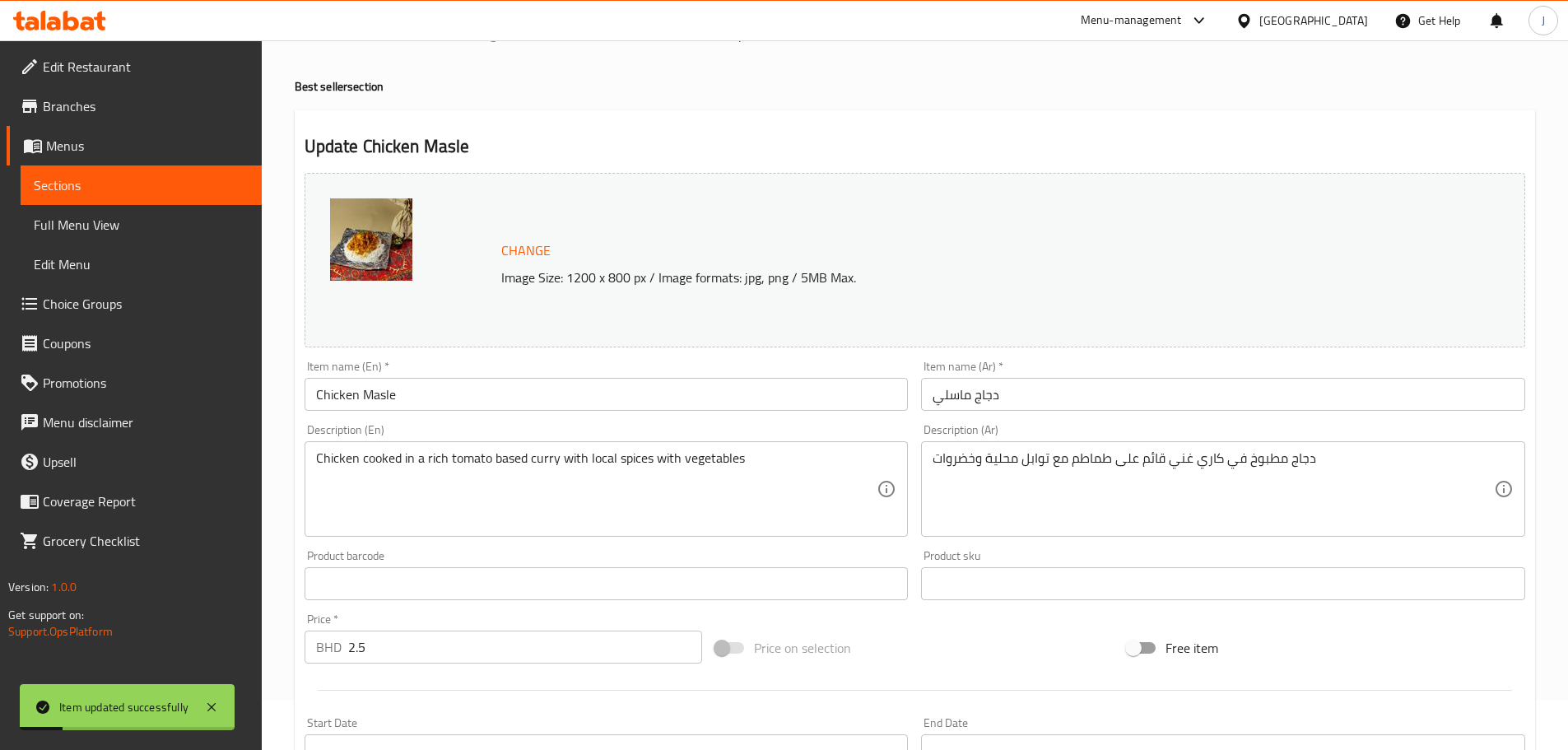
scroll to position [0, 0]
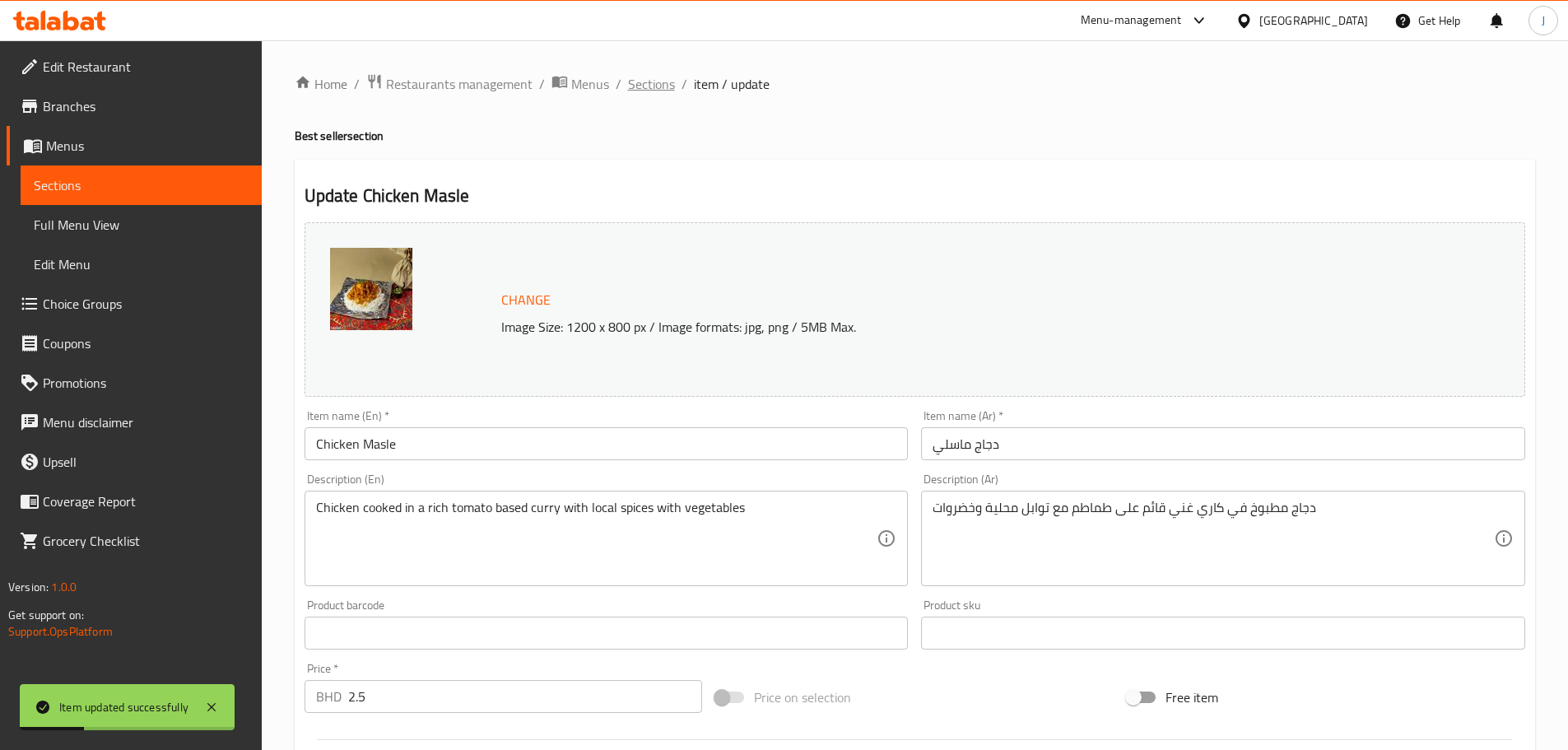
click at [651, 89] on span "Sections" at bounding box center [651, 83] width 47 height 19
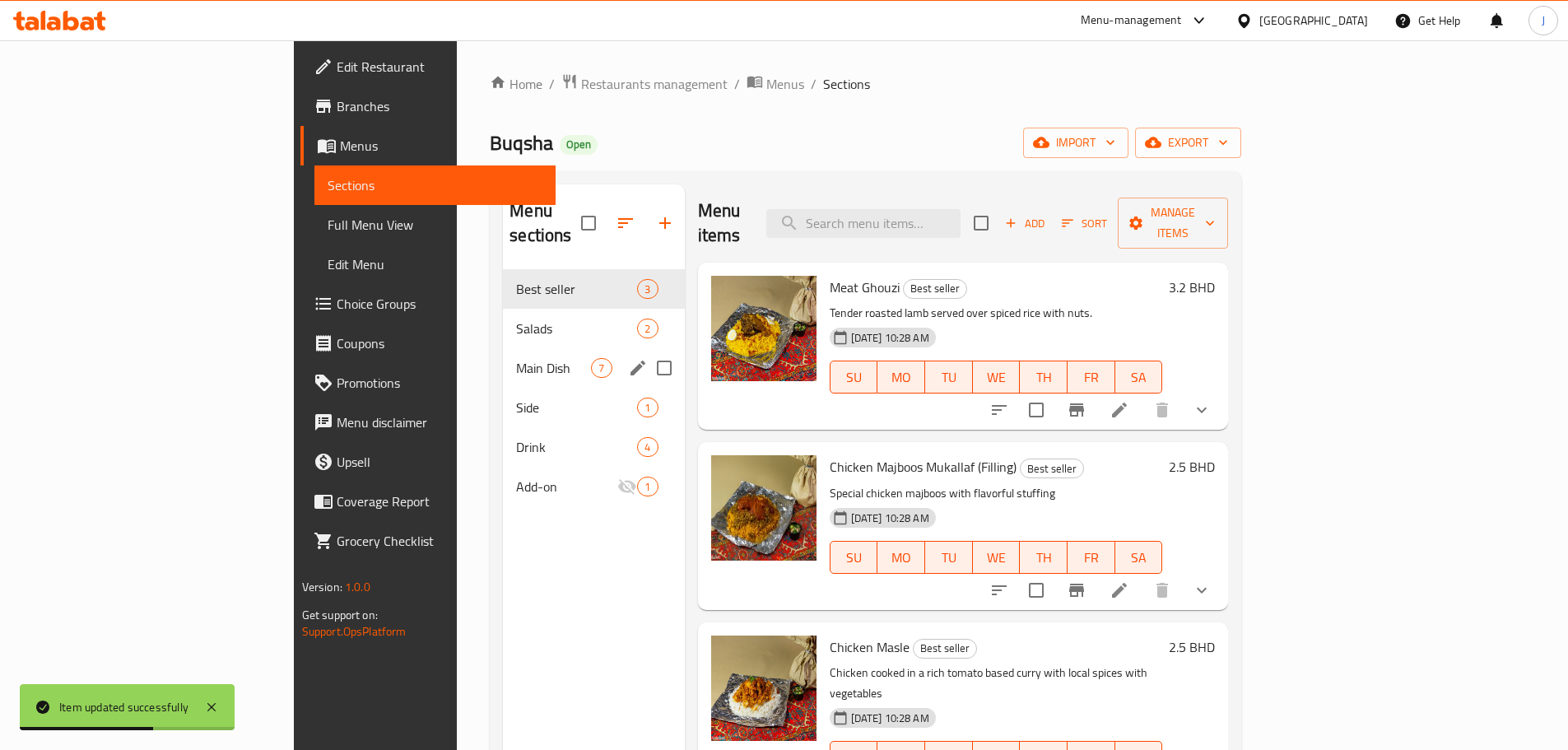
click at [503, 348] on div "Main Dish 7" at bounding box center [593, 367] width 181 height 40
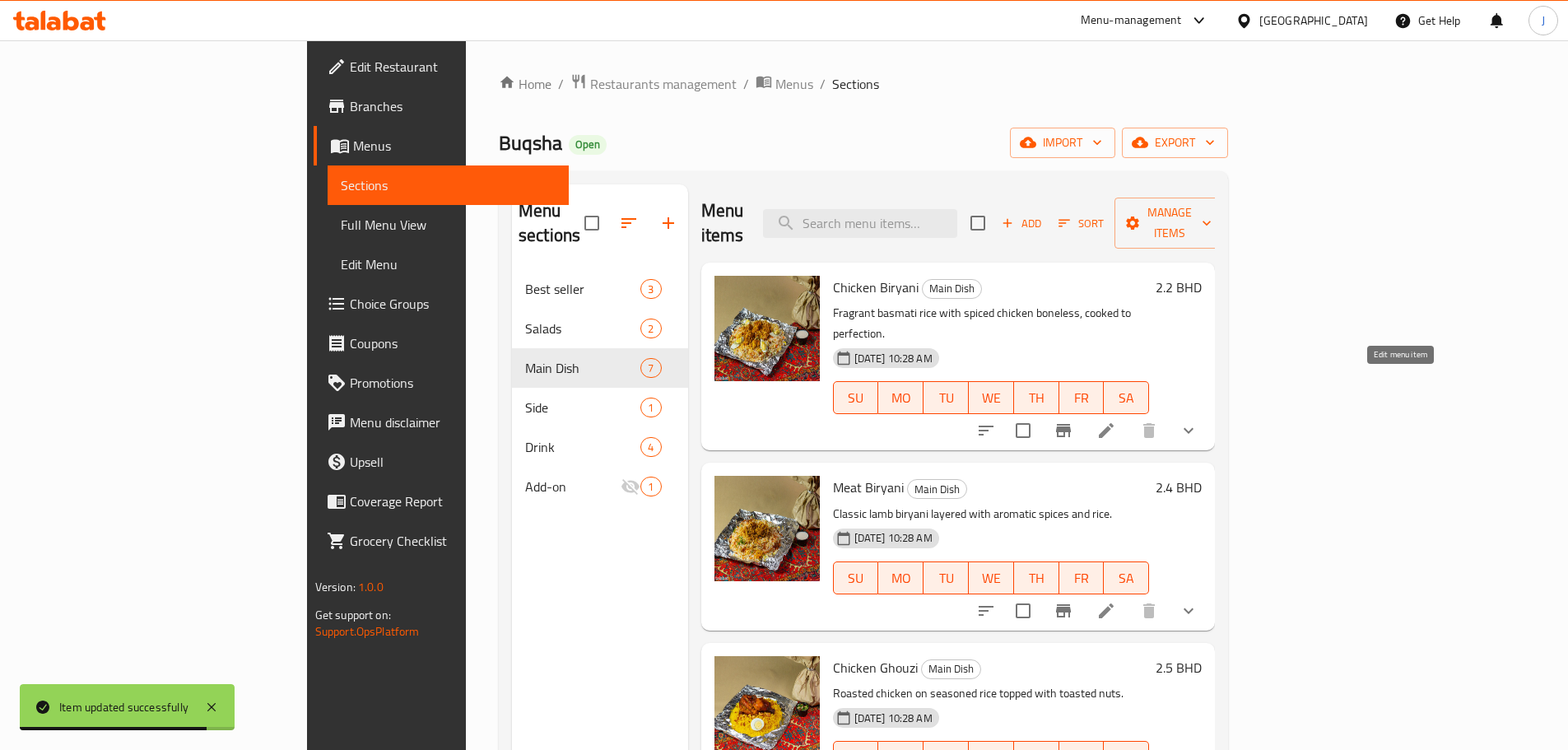
click at [1116, 421] on icon at bounding box center [1107, 430] width 19 height 19
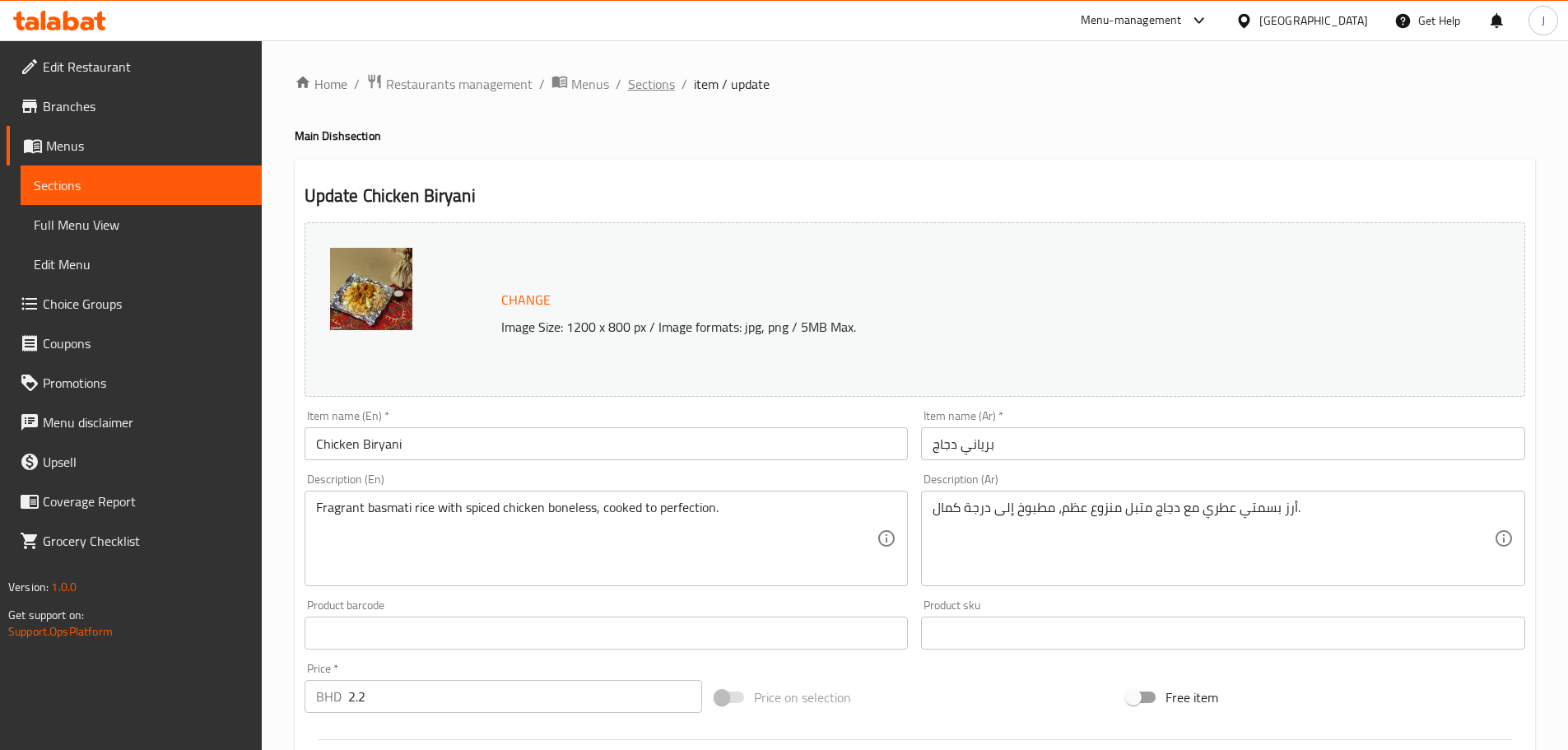
click at [658, 82] on span "Sections" at bounding box center [651, 83] width 47 height 19
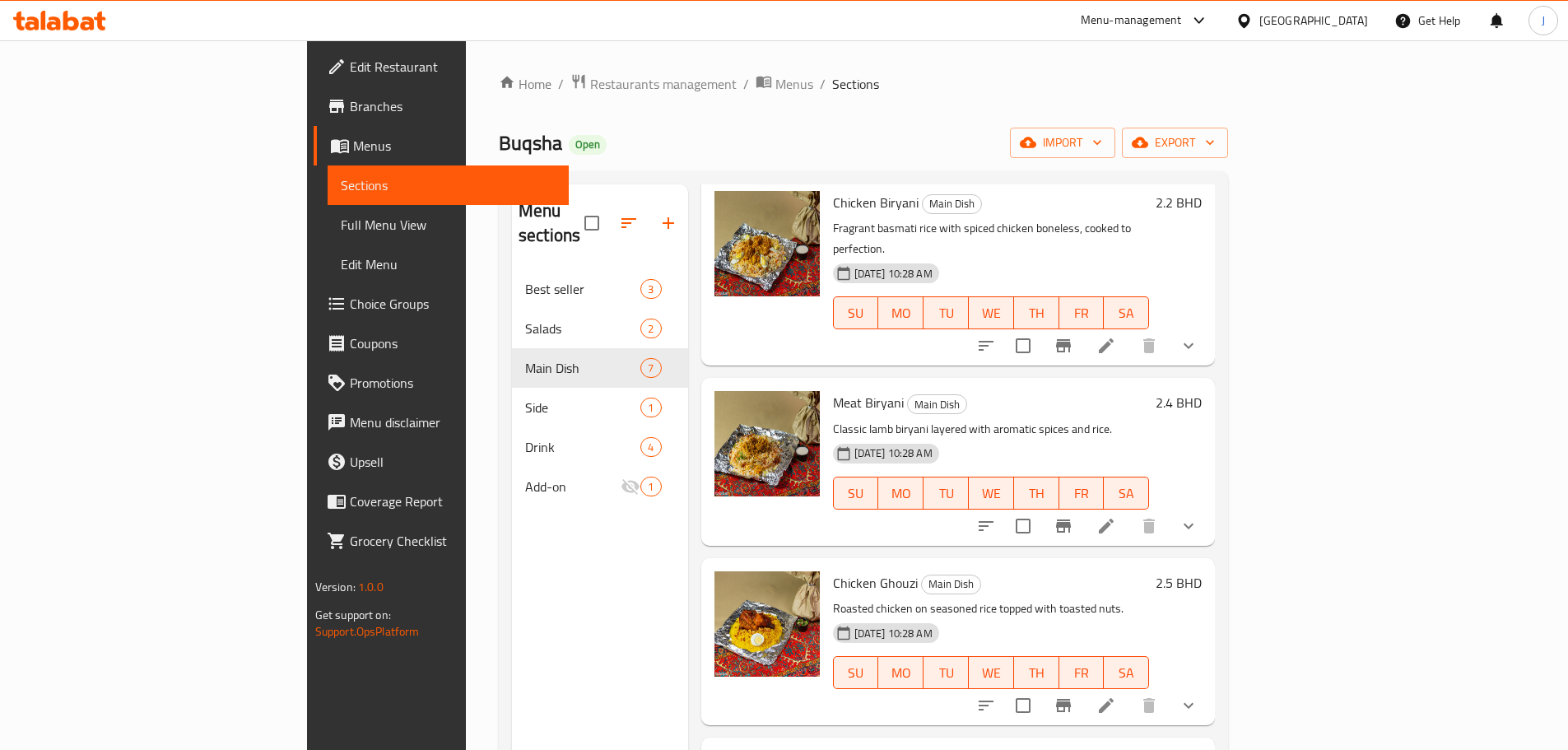
scroll to position [165, 0]
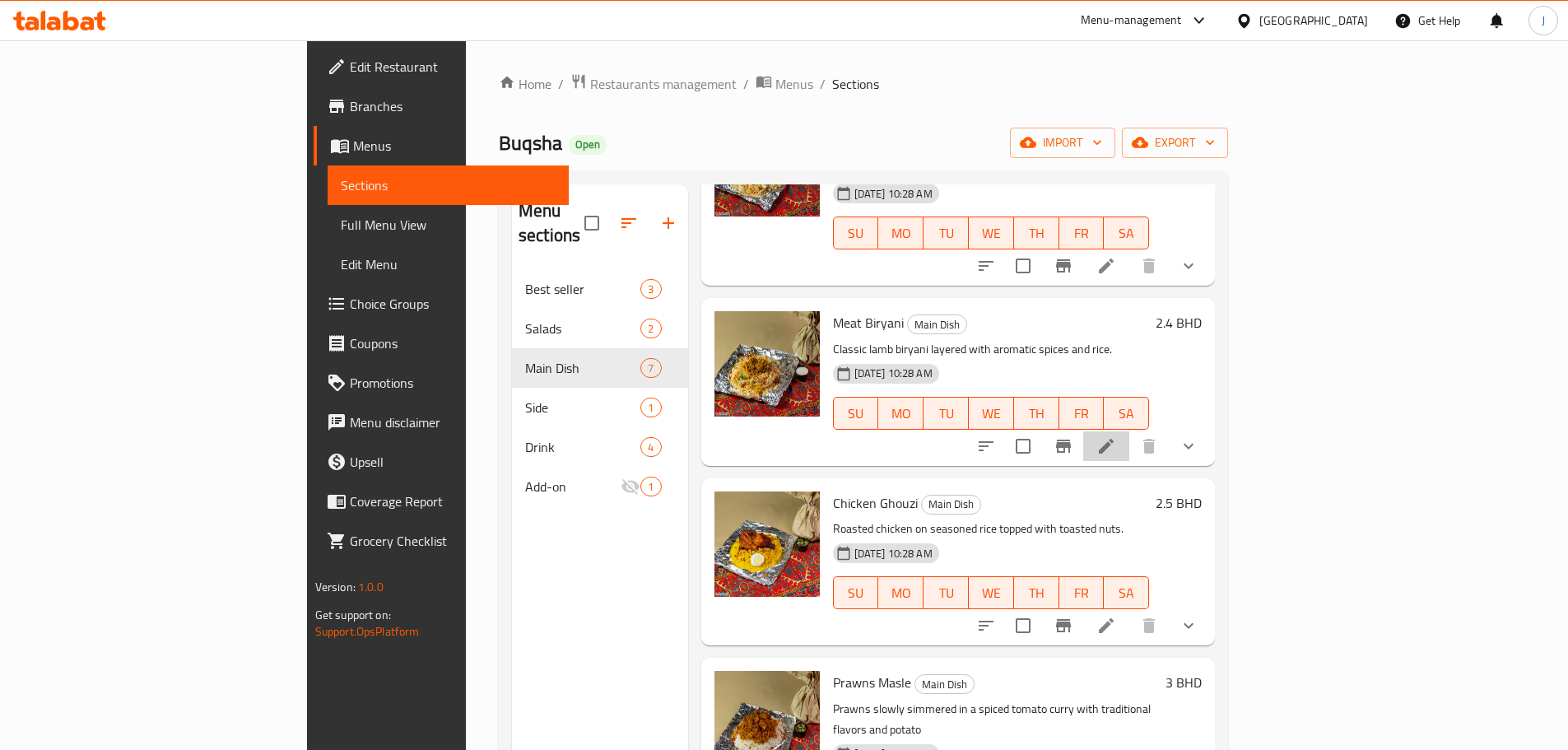
click at [1129, 431] on li at bounding box center [1107, 446] width 47 height 30
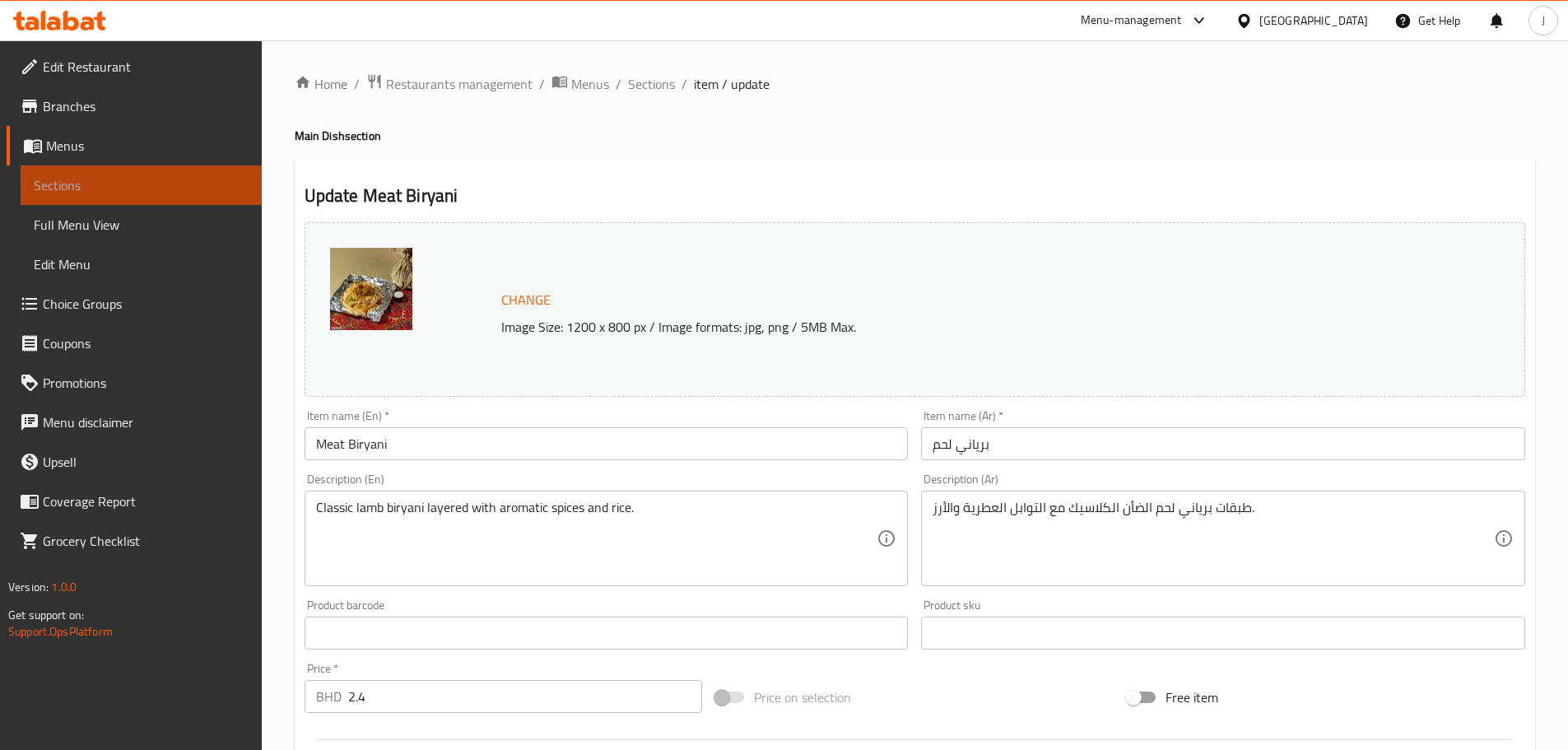
click at [142, 185] on span "Sections" at bounding box center [141, 185] width 215 height 19
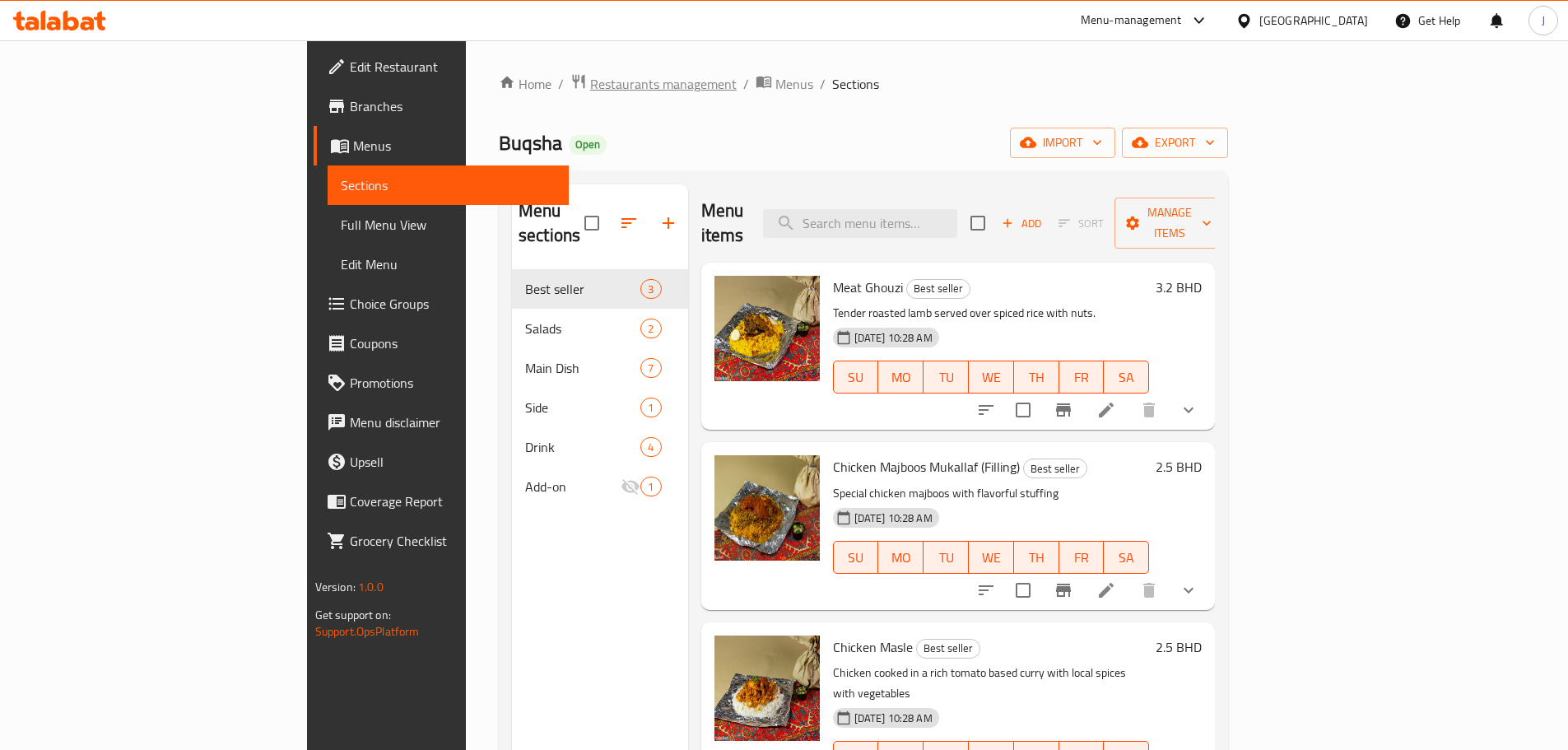
click at [590, 76] on span "Restaurants management" at bounding box center [663, 83] width 146 height 19
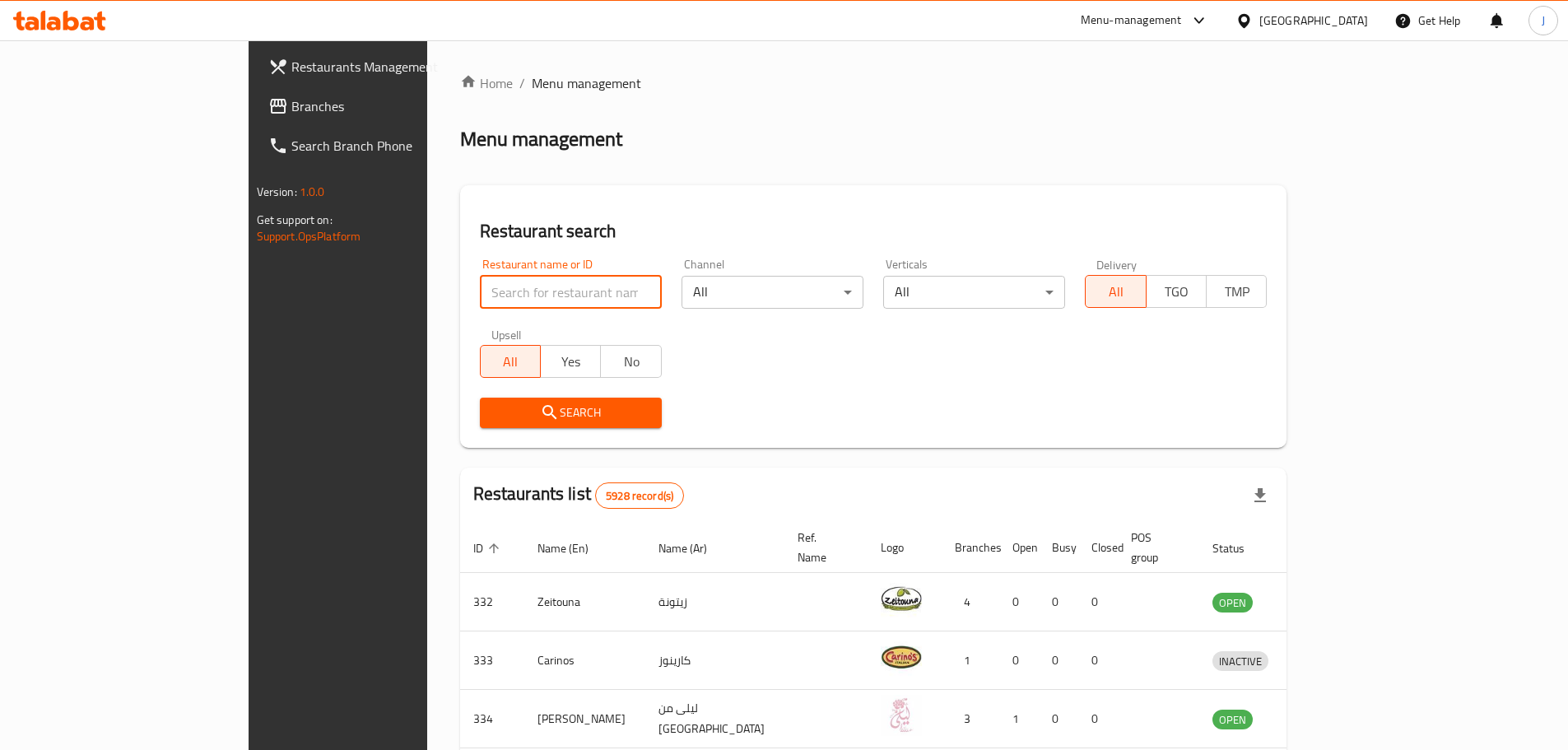
click at [489, 304] on input "search" at bounding box center [571, 293] width 182 height 33
type input "naya"
click button "Search" at bounding box center [571, 412] width 182 height 30
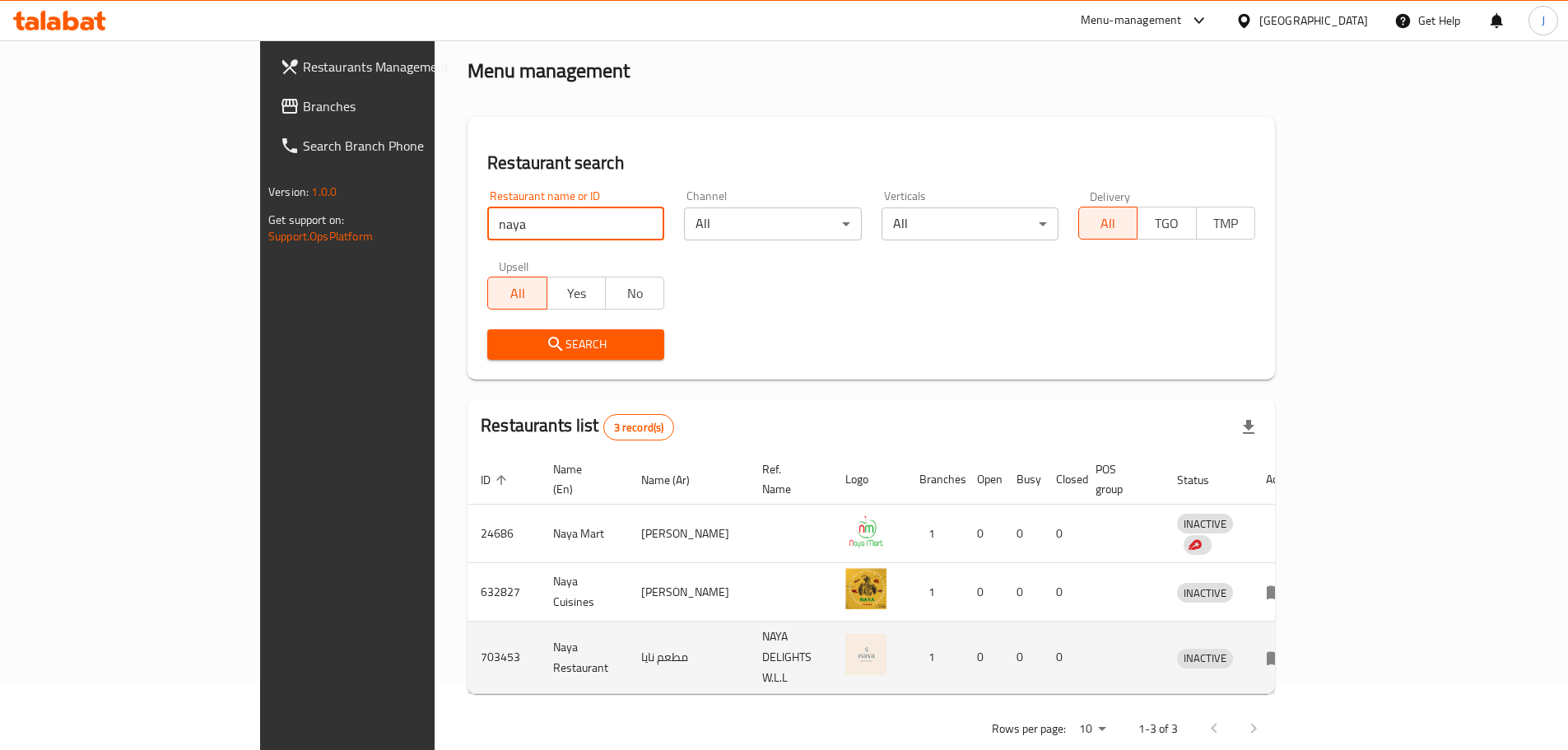
scroll to position [69, 0]
click at [1286, 647] on icon "enhanced table" at bounding box center [1276, 657] width 19 height 19
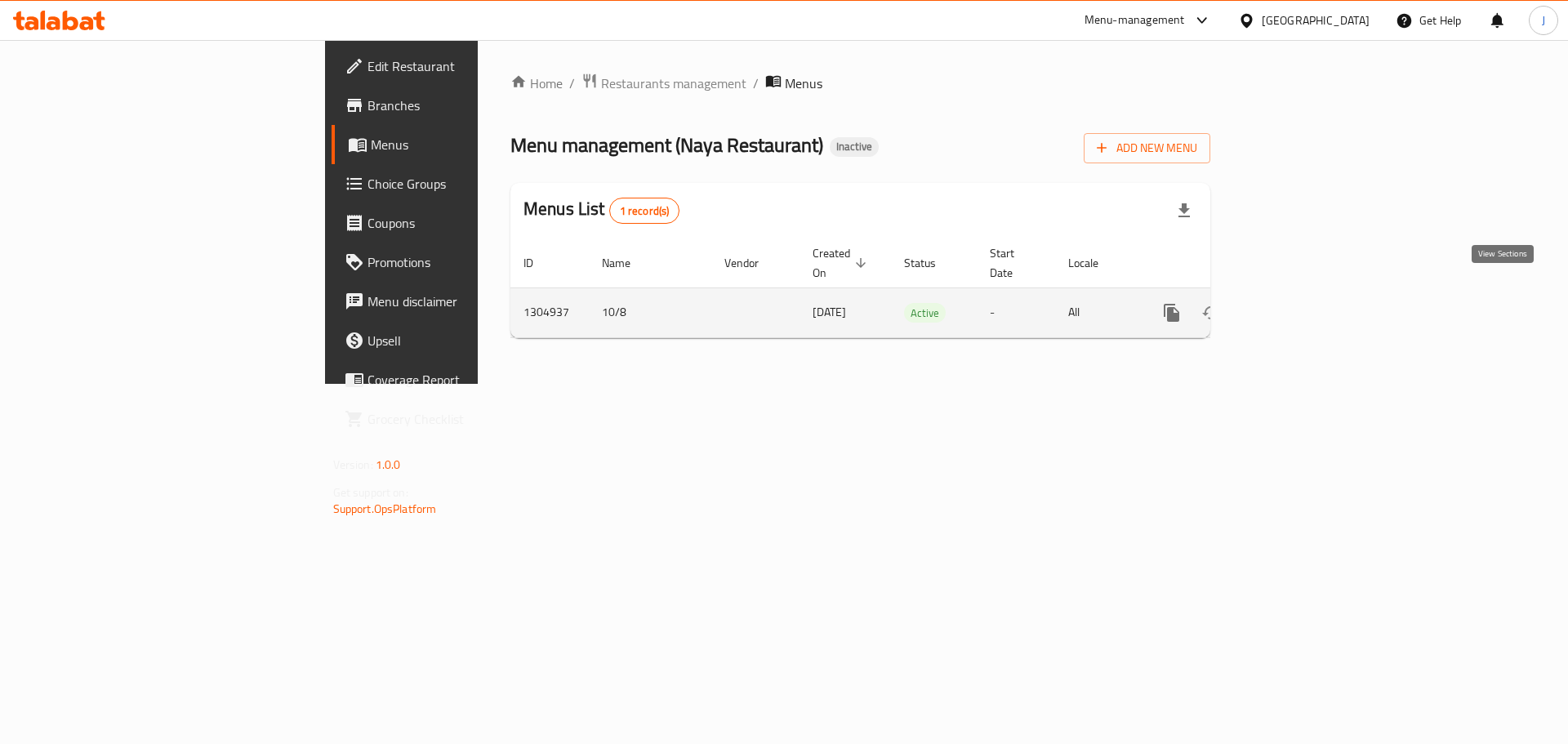
click at [1297, 306] on icon "enhanced table" at bounding box center [1289, 312] width 14 height 14
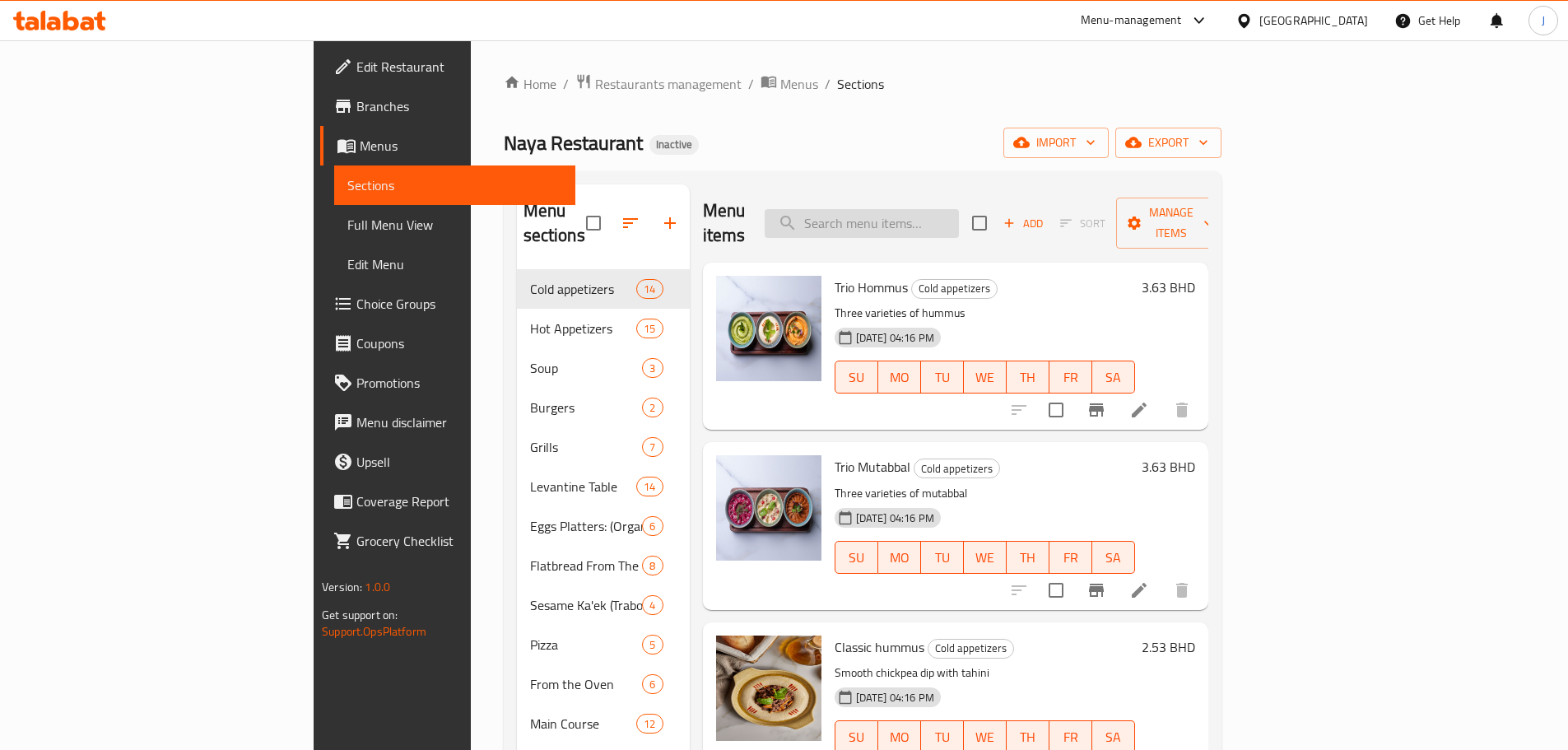
drag, startPoint x: 976, startPoint y: 213, endPoint x: 985, endPoint y: 218, distance: 10.3
click at [959, 210] on input "search" at bounding box center [862, 224] width 194 height 29
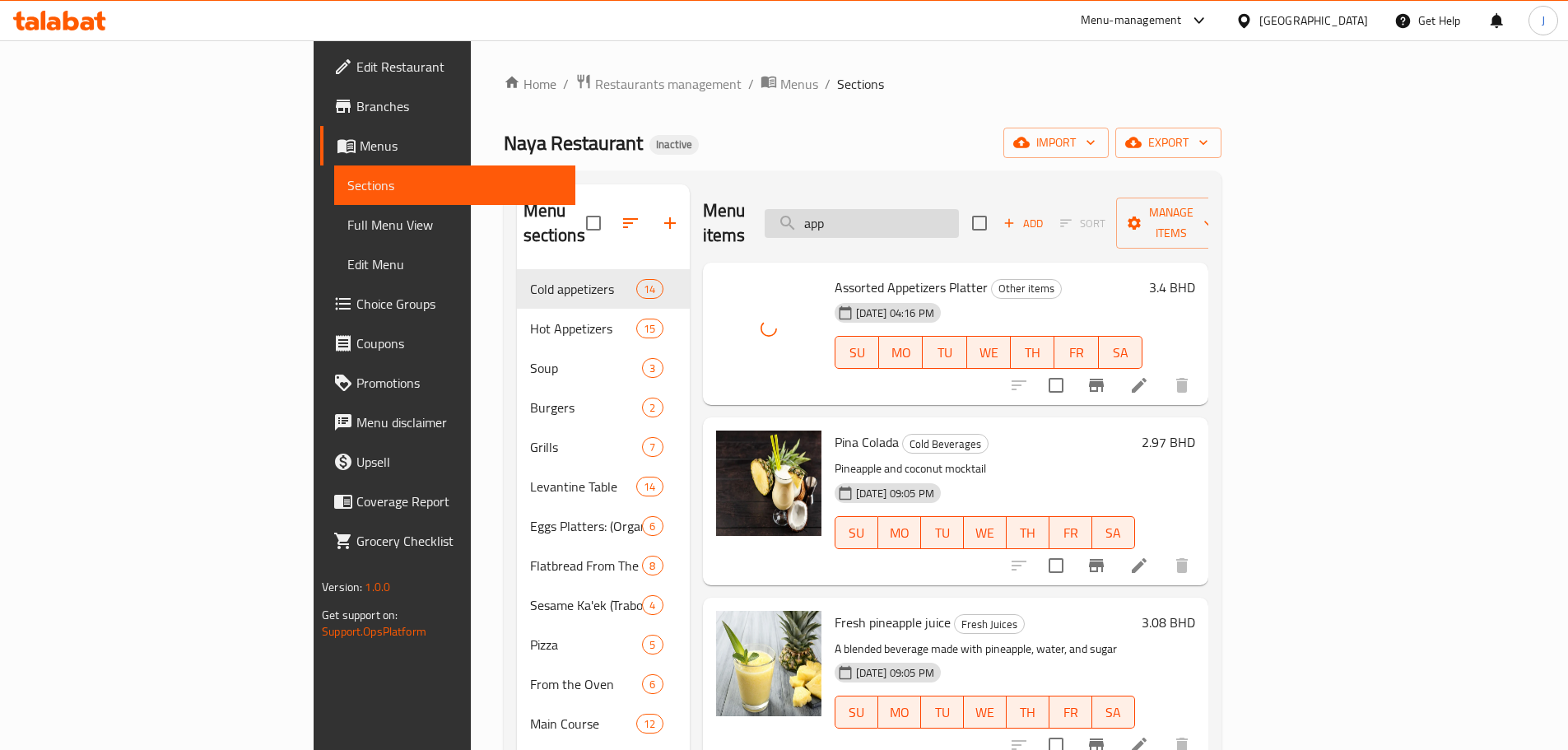
click at [959, 210] on input "app" at bounding box center [862, 224] width 194 height 29
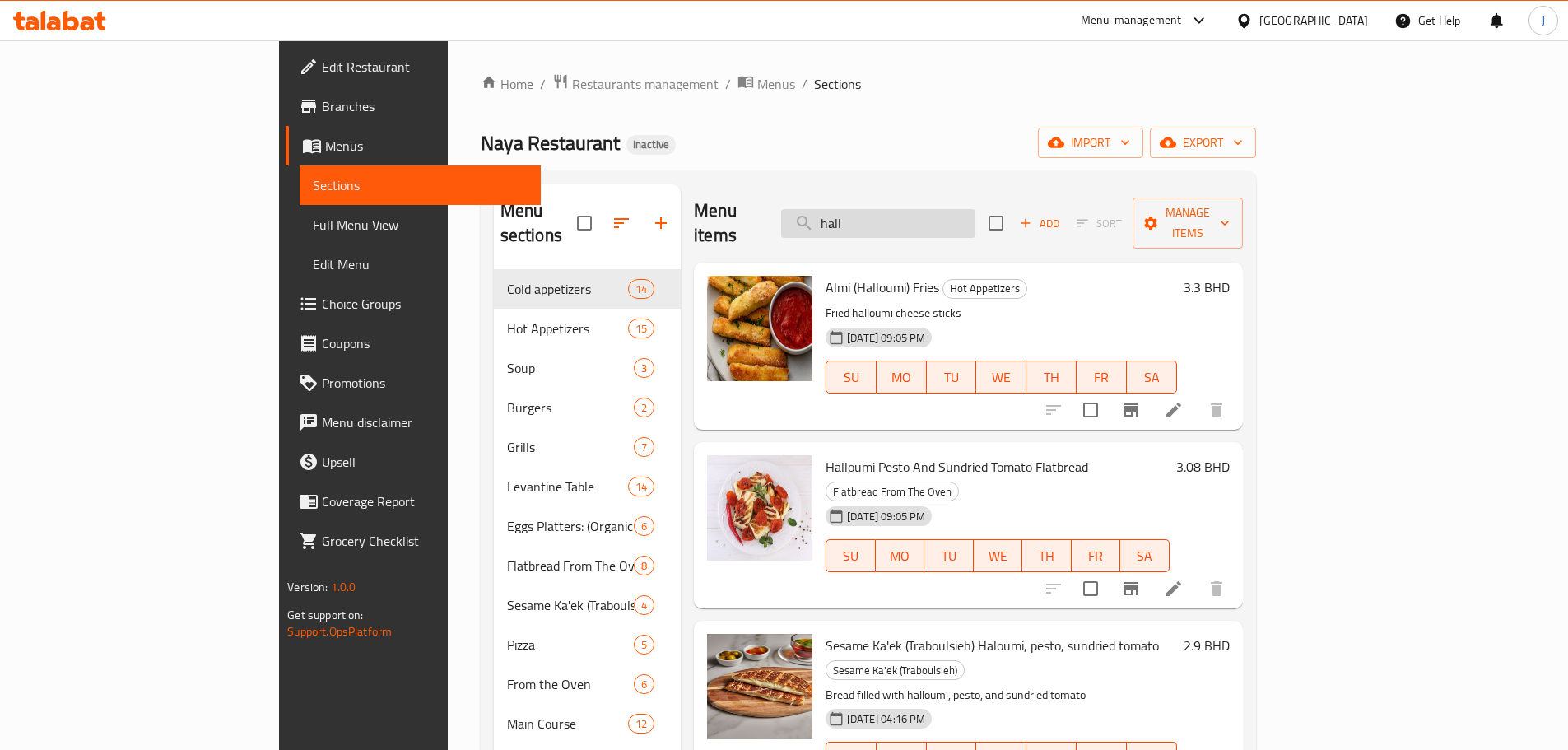
click at [944, 209] on input "hall" at bounding box center [878, 224] width 194 height 29
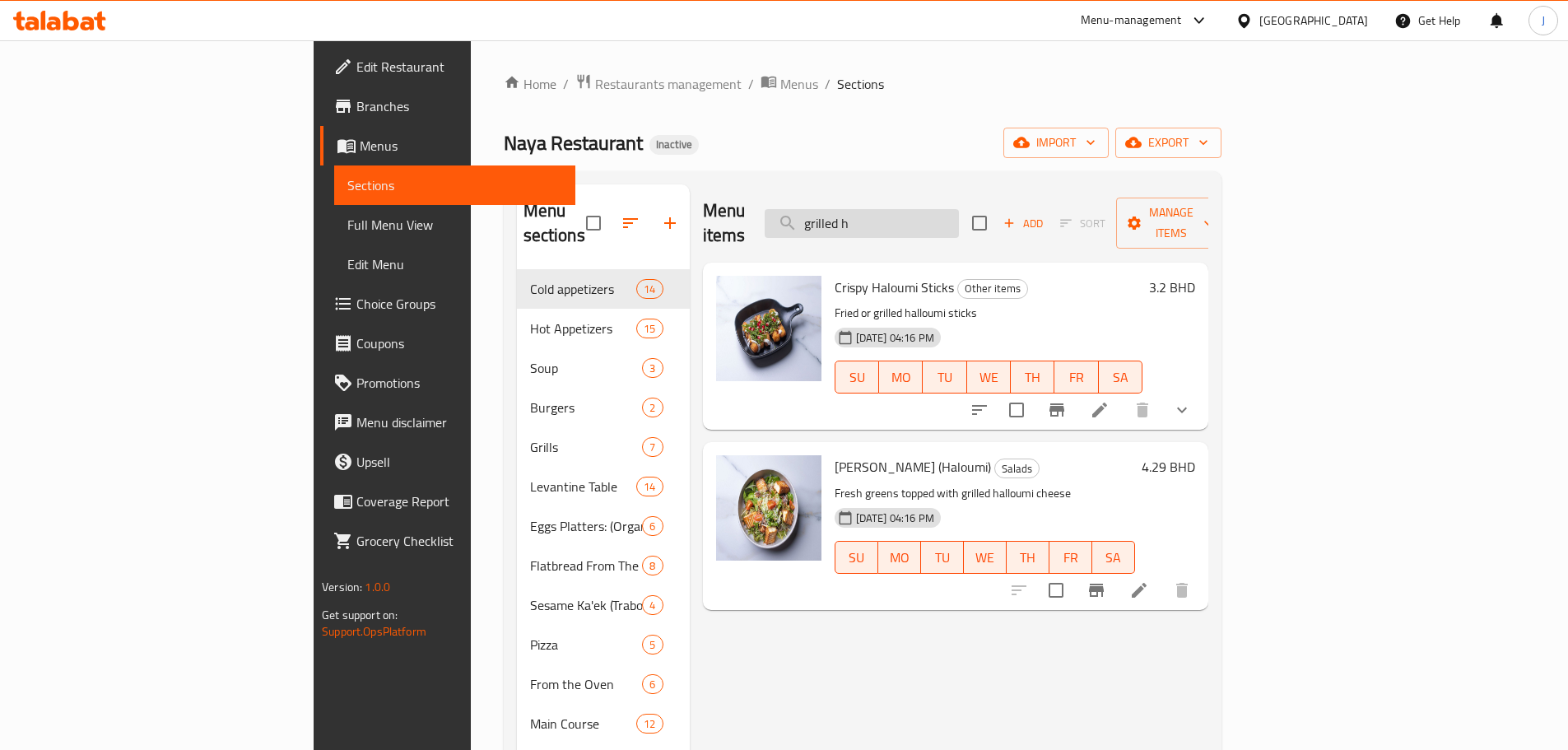
click at [959, 219] on input "grilled h" at bounding box center [862, 224] width 194 height 29
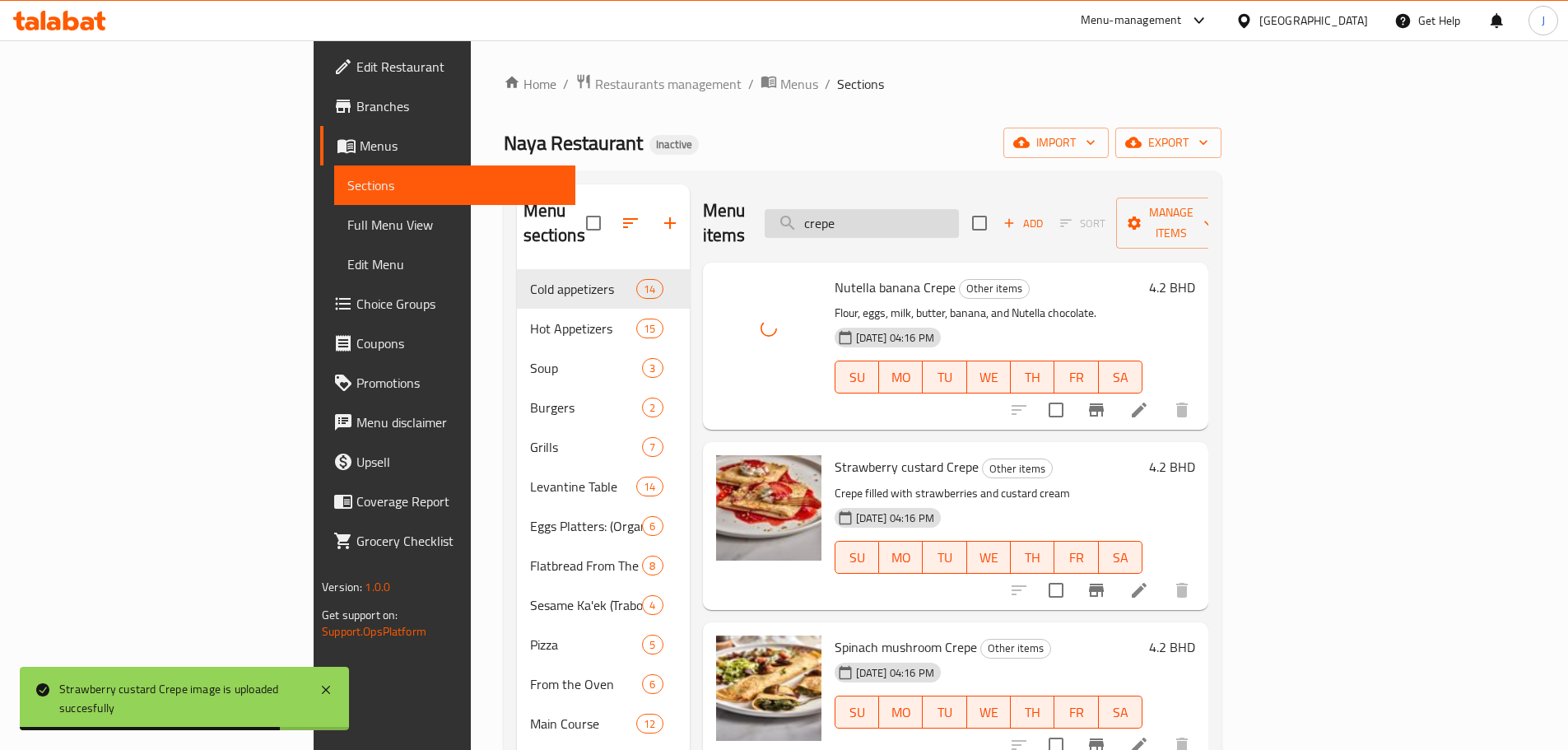
click at [948, 218] on input "crepe" at bounding box center [862, 224] width 194 height 29
drag, startPoint x: 948, startPoint y: 218, endPoint x: 953, endPoint y: 228, distance: 11.2
click at [953, 228] on div "Menu items crepe Add Sort Manage items" at bounding box center [956, 223] width 506 height 78
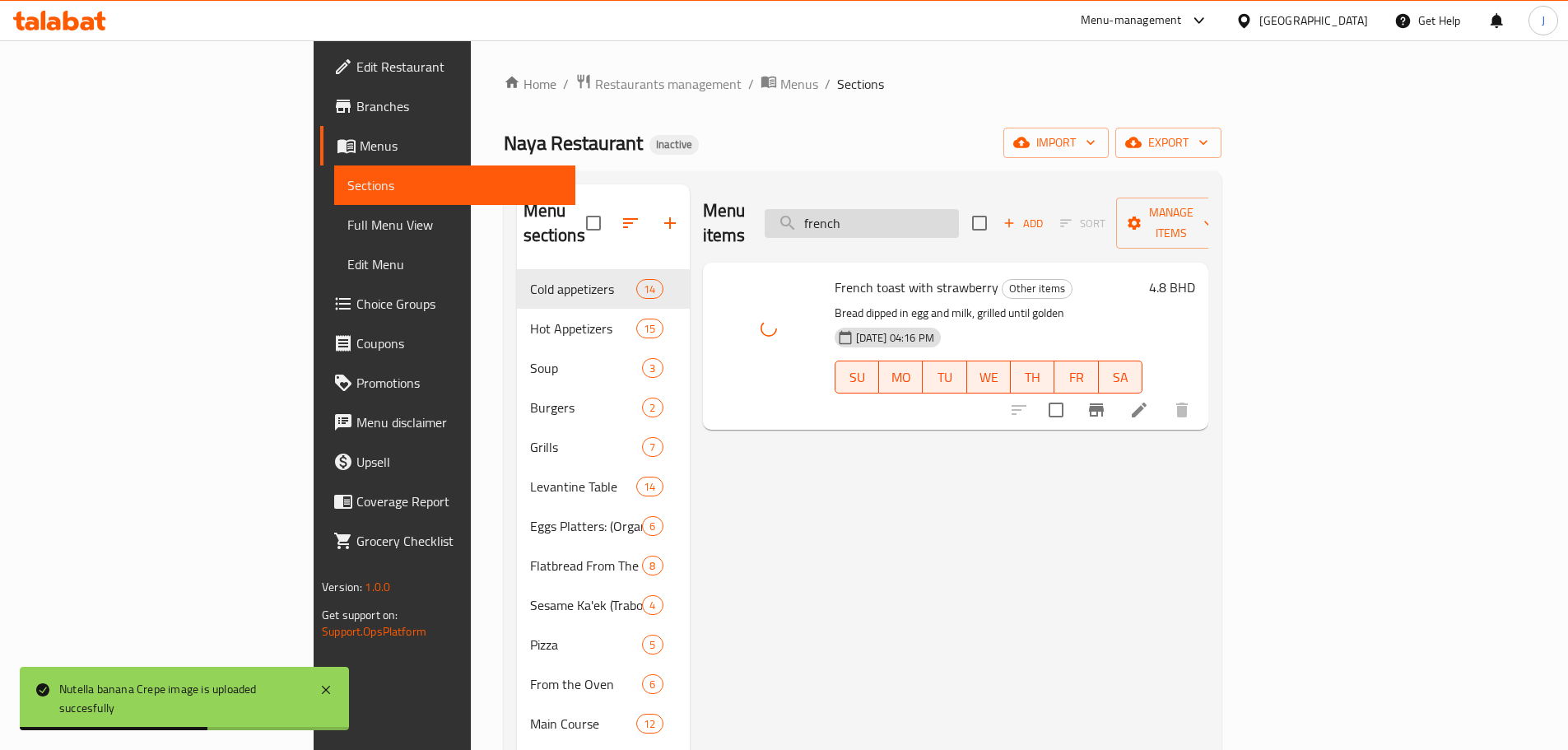
click at [959, 209] on input "french" at bounding box center [862, 224] width 194 height 29
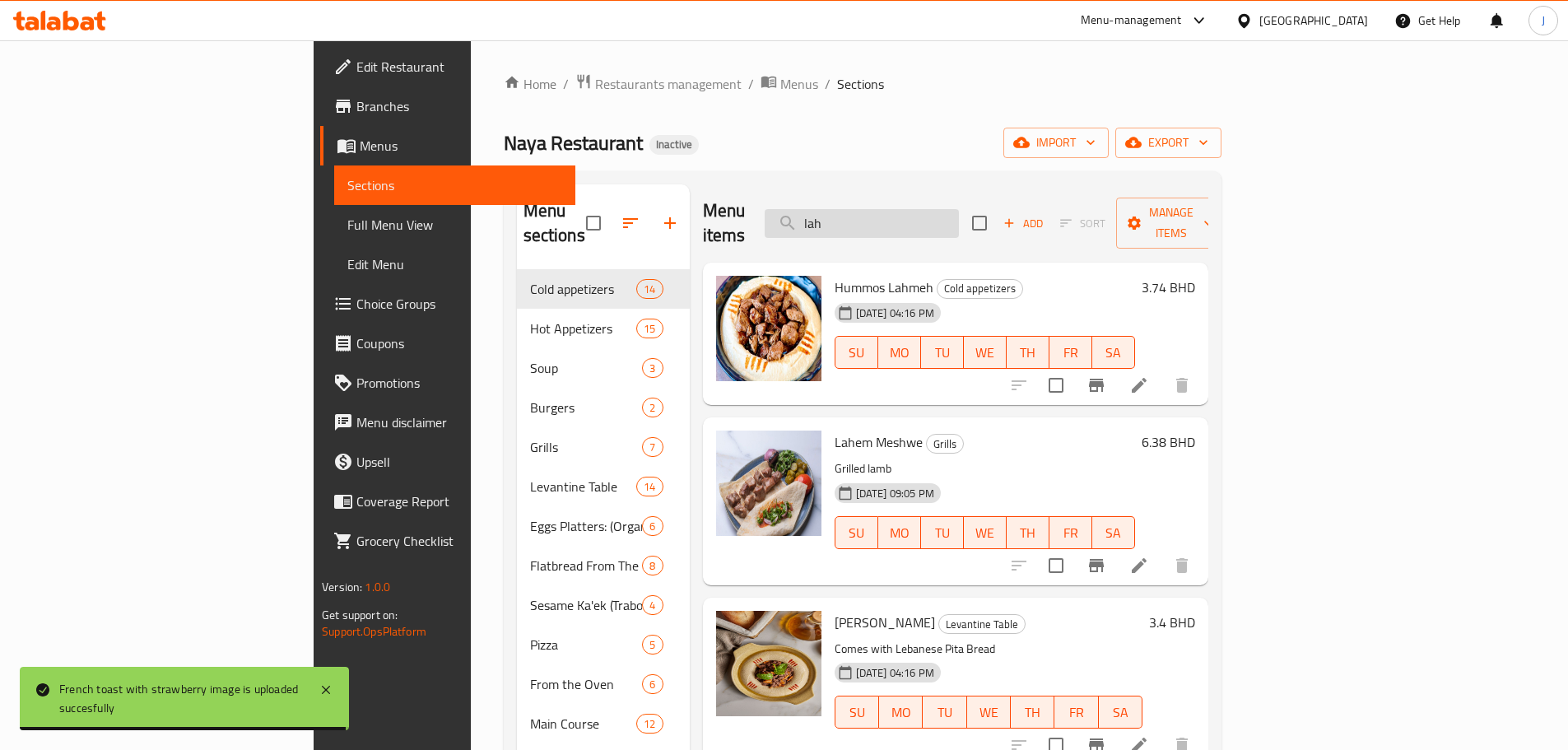
click at [956, 209] on input "lah" at bounding box center [862, 224] width 194 height 29
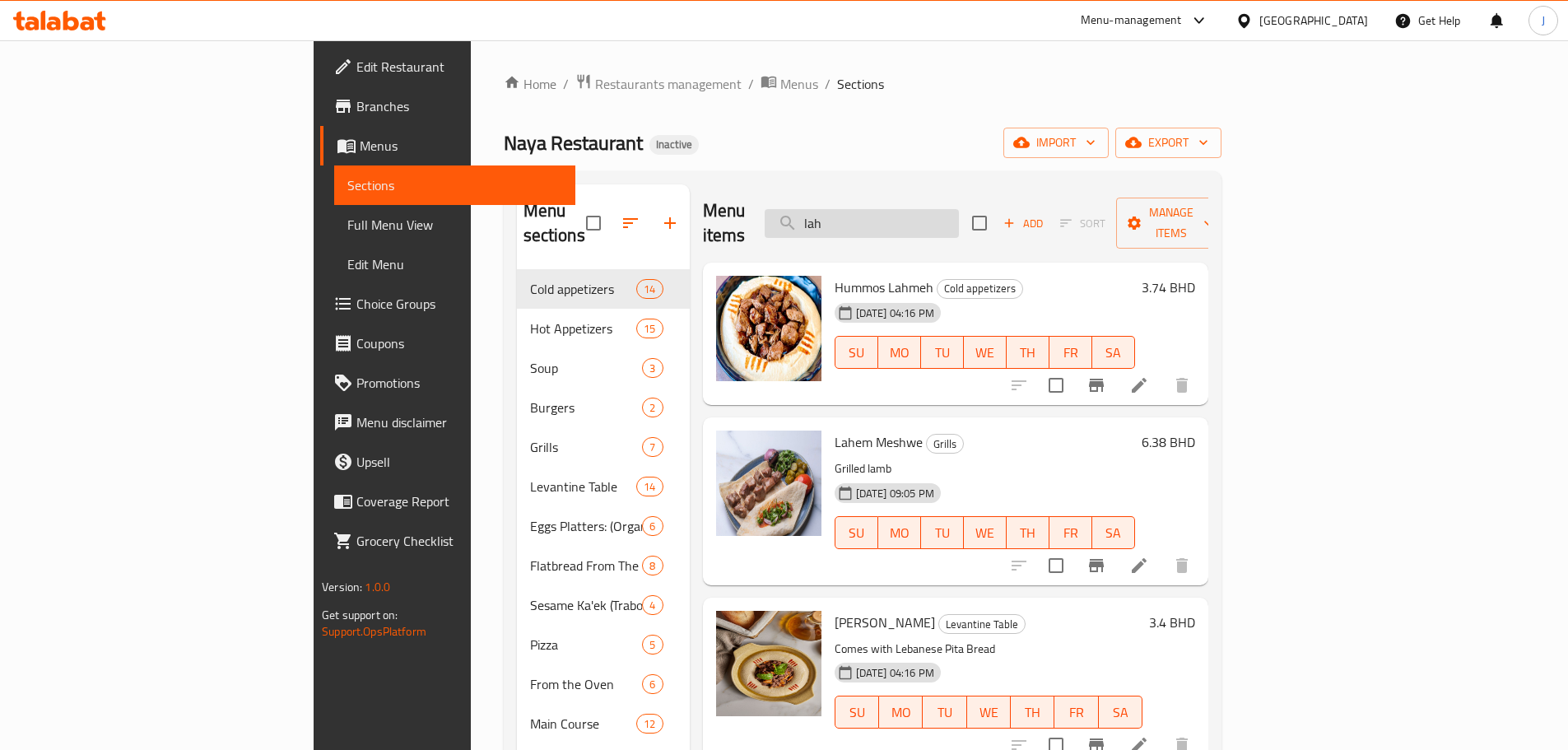
click at [956, 209] on input "lah" at bounding box center [862, 224] width 194 height 29
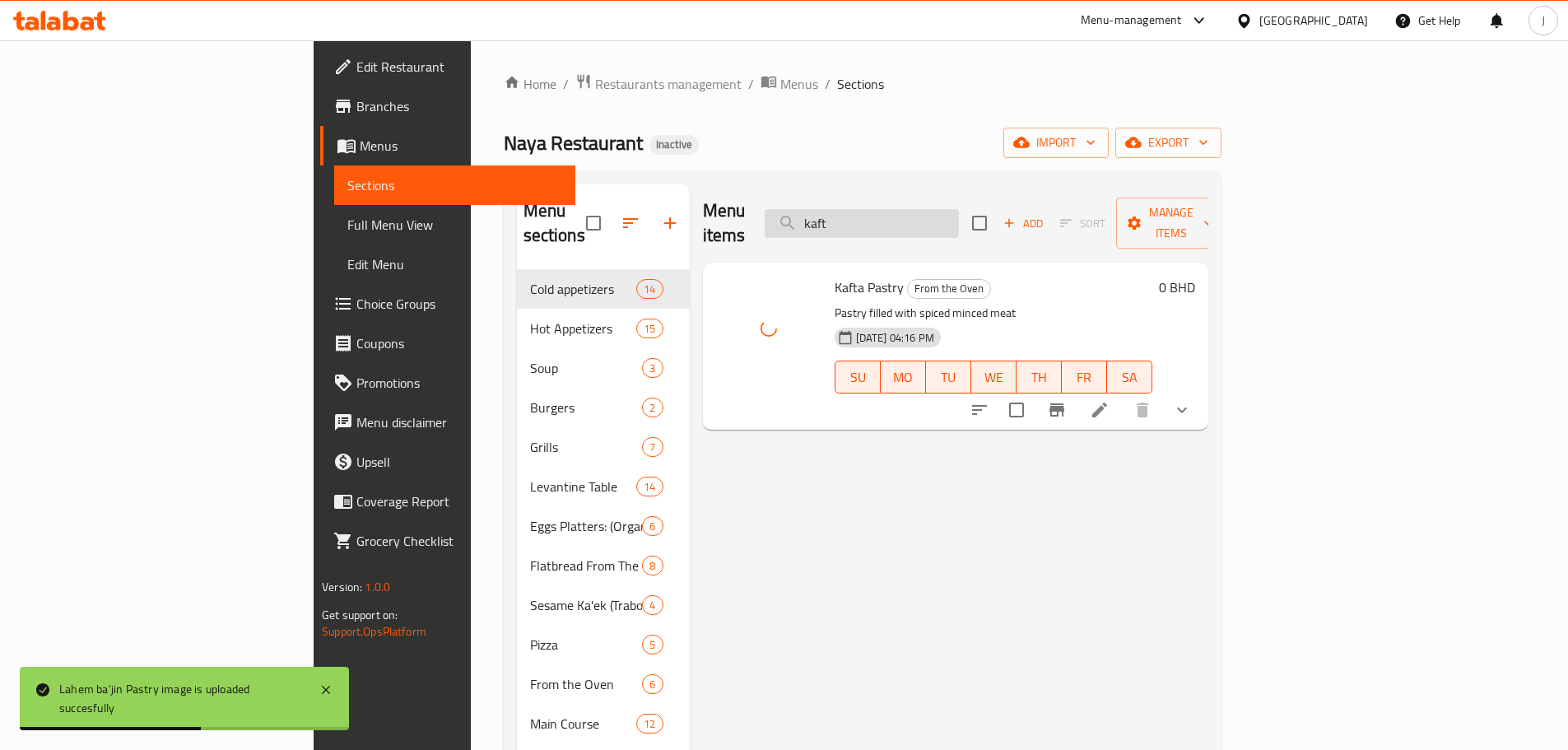
click at [959, 217] on input "kaft" at bounding box center [862, 224] width 194 height 29
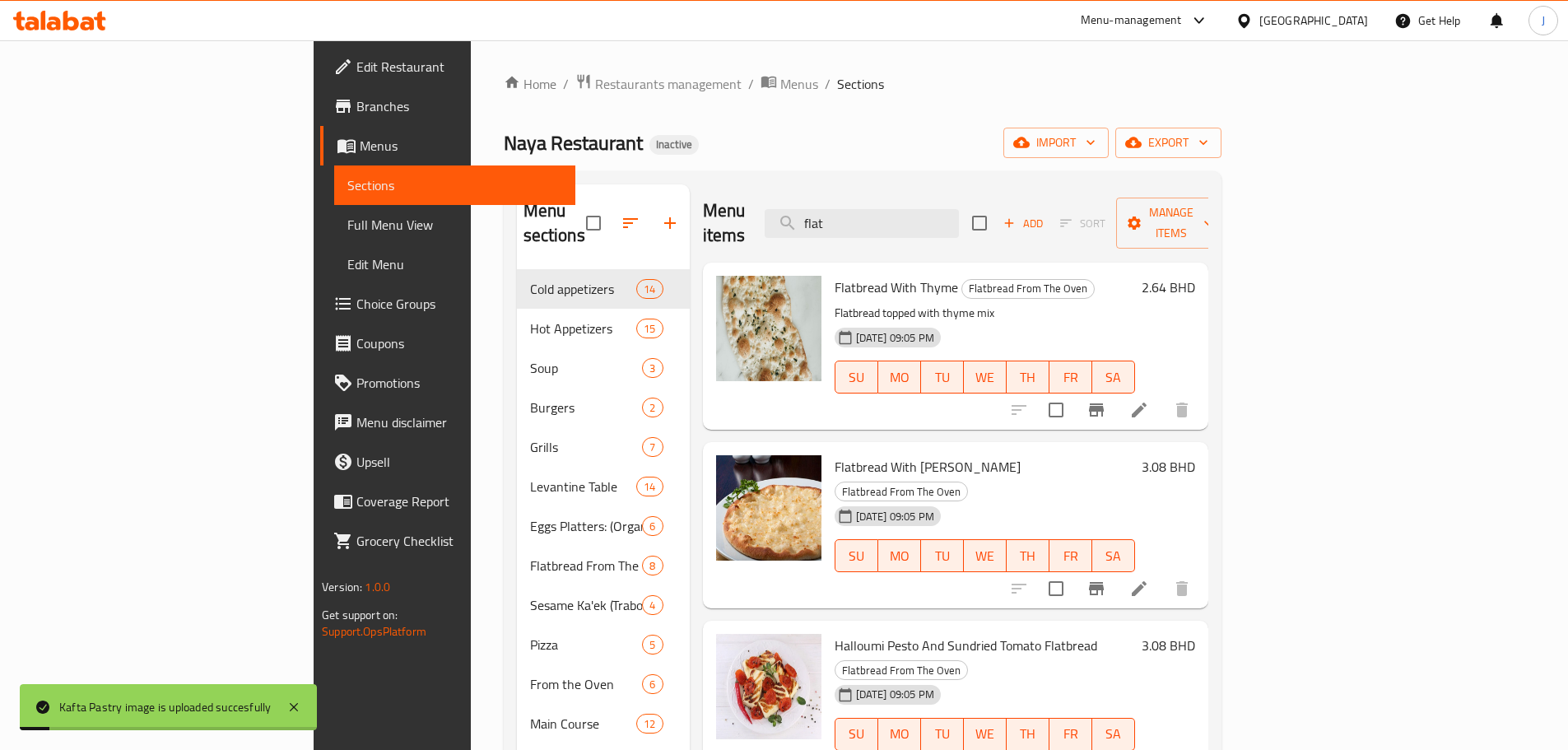
type input "flat"
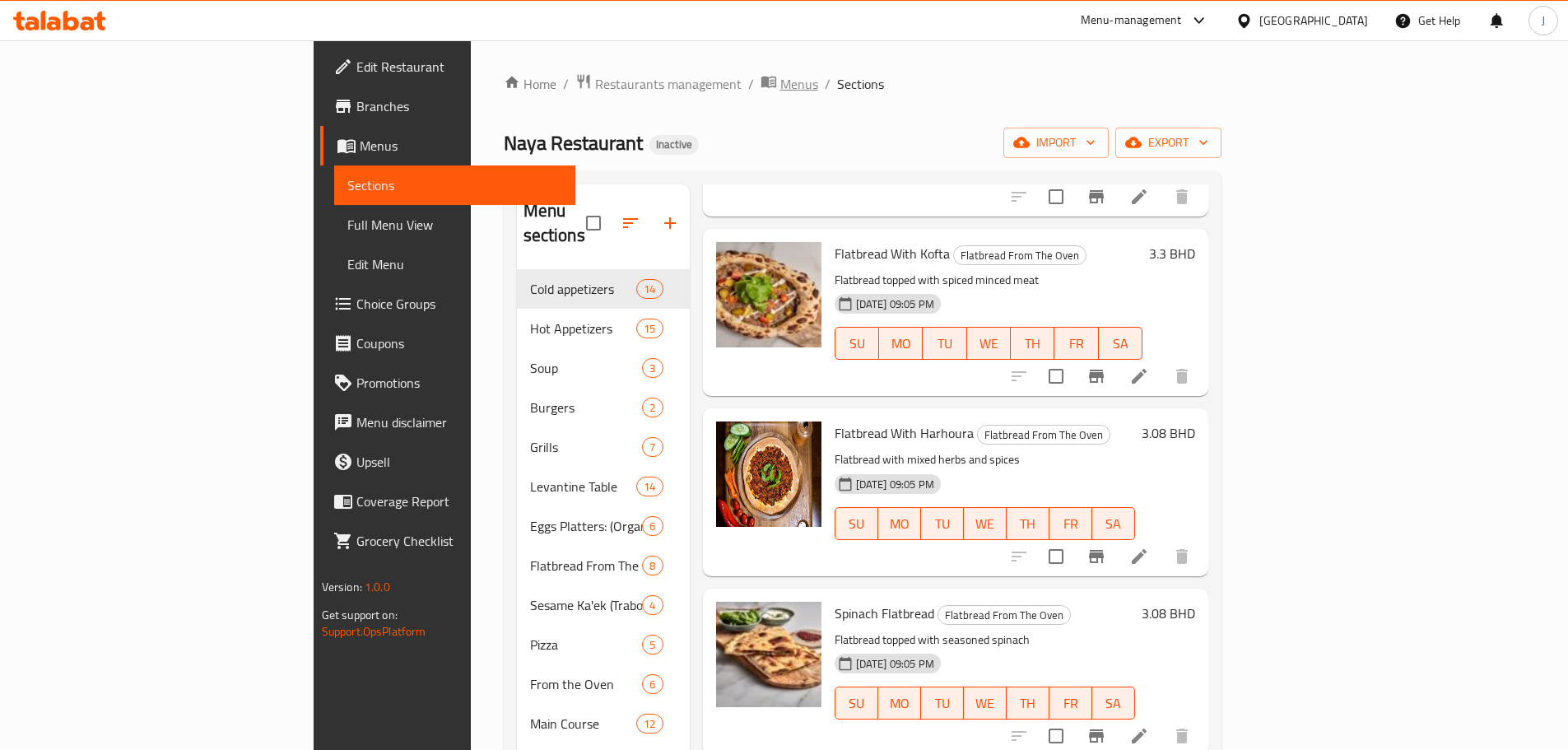
click at [761, 90] on span "breadcrumb" at bounding box center [770, 84] width 19 height 21
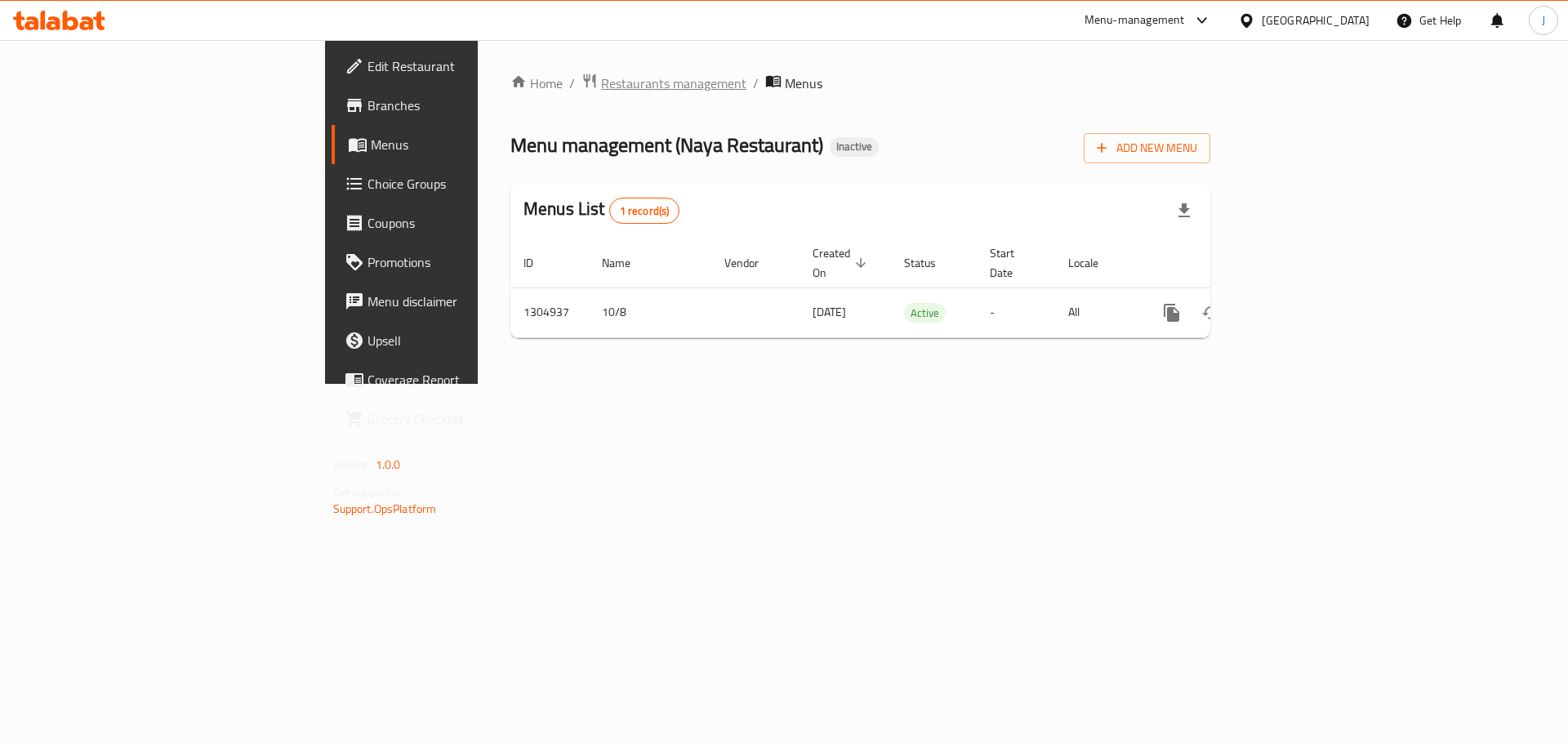
click at [601, 83] on span "Restaurants management" at bounding box center [673, 83] width 145 height 19
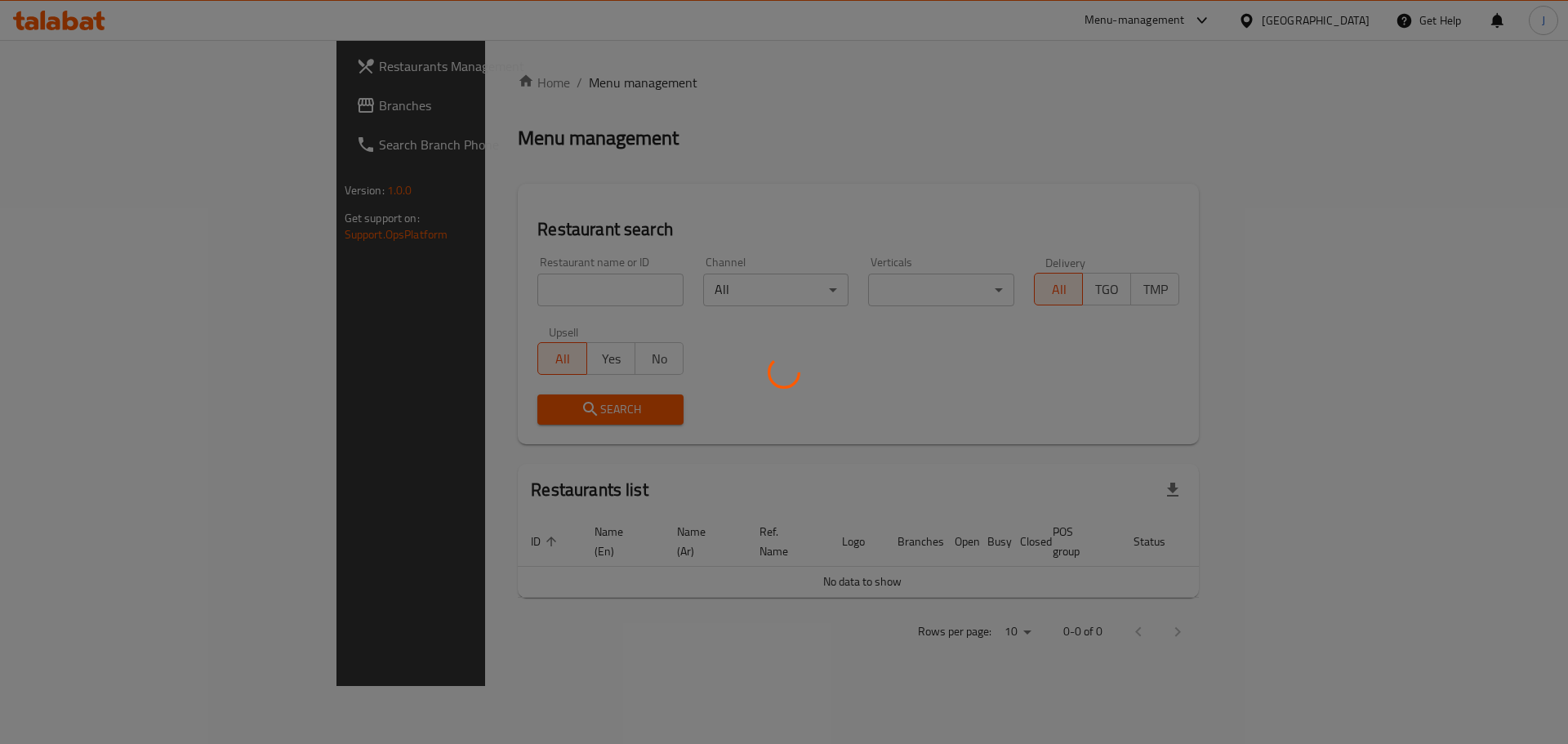
click at [430, 283] on div at bounding box center [784, 372] width 1568 height 744
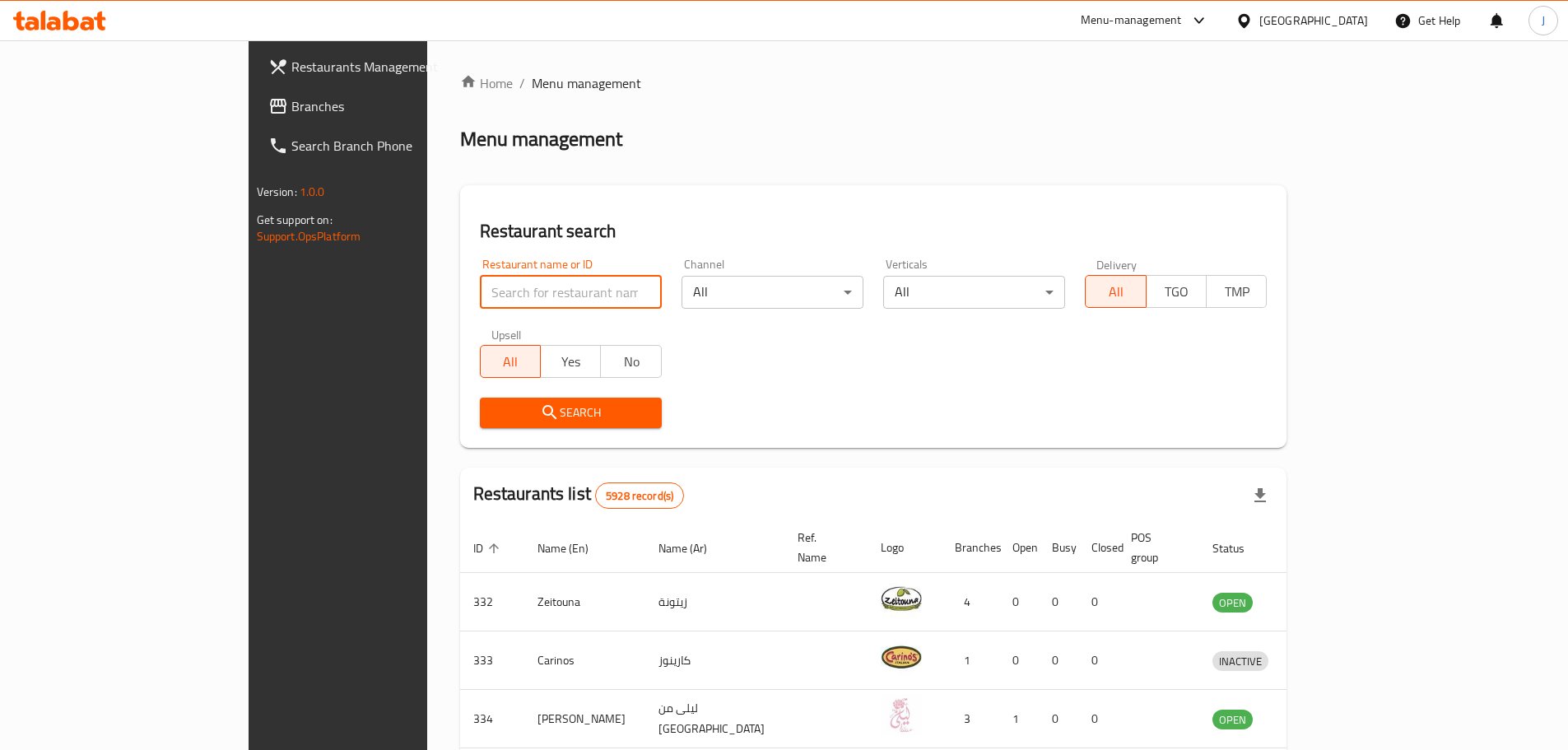
click at [480, 297] on input "search" at bounding box center [571, 293] width 182 height 33
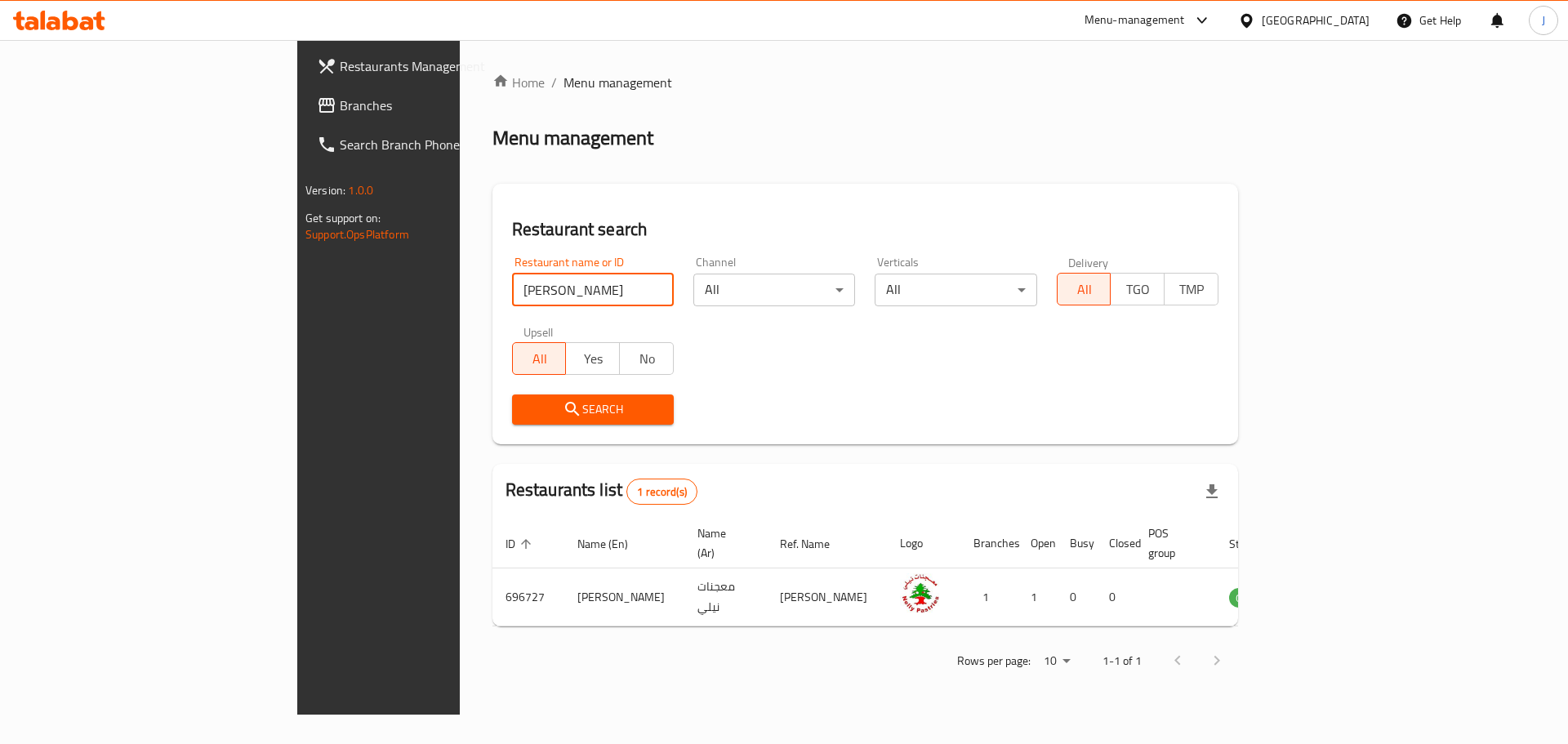
click at [512, 301] on input "[PERSON_NAME]" at bounding box center [593, 290] width 162 height 33
type input "nelly pastries and broasted"
